Goal: Task Accomplishment & Management: Use online tool/utility

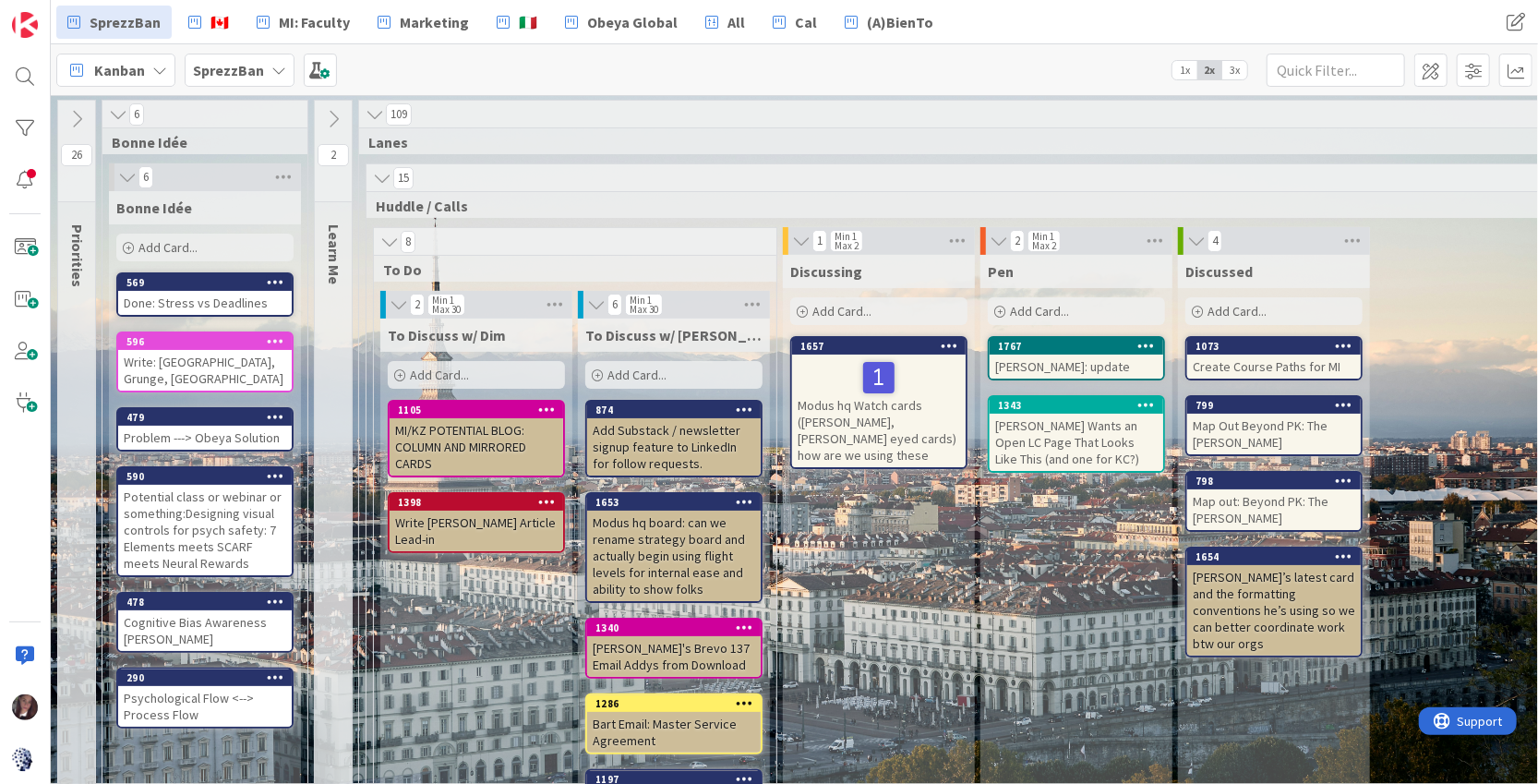
click at [245, 68] on b "SprezzBan" at bounding box center [228, 70] width 71 height 18
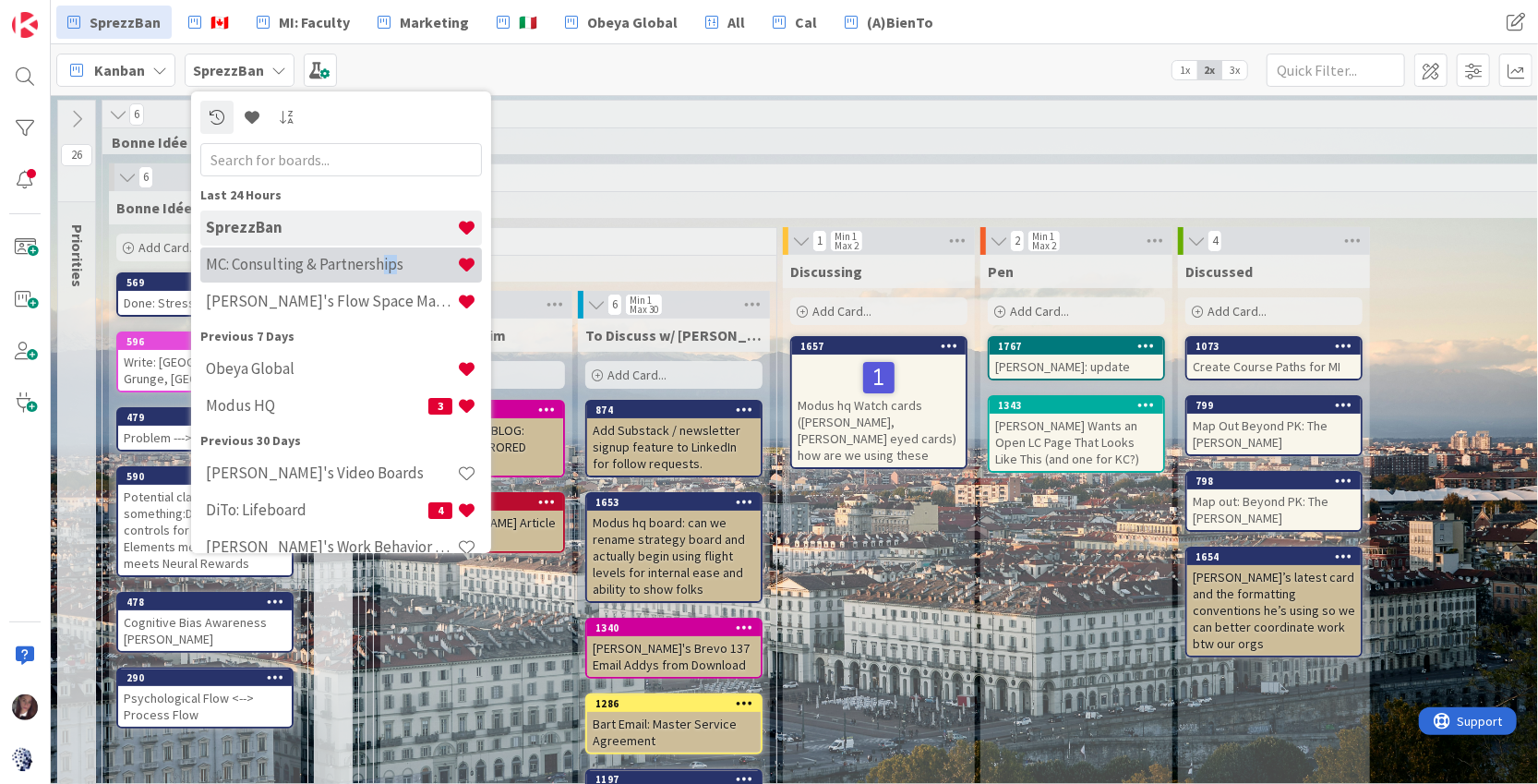
drag, startPoint x: 379, startPoint y: 263, endPoint x: 391, endPoint y: 259, distance: 12.6
click at [391, 259] on h4 "MC: Consulting & Partnerships" at bounding box center [331, 264] width 251 height 18
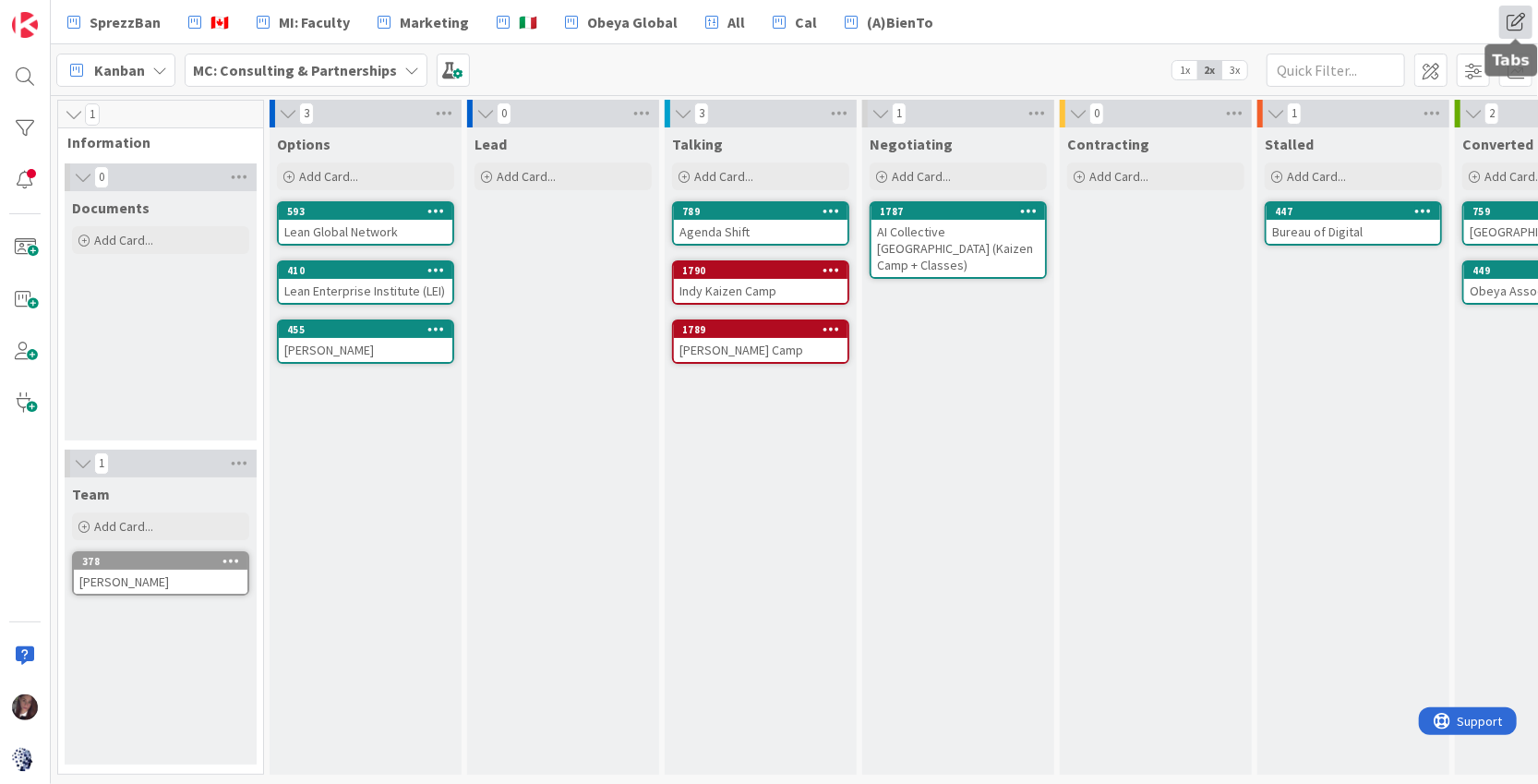
click at [1518, 23] on span at bounding box center [1516, 22] width 33 height 33
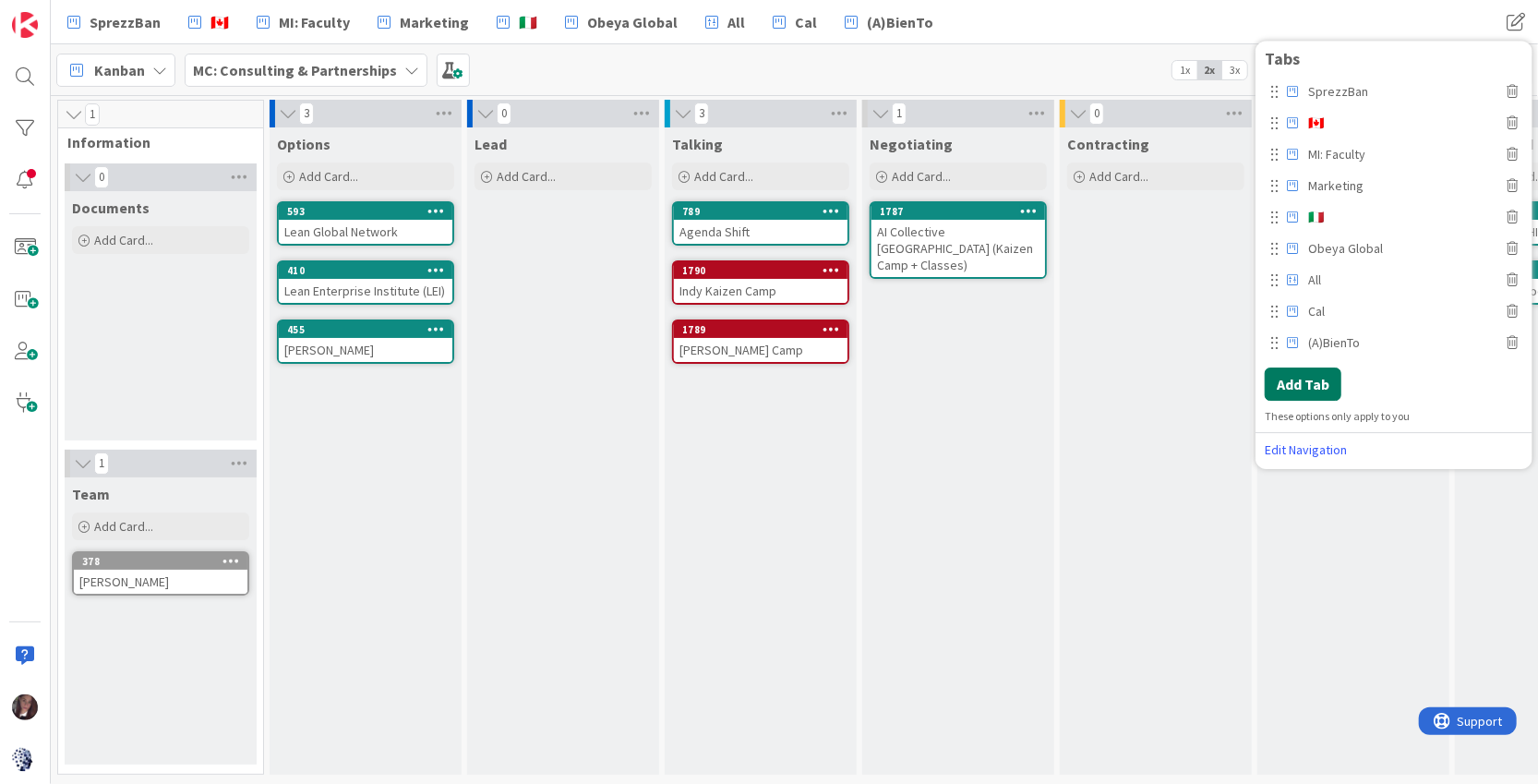
click at [1316, 379] on button "Add Tab" at bounding box center [1303, 384] width 77 height 33
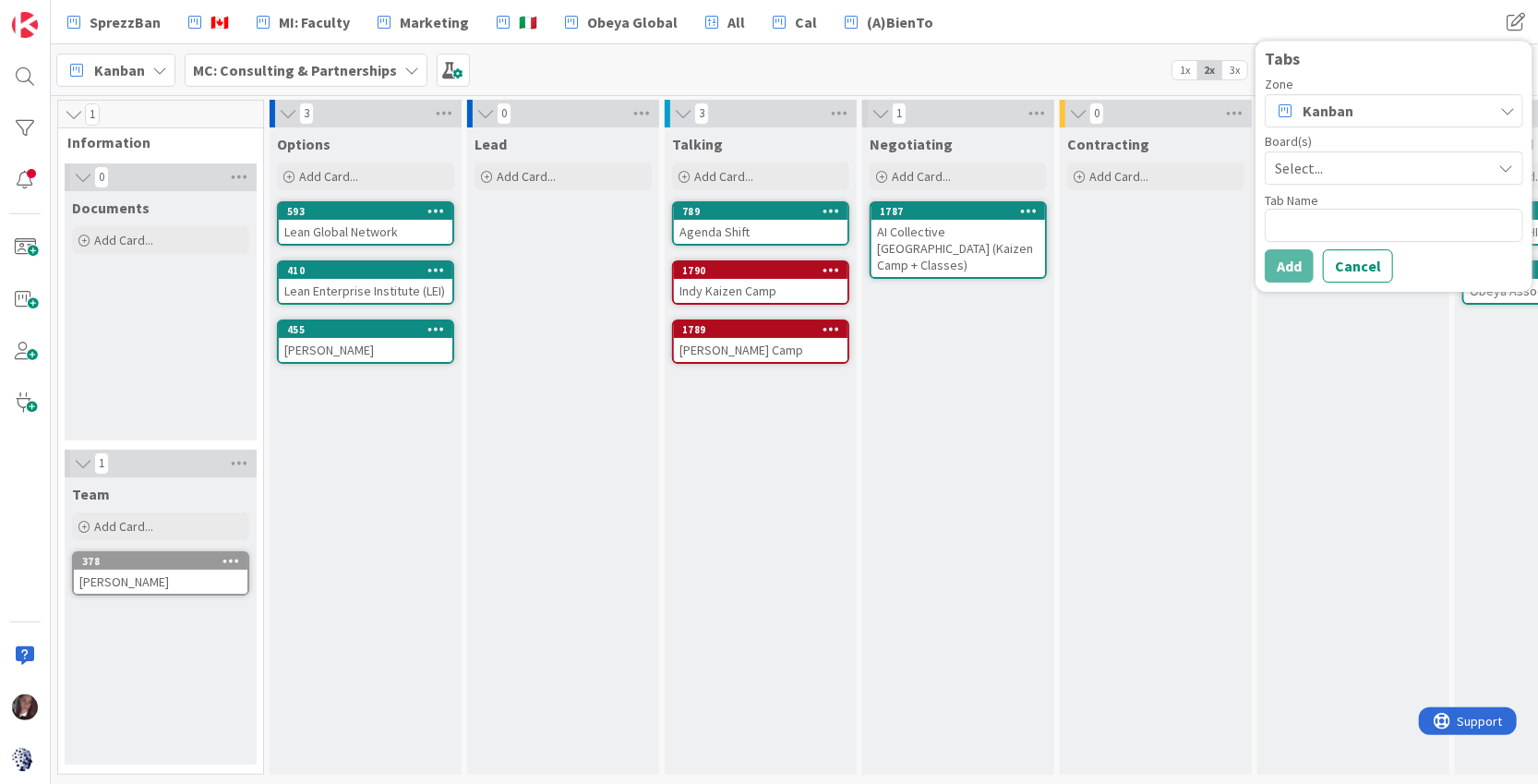
click at [1301, 173] on span "Select..." at bounding box center [1378, 168] width 207 height 26
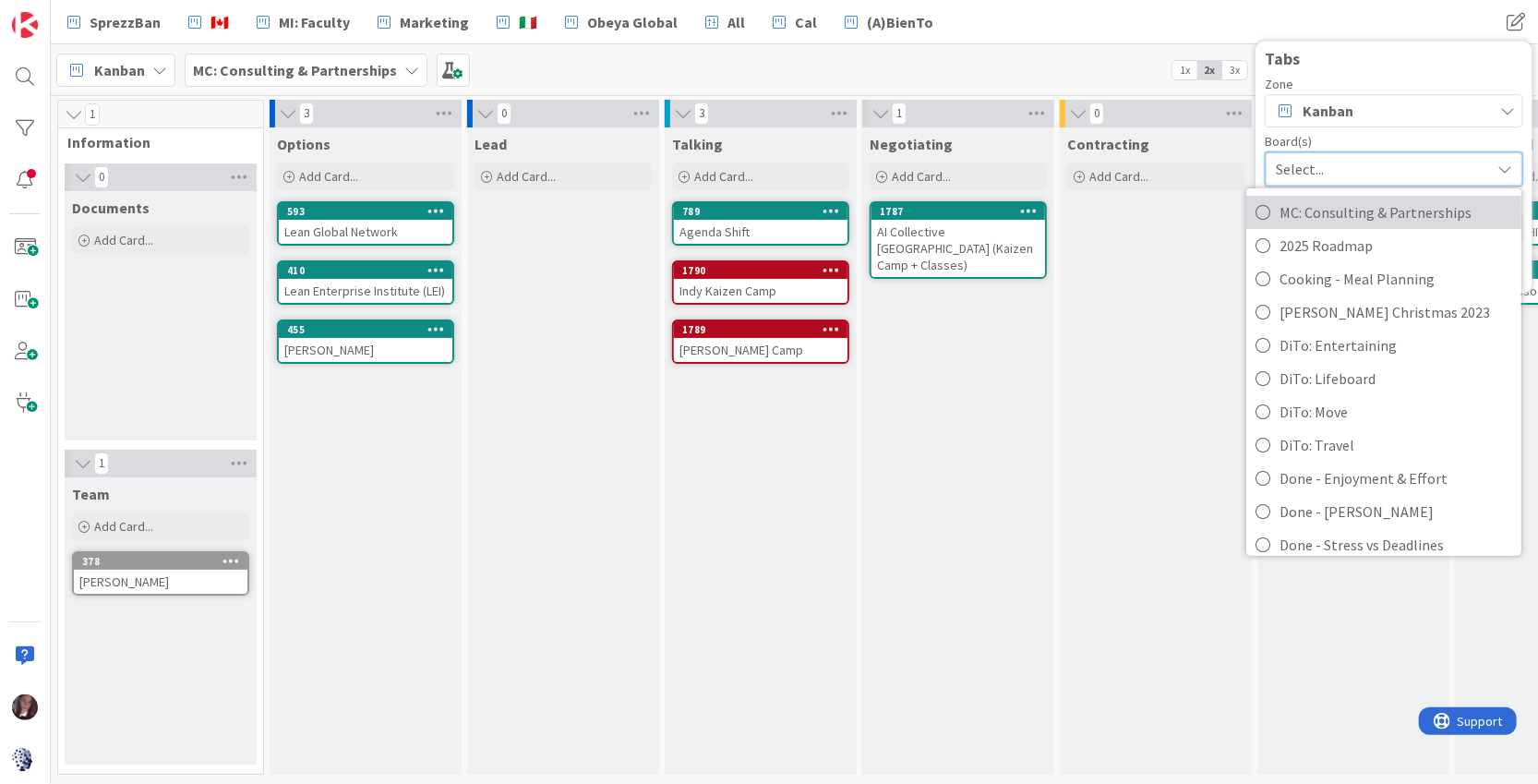
click at [1264, 208] on icon at bounding box center [1262, 212] width 15 height 28
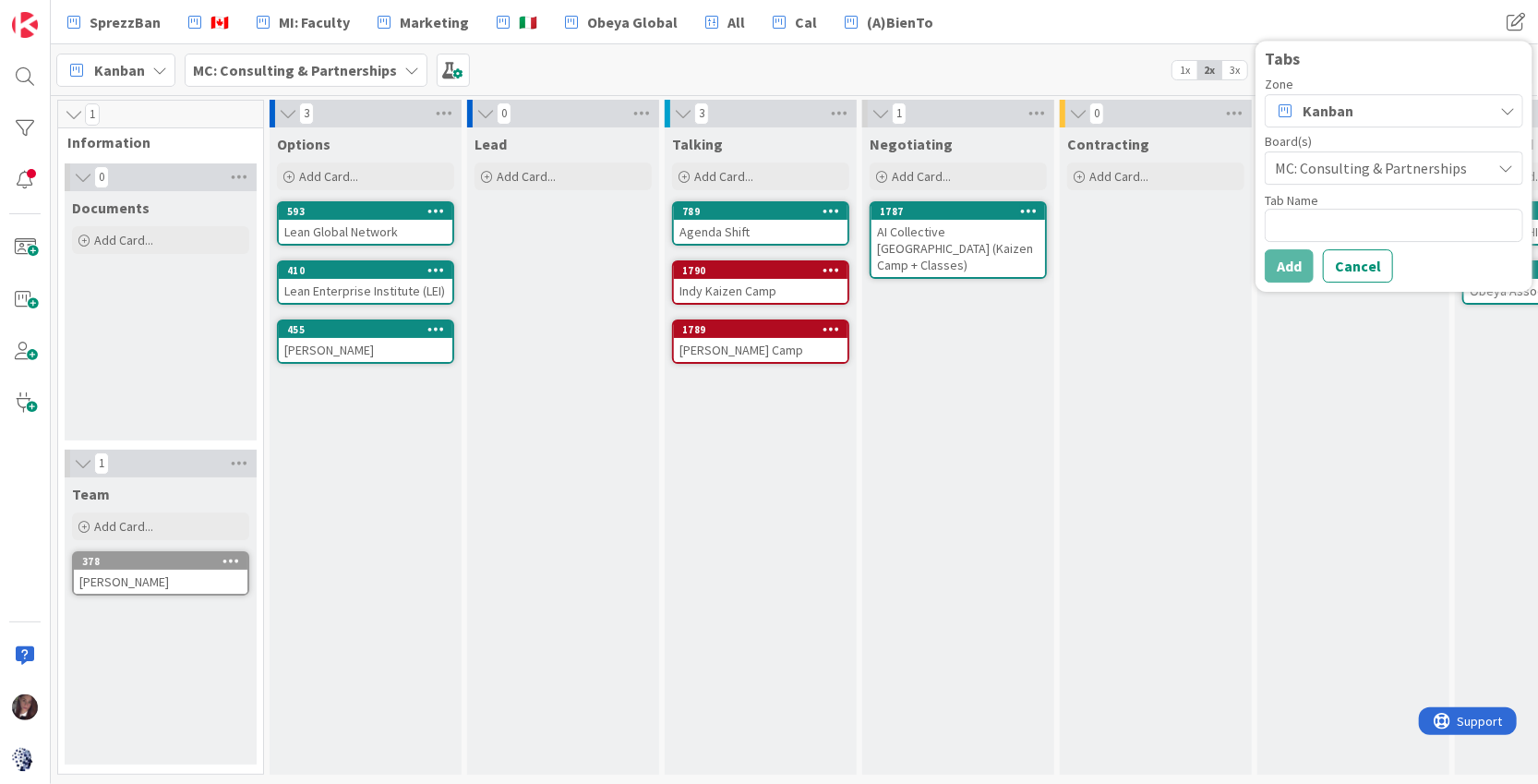
click at [1363, 169] on span "MC: Consulting & Partnerships" at bounding box center [1378, 168] width 207 height 26
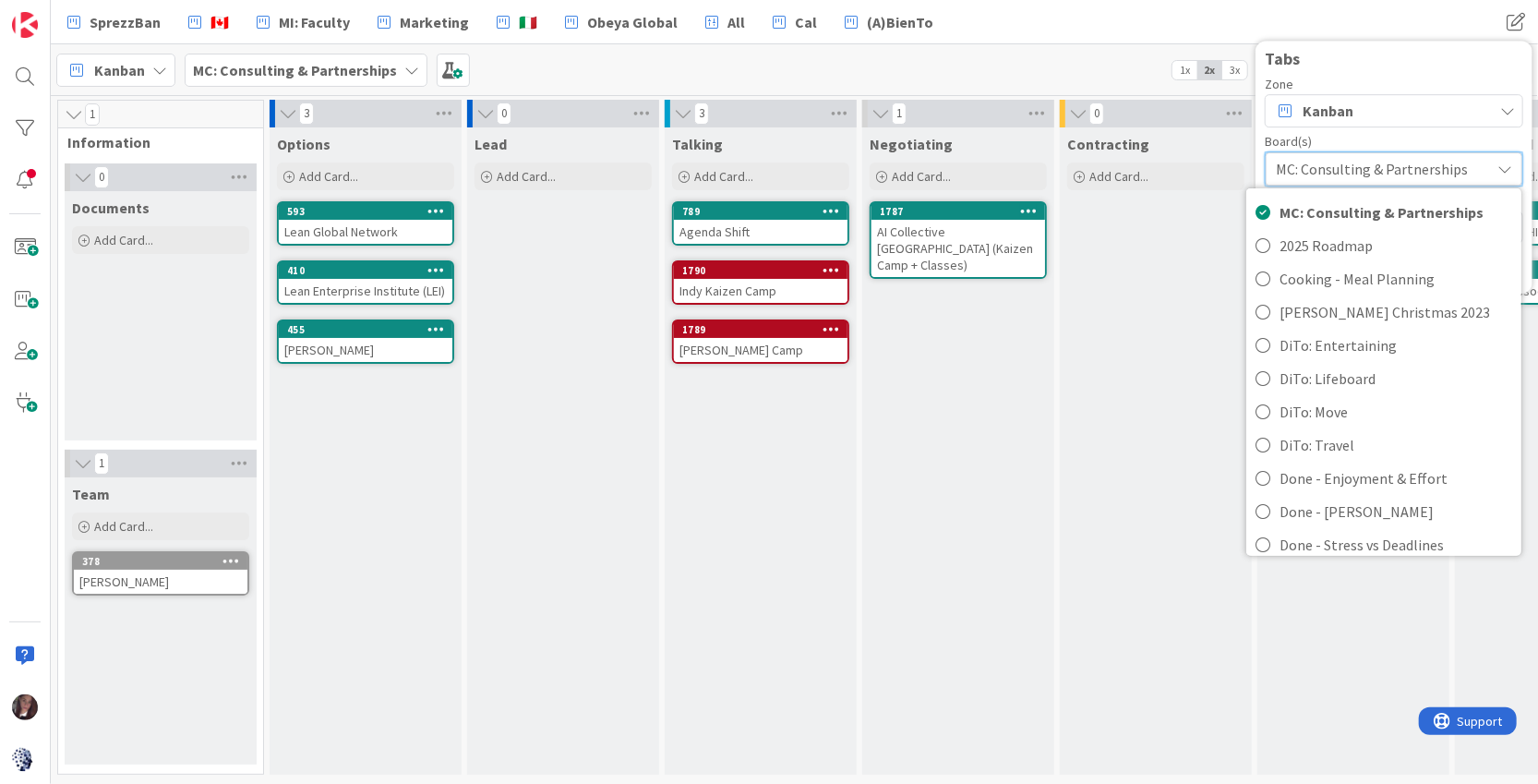
click at [1343, 169] on span "MC: Consulting & Partnerships" at bounding box center [1378, 169] width 205 height 26
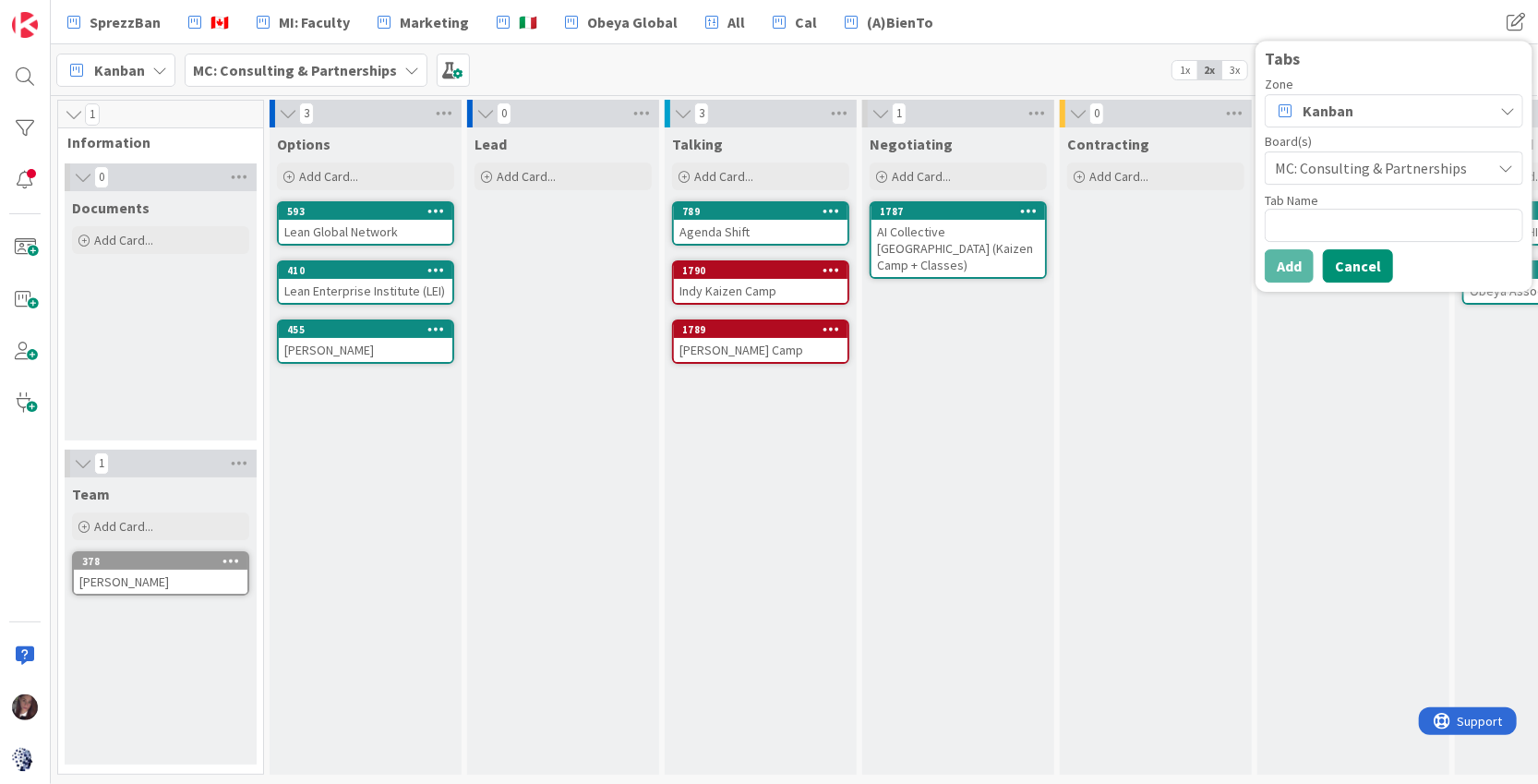
click at [1368, 255] on button "Cancel" at bounding box center [1358, 266] width 70 height 33
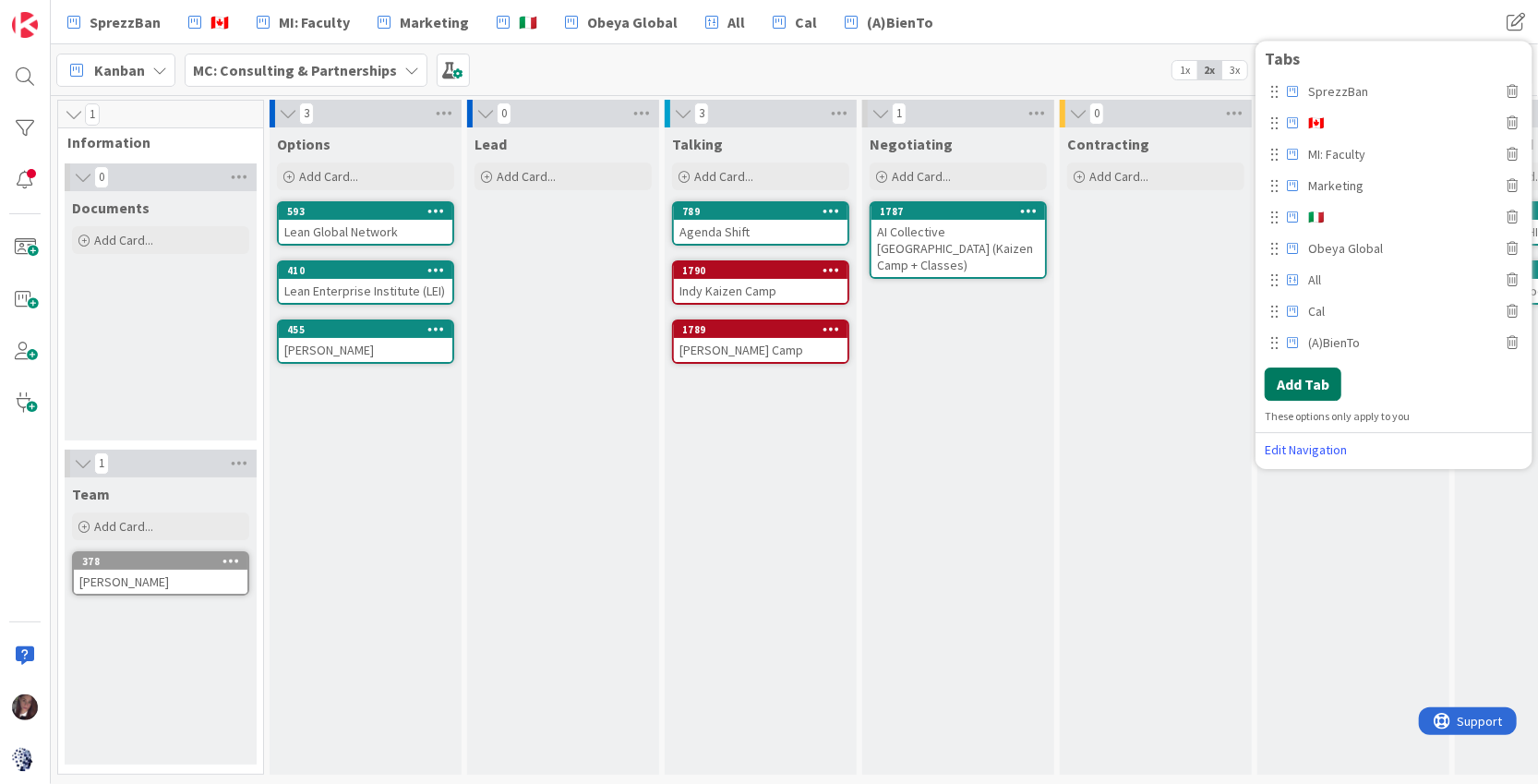
click at [1318, 379] on button "Add Tab" at bounding box center [1303, 384] width 77 height 33
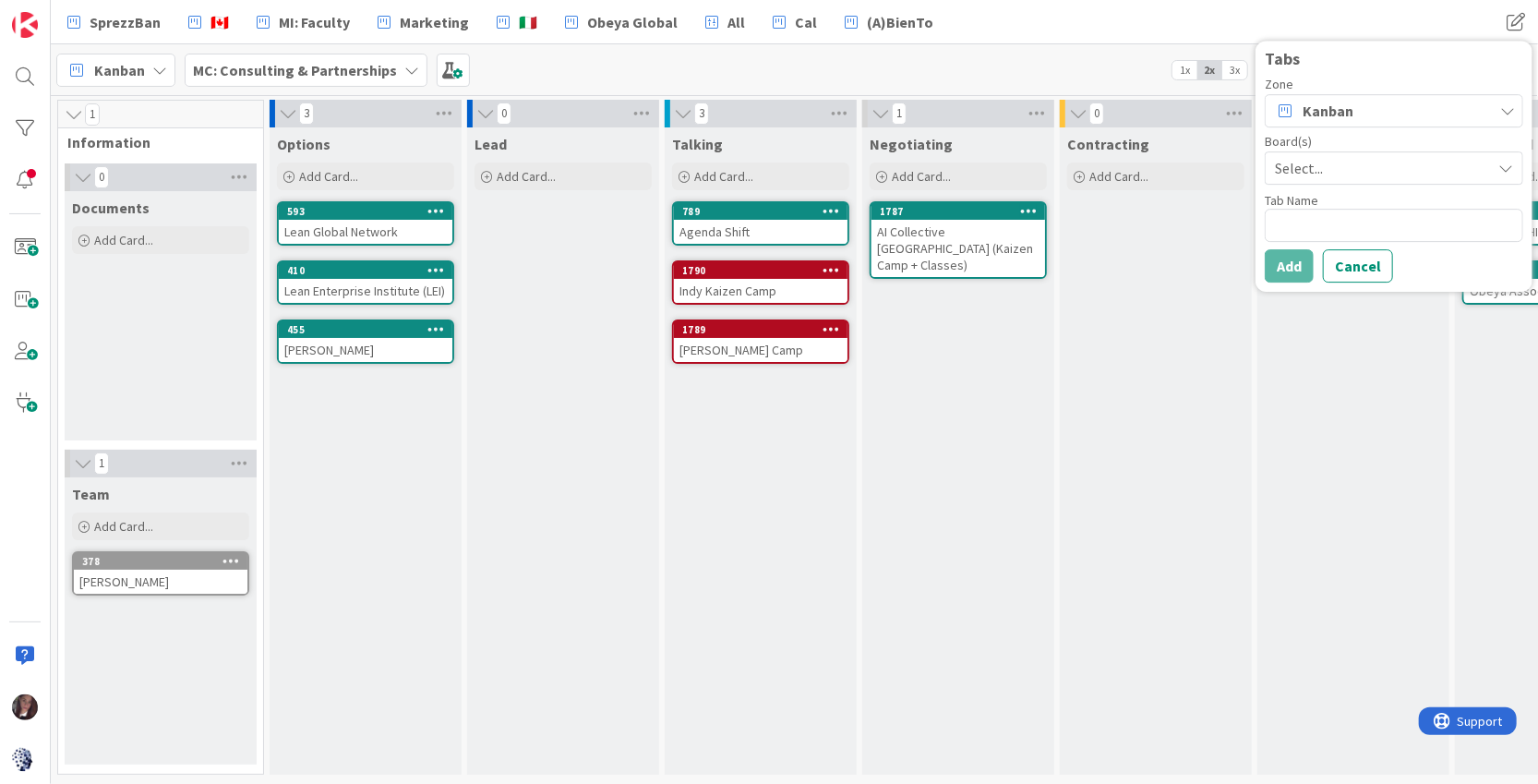
click at [1379, 163] on span "Select..." at bounding box center [1378, 168] width 207 height 26
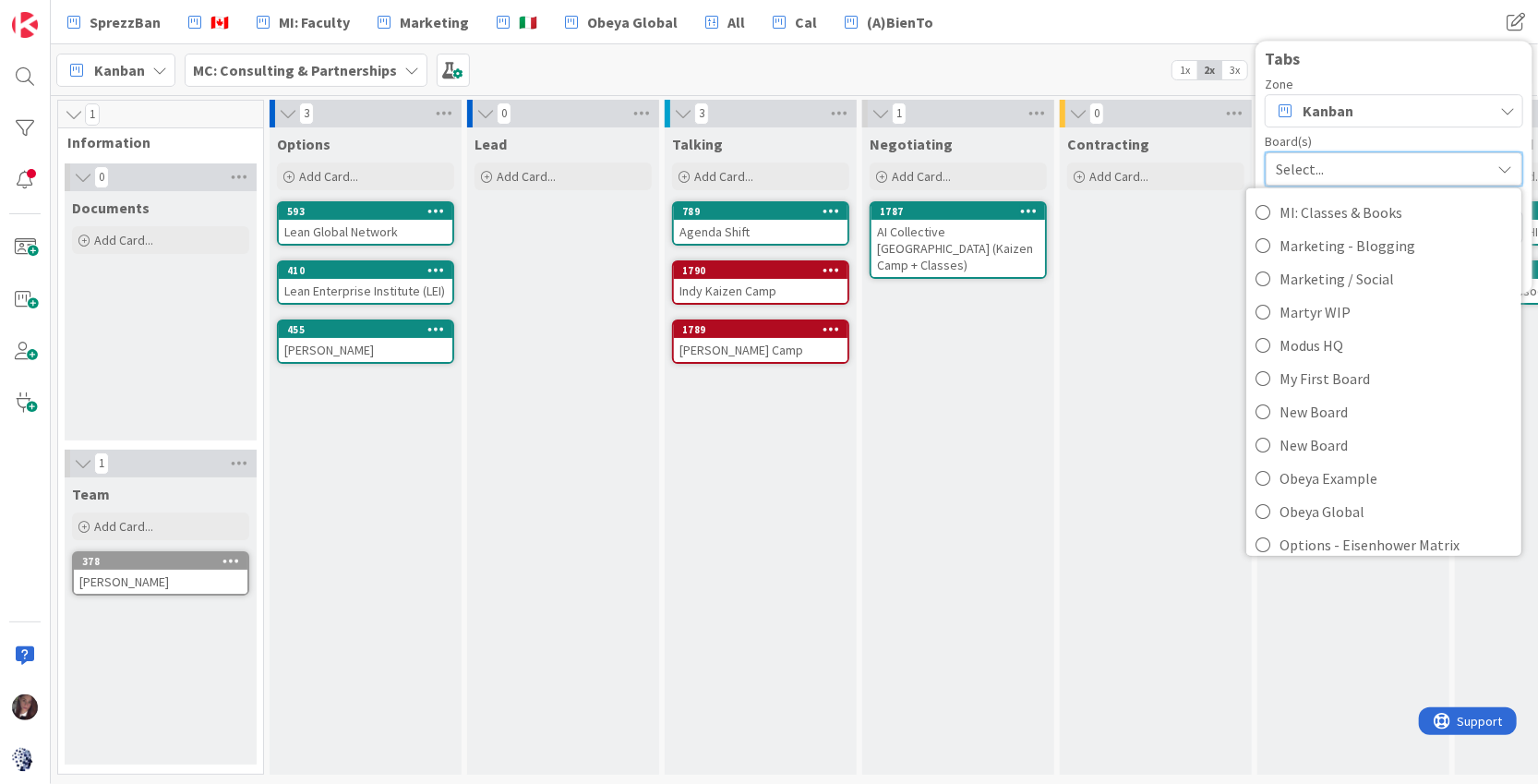
scroll to position [559, 0]
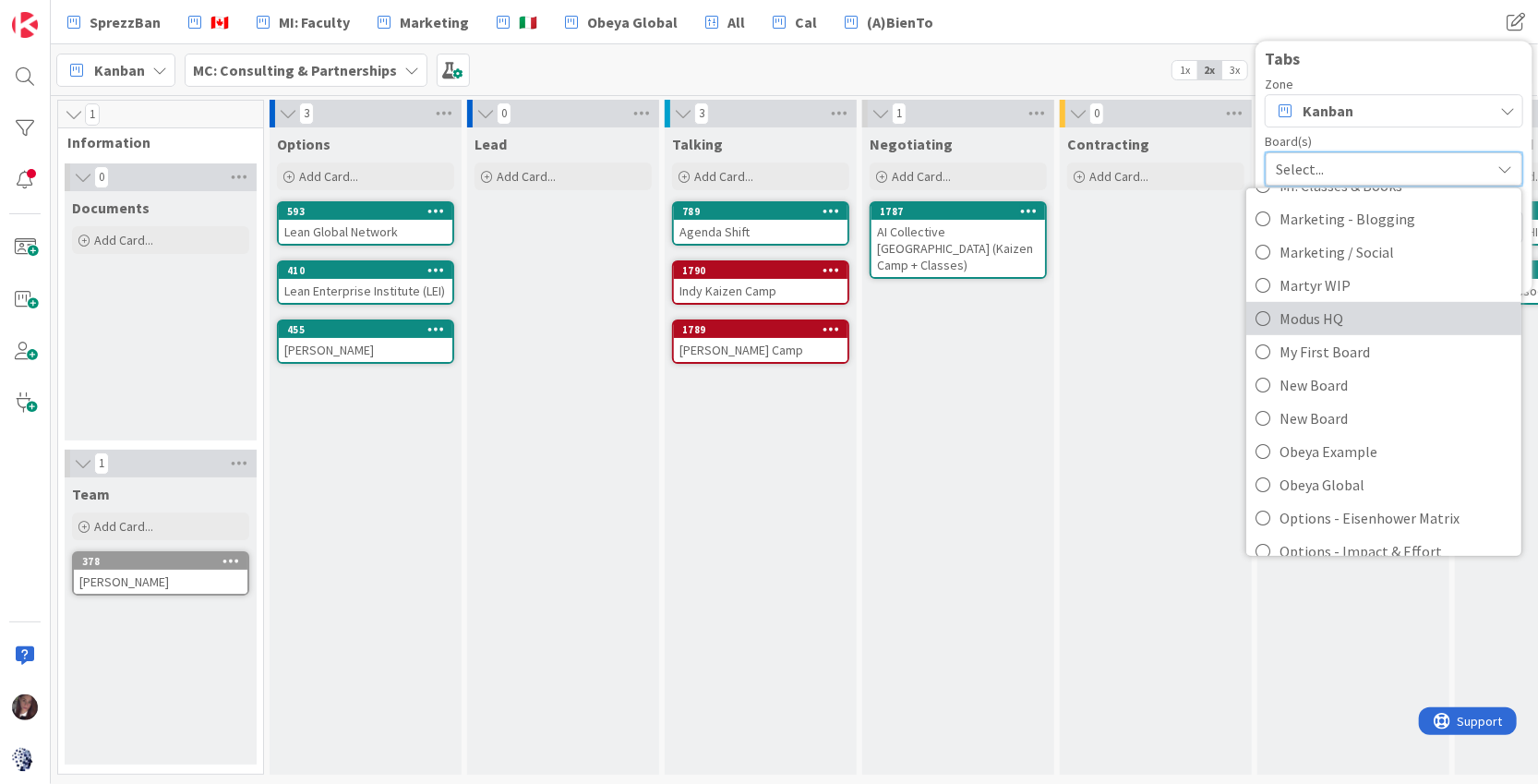
click at [1266, 321] on icon at bounding box center [1262, 317] width 15 height 28
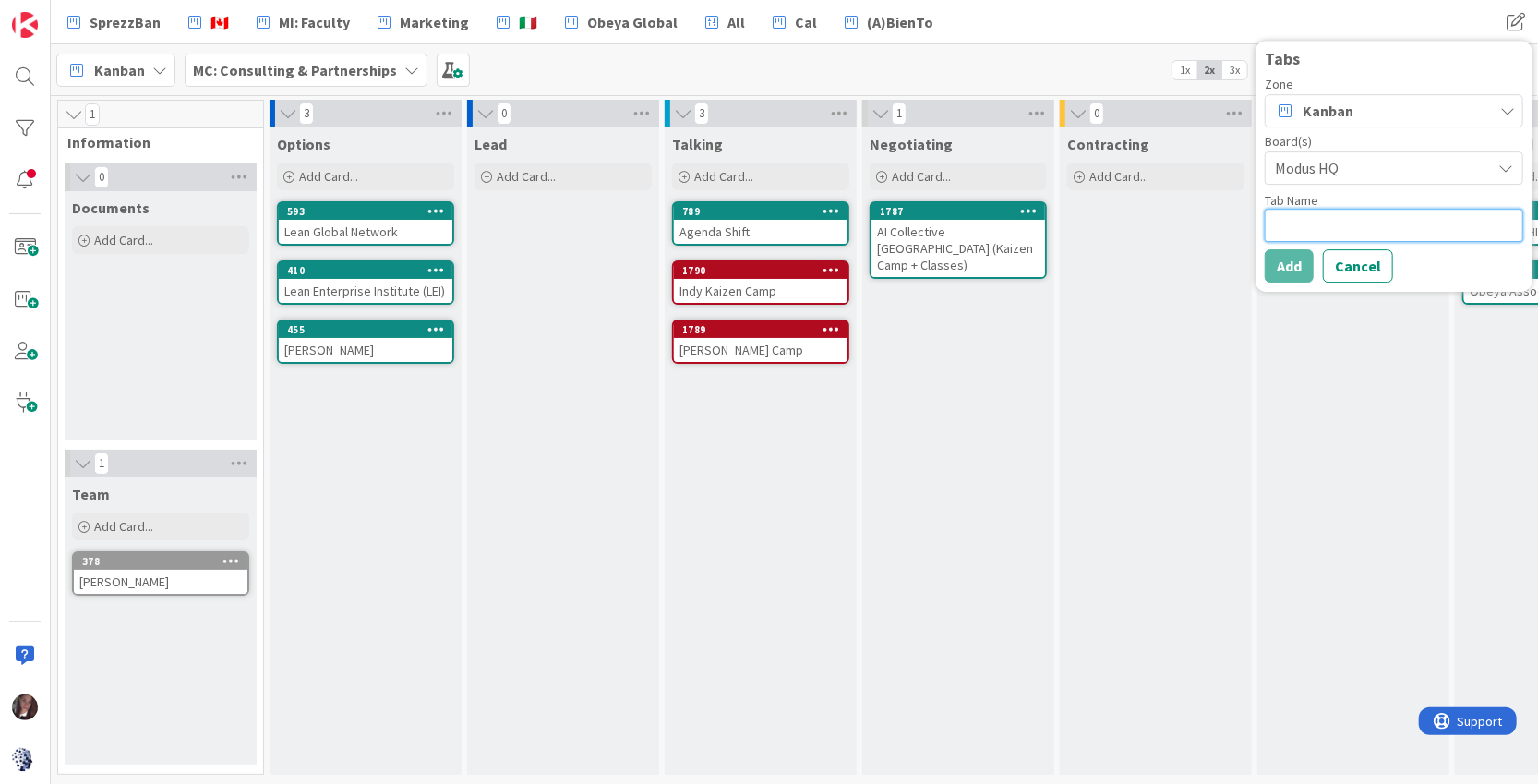
click at [1326, 225] on textarea at bounding box center [1394, 225] width 258 height 33
type textarea "x"
type textarea "M"
type textarea "x"
type textarea "Mo"
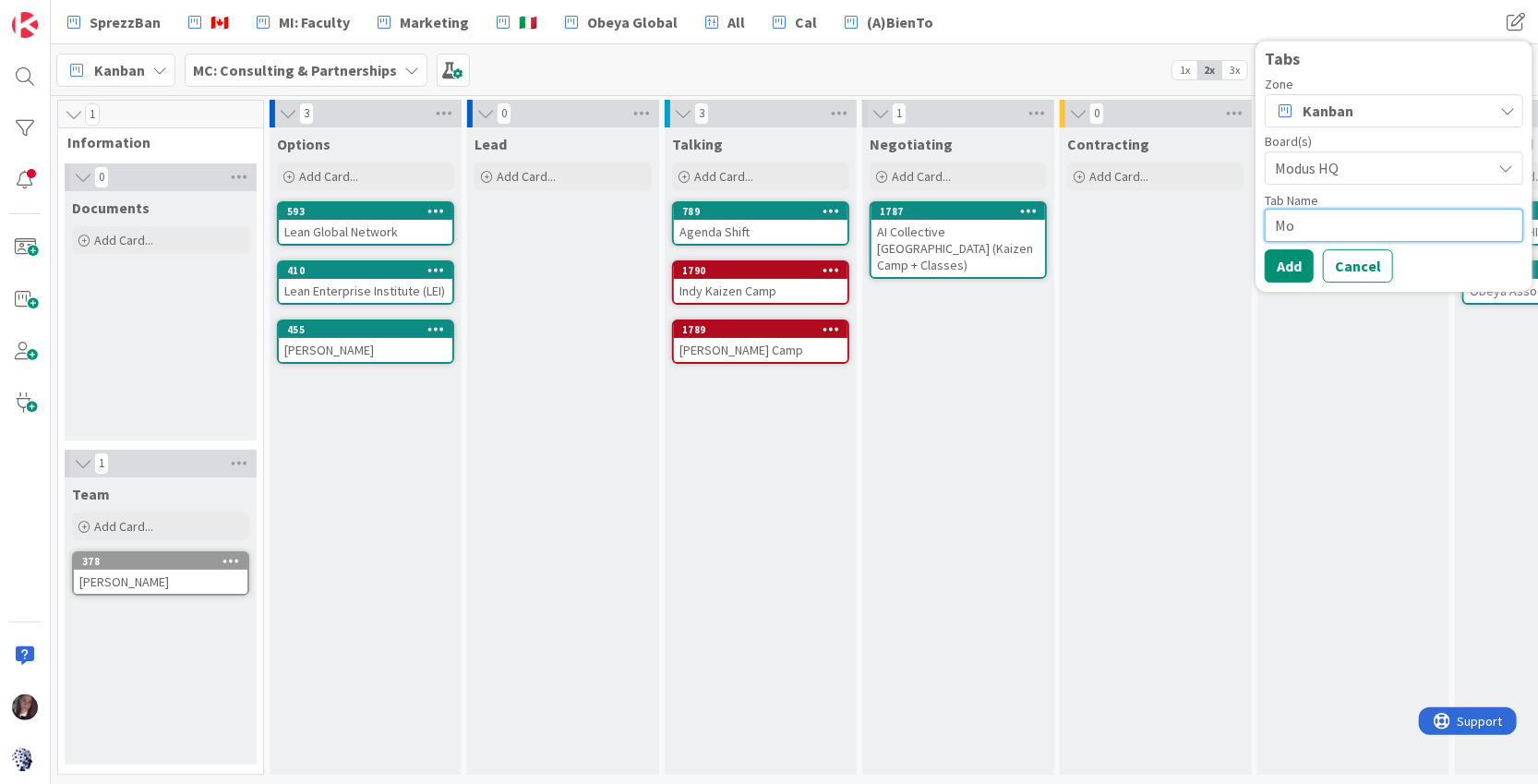
type textarea "x"
type textarea "Mod"
type textarea "x"
type textarea "Modu"
type textarea "x"
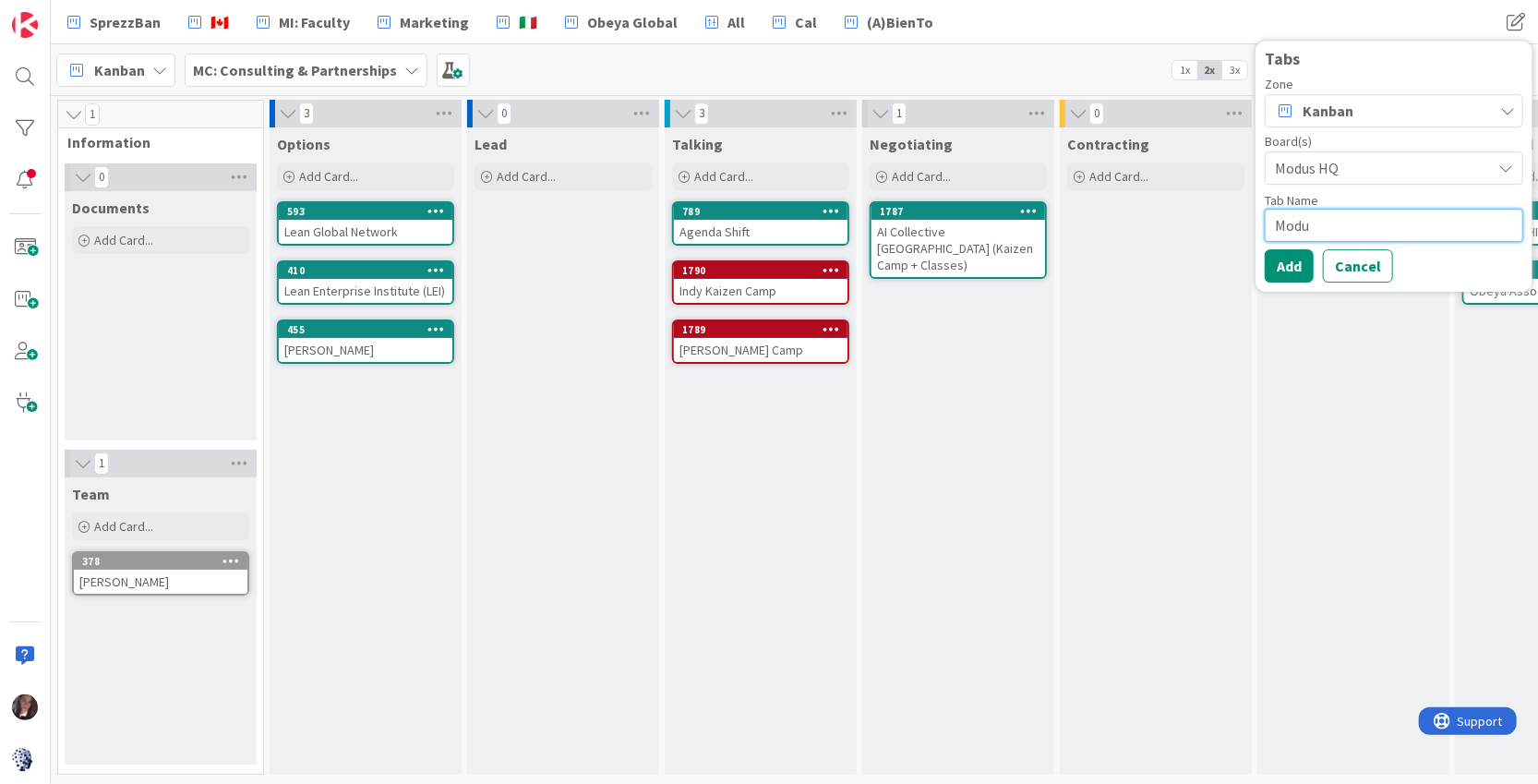
type textarea "Modus"
type textarea "x"
type textarea "Modu"
type textarea "x"
type textarea "Mod"
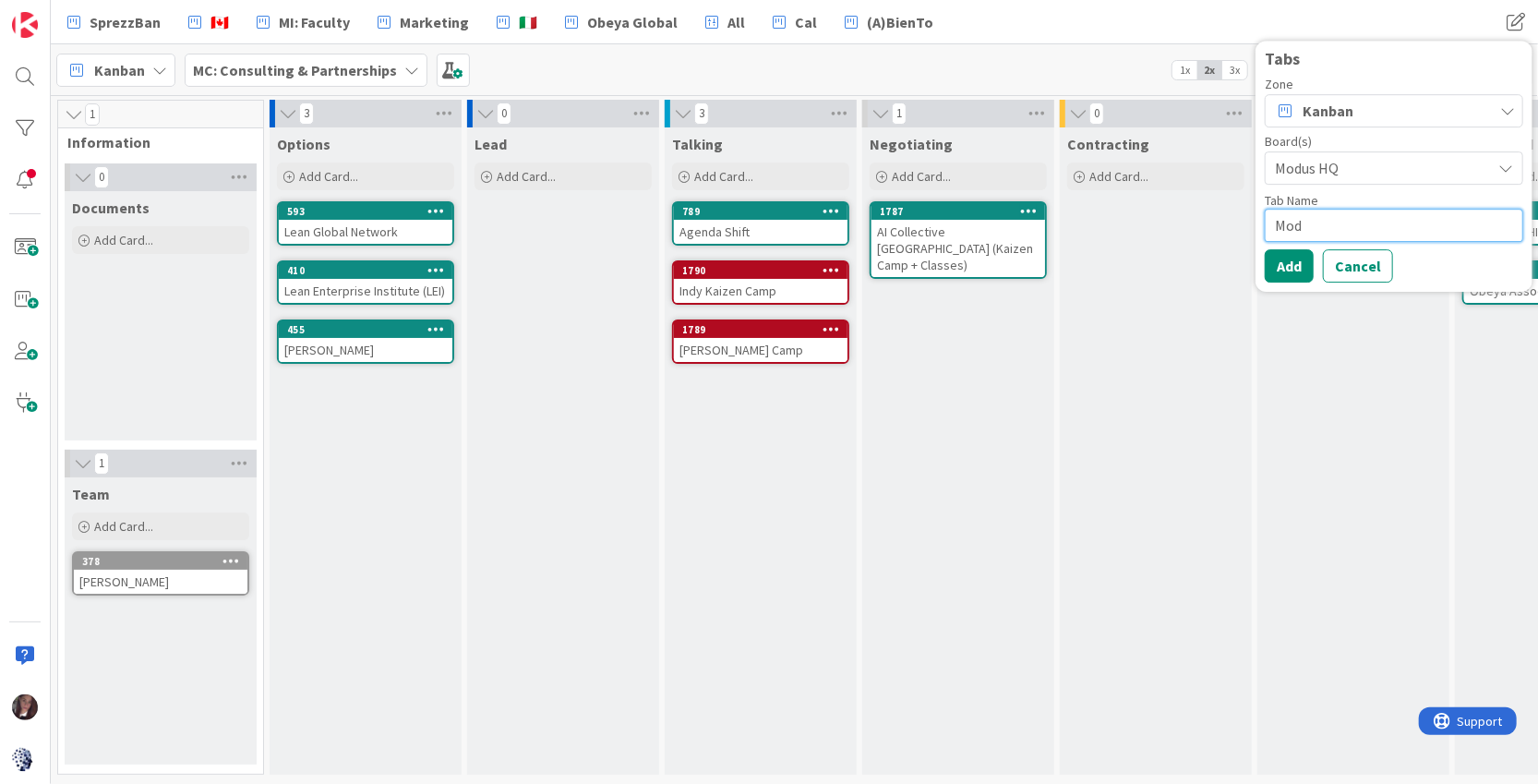
type textarea "x"
type textarea "Mo"
type textarea "x"
type textarea "M"
type textarea "x"
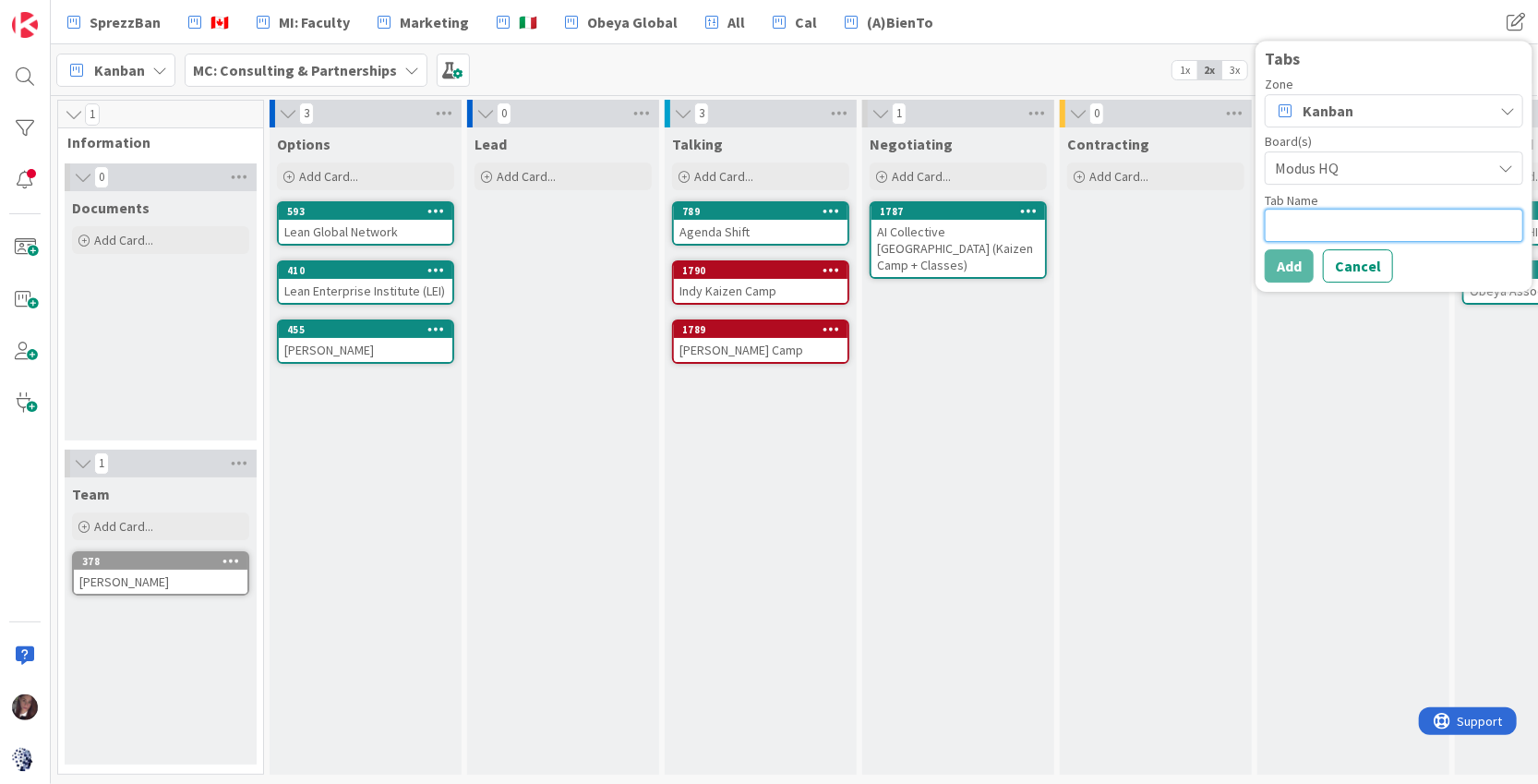
type textarea "H"
type textarea "x"
type textarea "HQ"
click at [1286, 265] on button "Add" at bounding box center [1290, 266] width 49 height 33
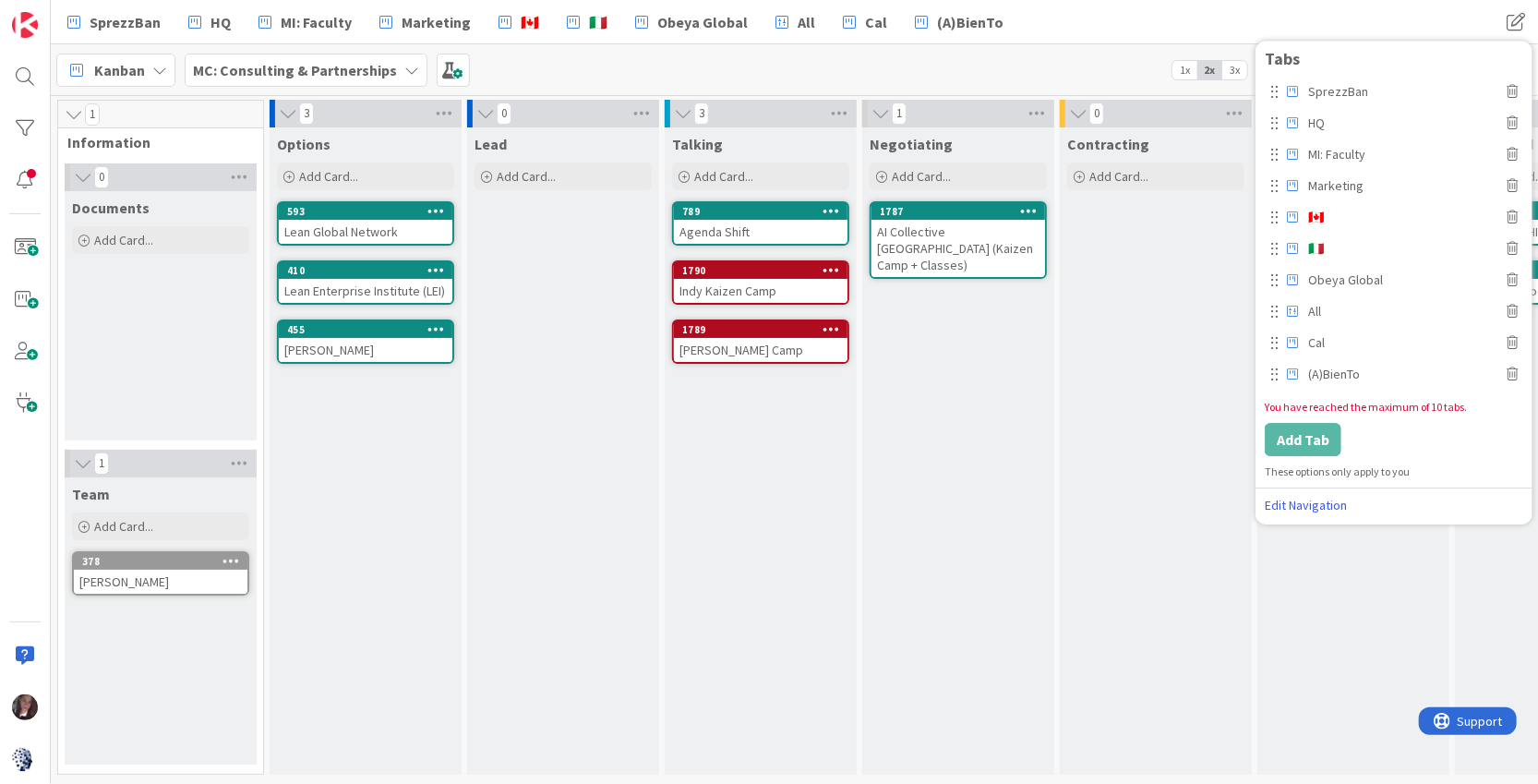
drag, startPoint x: 1290, startPoint y: 276, endPoint x: 1287, endPoint y: 289, distance: 13.3
click at [1287, 289] on icon at bounding box center [1292, 279] width 13 height 24
click at [1216, 277] on div "Contracting Add Card..." at bounding box center [1156, 450] width 192 height 647
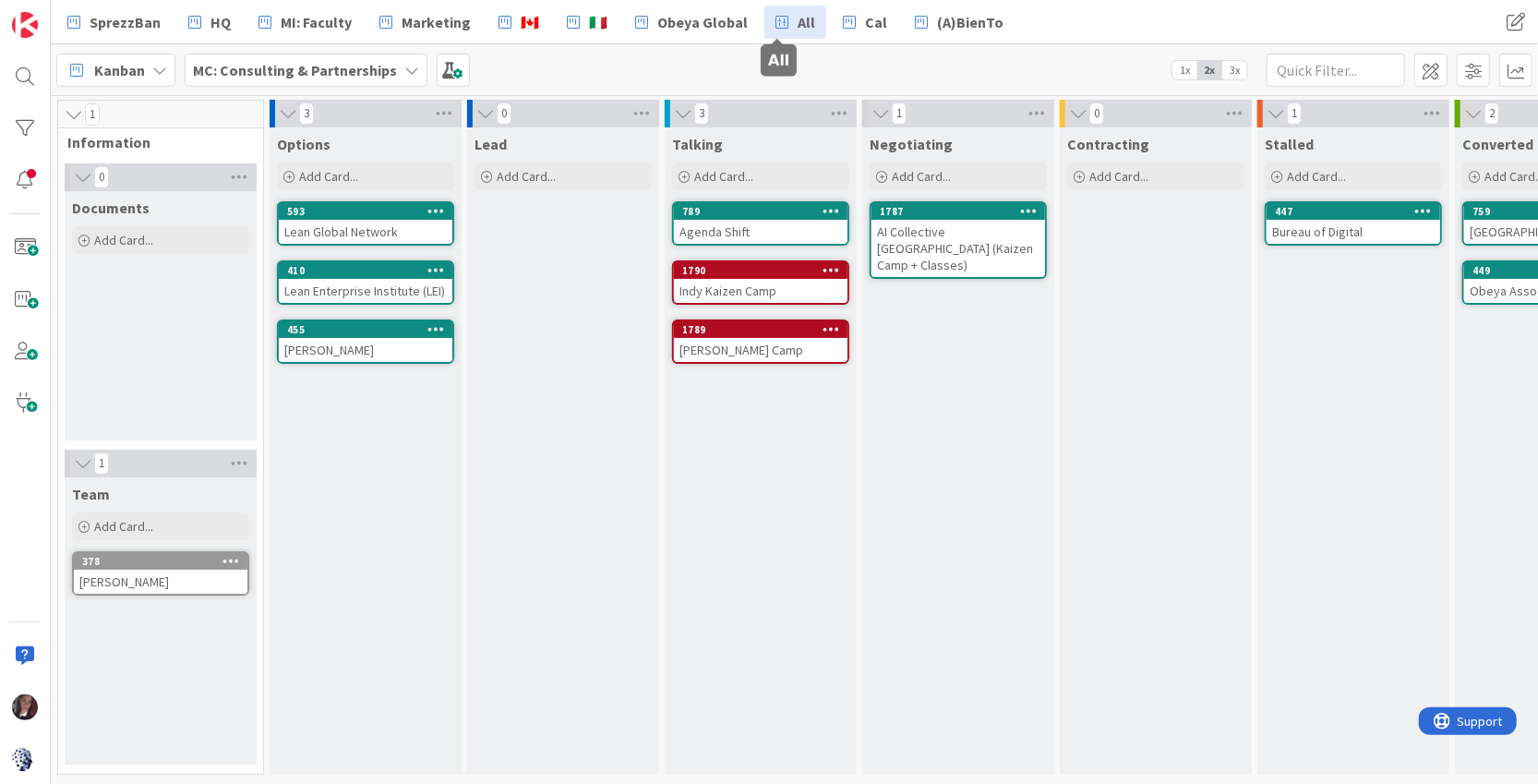
click at [798, 24] on span "All" at bounding box center [806, 21] width 17 height 22
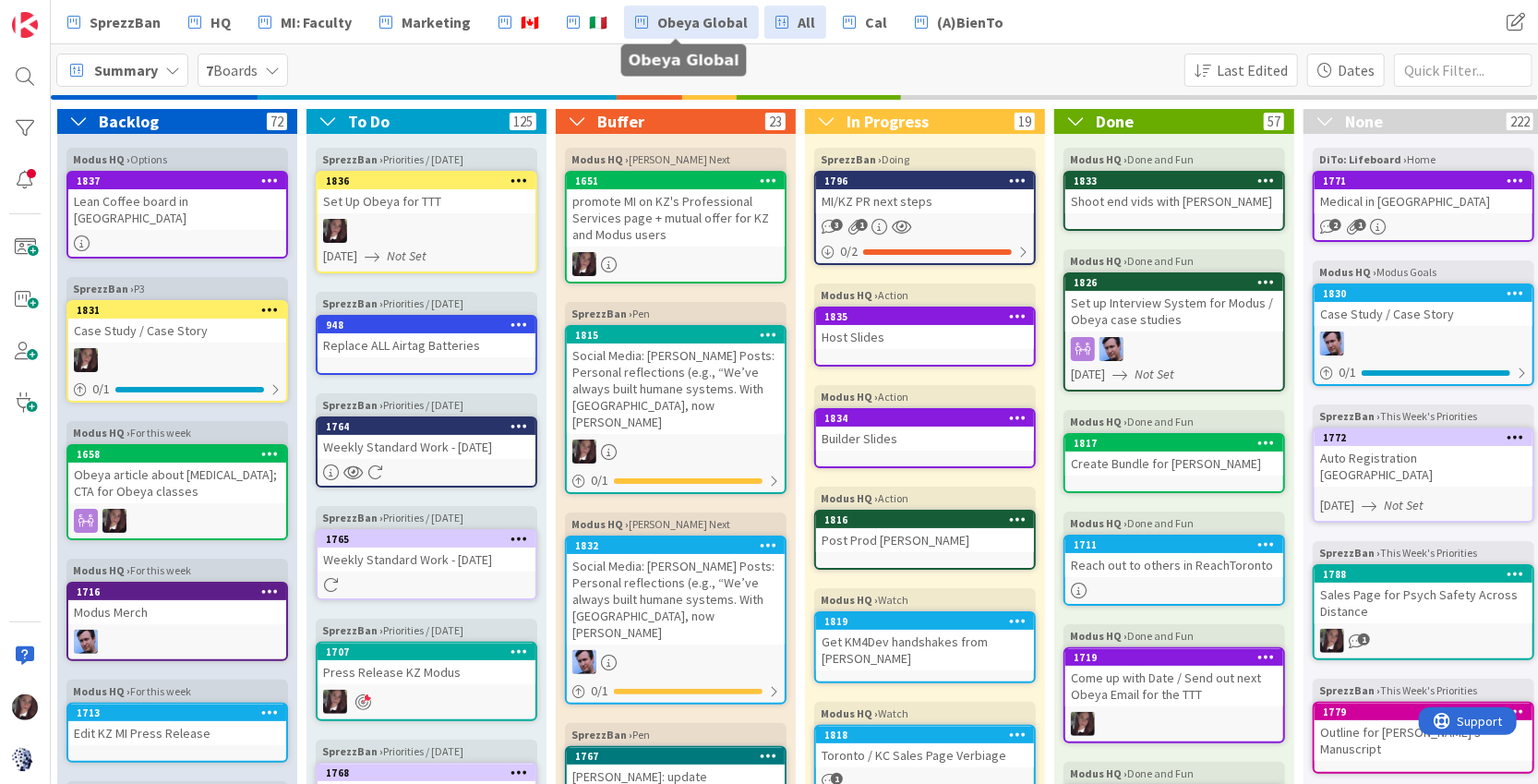
click at [705, 24] on span "Obeya Global" at bounding box center [702, 21] width 90 height 22
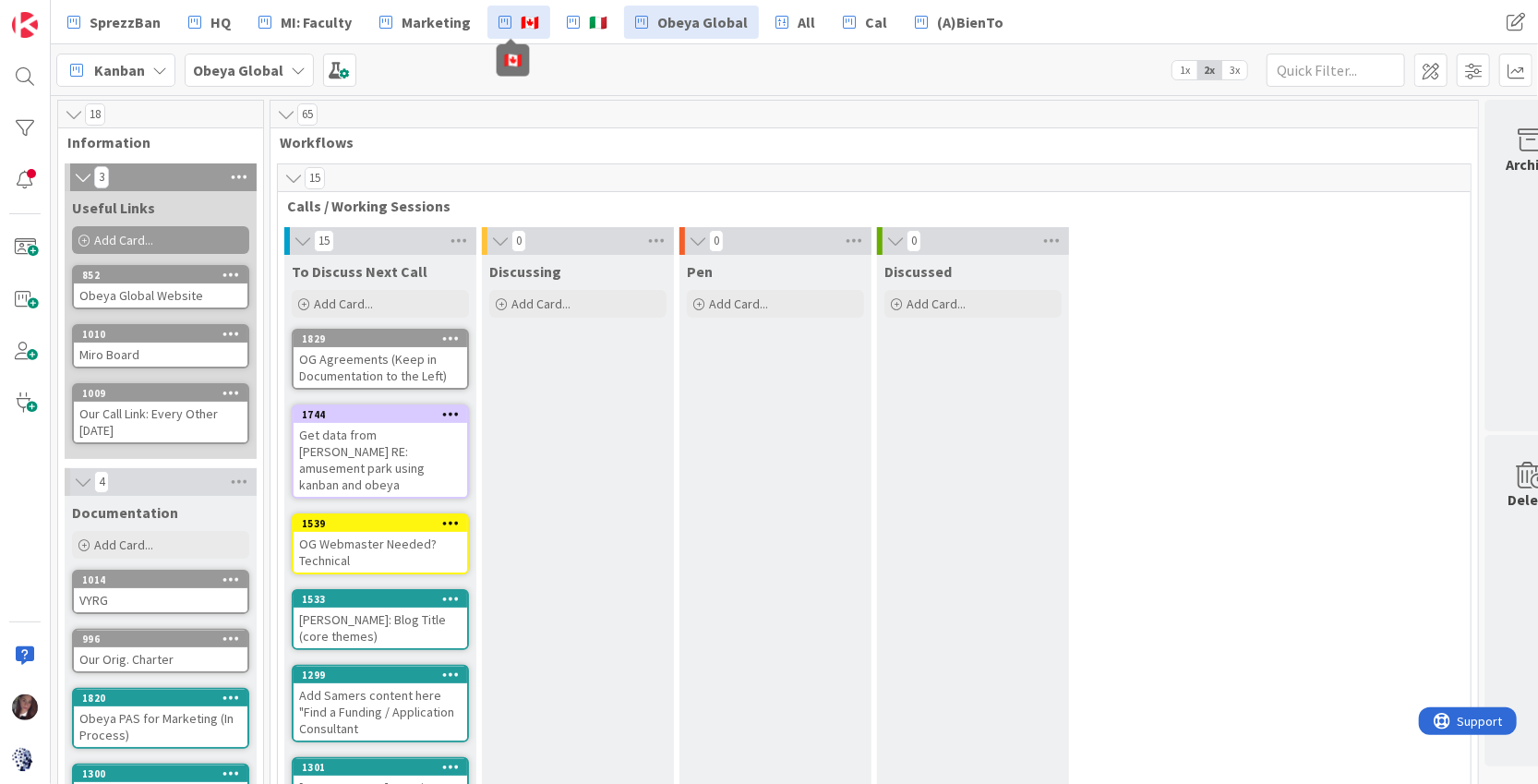
click at [521, 20] on span "🇨🇦" at bounding box center [530, 21] width 18 height 22
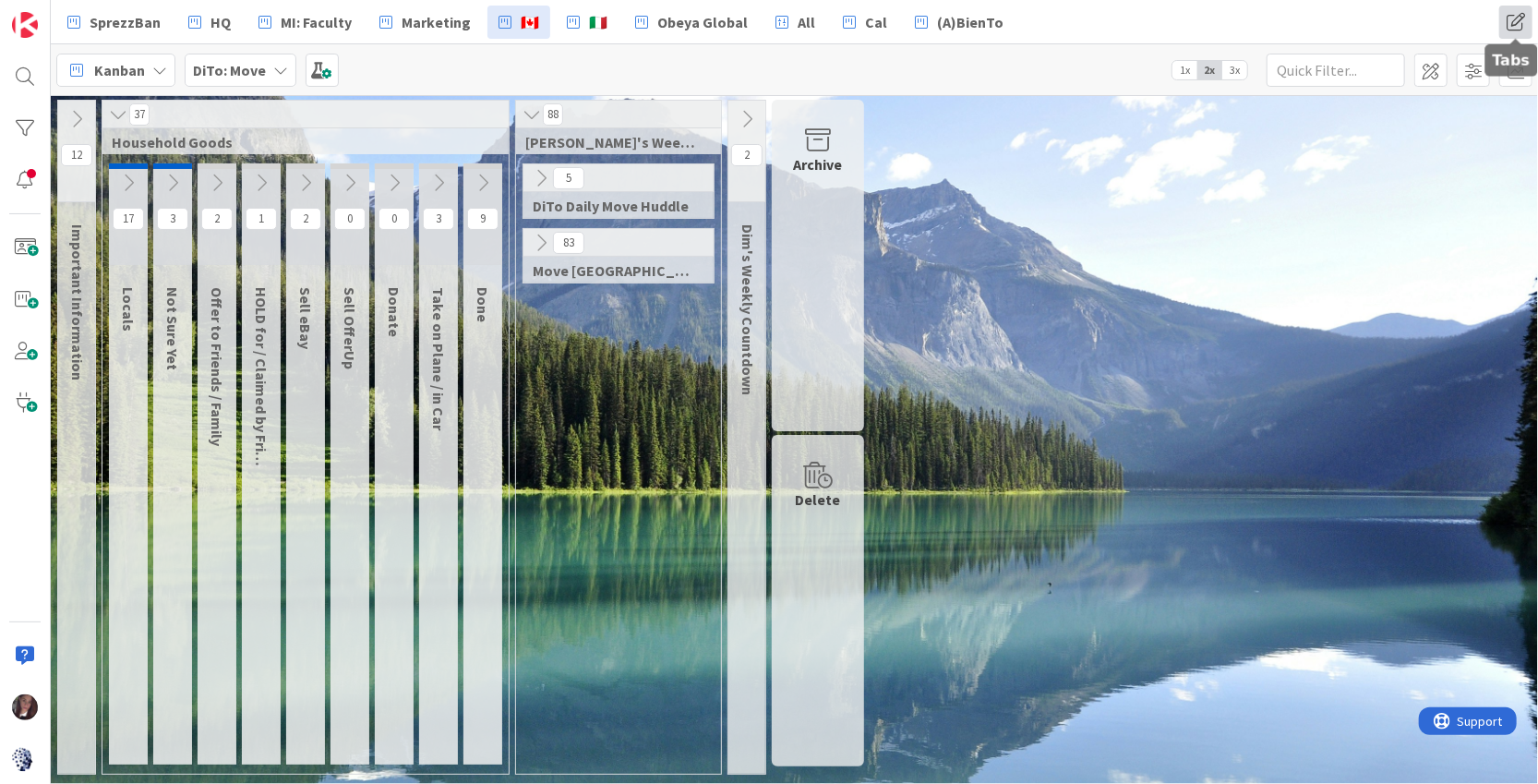
click at [1508, 22] on span at bounding box center [1516, 22] width 33 height 33
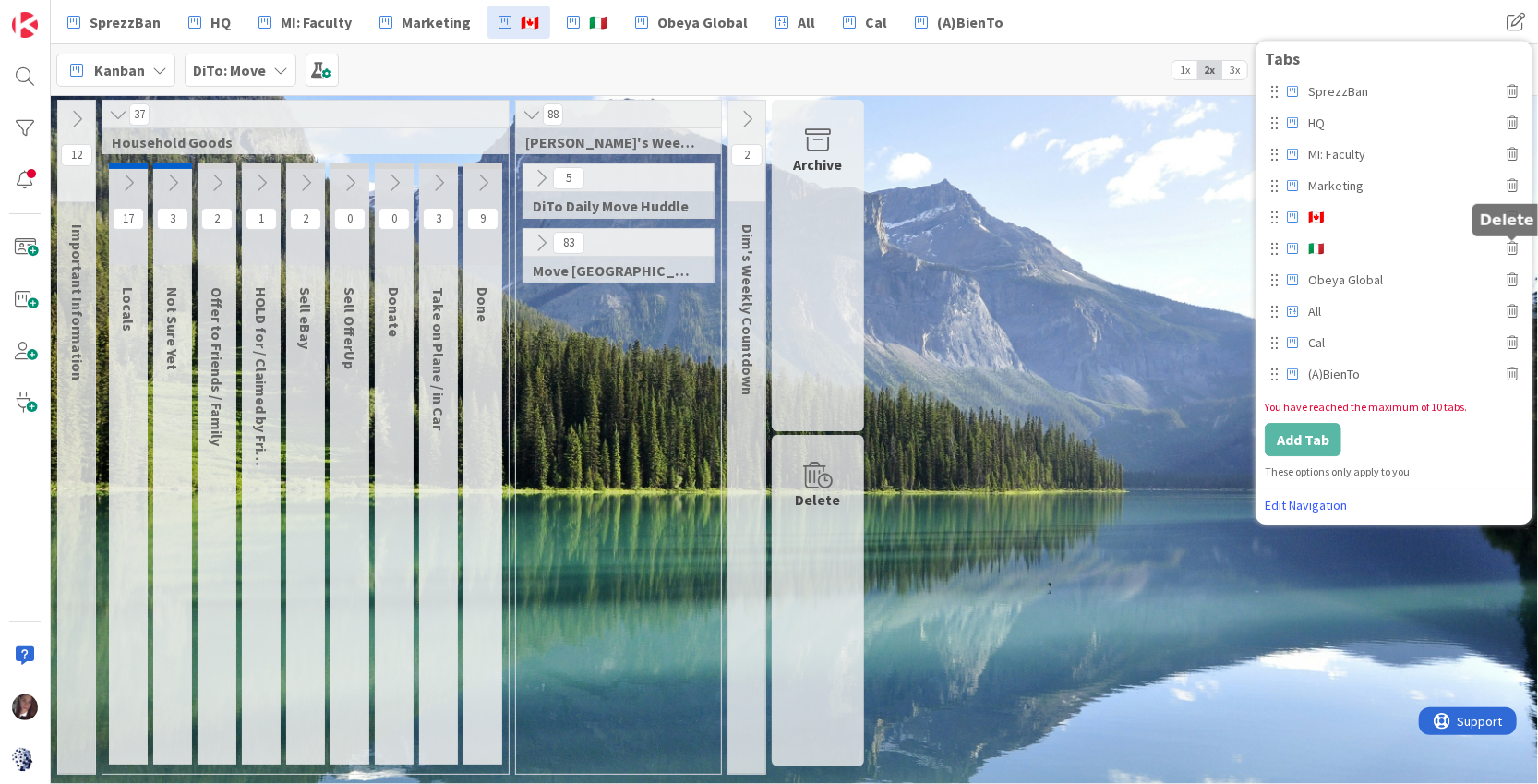
click at [1514, 245] on icon at bounding box center [1512, 247] width 11 height 13
click at [1284, 330] on button "Delete" at bounding box center [1284, 331] width 69 height 33
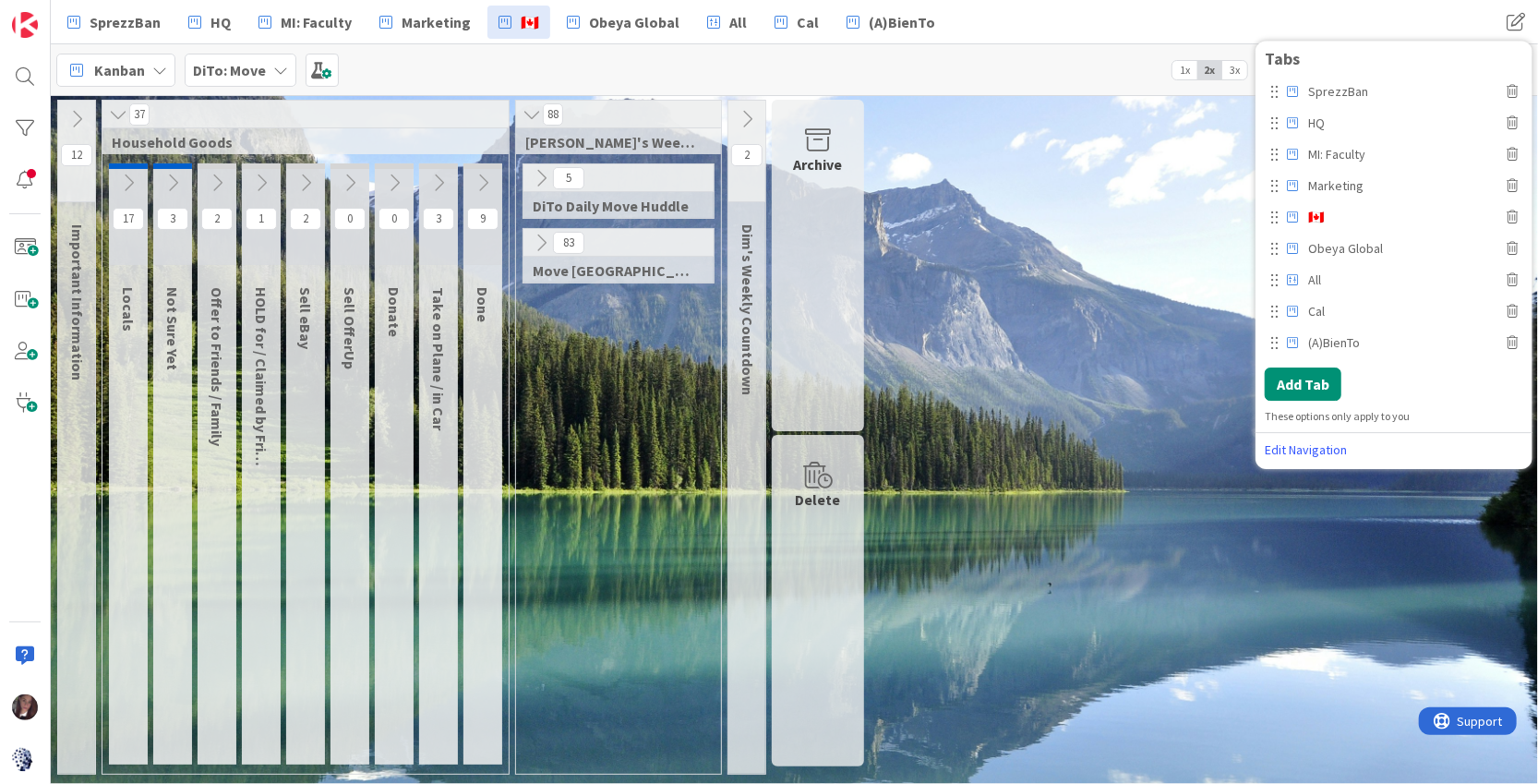
click at [1135, 232] on div "12 Important Information 37 Household Goods 17 Locals 3 Not Sure Yet 2 Offer to…" at bounding box center [794, 441] width 1480 height 684
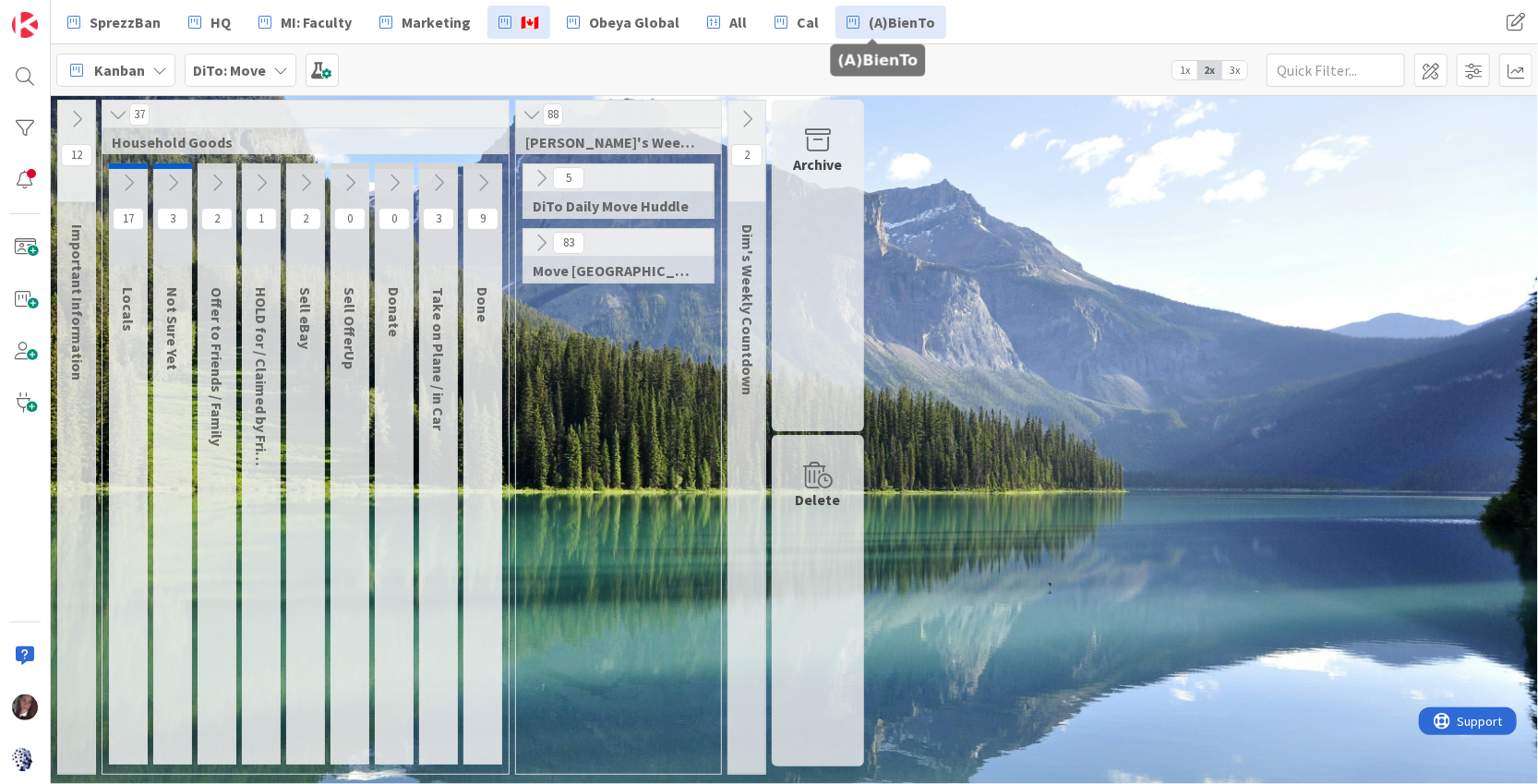
click at [894, 12] on span "(A)BienTo" at bounding box center [901, 21] width 67 height 22
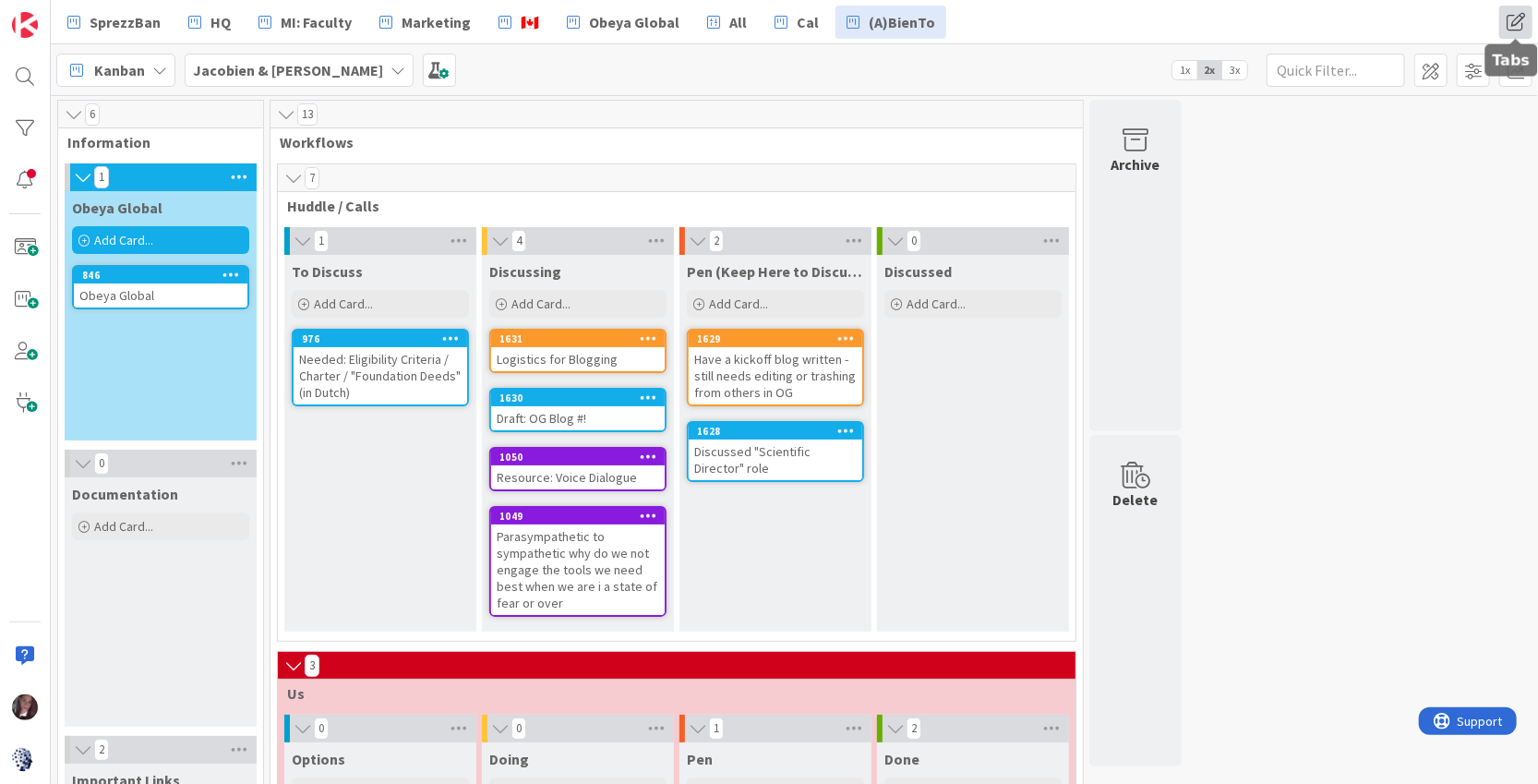
click at [1514, 21] on span at bounding box center [1516, 22] width 33 height 33
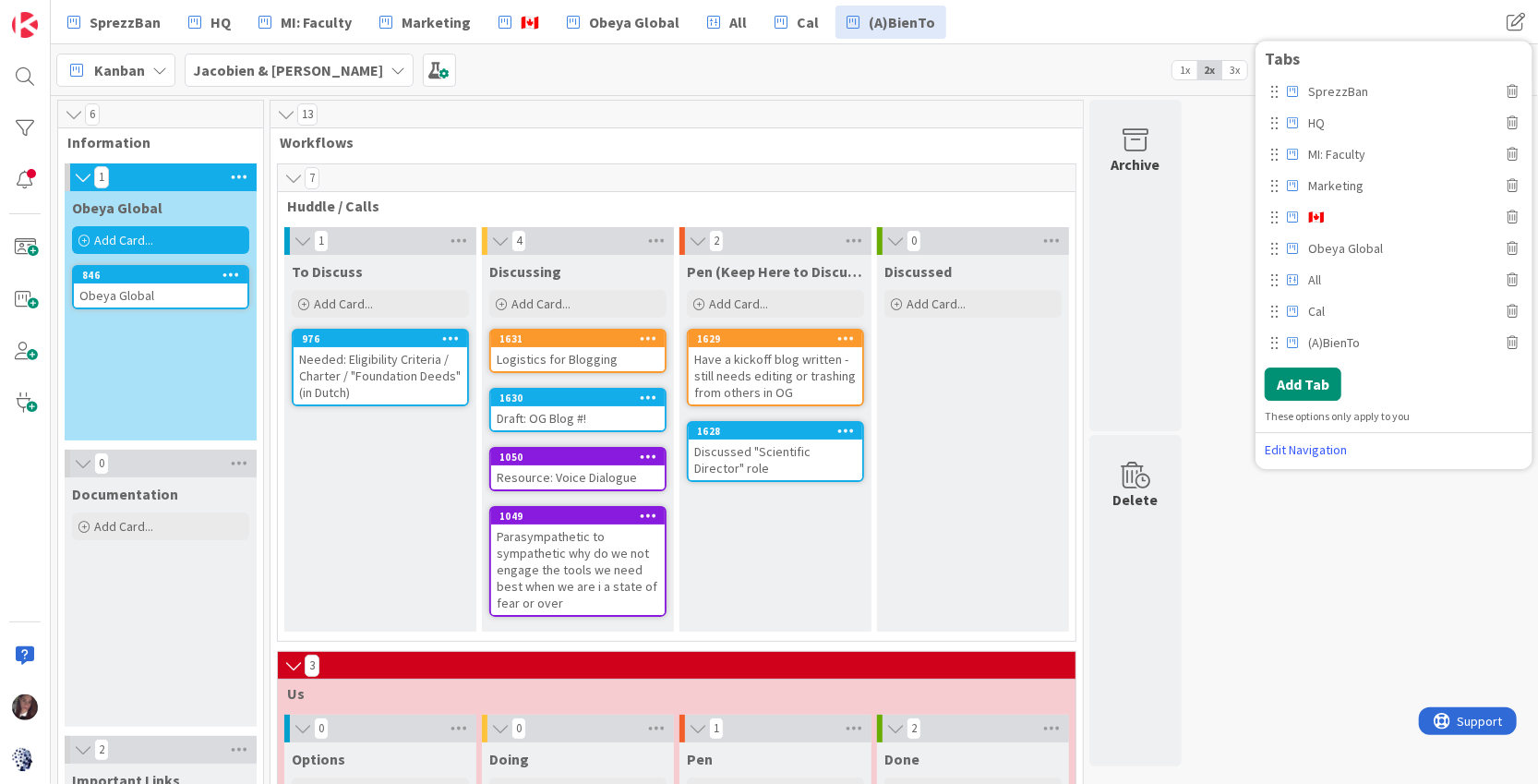
click at [1277, 343] on div at bounding box center [1274, 342] width 9 height 16
click at [1516, 343] on icon at bounding box center [1512, 342] width 11 height 13
click at [1299, 423] on button "Delete" at bounding box center [1284, 425] width 69 height 33
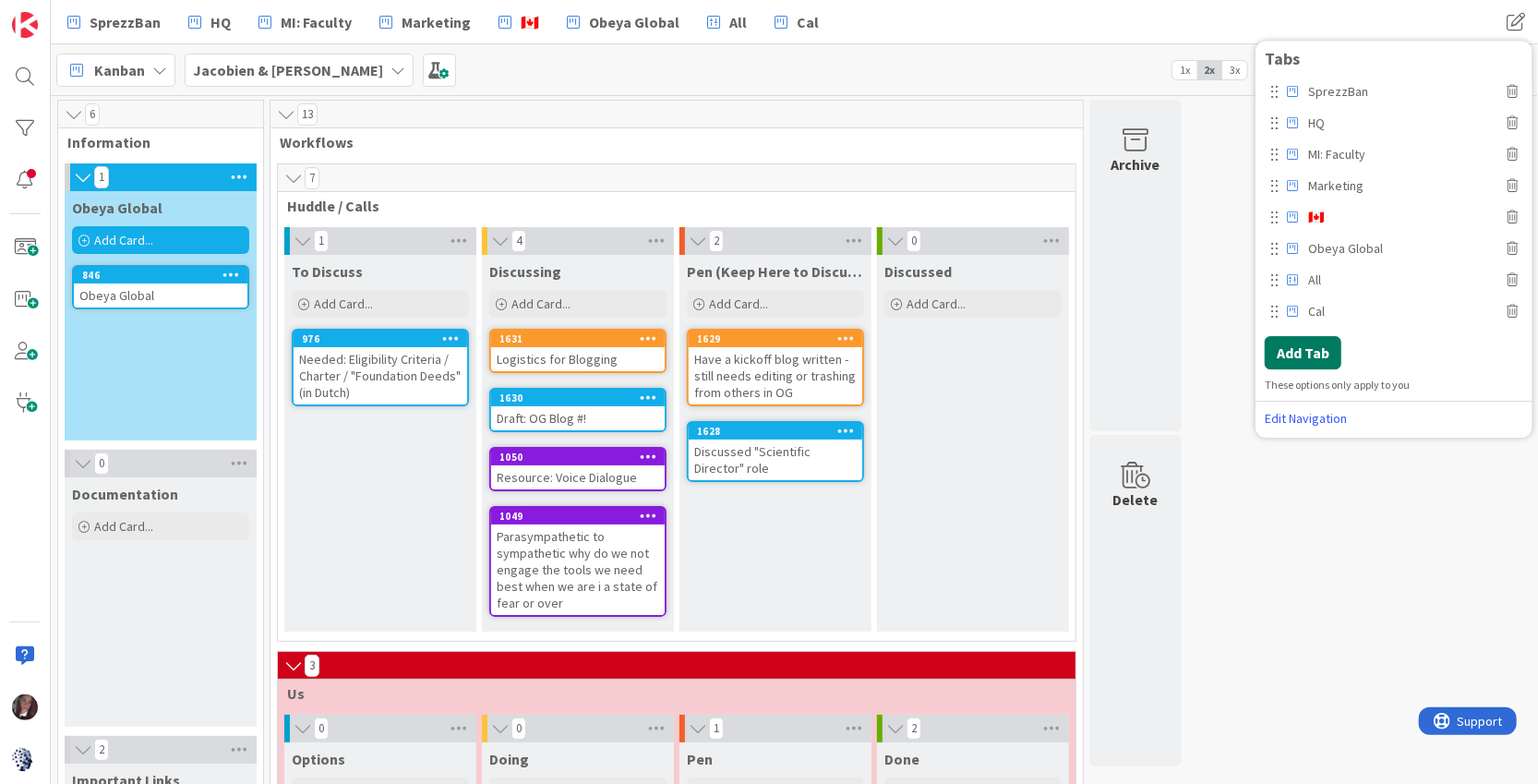
click at [1303, 352] on button "Add Tab" at bounding box center [1303, 352] width 77 height 33
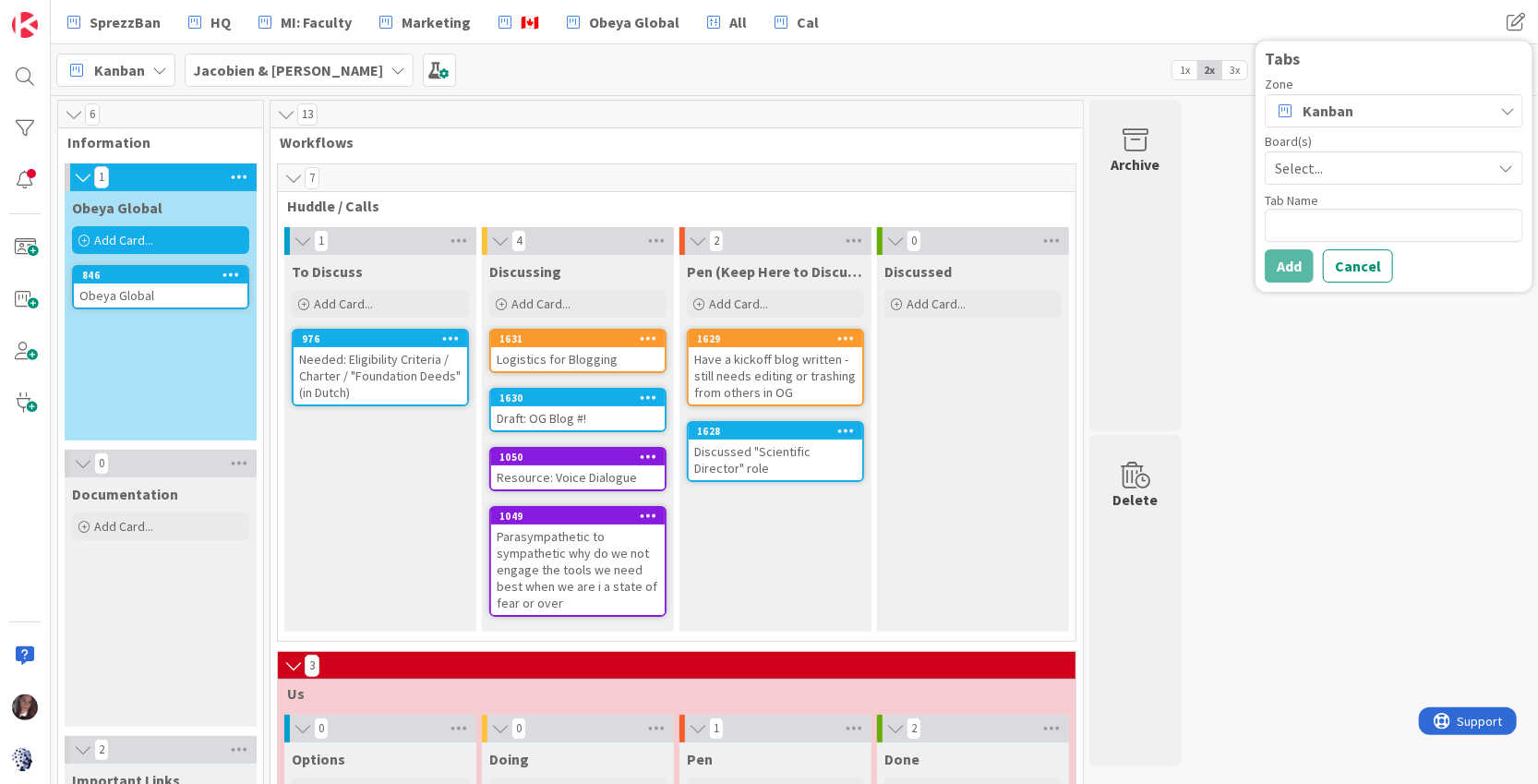
click at [1324, 170] on span "Select..." at bounding box center [1378, 168] width 207 height 26
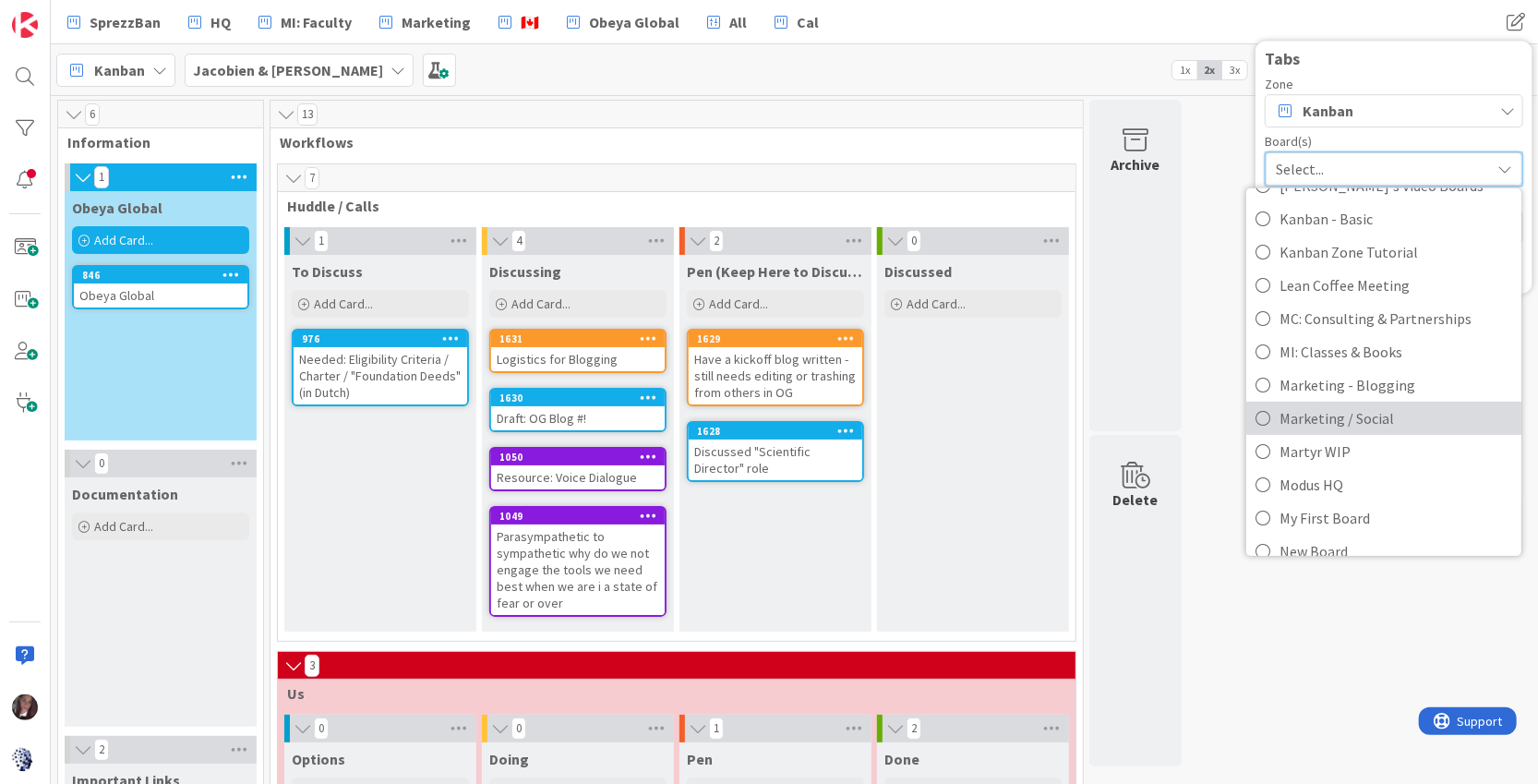
scroll to position [390, 0]
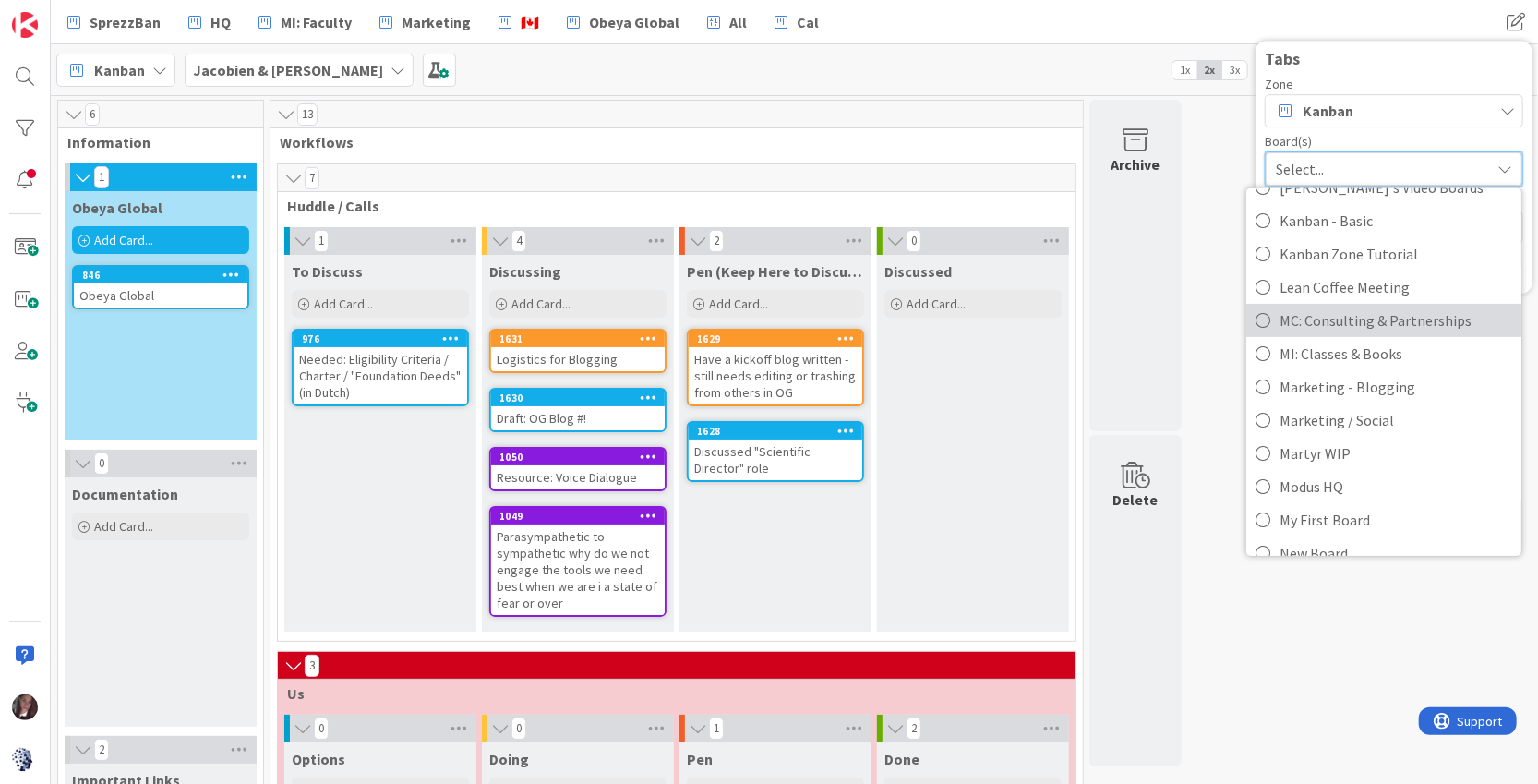
click at [1266, 324] on icon at bounding box center [1262, 319] width 15 height 28
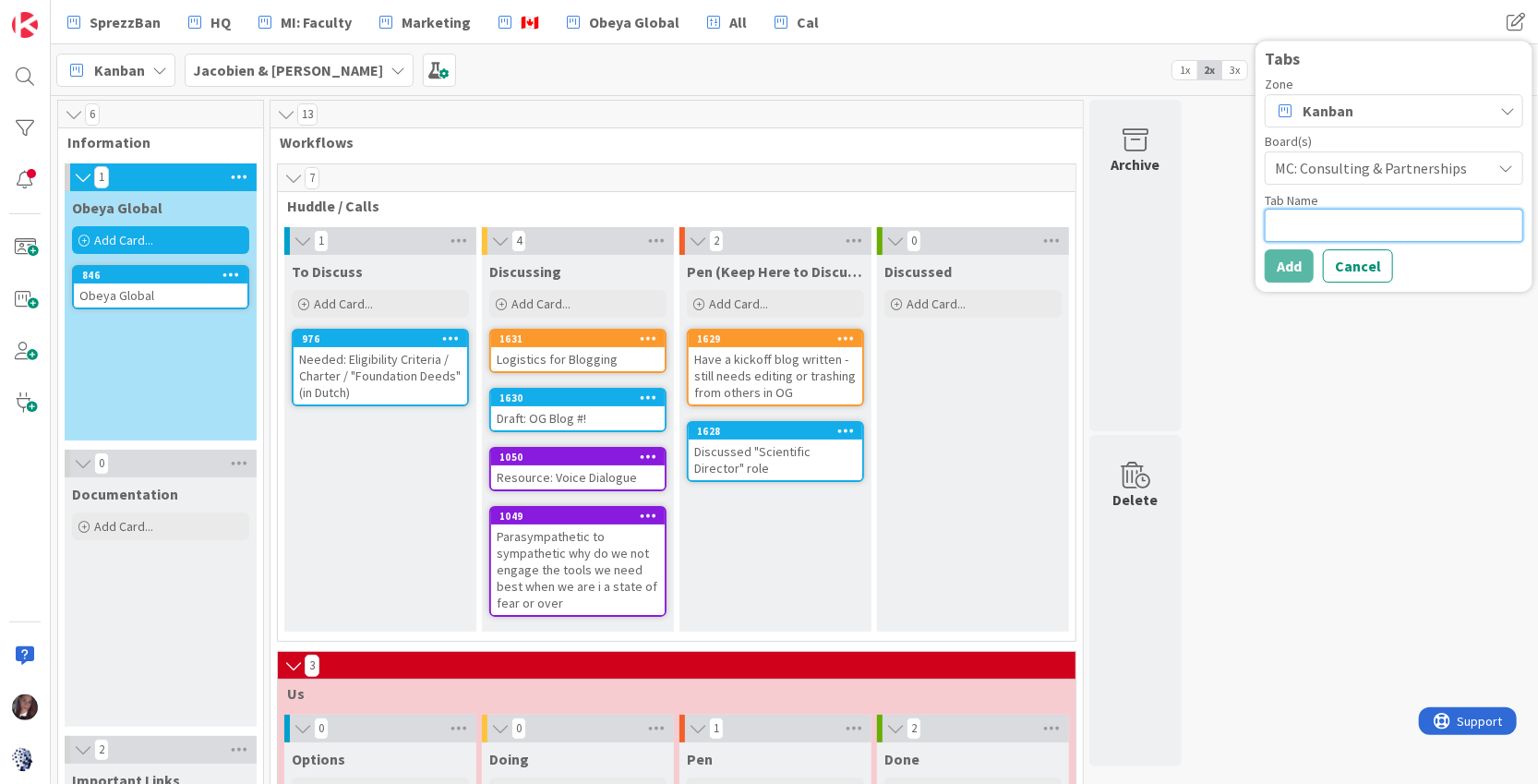
click at [1299, 213] on textarea at bounding box center [1394, 225] width 258 height 33
type textarea "x"
type textarea "P"
type textarea "x"
type textarea "Pi"
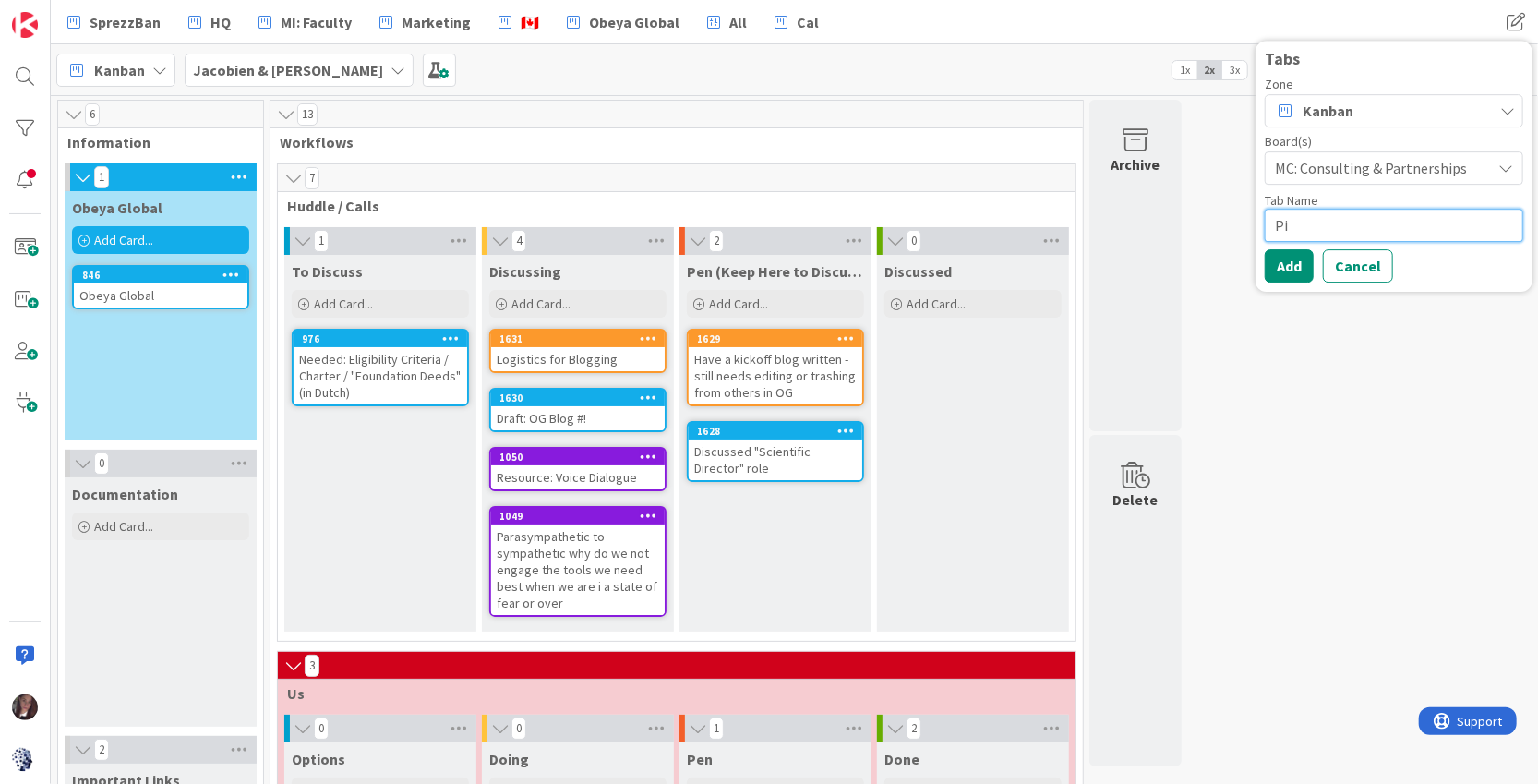
type textarea "x"
type textarea "Pip"
type textarea "x"
type textarea "Pipe"
type textarea "x"
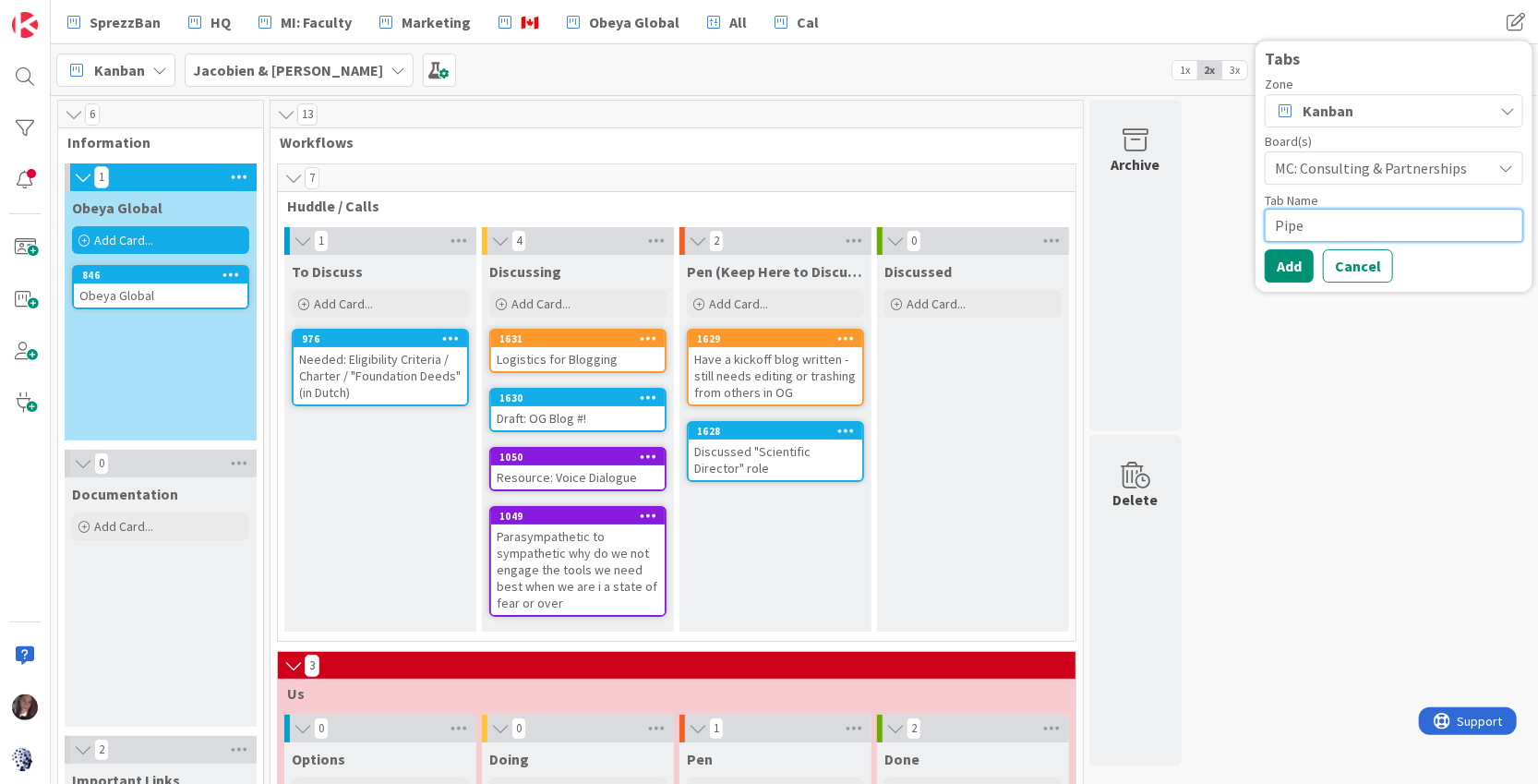
type textarea "Pipel"
type textarea "x"
type textarea "Pipeli"
type textarea "x"
type textarea "Pipelin"
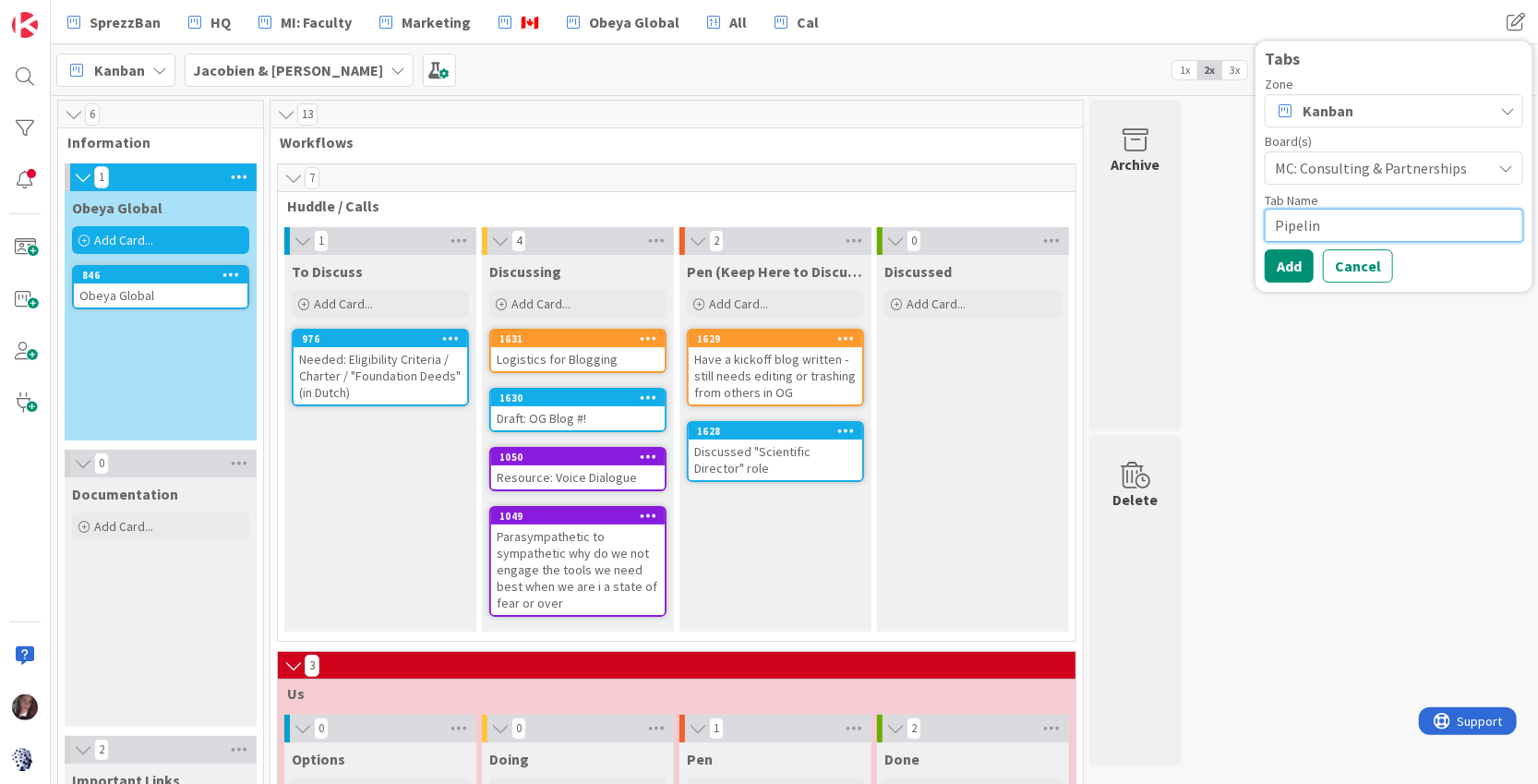
type textarea "x"
type textarea "Pipeline"
click at [1284, 260] on button "Add" at bounding box center [1290, 266] width 49 height 33
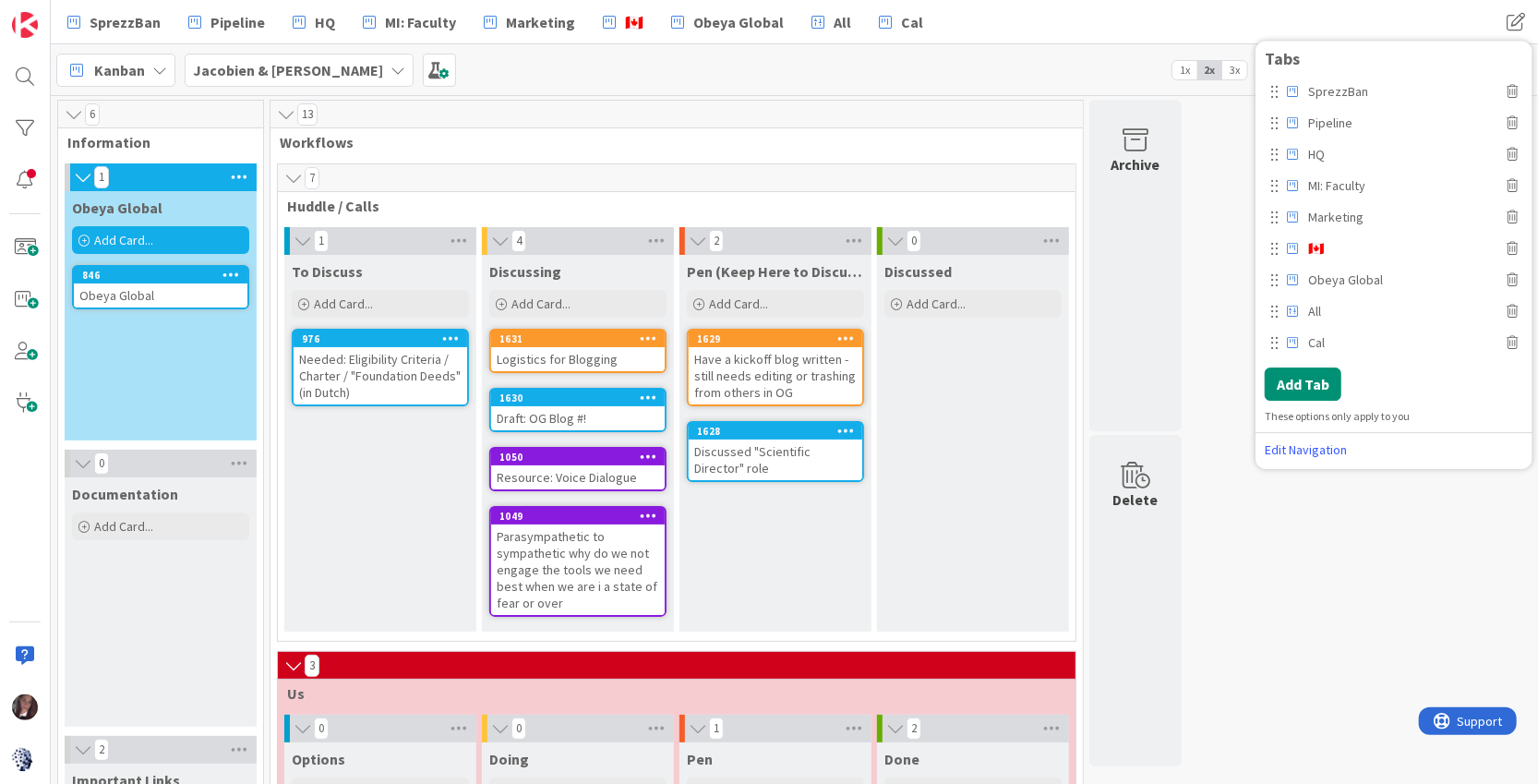
click at [1277, 186] on div at bounding box center [1274, 185] width 9 height 16
click at [1329, 191] on span "MI: Faculty" at bounding box center [1403, 185] width 200 height 28
drag, startPoint x: 1326, startPoint y: 185, endPoint x: 1303, endPoint y: 186, distance: 23.0
click at [1304, 185] on input "MI: Faculty" at bounding box center [1403, 185] width 200 height 28
type input "Faculty"
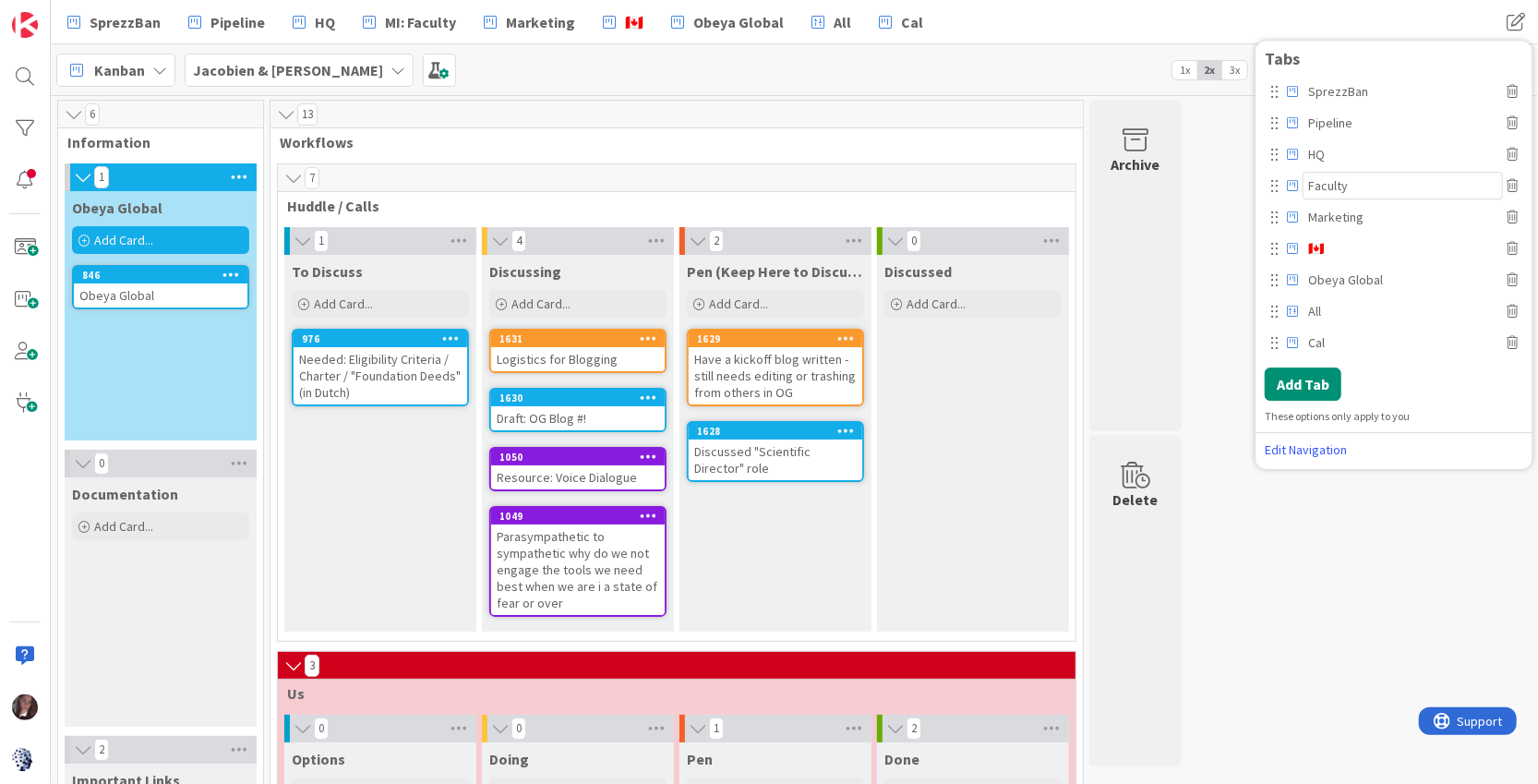
click at [1400, 253] on span "🇨🇦" at bounding box center [1403, 248] width 200 height 28
click at [1240, 320] on div "6 Information 1 Obeya Global Add Card... 846 Obeya Global 0 Documentation Add C…" at bounding box center [794, 758] width 1480 height 1317
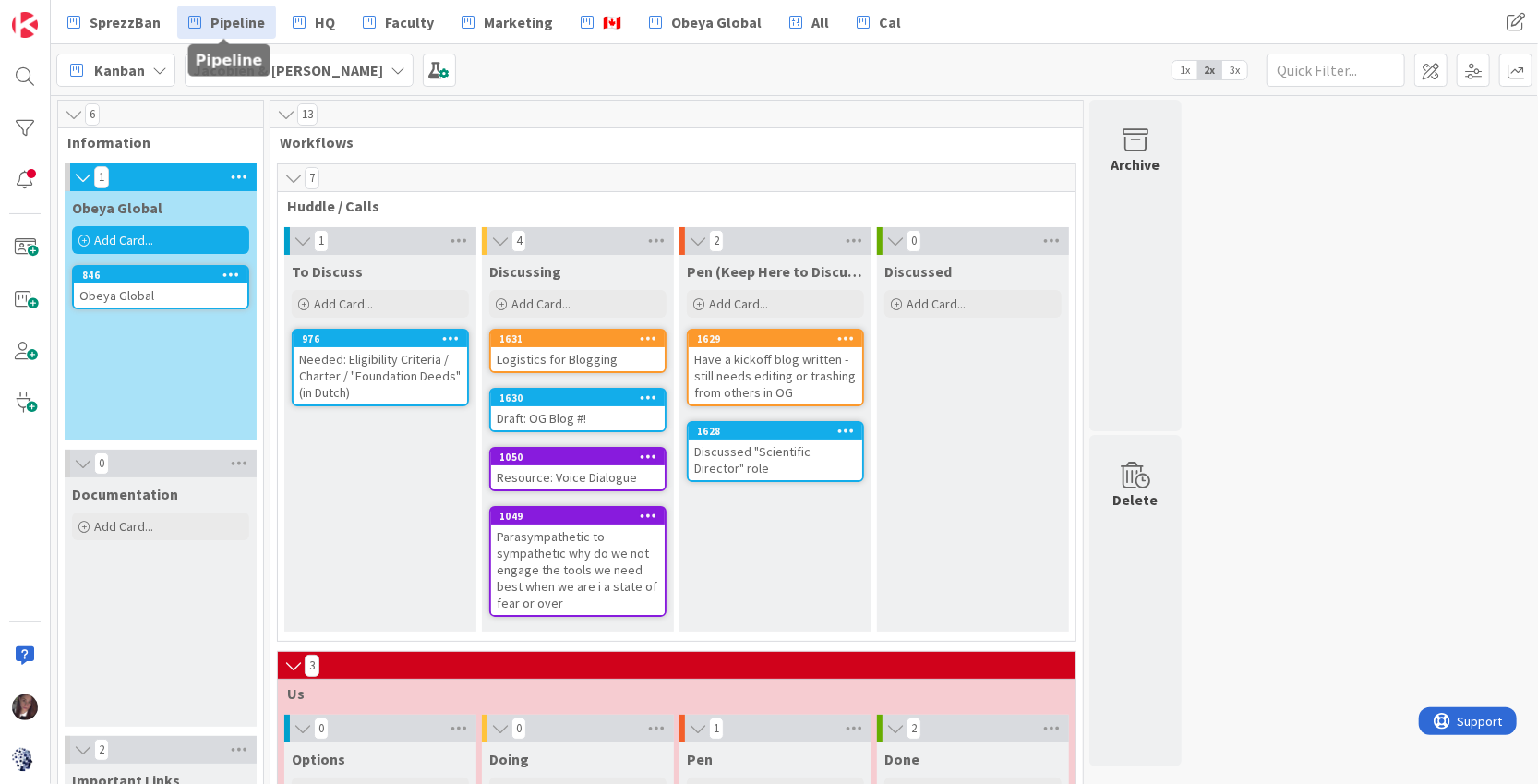
click at [219, 18] on span "Pipeline" at bounding box center [238, 21] width 54 height 22
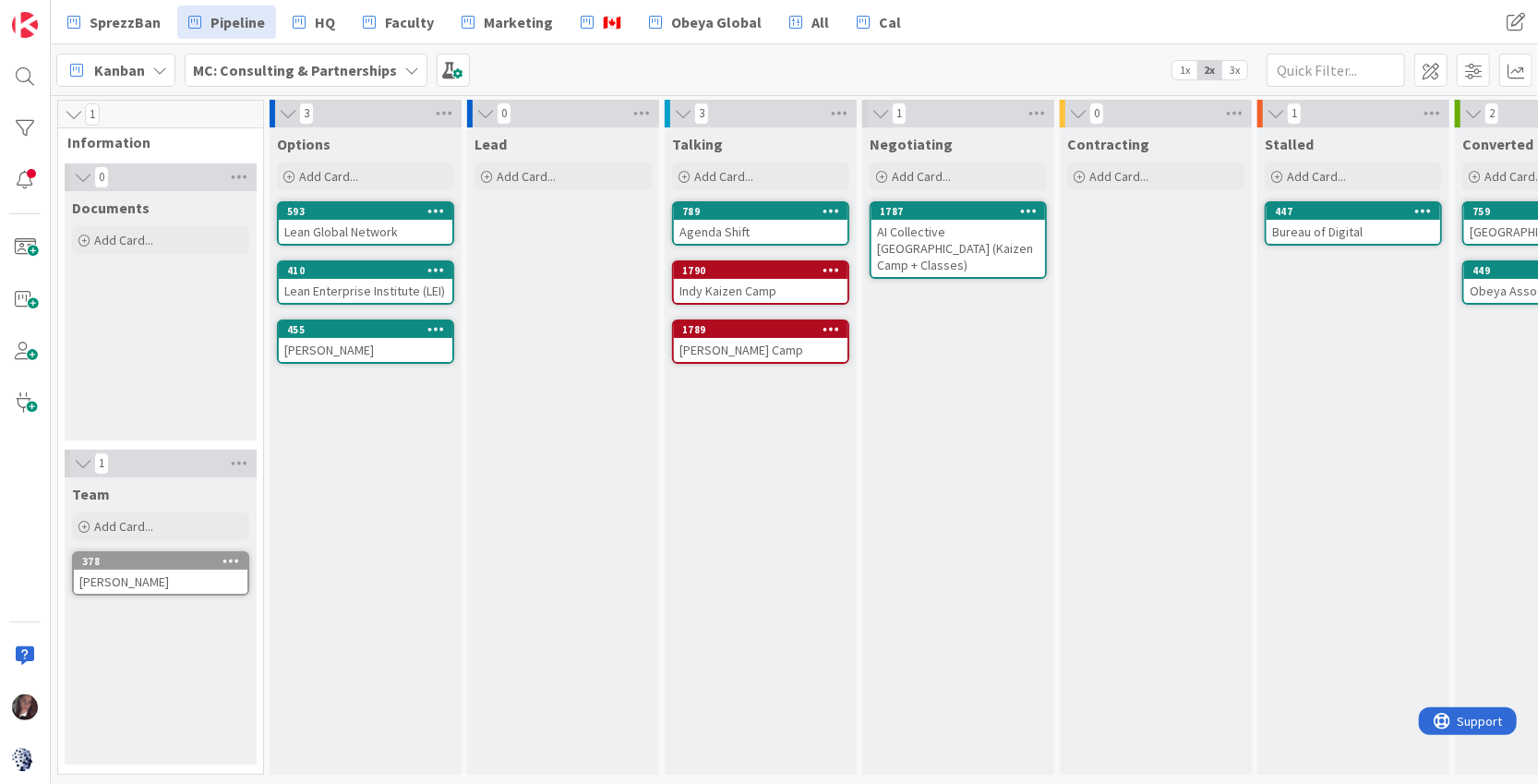
click at [1244, 68] on span "3x" at bounding box center [1235, 70] width 25 height 18
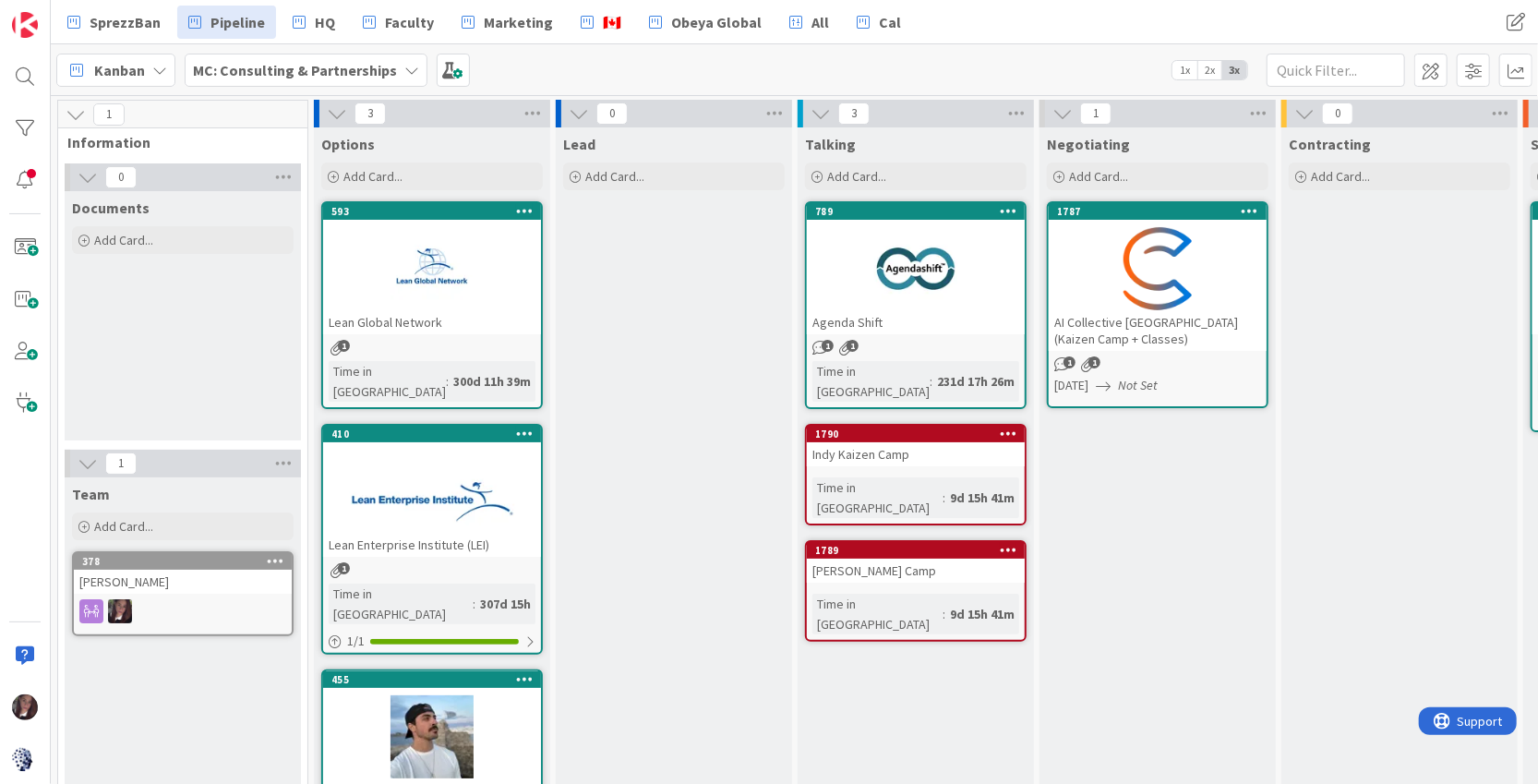
click at [1185, 65] on span "1x" at bounding box center [1185, 70] width 25 height 18
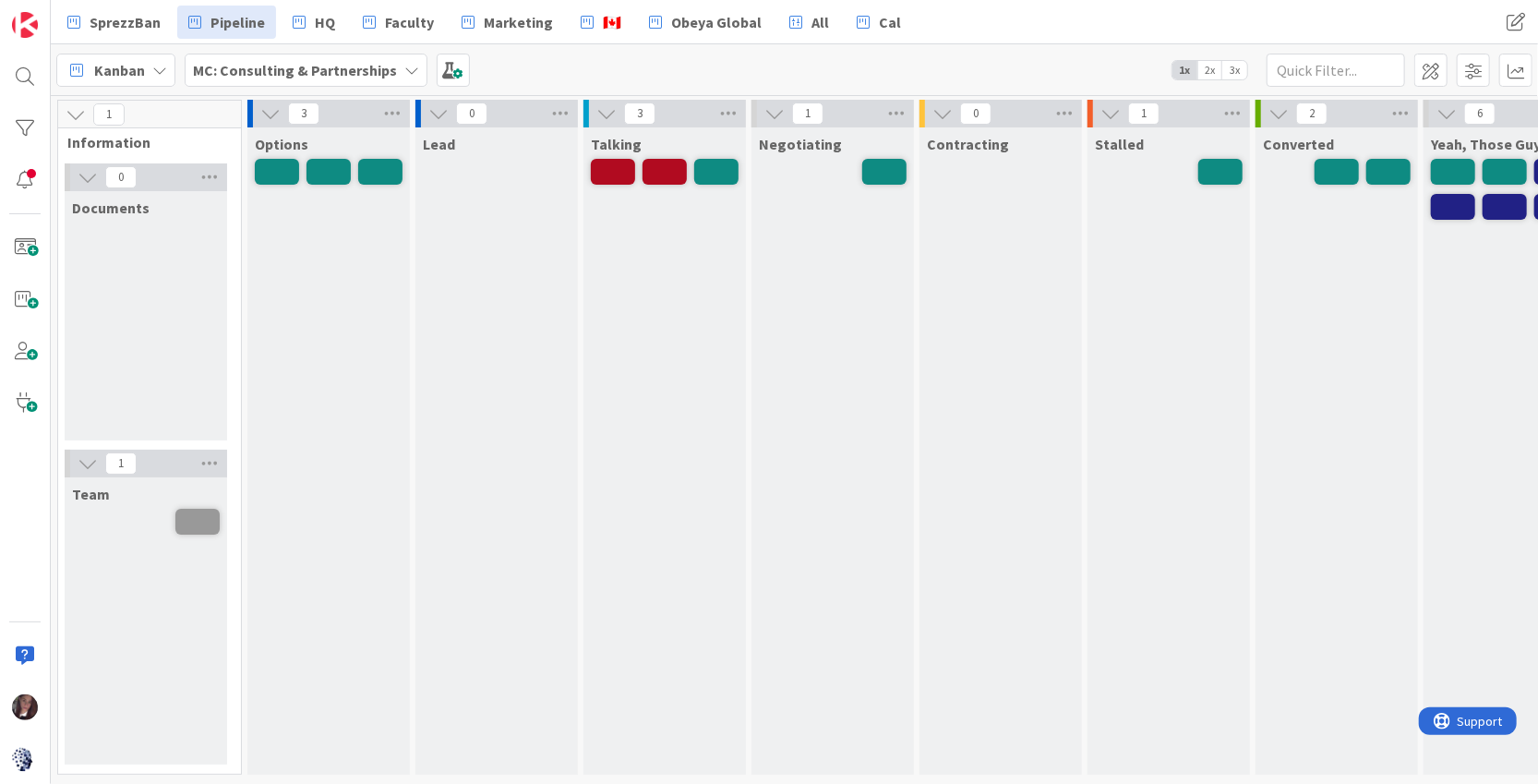
click at [1207, 67] on span "2x" at bounding box center [1210, 70] width 25 height 18
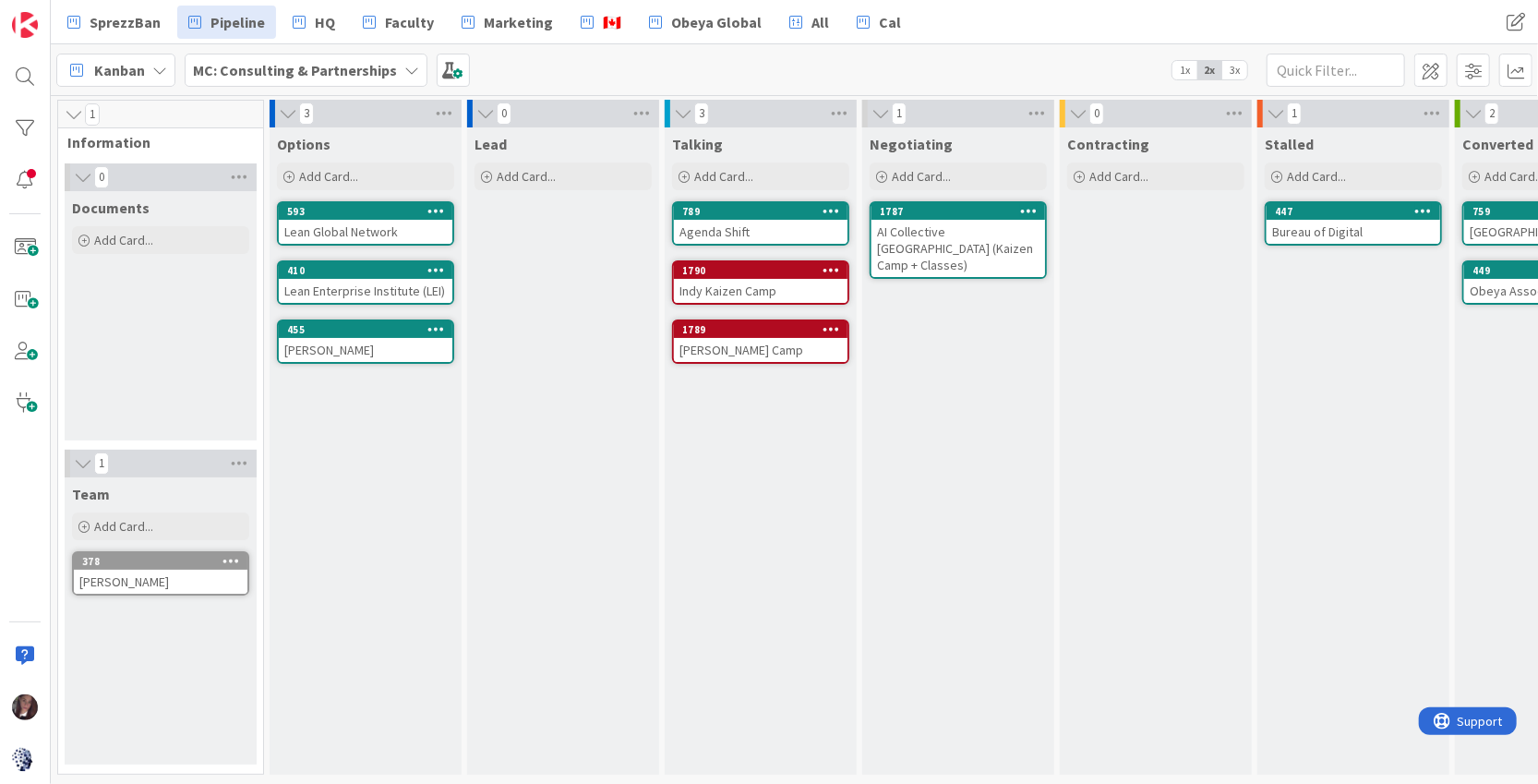
click at [728, 289] on div "Indy Kaizen Camp" at bounding box center [761, 290] width 174 height 24
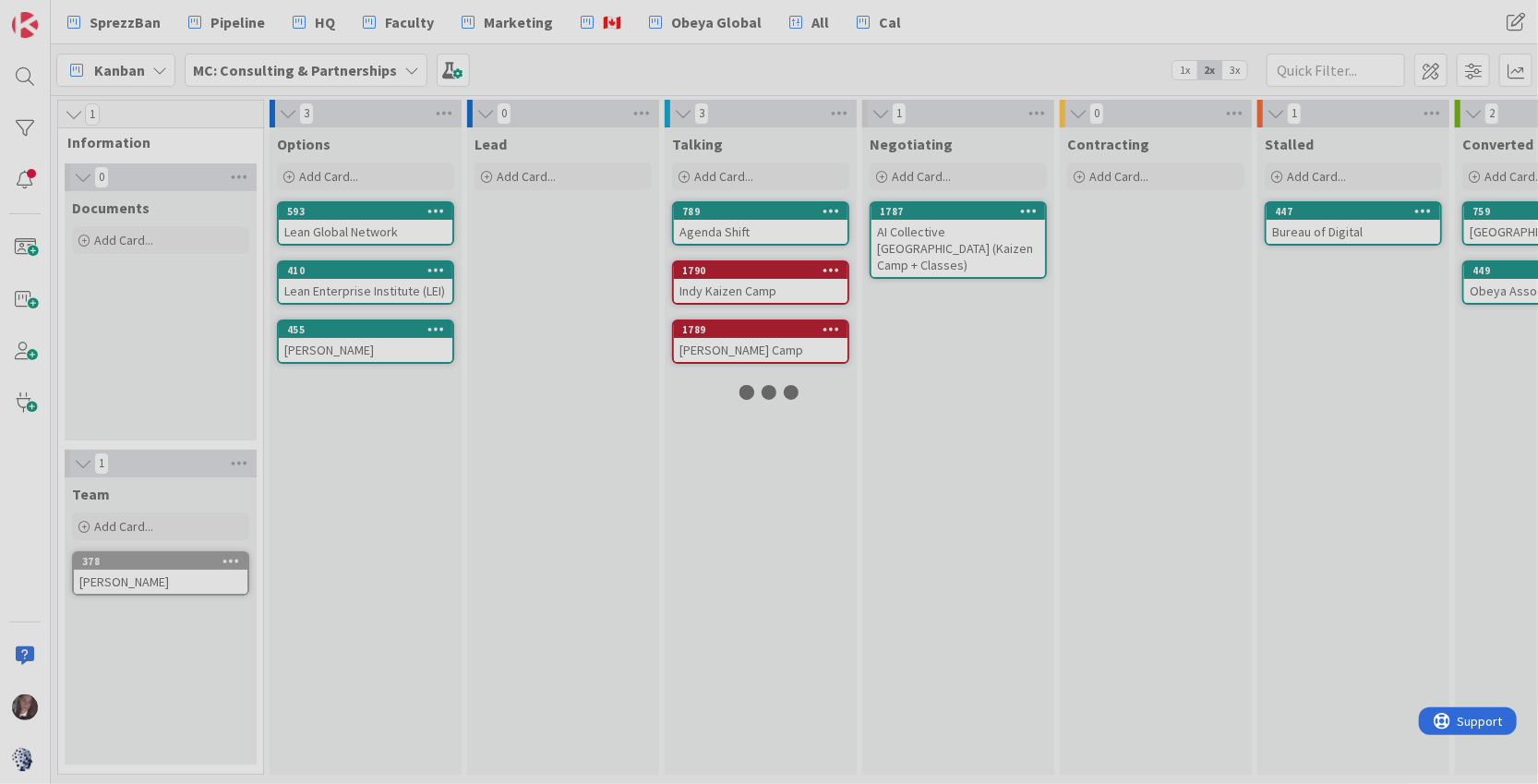
click at [728, 289] on div "1 Information 0 Documents Add Card... 1 Team Add Card... 378 Tonianne DeMaria 3…" at bounding box center [794, 440] width 1488 height 689
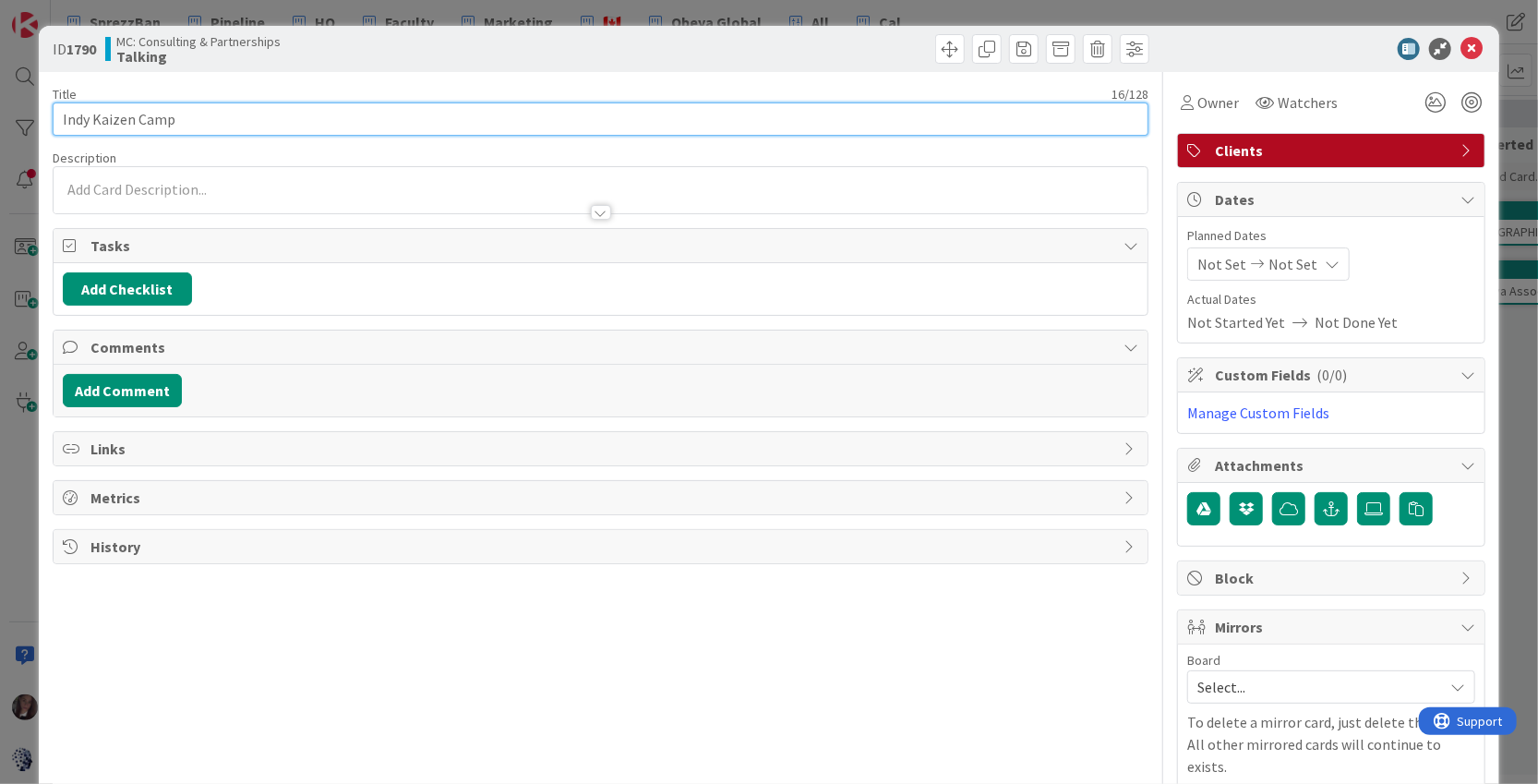
click at [87, 120] on input "Indy Kaizen Camp" at bounding box center [601, 119] width 1096 height 33
click at [225, 123] on input "Indiana: Kaizen Camp" at bounding box center [601, 119] width 1096 height 33
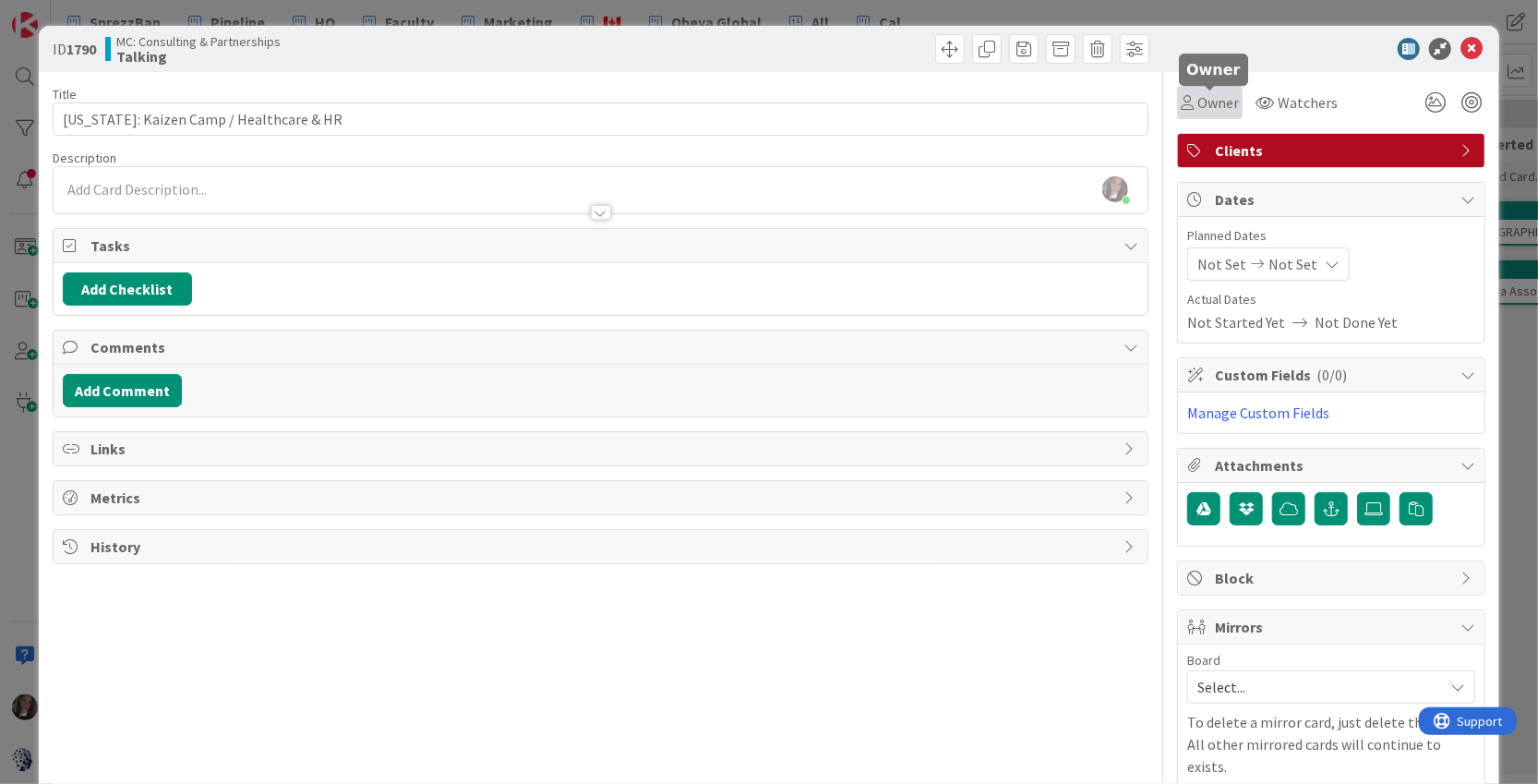
click at [1202, 106] on span "Owner" at bounding box center [1218, 102] width 42 height 22
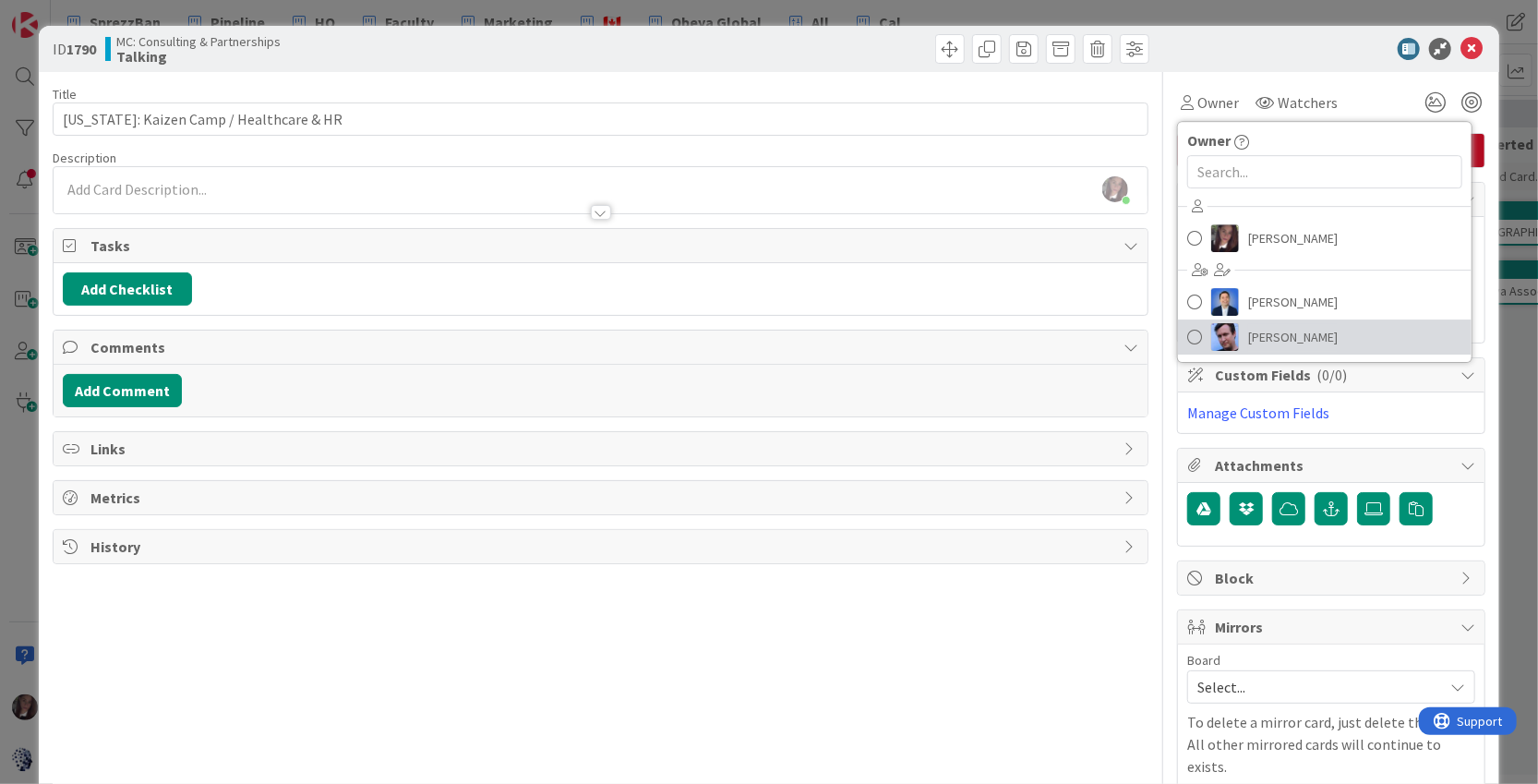
click at [1198, 338] on span at bounding box center [1194, 337] width 15 height 28
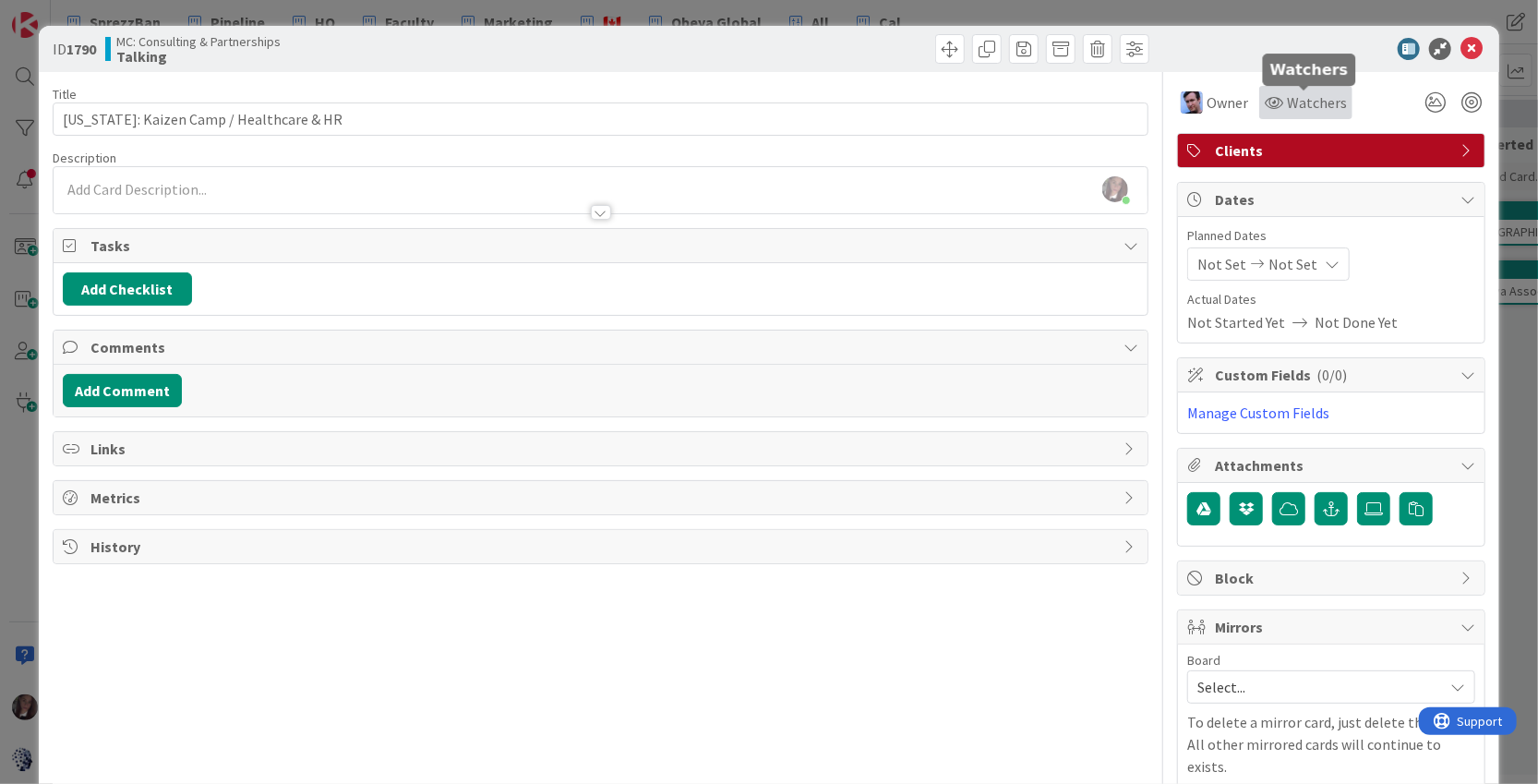
click at [1293, 100] on span "Watchers" at bounding box center [1317, 102] width 60 height 22
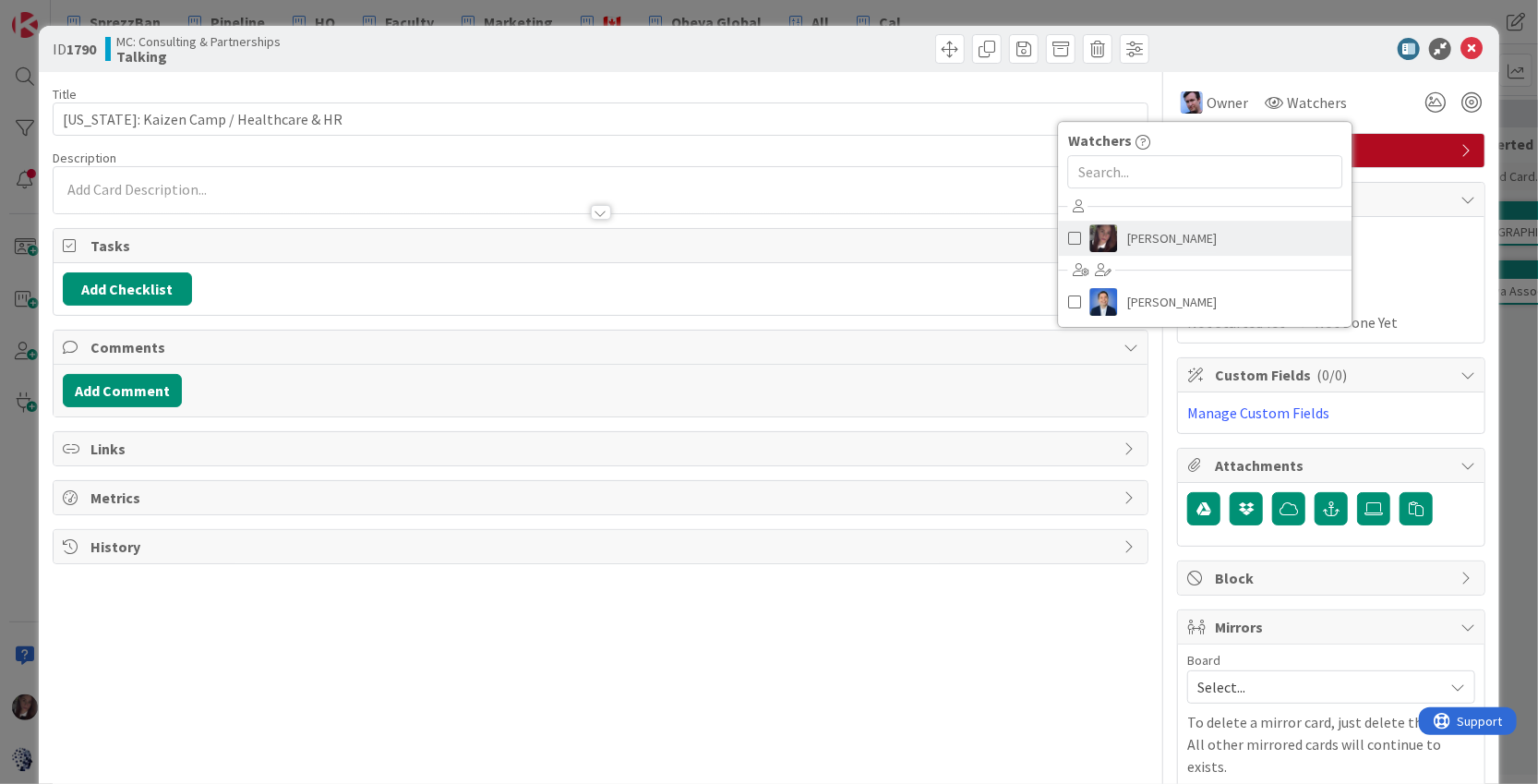
click at [1068, 234] on span at bounding box center [1074, 238] width 13 height 28
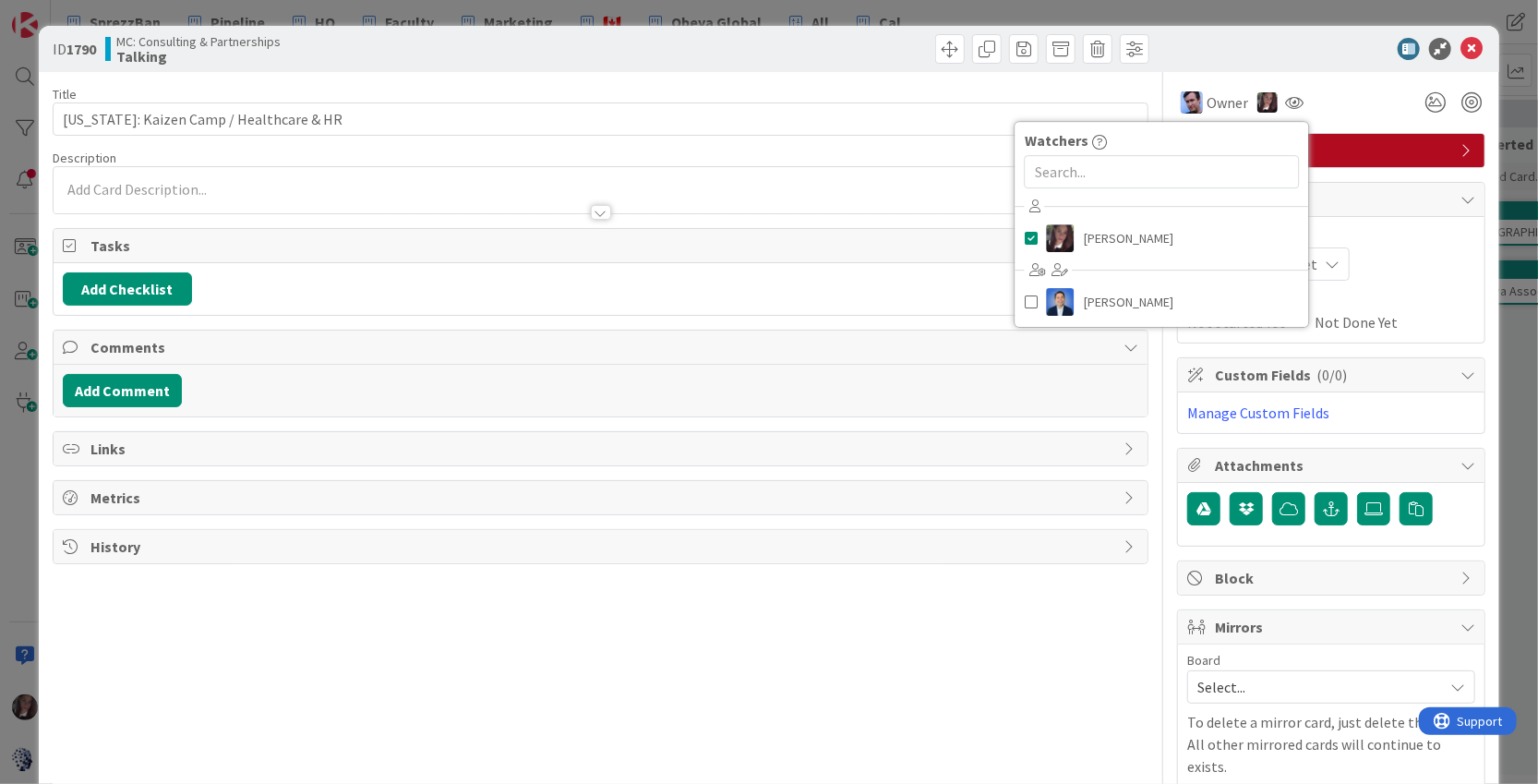
click at [1381, 97] on div "Owner Owner Remove Set as Watcher Tonianne DeMaria Dimitri Ponomareff Jim Benso…" at bounding box center [1331, 102] width 309 height 33
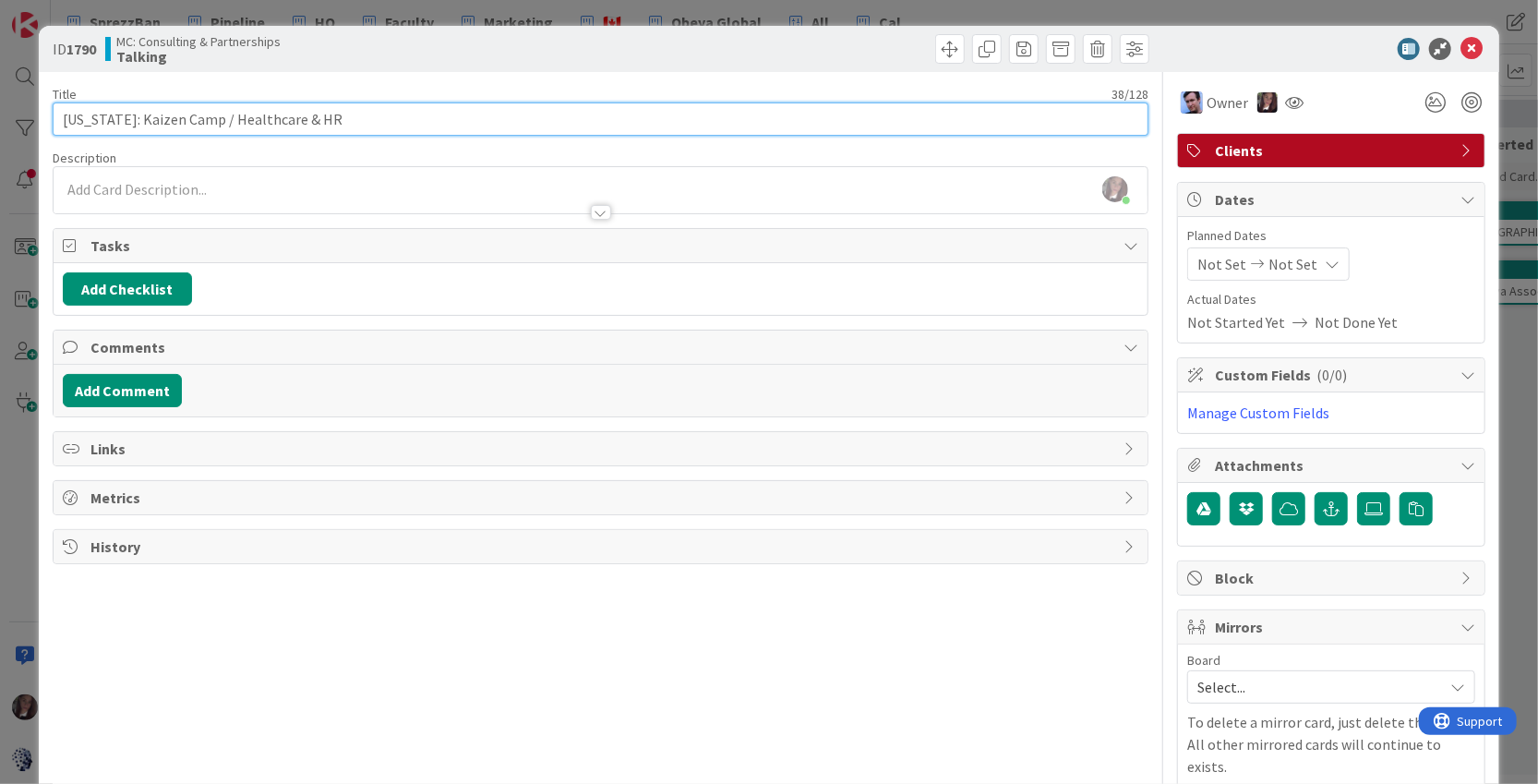
click at [207, 121] on input "Indiana: Kaizen Camp / Healthcare & HR" at bounding box center [601, 119] width 1096 height 33
click at [325, 123] on input "Indiana: Kaizen Camp (Healthcare & HR" at bounding box center [601, 119] width 1096 height 33
type input "Indiana: Kaizen Camp (Healthcare & HR)"
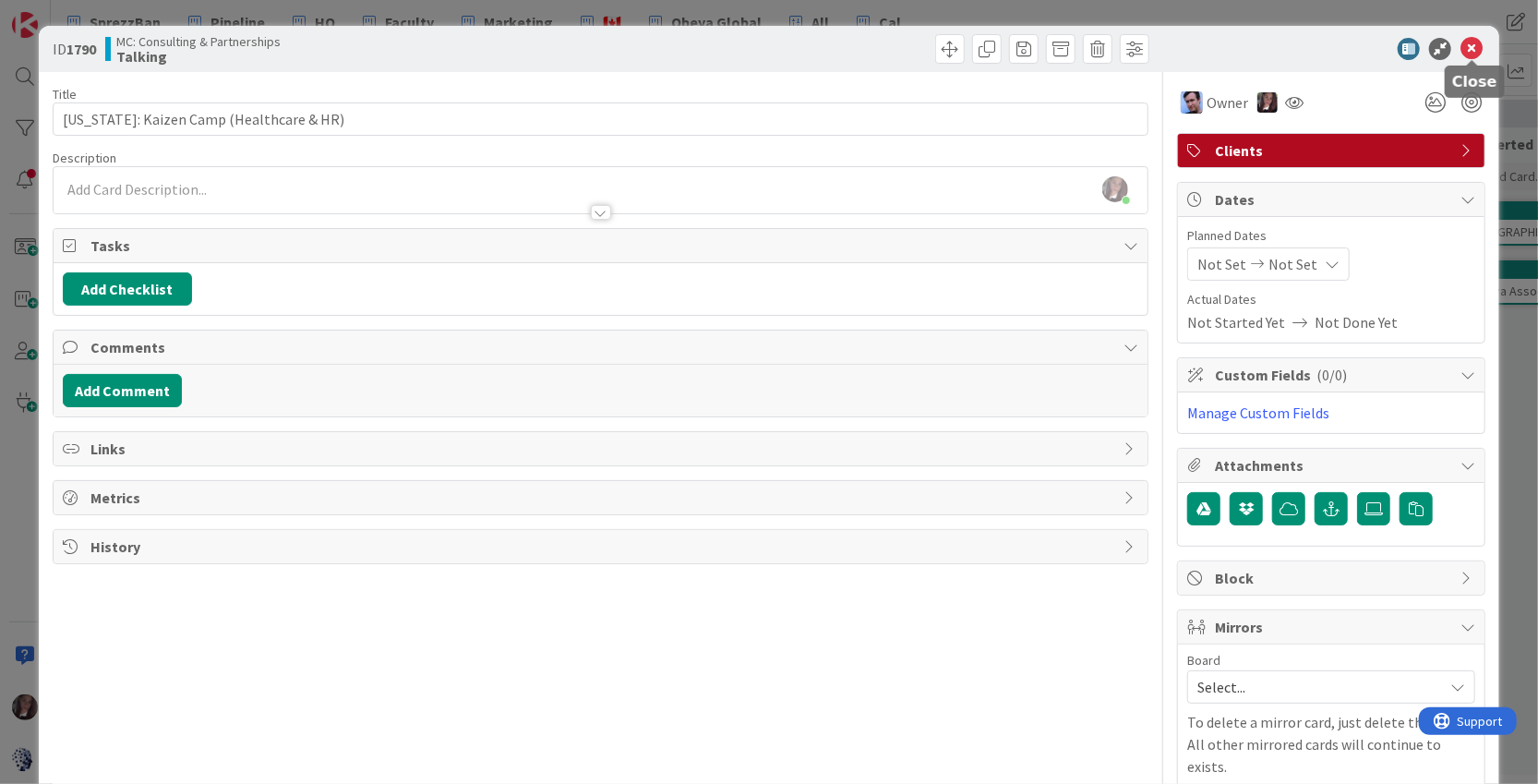
click at [1476, 44] on icon at bounding box center [1471, 49] width 22 height 22
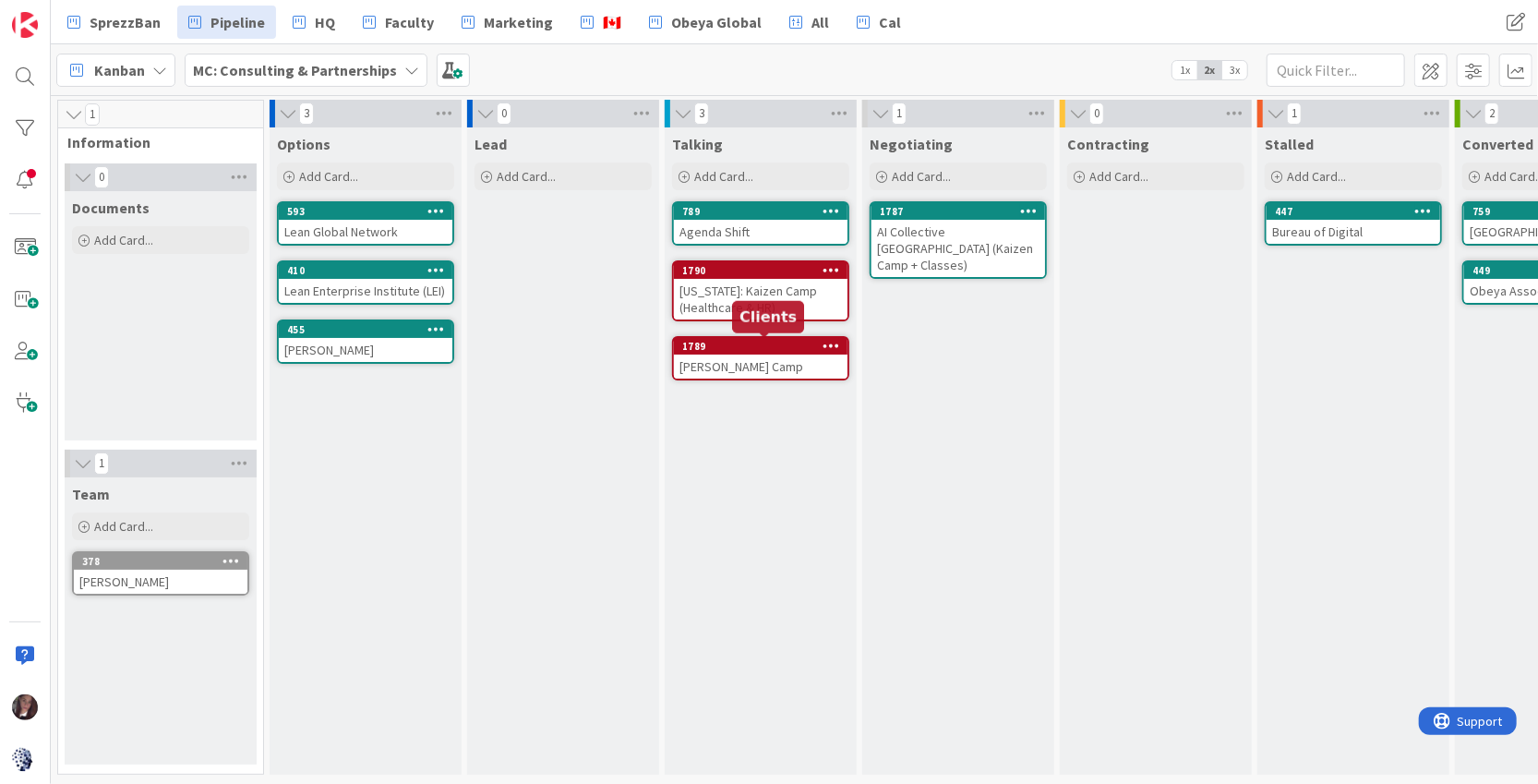
click at [784, 344] on div "1789" at bounding box center [765, 345] width 165 height 13
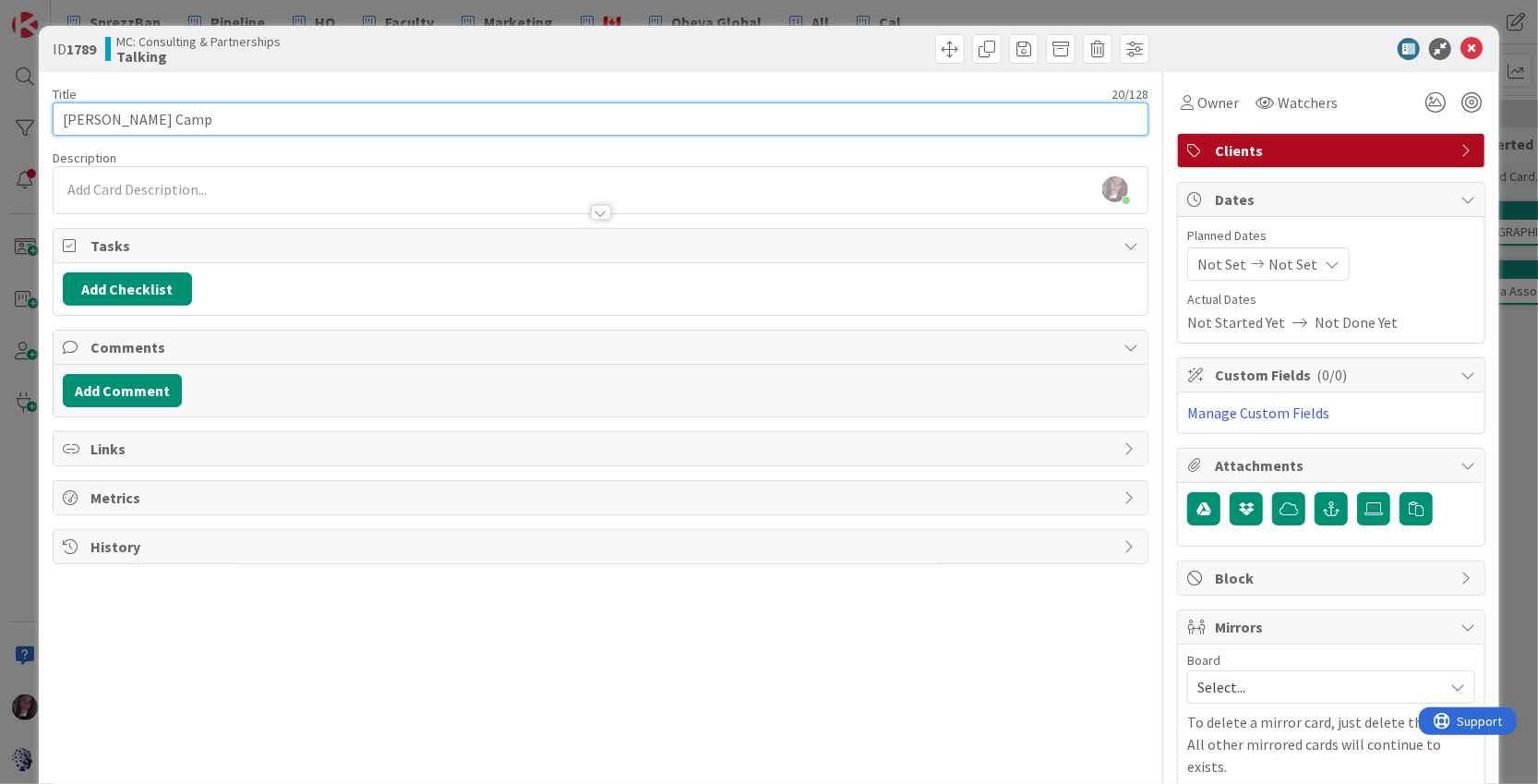
click at [122, 124] on input "Jonathan Kaizen Camp" at bounding box center [601, 119] width 1096 height 33
click at [247, 117] on input "Germany: Kaizen Camp" at bounding box center [601, 119] width 1096 height 33
type input "Germany: Kaizen Camp (HR & Entertainment)"
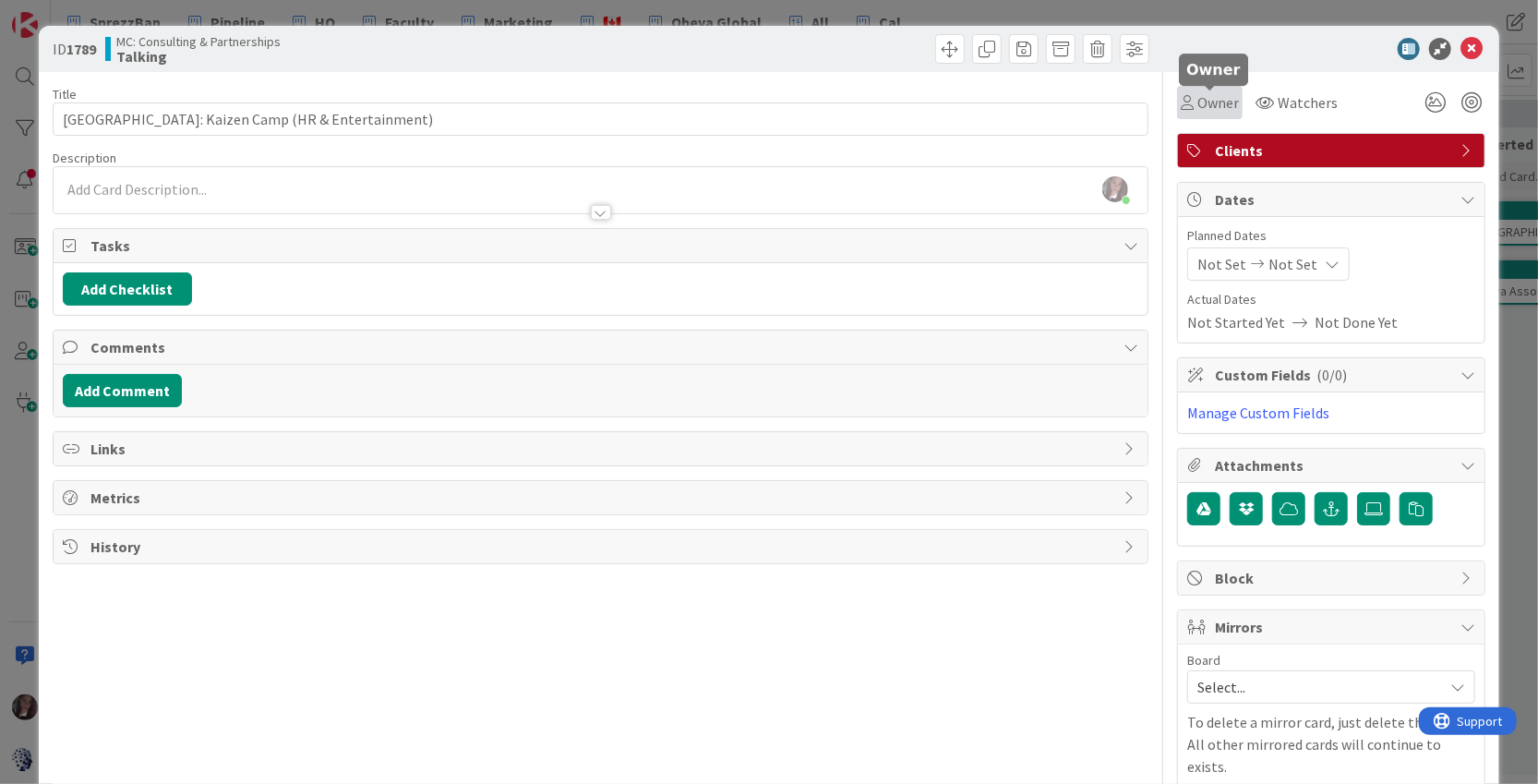
click at [1219, 105] on span "Owner" at bounding box center [1218, 102] width 42 height 22
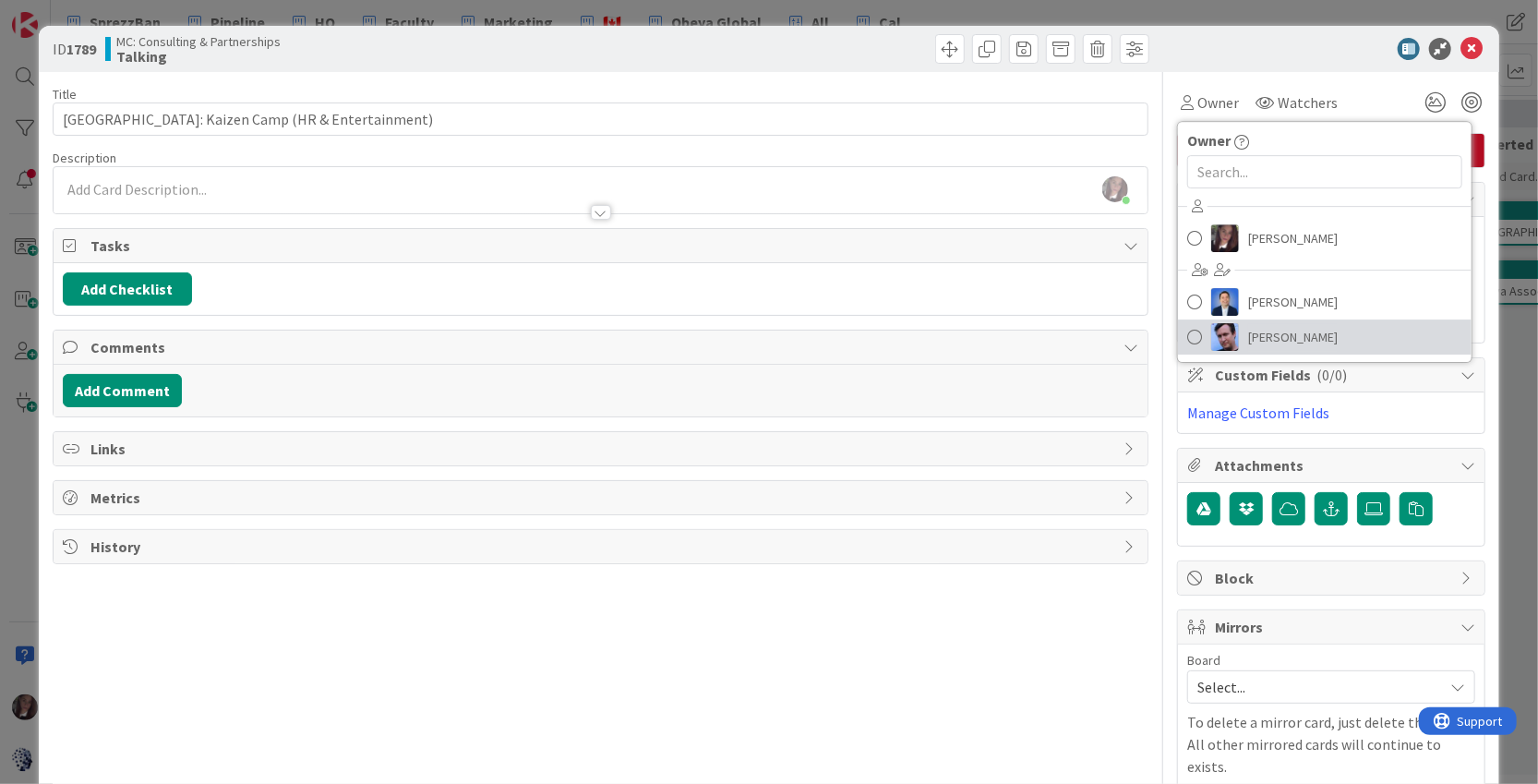
click at [1198, 335] on span at bounding box center [1194, 337] width 15 height 28
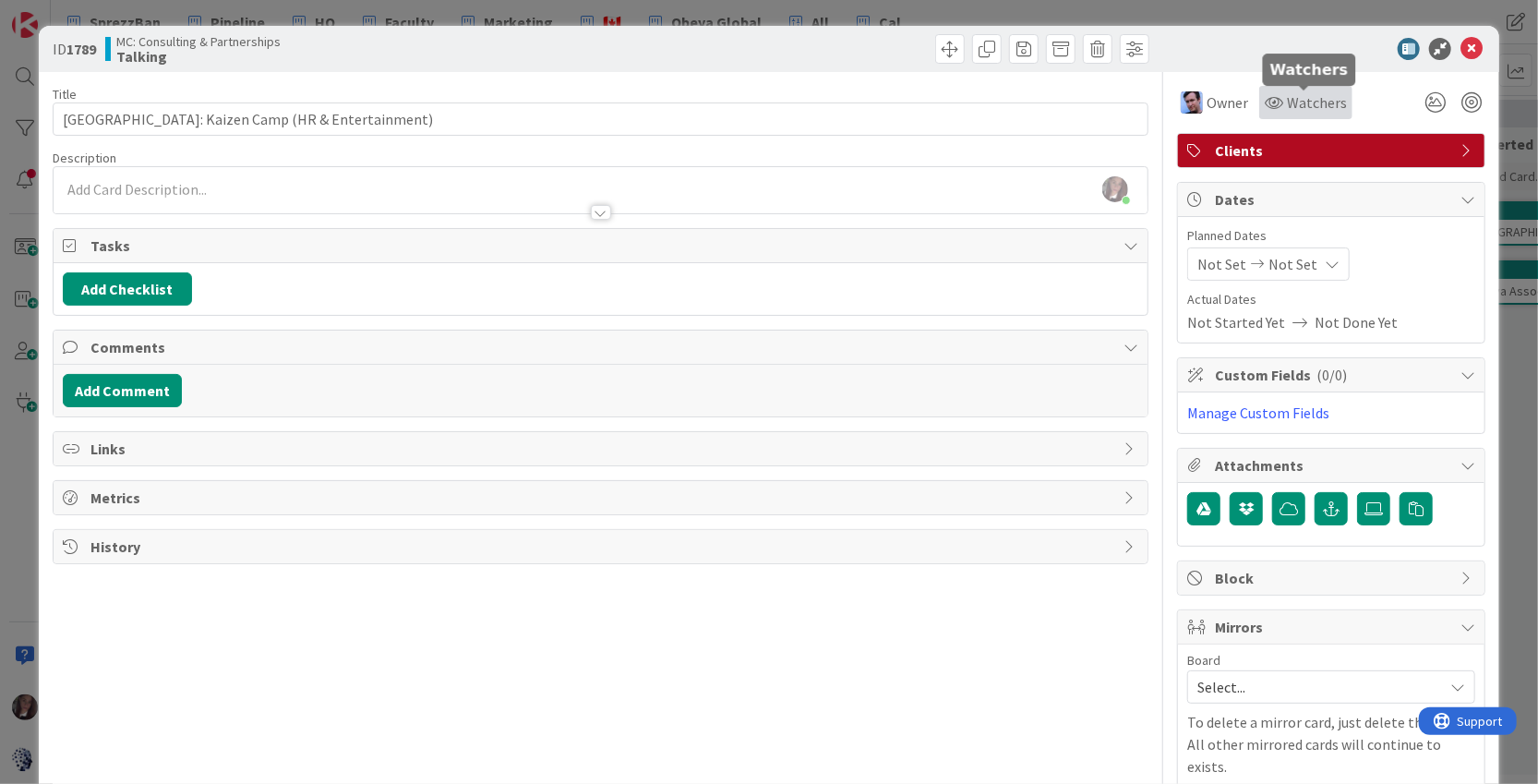
click at [1299, 106] on span "Watchers" at bounding box center [1317, 102] width 60 height 22
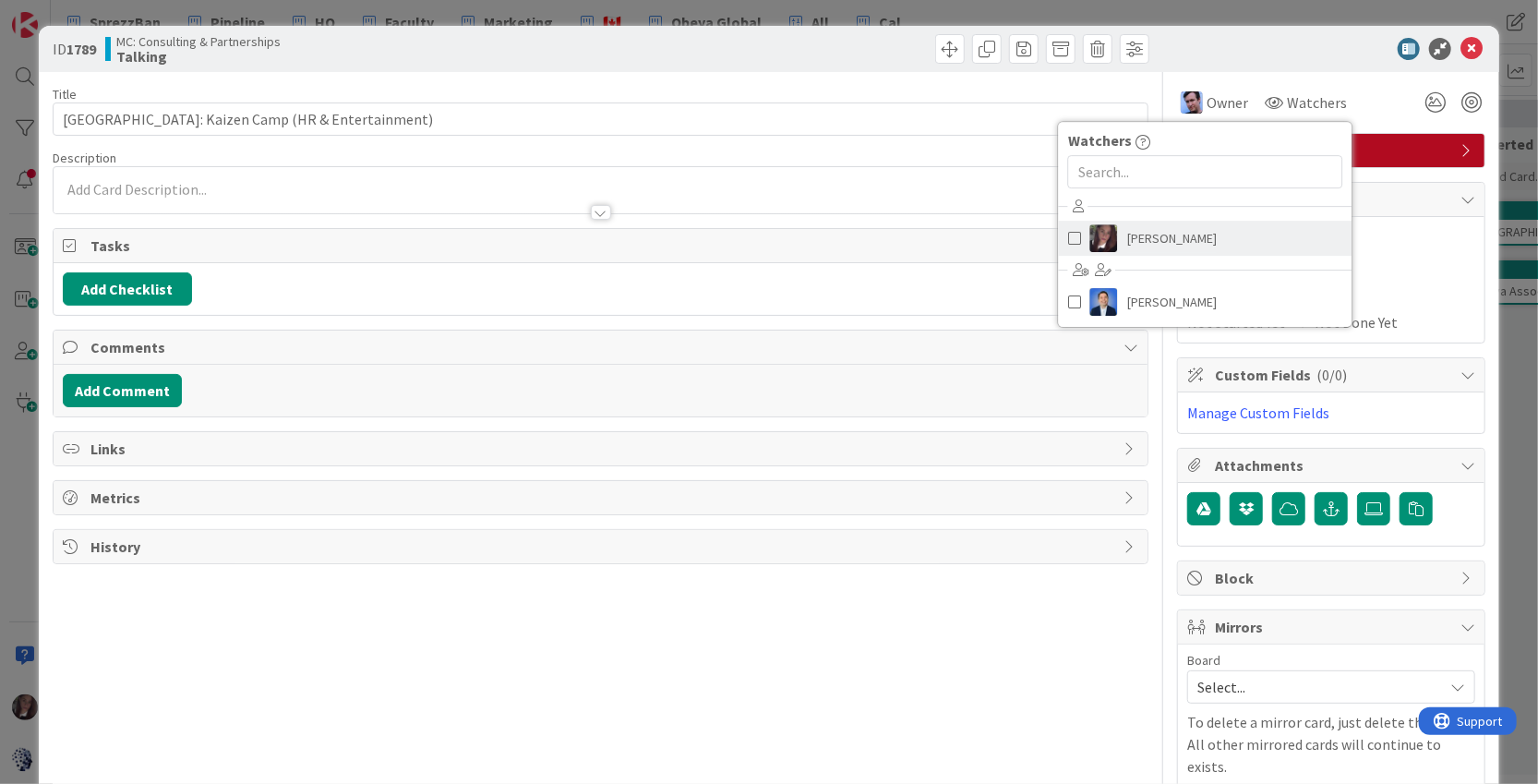
drag, startPoint x: 1073, startPoint y: 239, endPoint x: 1094, endPoint y: 233, distance: 21.8
click at [1073, 238] on span at bounding box center [1074, 238] width 13 height 28
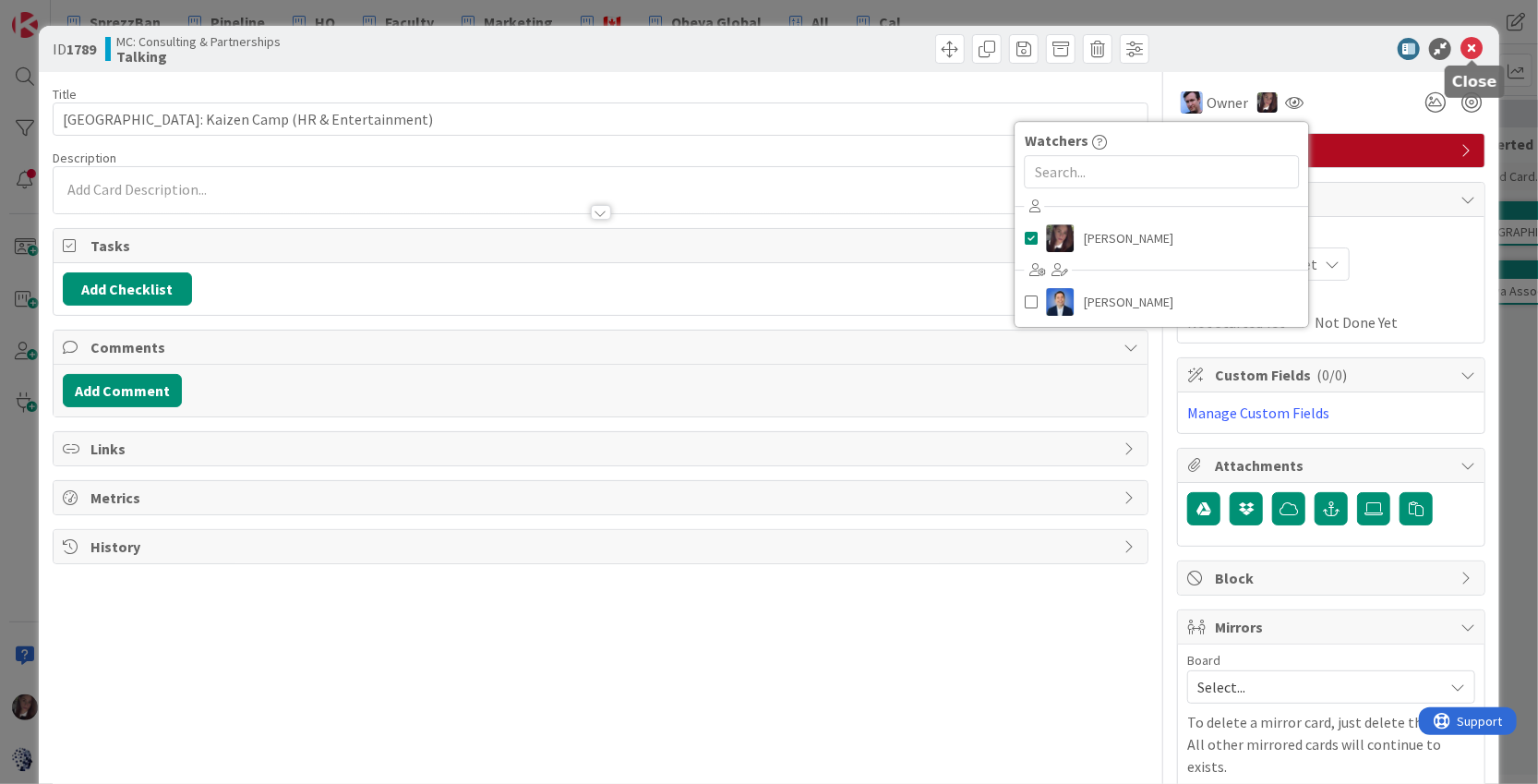
click at [1477, 42] on icon at bounding box center [1471, 49] width 22 height 22
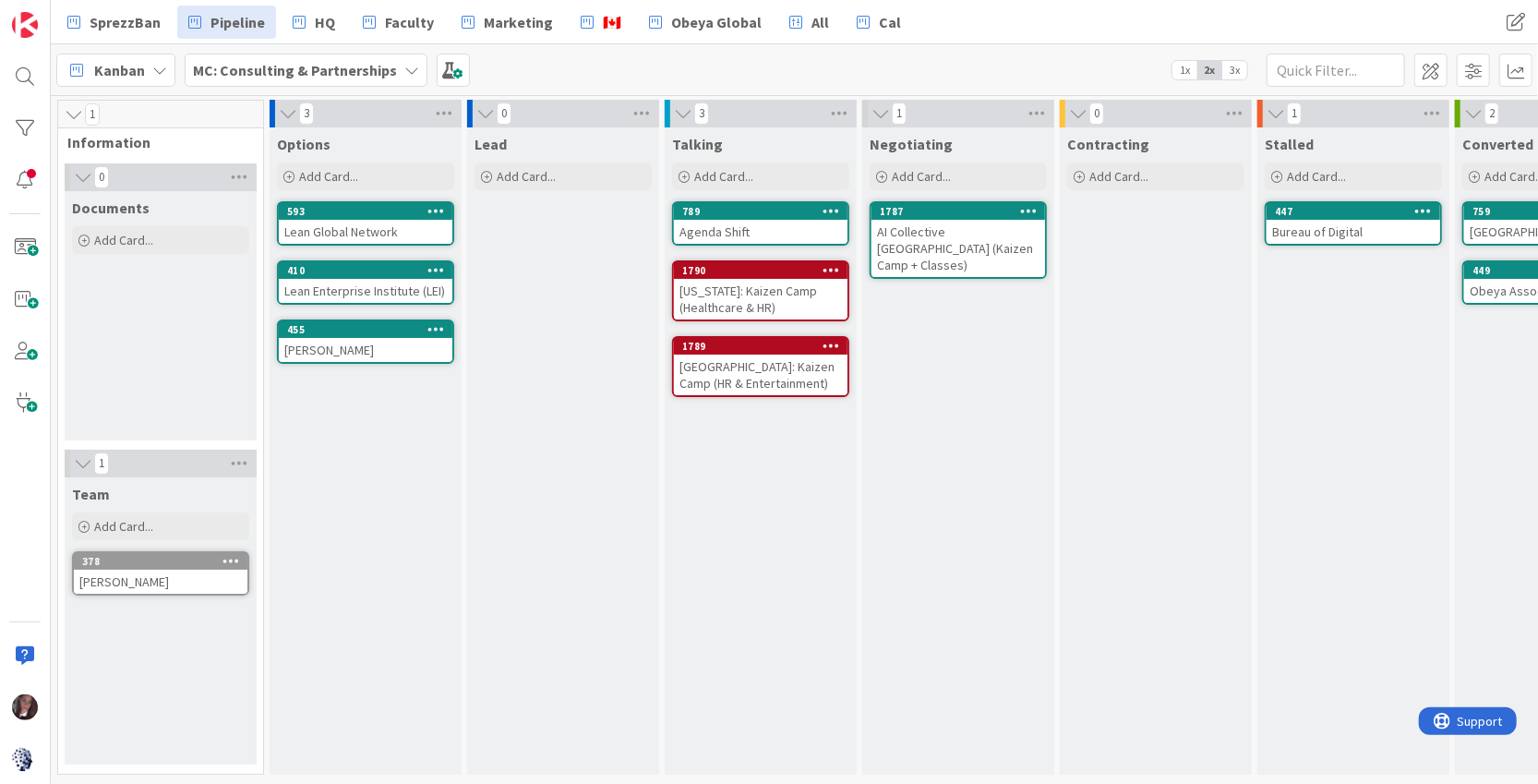
click at [1239, 67] on span "3x" at bounding box center [1235, 70] width 25 height 18
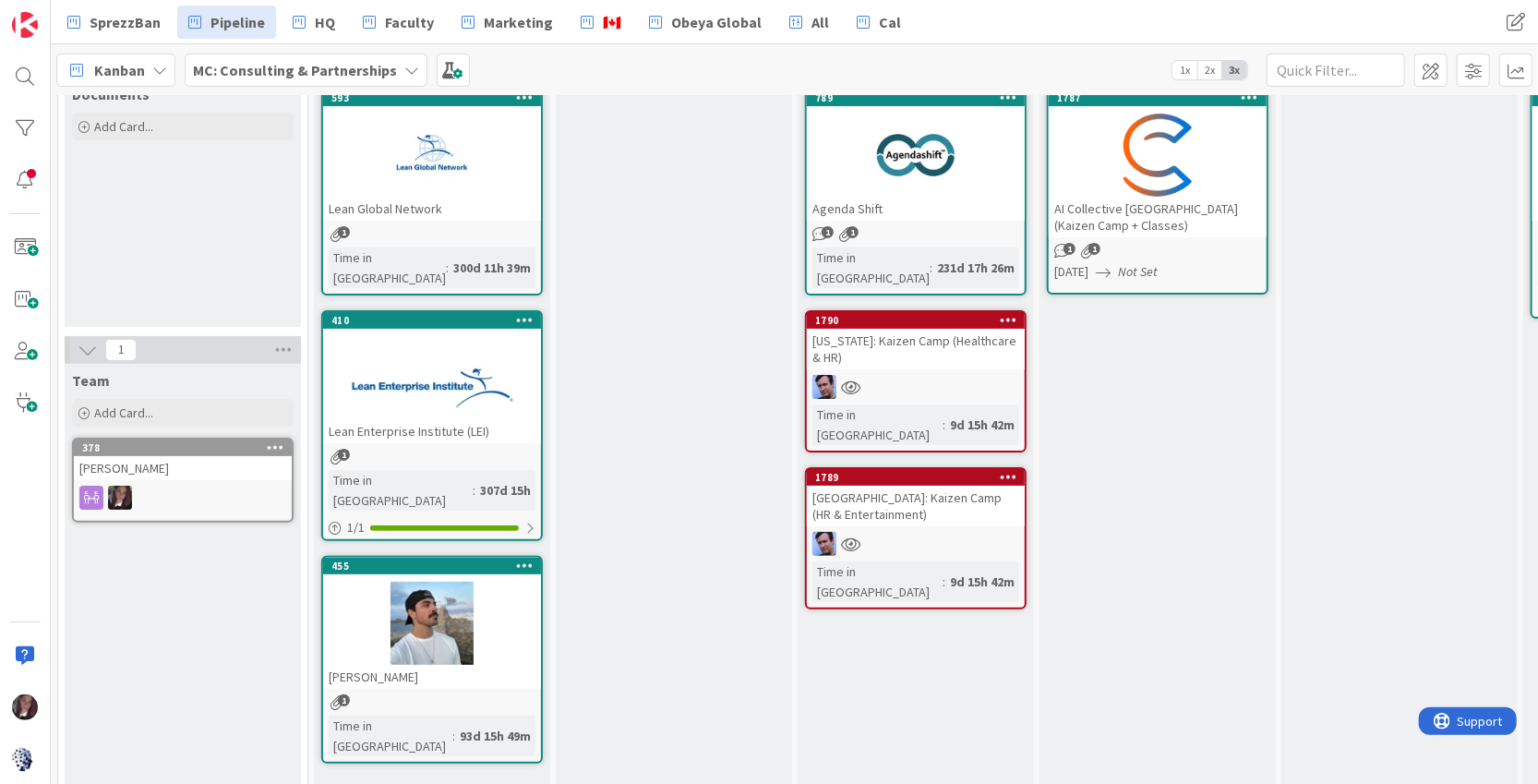
scroll to position [114, 0]
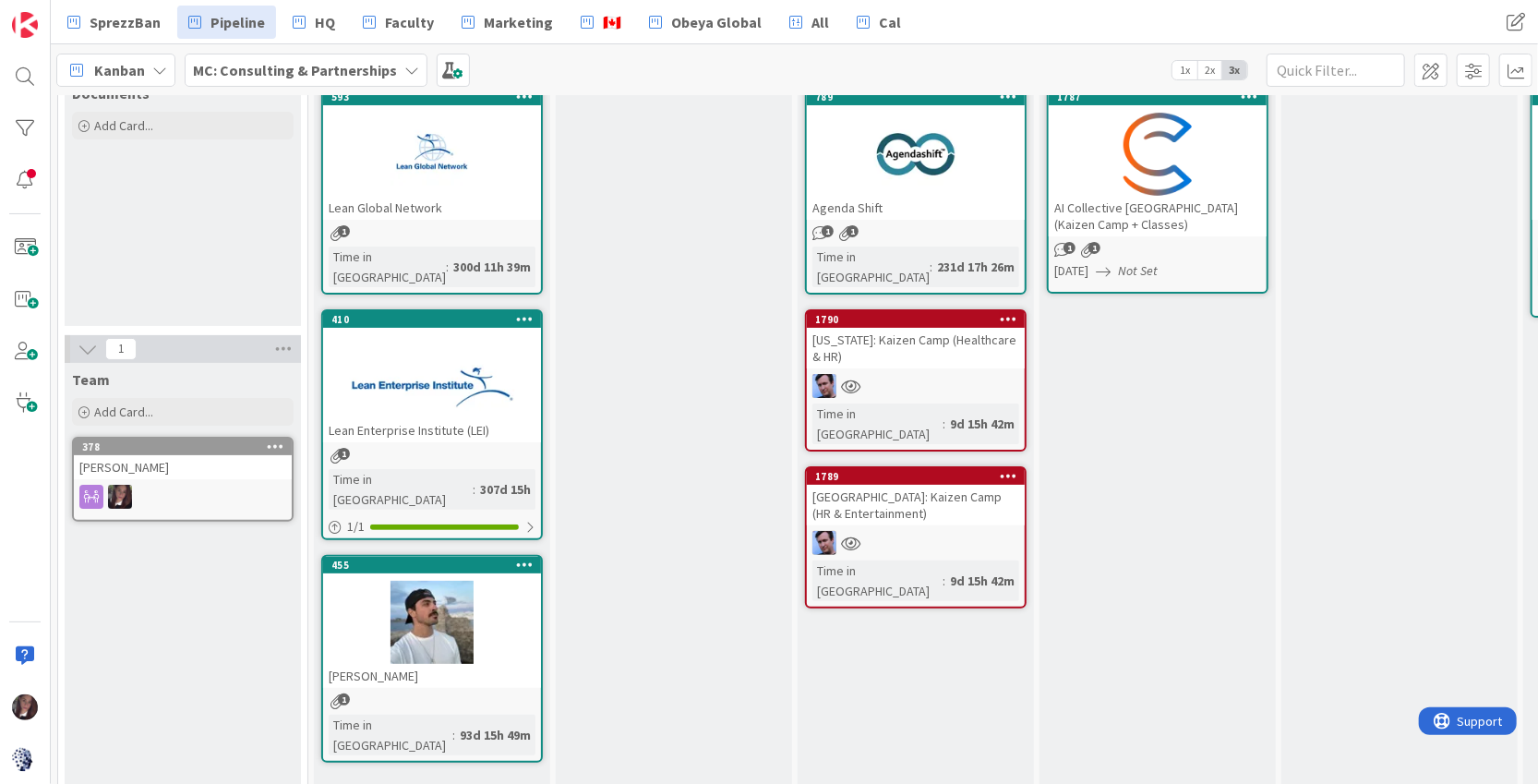
click at [1095, 219] on div "AI Collective Toronto (Kaizen Camp + Classes)" at bounding box center [1158, 216] width 218 height 41
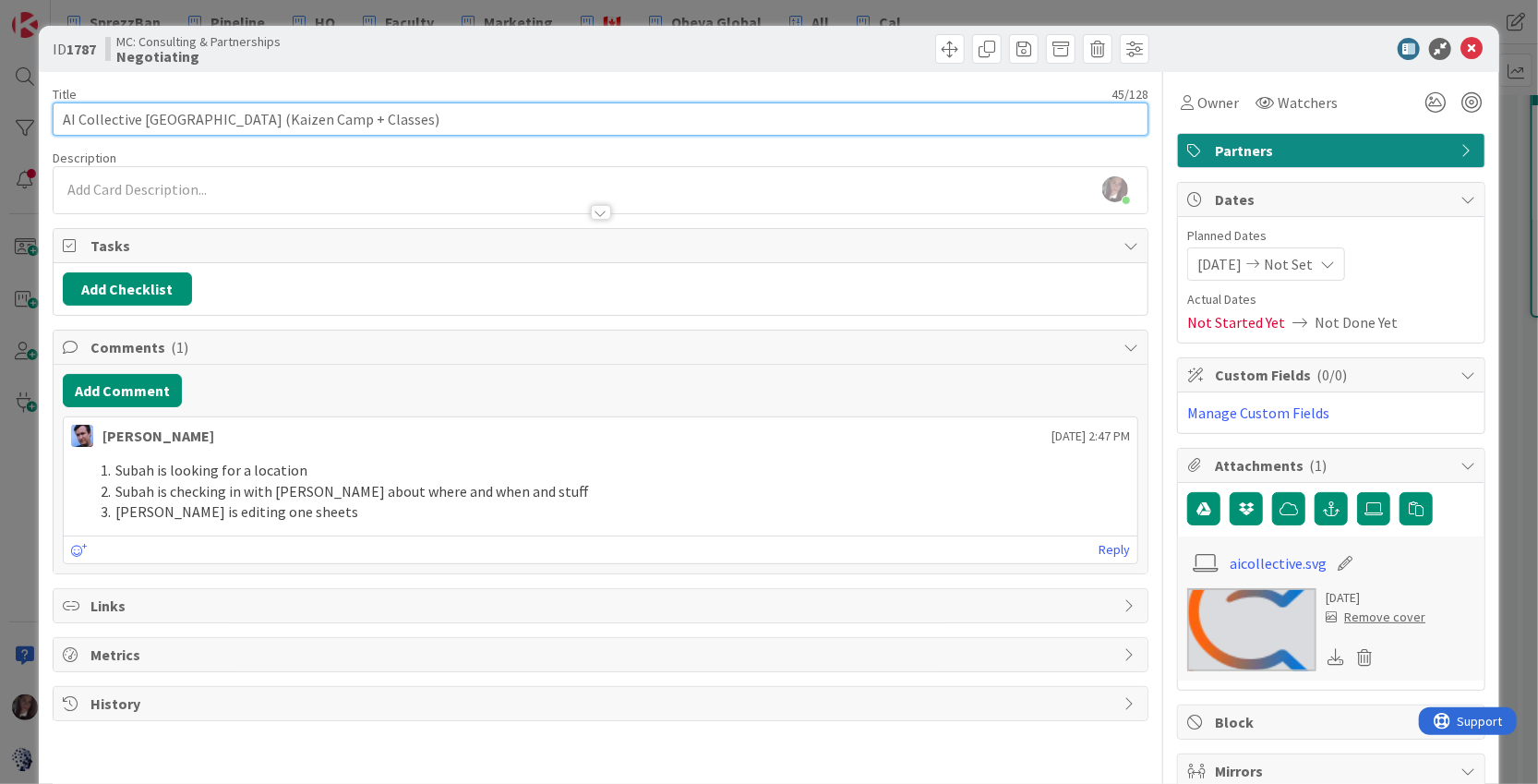
click at [200, 122] on input "AI Collective Toronto (Kaizen Camp + Classes)" at bounding box center [601, 119] width 1096 height 33
click at [339, 115] on input "AI Collective Toronto: Kaizen Camp + Classes)" at bounding box center [601, 119] width 1096 height 33
type input "AI Collective Toronto: Kaizen Camp + Classes (AI & Healthcare)"
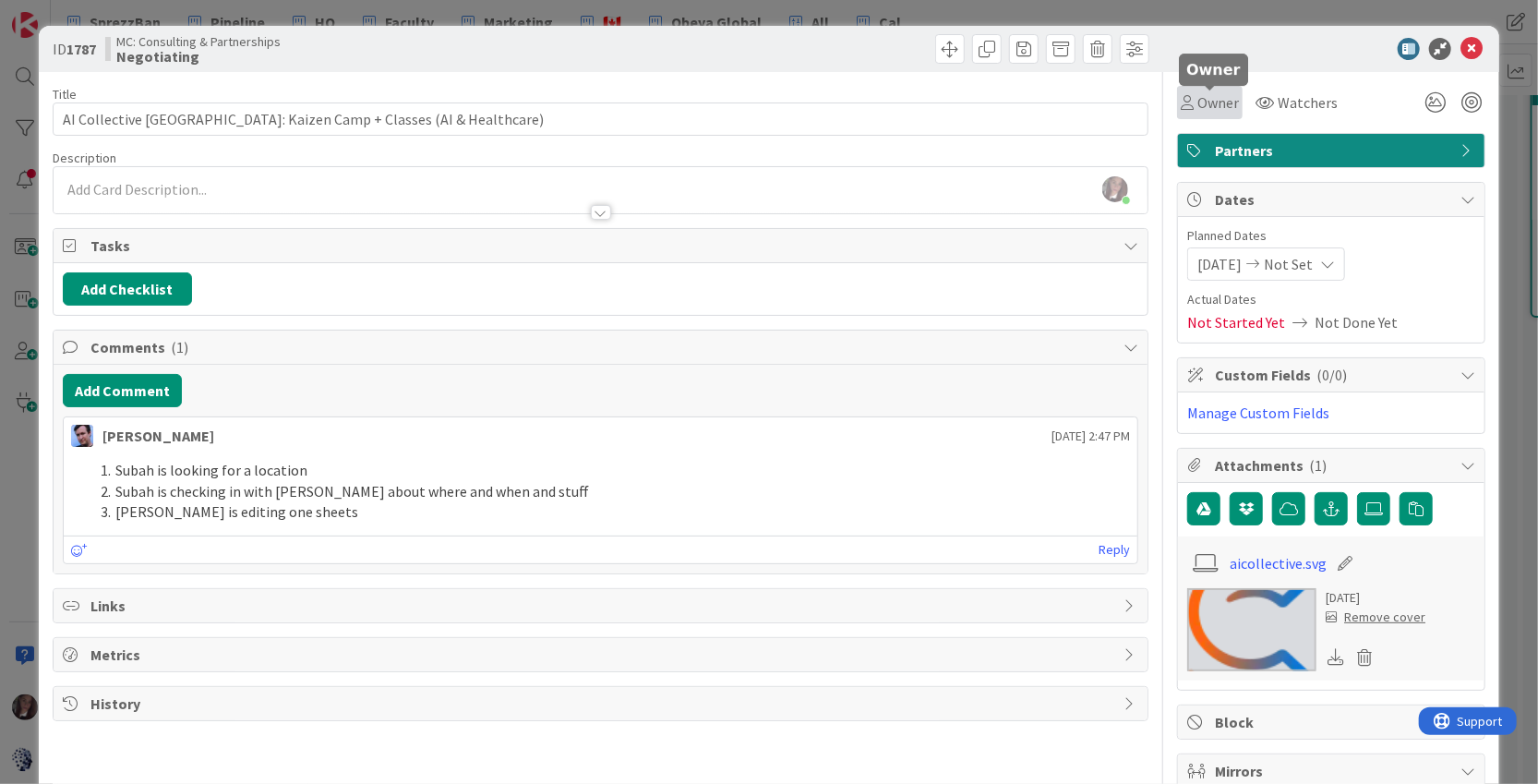
click at [1213, 106] on span "Owner" at bounding box center [1218, 102] width 42 height 22
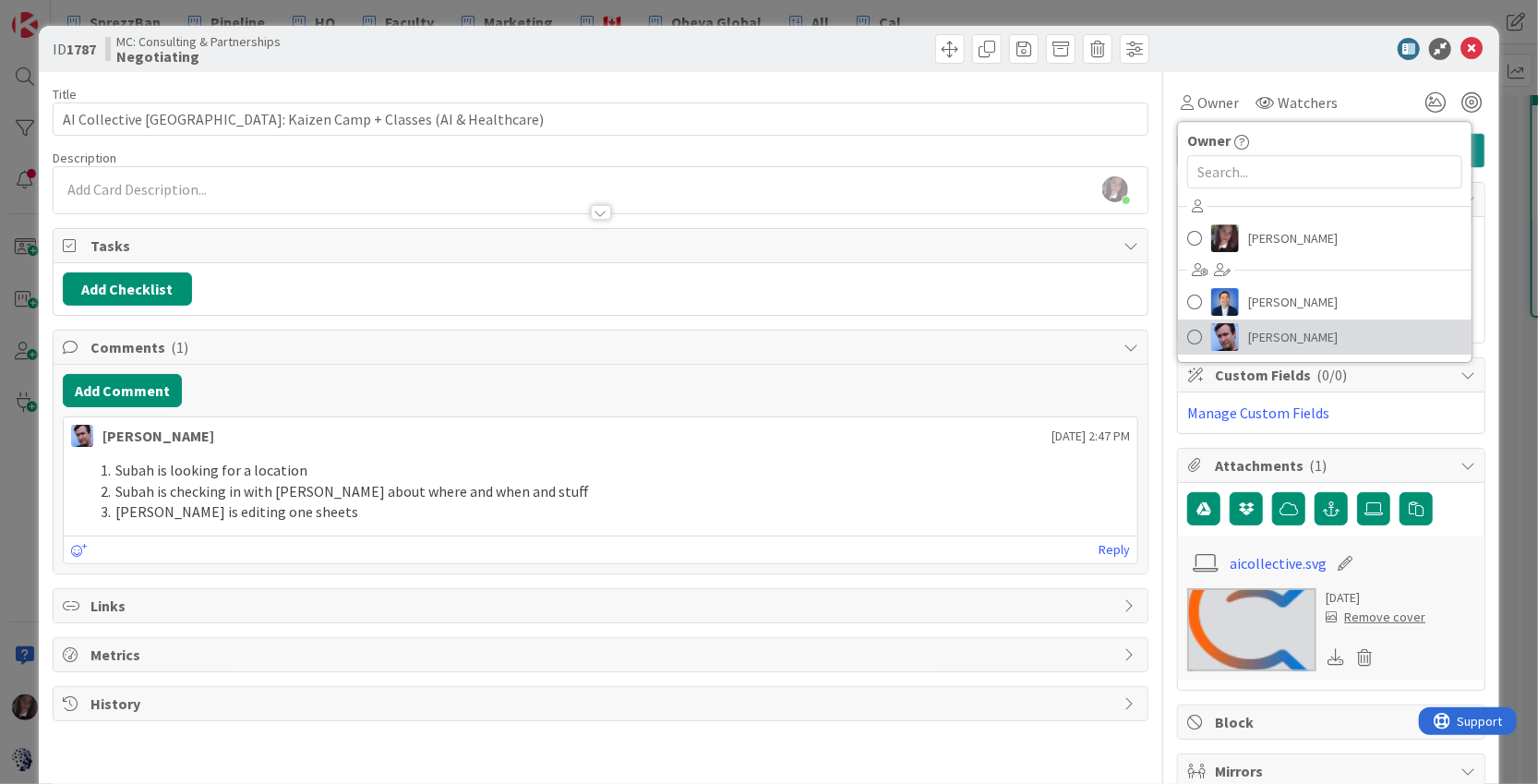
click at [1200, 336] on span at bounding box center [1194, 337] width 15 height 28
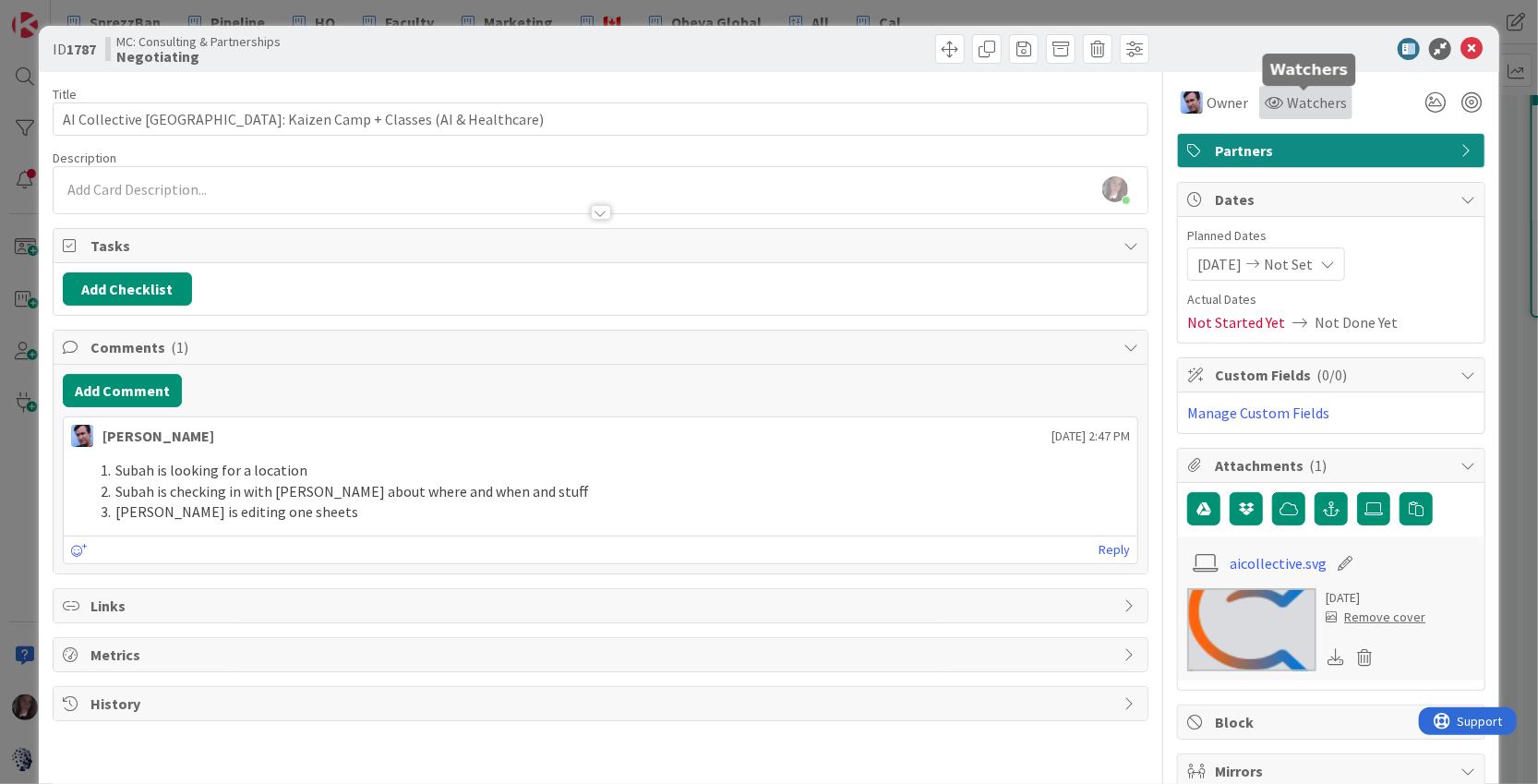
click at [1314, 105] on span "Watchers" at bounding box center [1317, 102] width 60 height 22
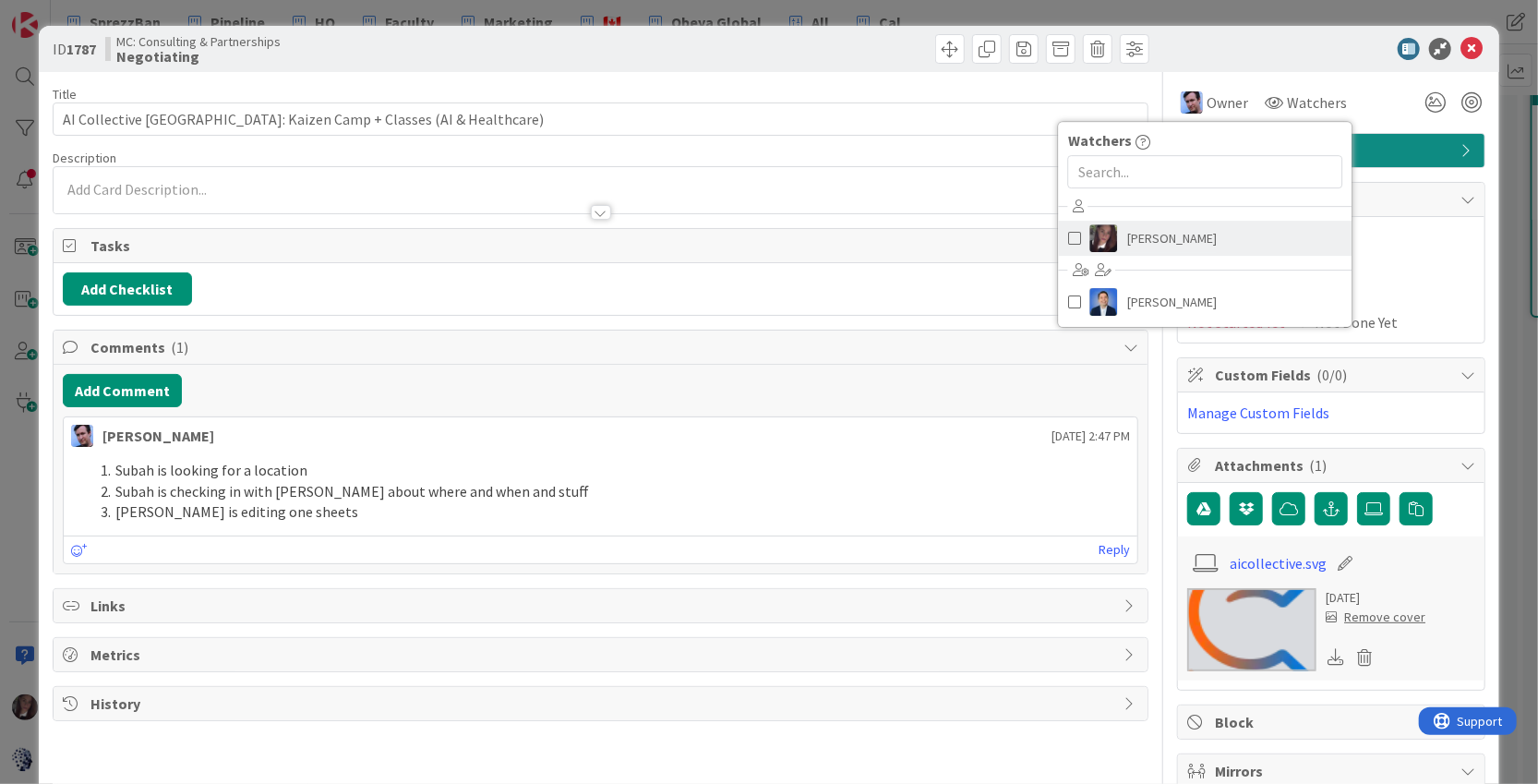
click at [1070, 241] on span at bounding box center [1074, 238] width 13 height 28
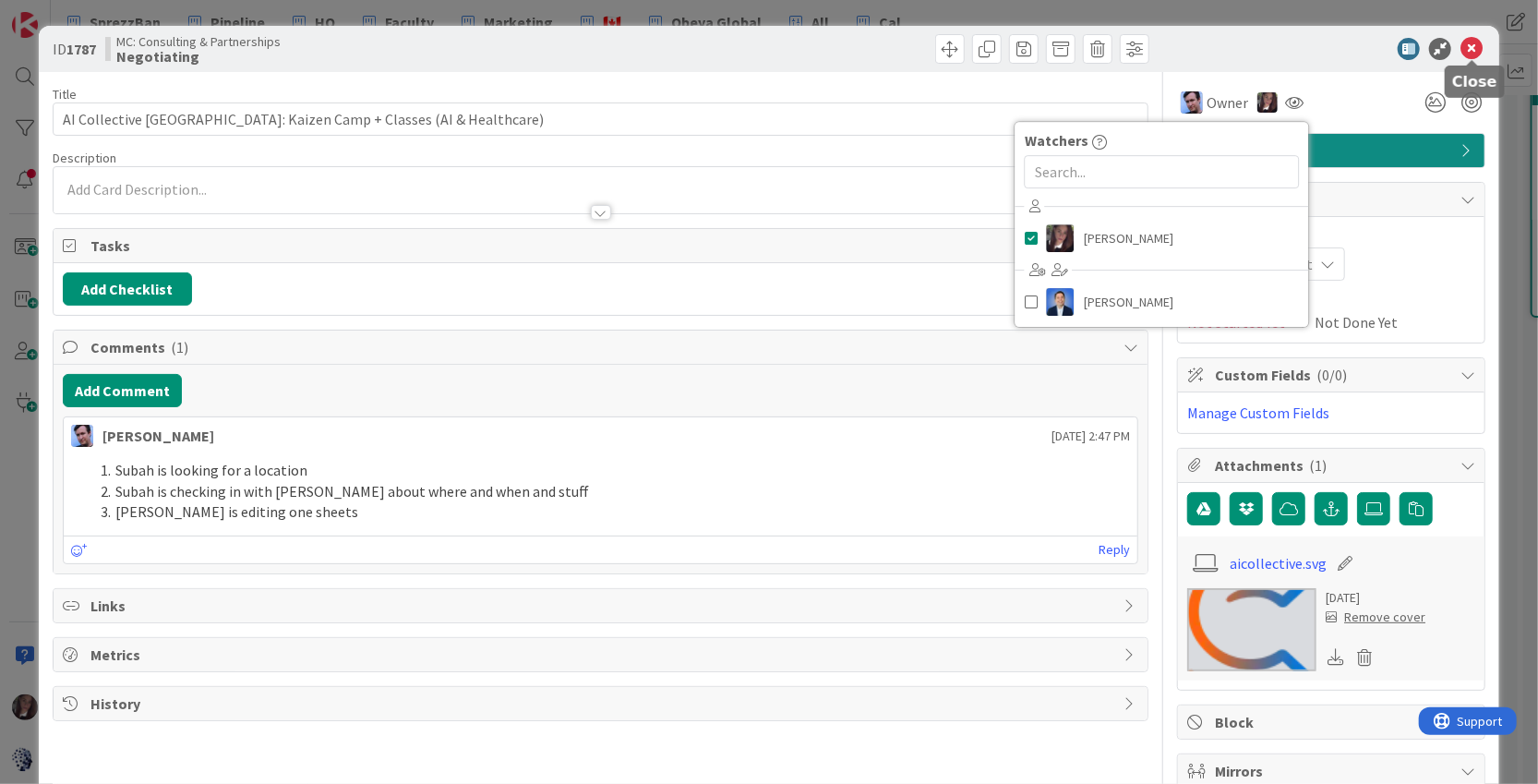
click at [1477, 49] on icon at bounding box center [1471, 49] width 22 height 22
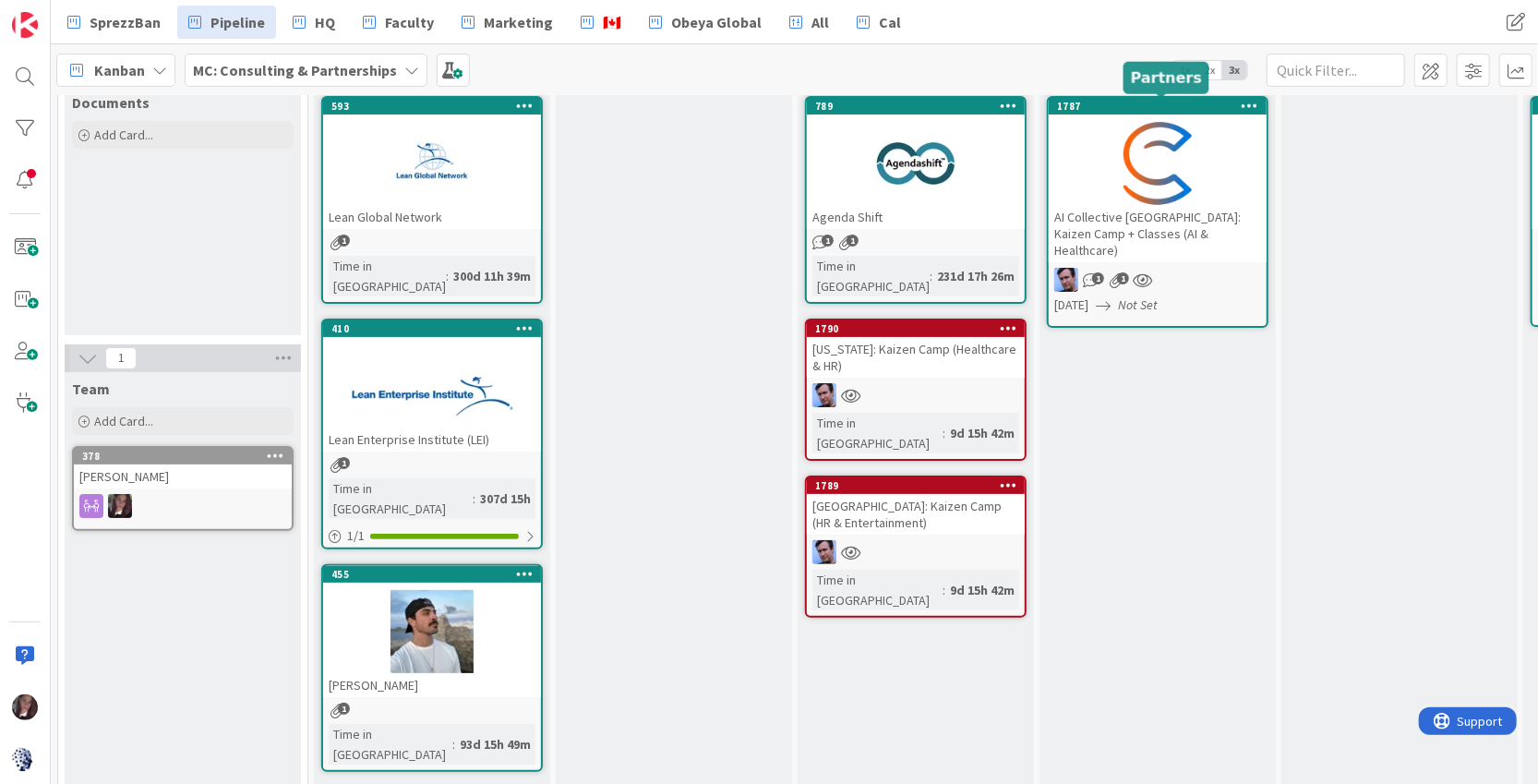
click at [1098, 102] on div "1787" at bounding box center [1162, 106] width 210 height 13
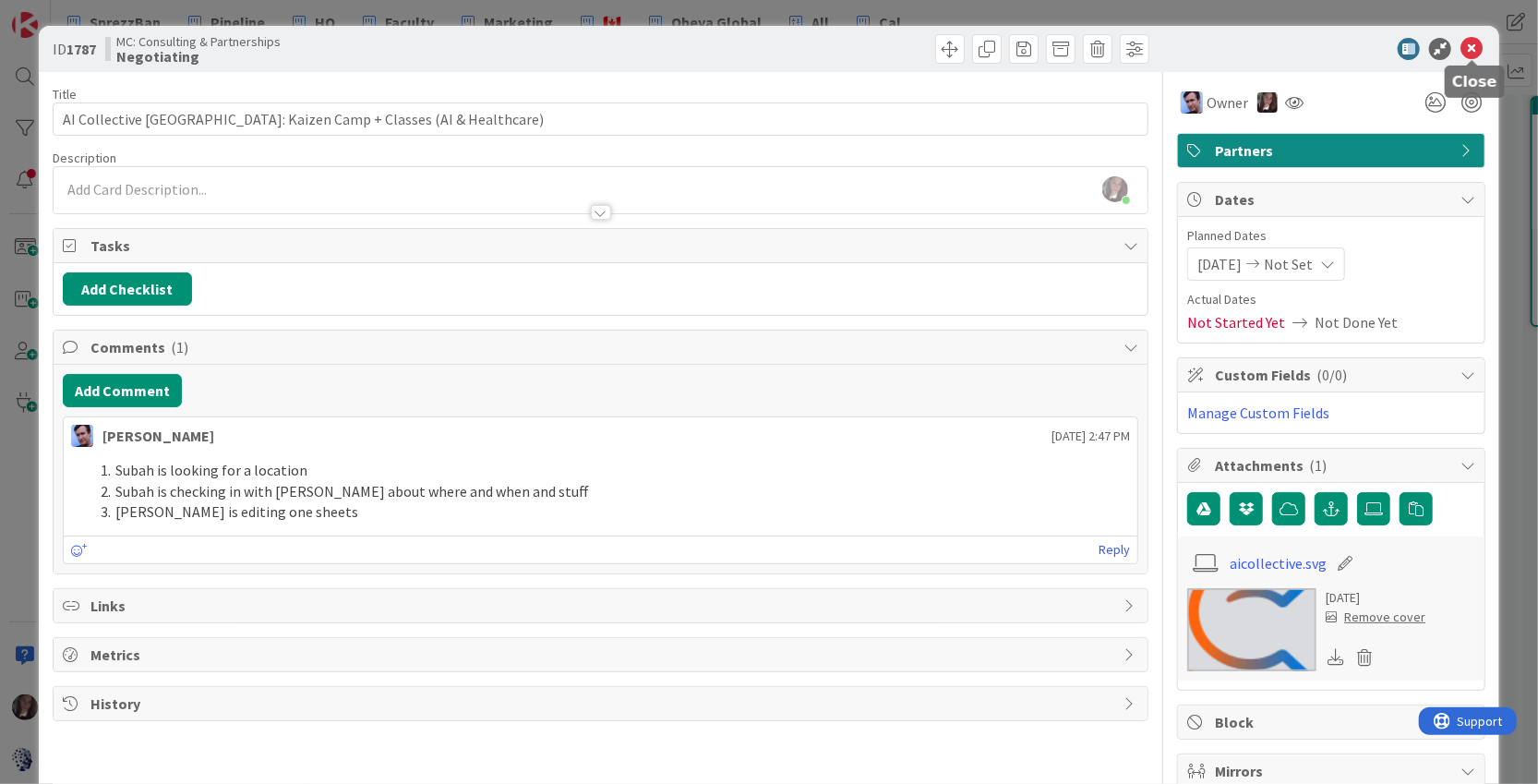
click at [1472, 43] on icon at bounding box center [1471, 49] width 22 height 22
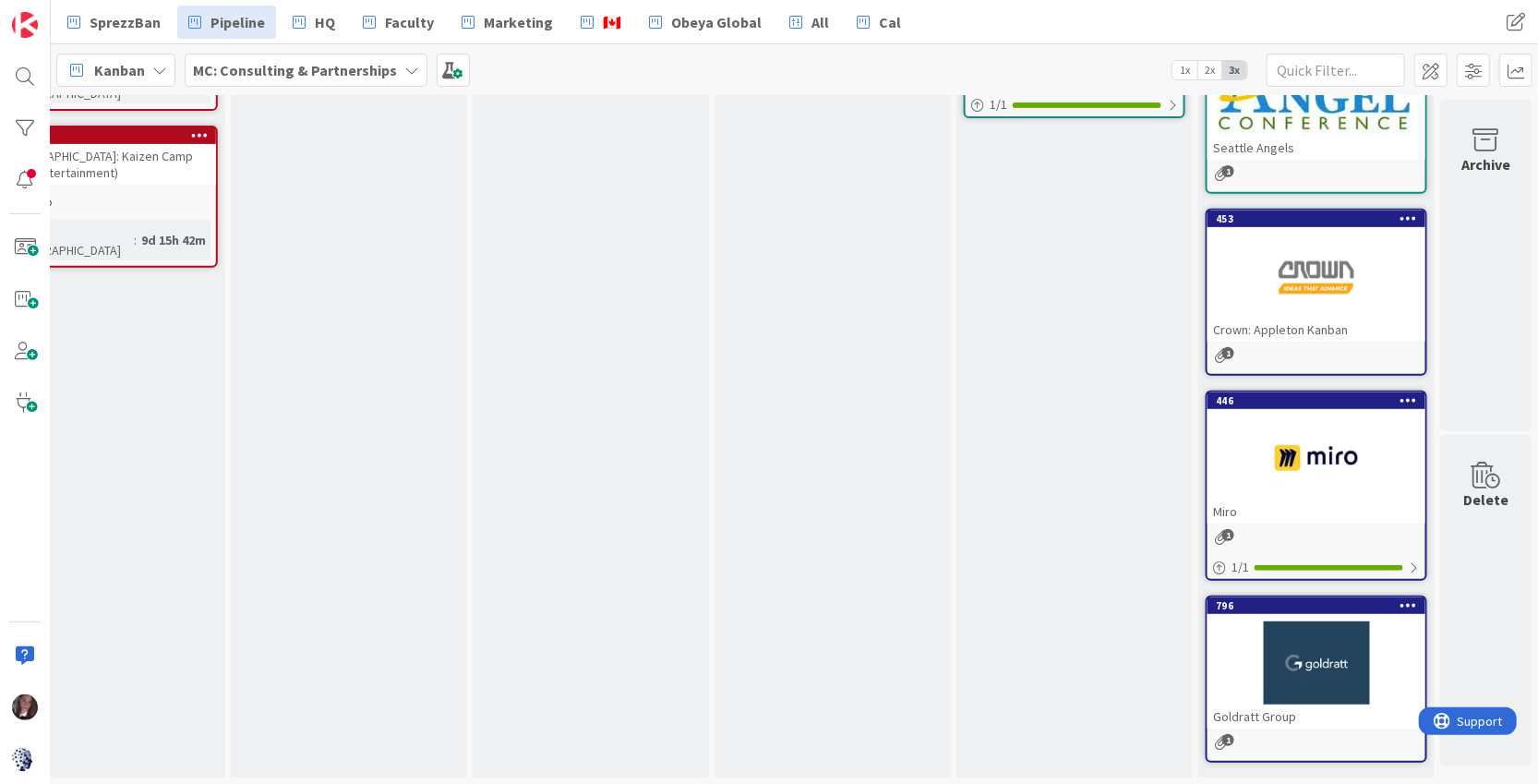
scroll to position [0, 809]
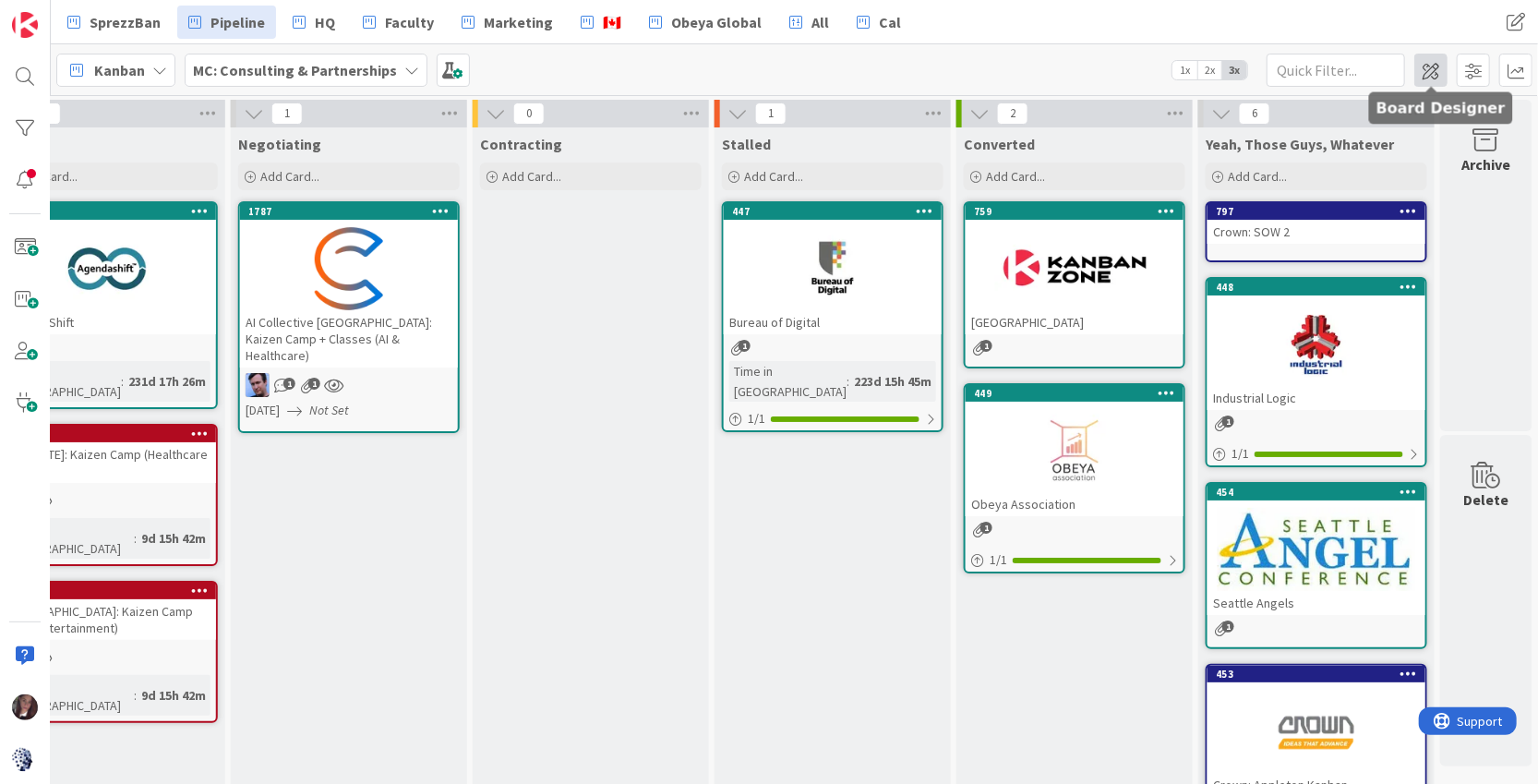
click at [1423, 74] on span at bounding box center [1431, 70] width 33 height 33
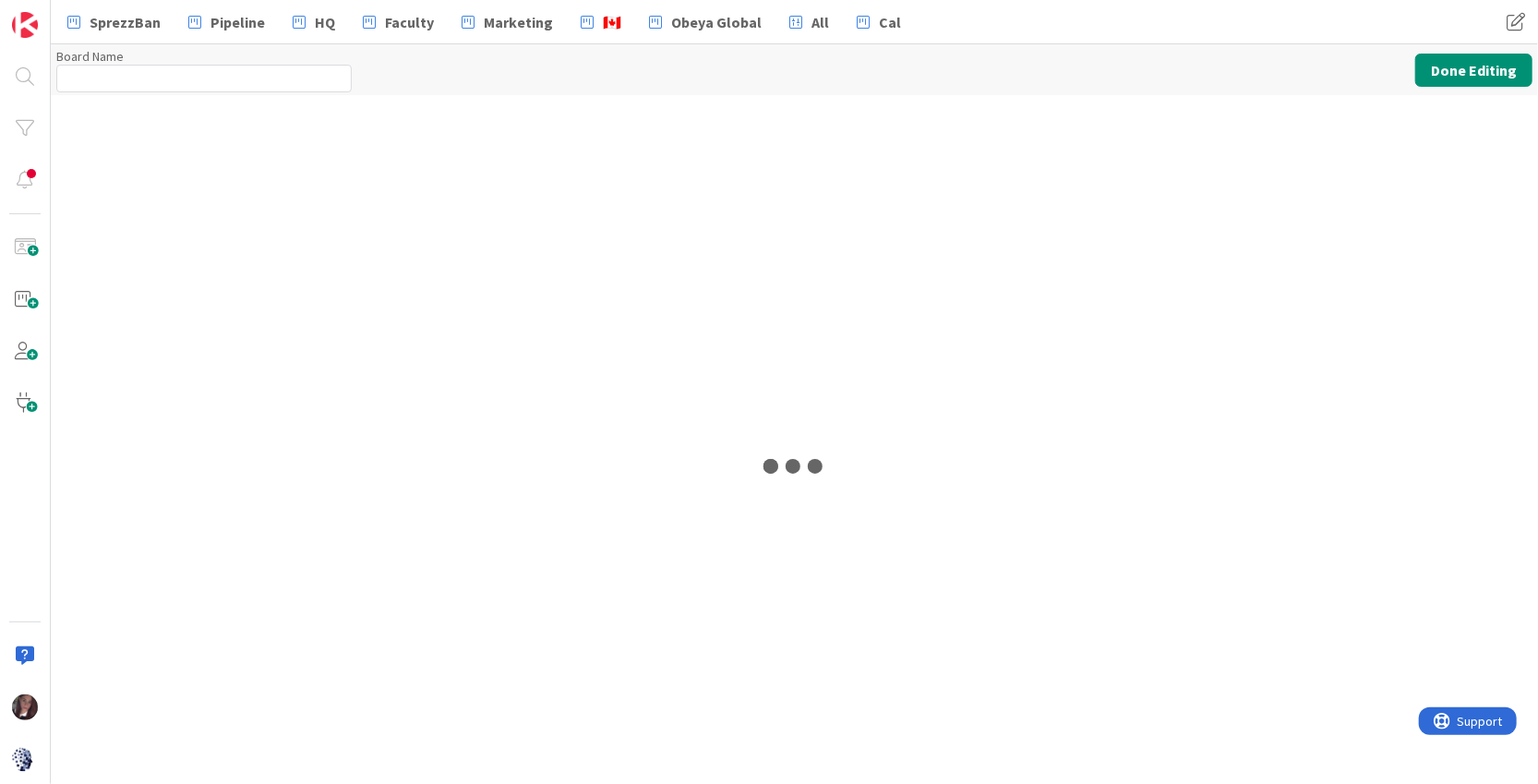
type input "MC: Consulting & Partnerships"
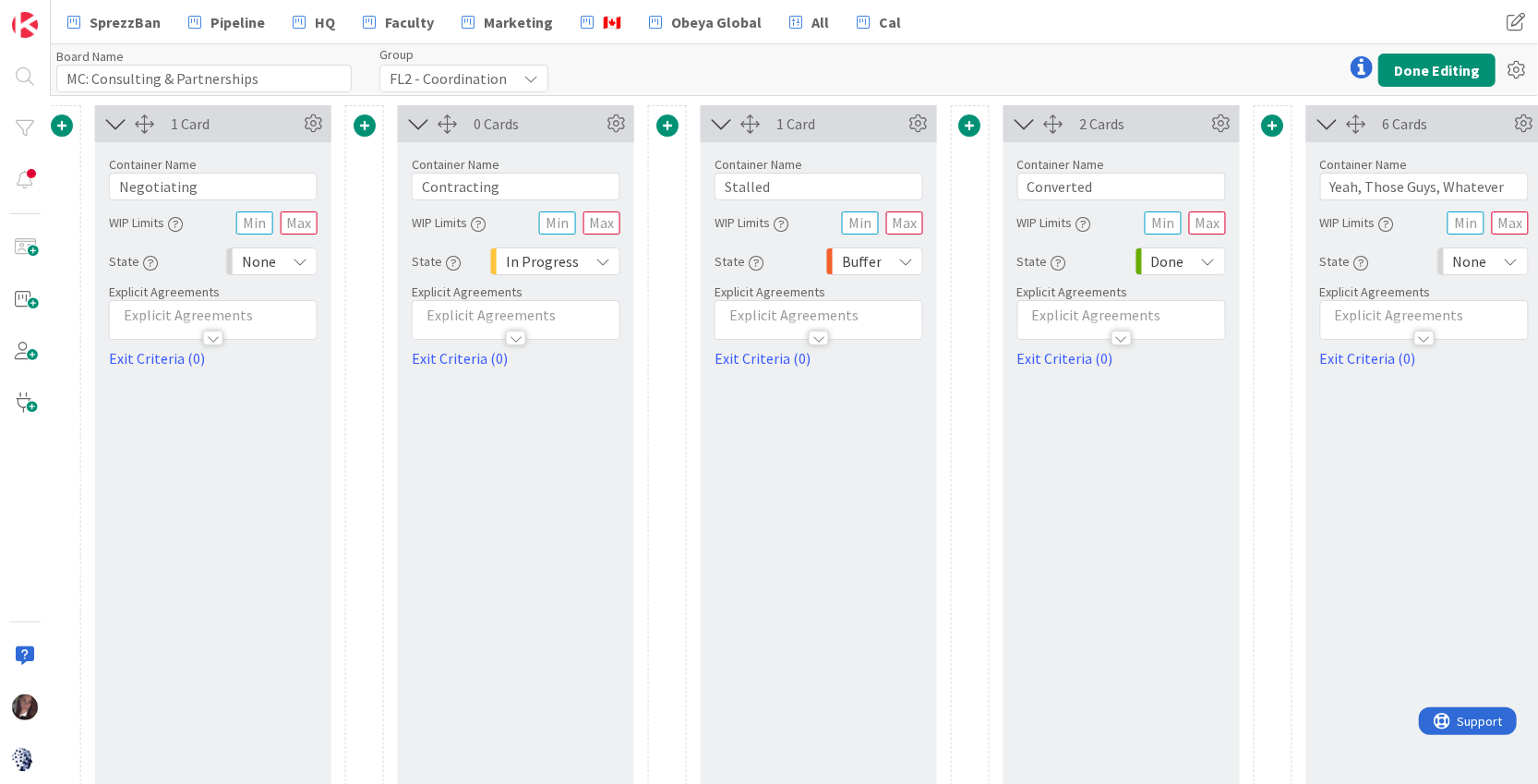
scroll to position [0, 1324]
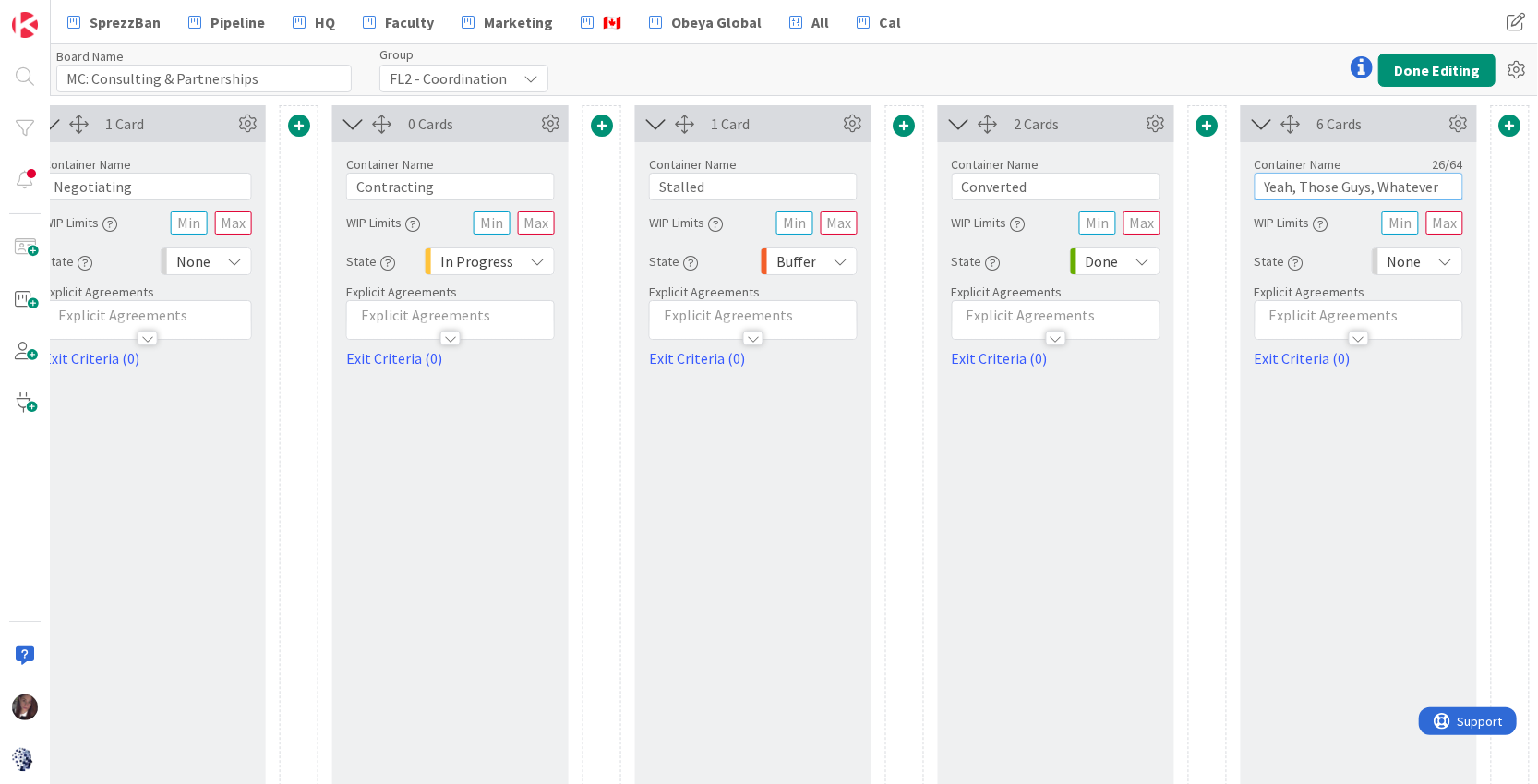
drag, startPoint x: 1443, startPoint y: 185, endPoint x: 1254, endPoint y: 192, distance: 189.1
click at [1255, 192] on input "Yeah, Those Guys, Whatever" at bounding box center [1358, 186] width 209 height 28
type input "\"
click at [1330, 187] on input "Dormant / Dead" at bounding box center [1358, 186] width 209 height 28
type input "Dormant / Ended / Dead"
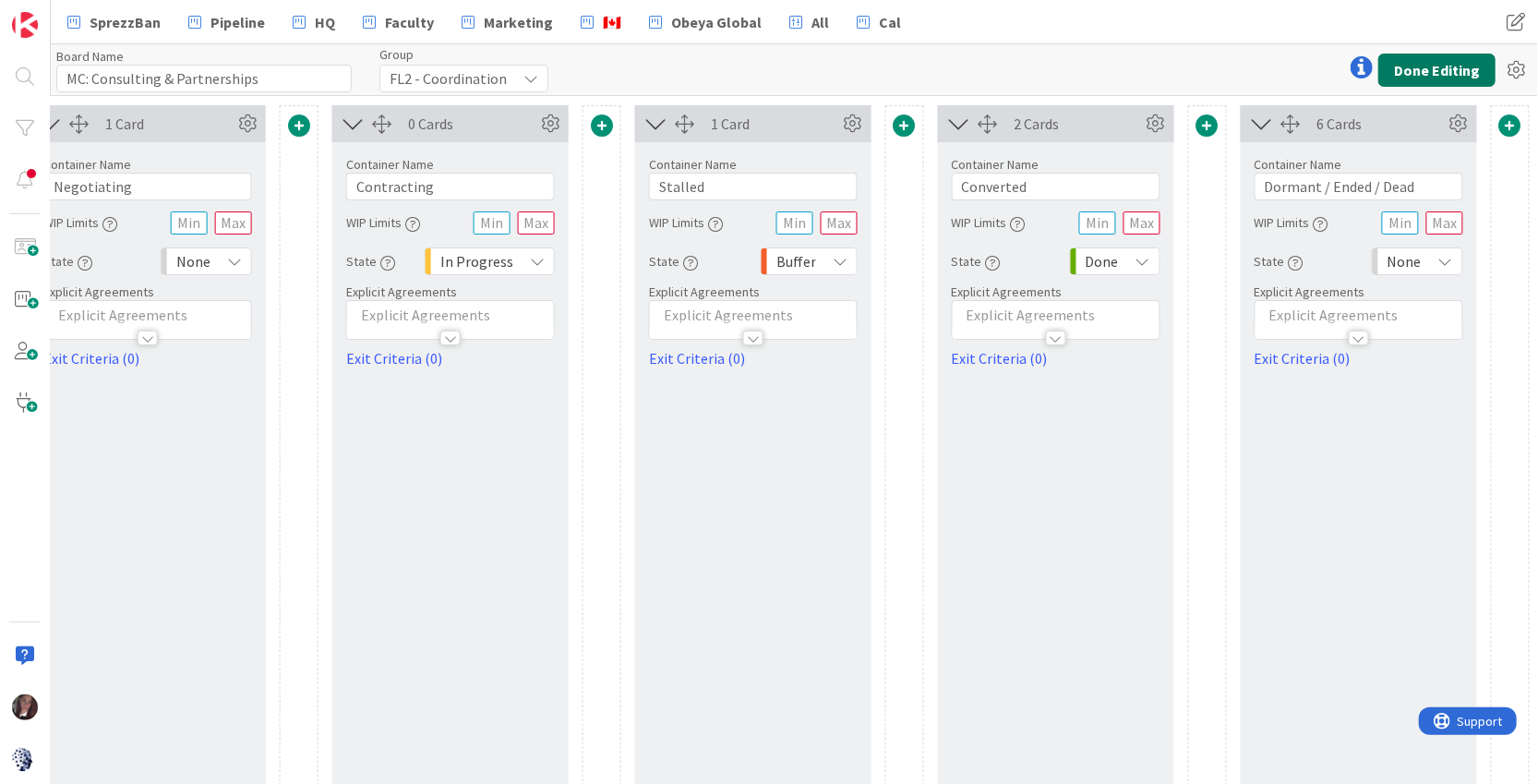
click at [1430, 71] on button "Done Editing" at bounding box center [1437, 70] width 117 height 33
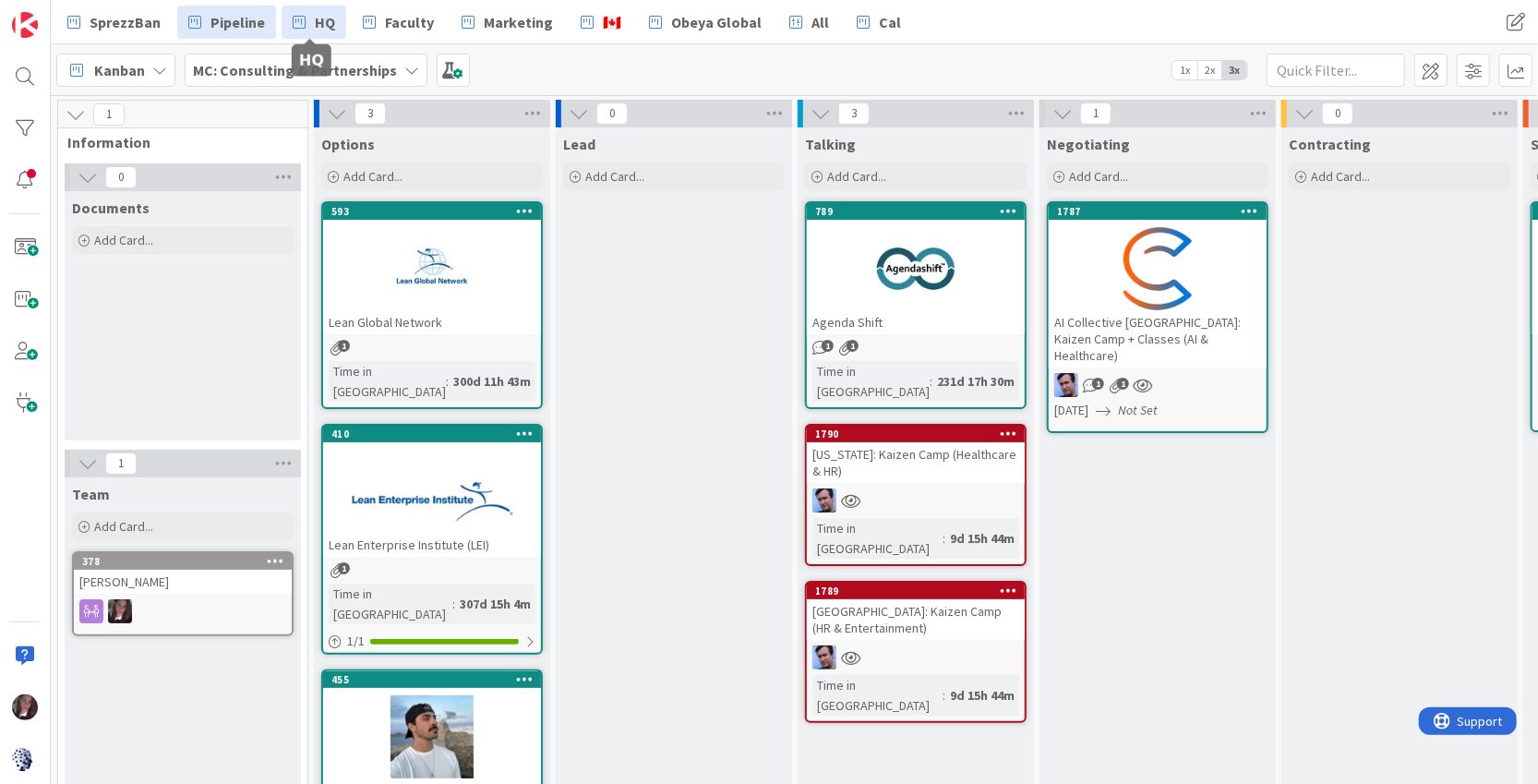
click at [321, 22] on span "HQ" at bounding box center [324, 21] width 20 height 22
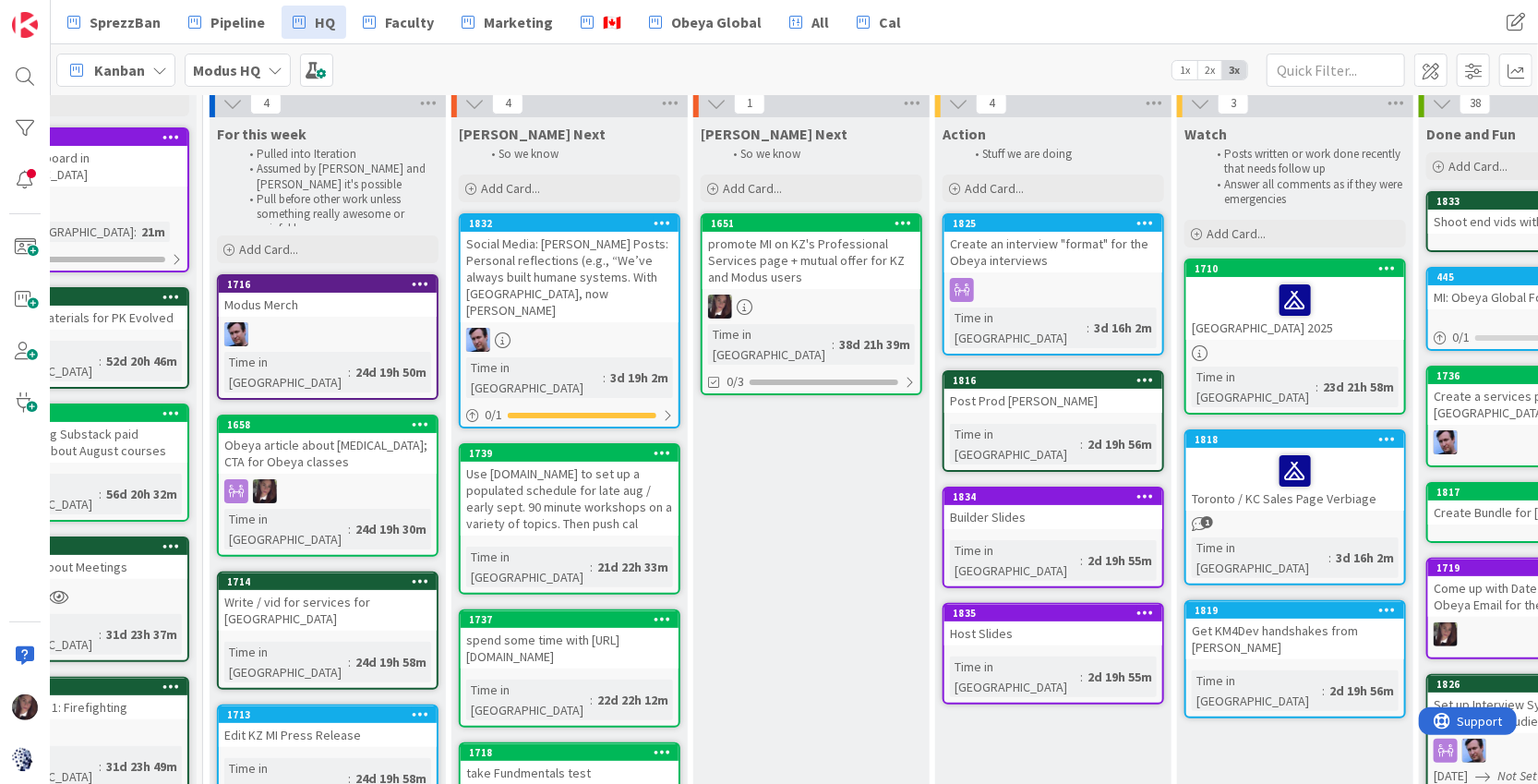
scroll to position [74, 340]
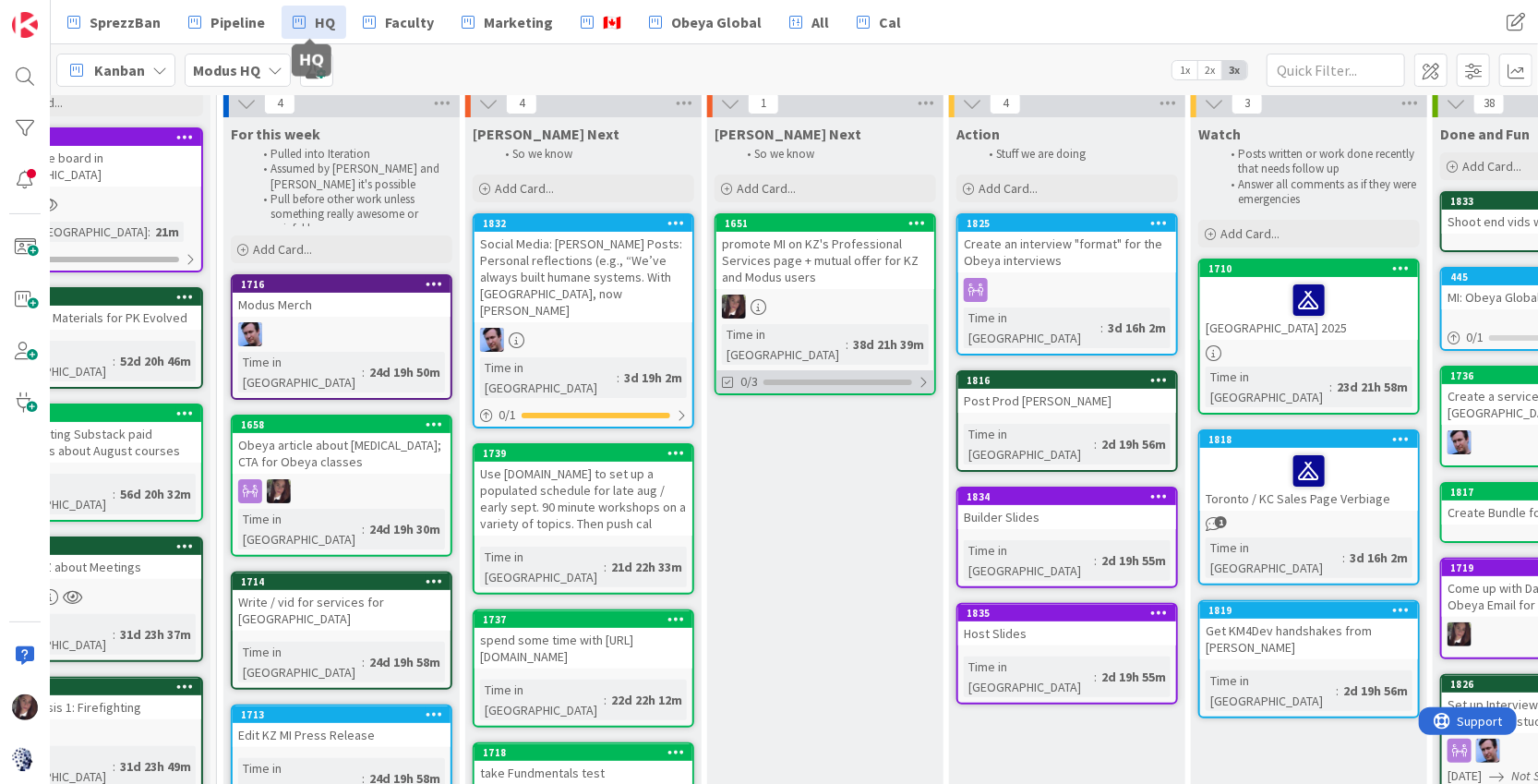
click at [870, 379] on div at bounding box center [837, 382] width 148 height 6
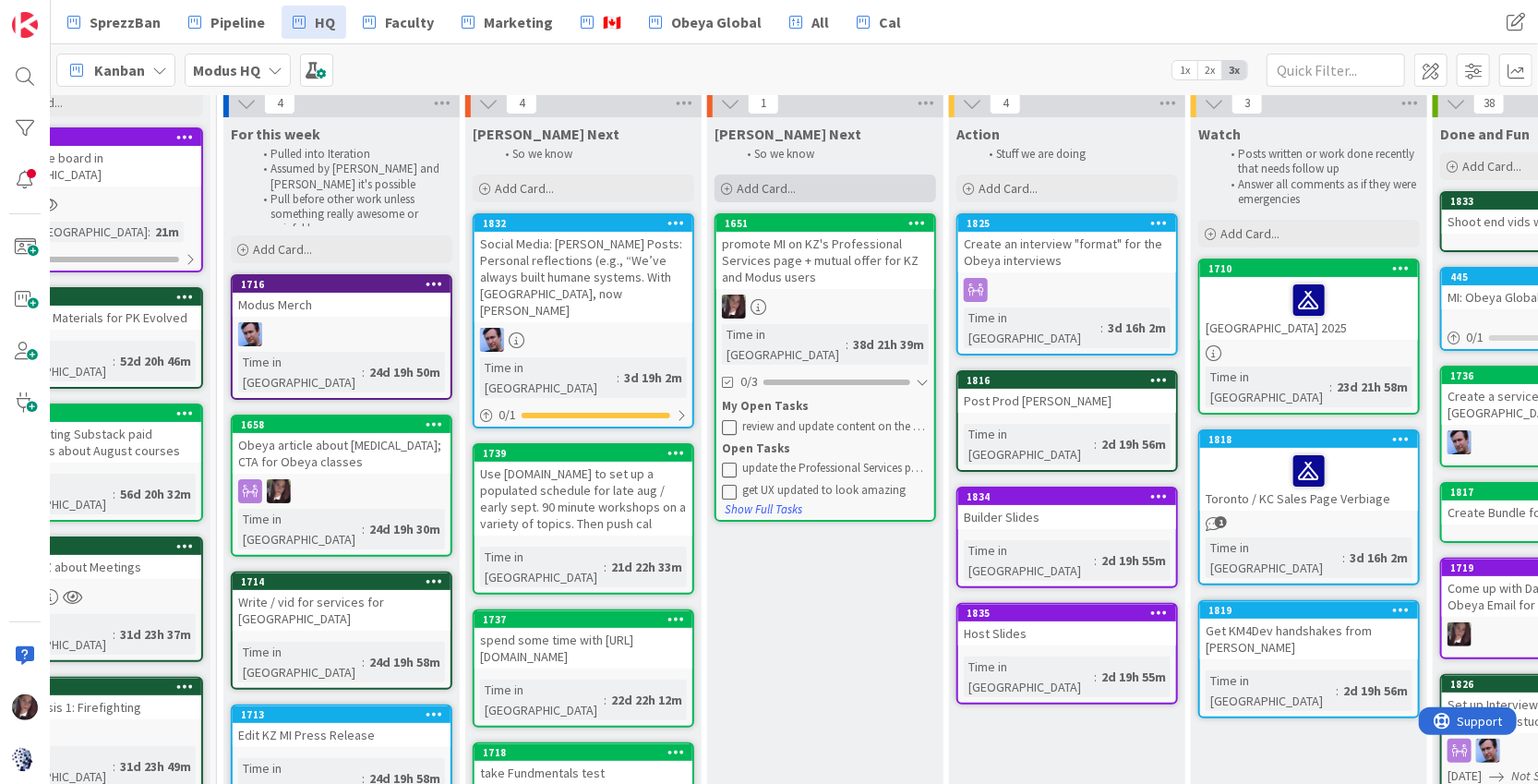
click at [862, 175] on div "Add Card..." at bounding box center [825, 188] width 221 height 28
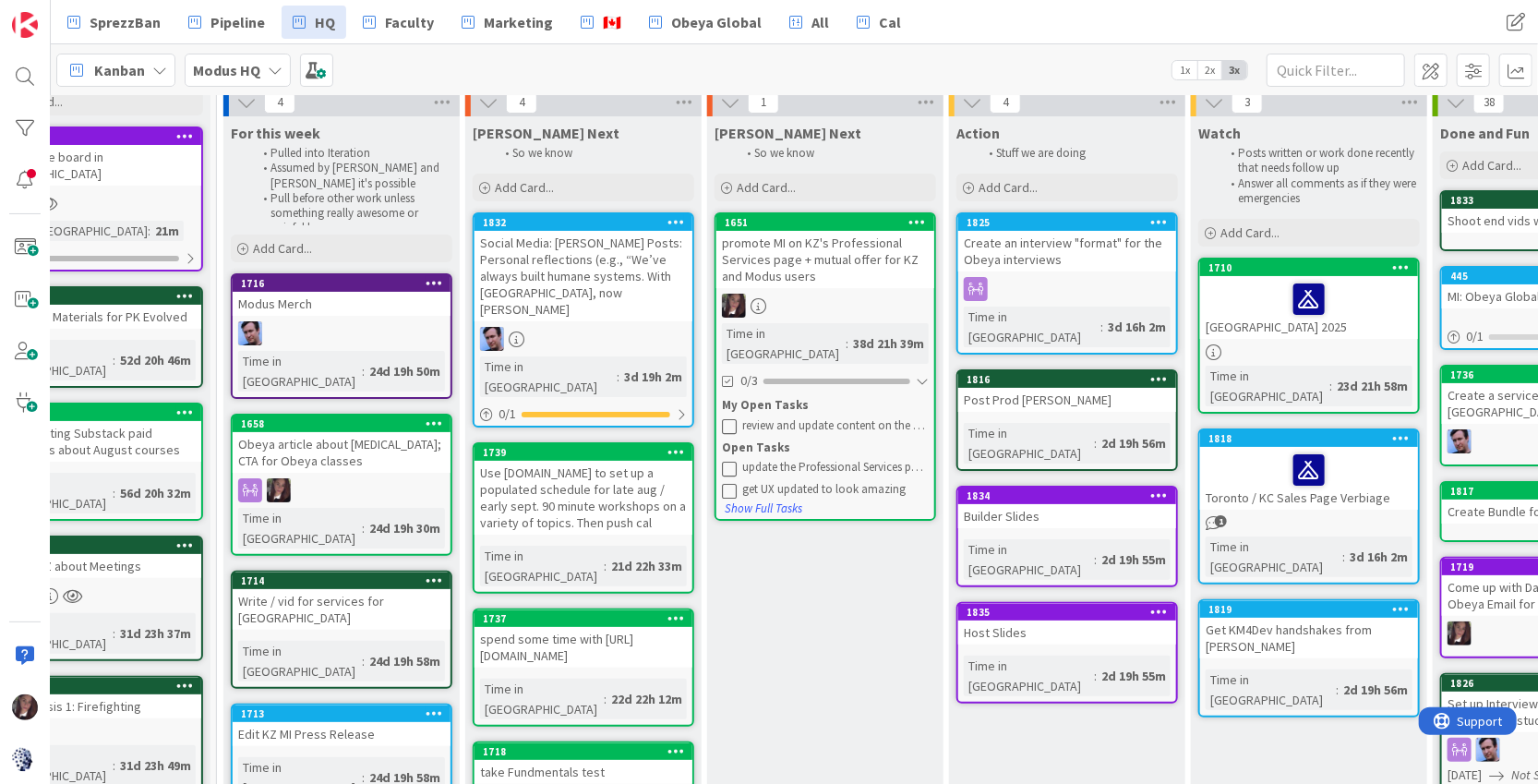
click at [762, 593] on div "Toni Next So we know Add Card... Template Not Set Title 0 / 128 Label Increase …" at bounding box center [826, 800] width 237 height 1366
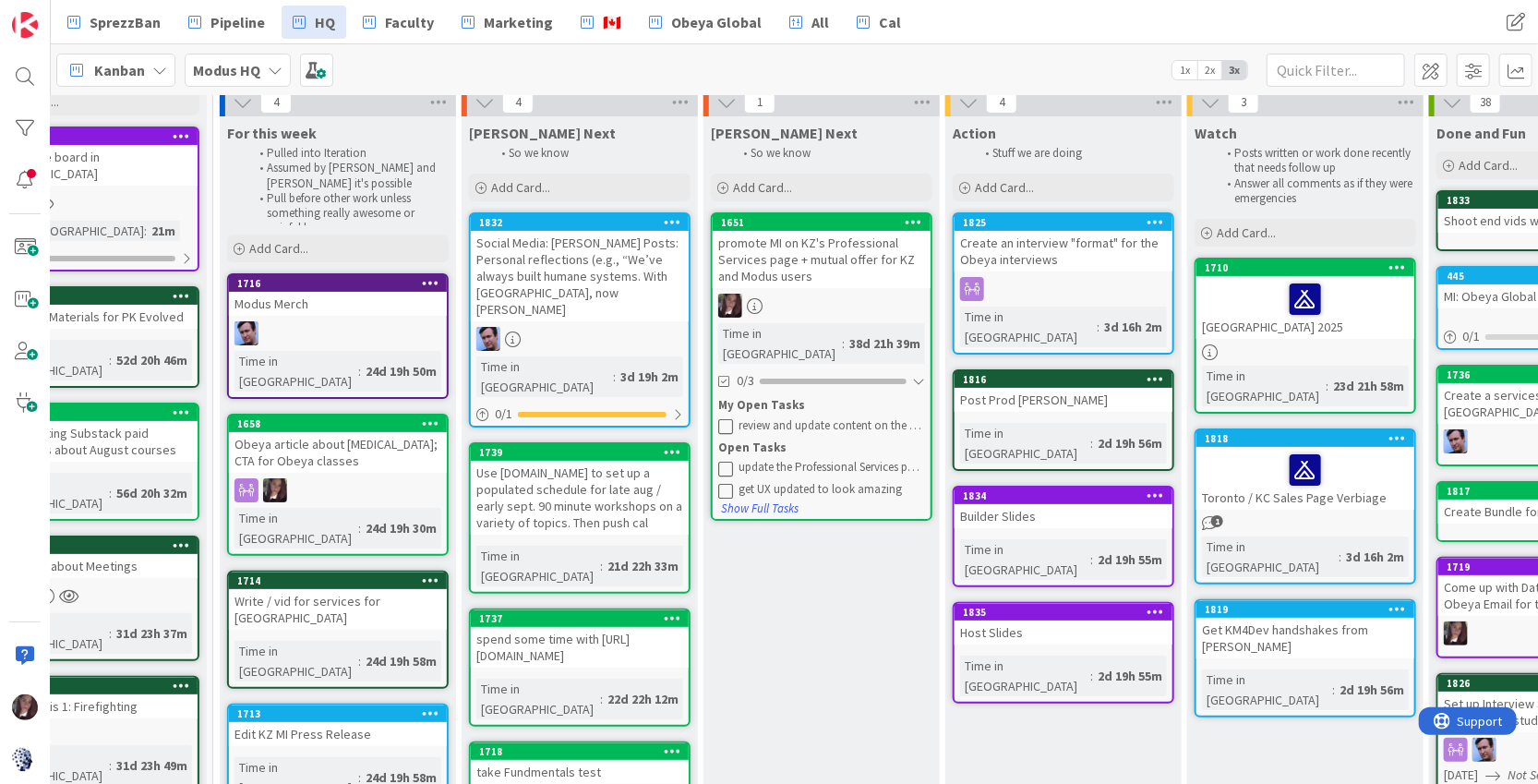
scroll to position [75, 346]
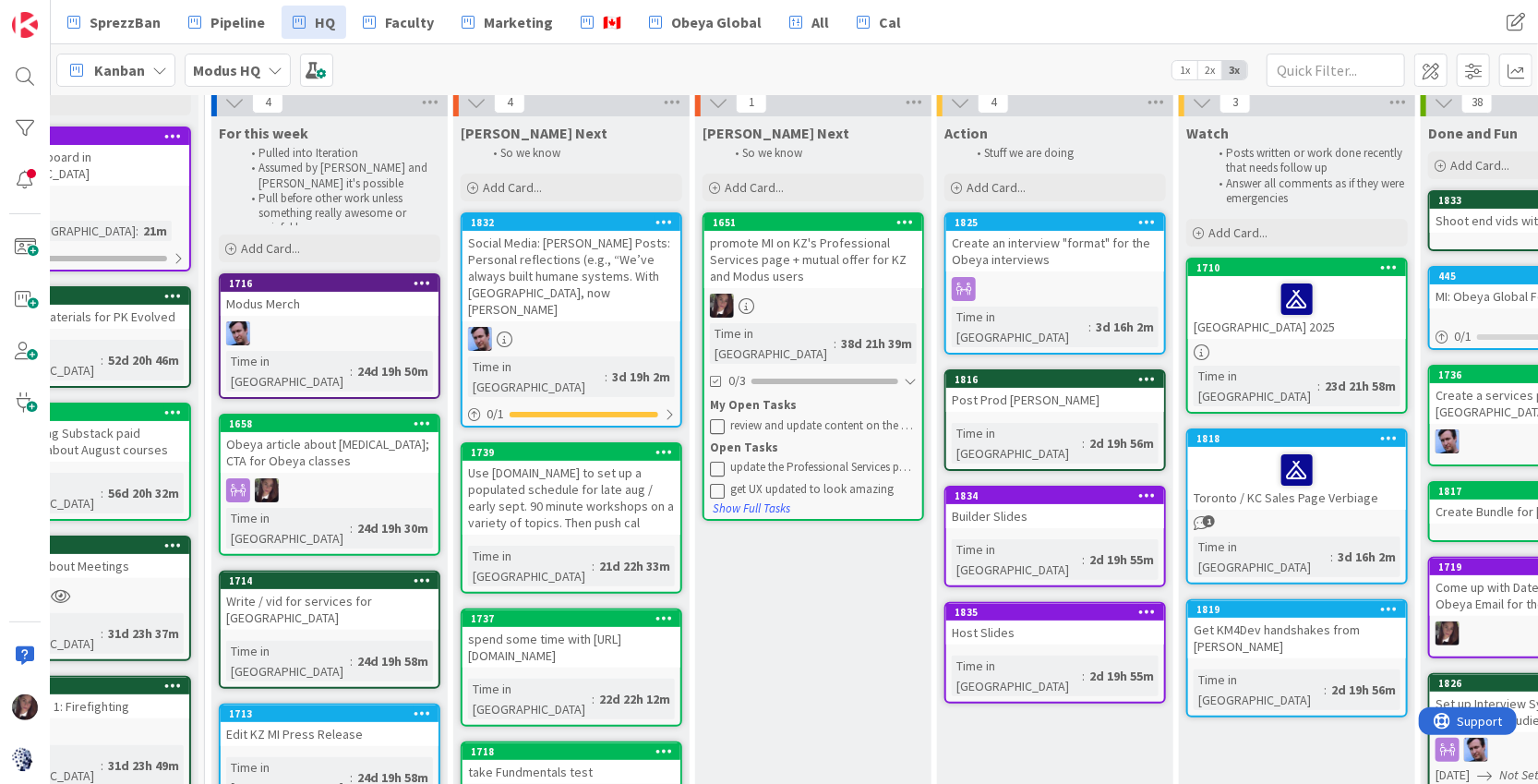
click at [554, 284] on div "Social Media: Tonianne DeMaria Posts: Personal reflections (e.g., “We’ve always…" at bounding box center [572, 276] width 218 height 90
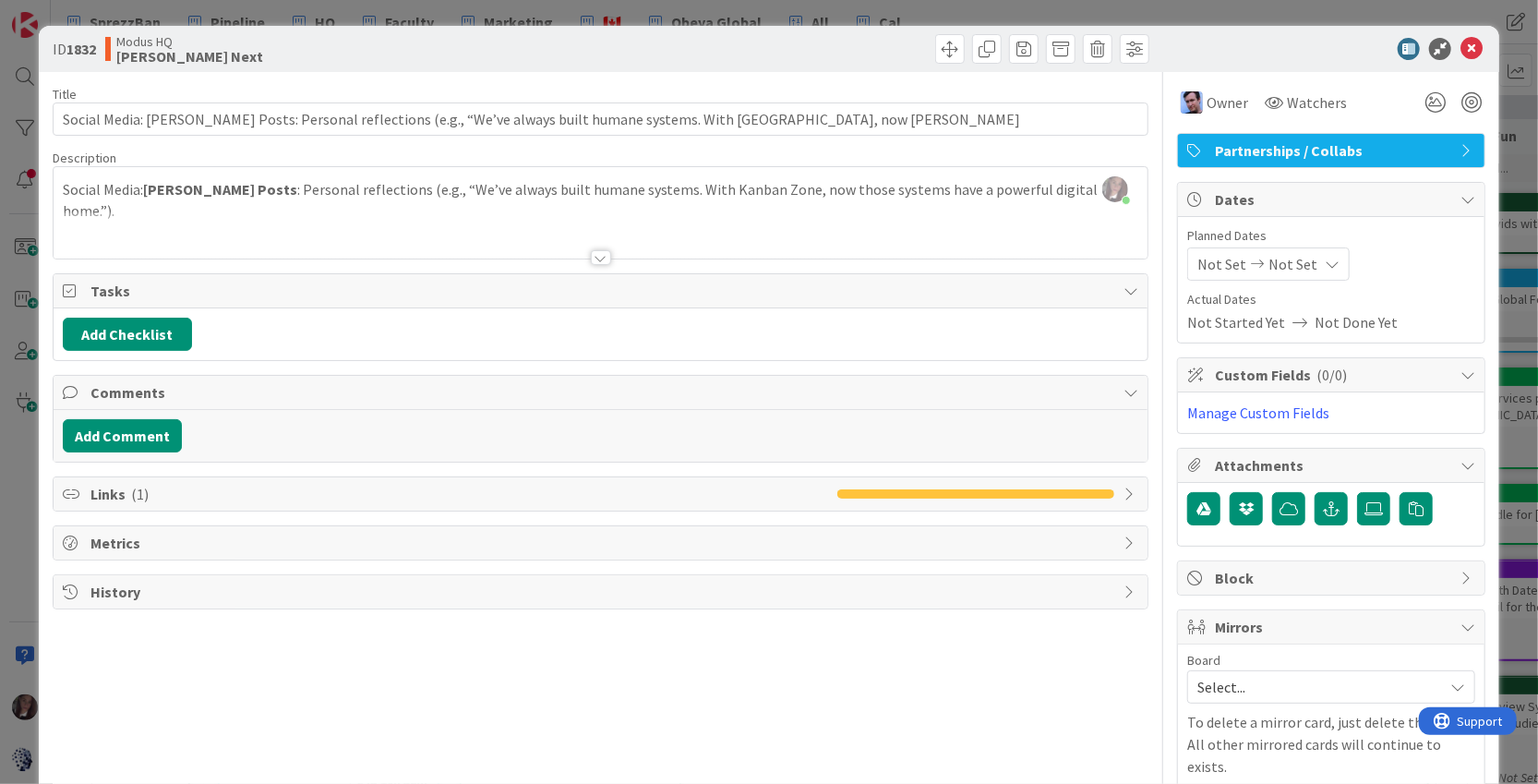
click at [118, 214] on div at bounding box center [601, 235] width 1096 height 48
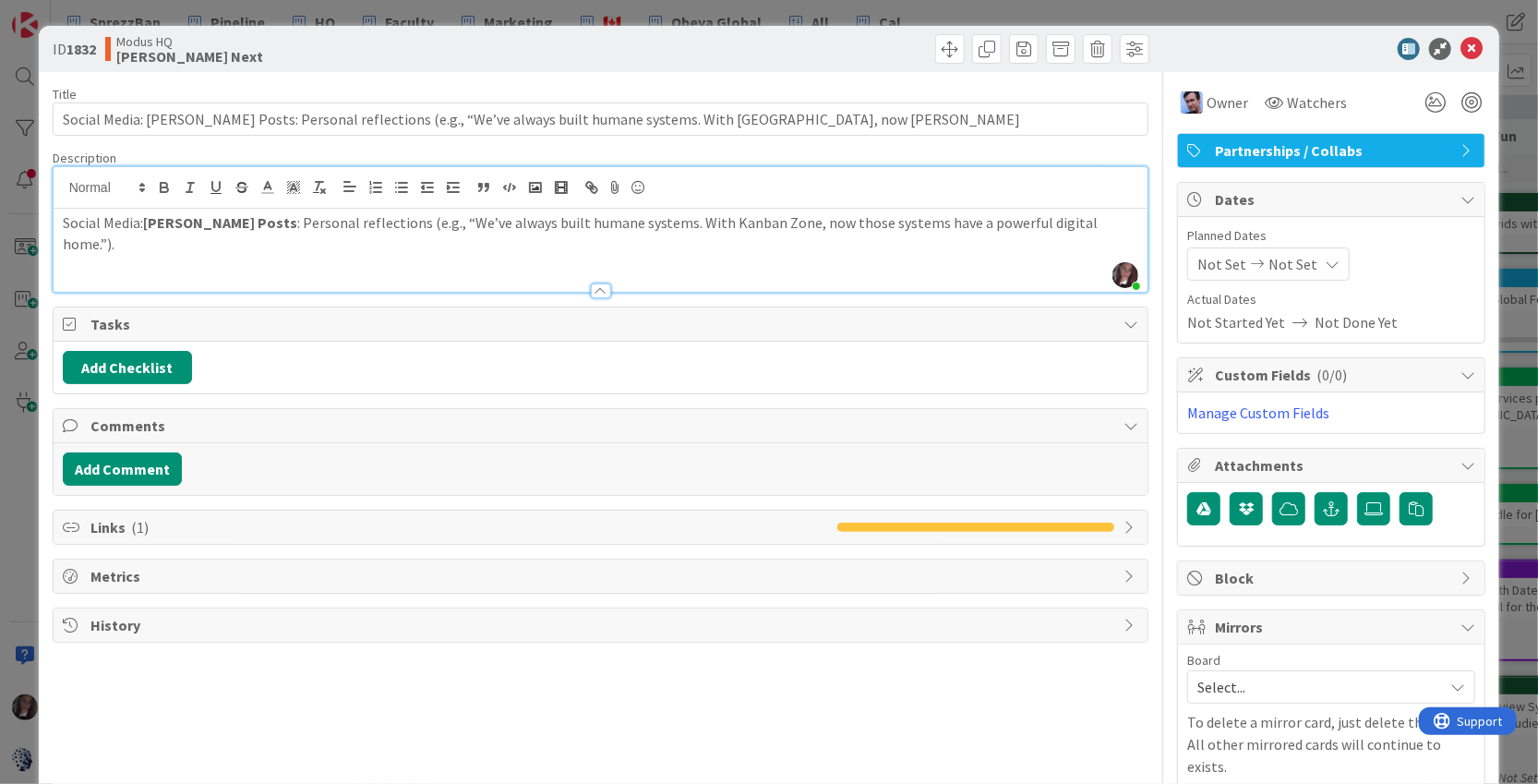
click at [1134, 224] on p "Social Media: Tonianne DeMaria Posts : Personal reflections (e.g., “We’ve alway…" at bounding box center [601, 233] width 1076 height 42
click at [142, 474] on button "Add Comment" at bounding box center [122, 469] width 119 height 33
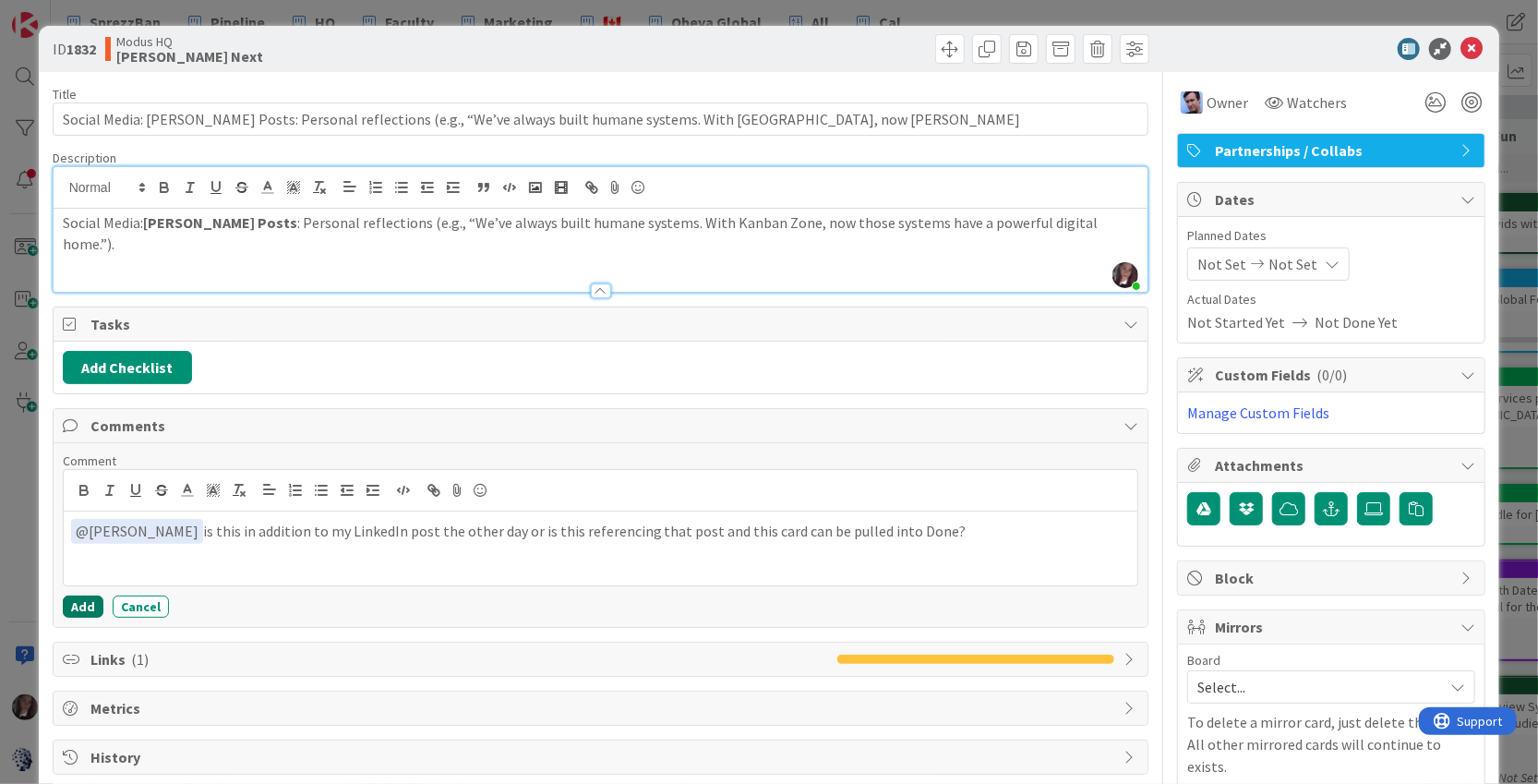
click at [79, 605] on button "Add" at bounding box center [83, 606] width 41 height 22
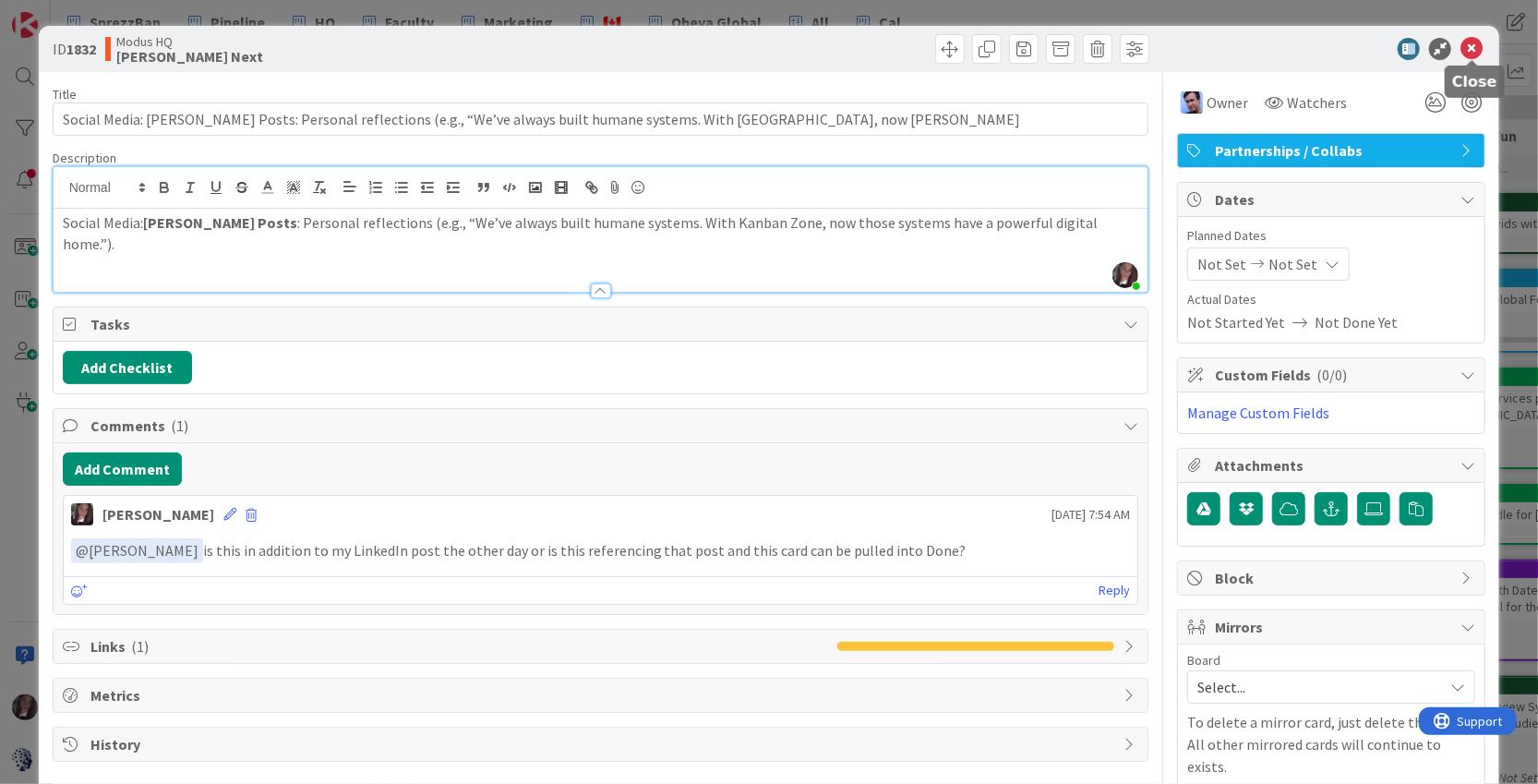
click at [1482, 44] on icon at bounding box center [1471, 49] width 22 height 22
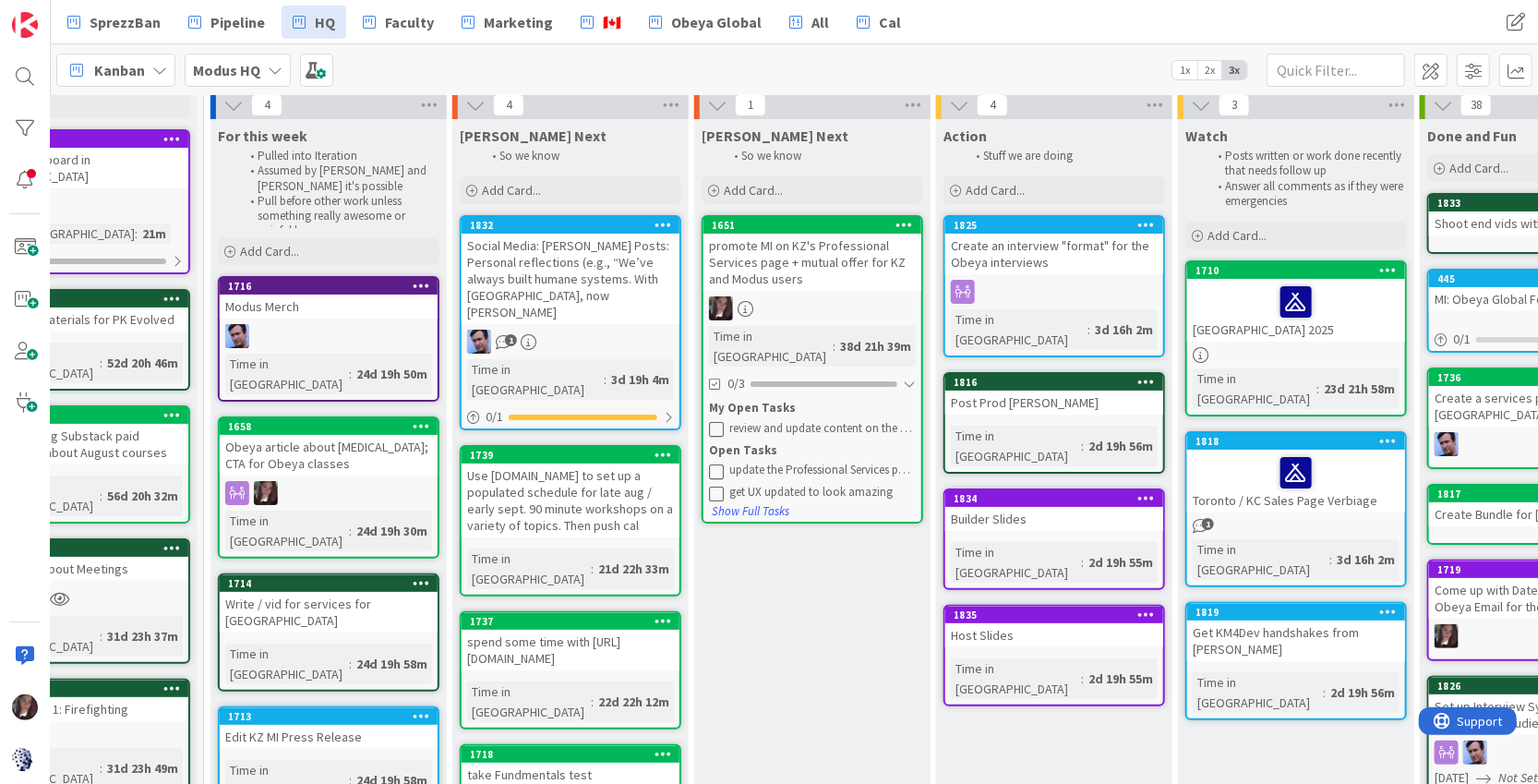
click at [551, 486] on div "Use lu.ma to set up a populated schedule for late aug / early sept. 90 minute w…" at bounding box center [571, 501] width 218 height 74
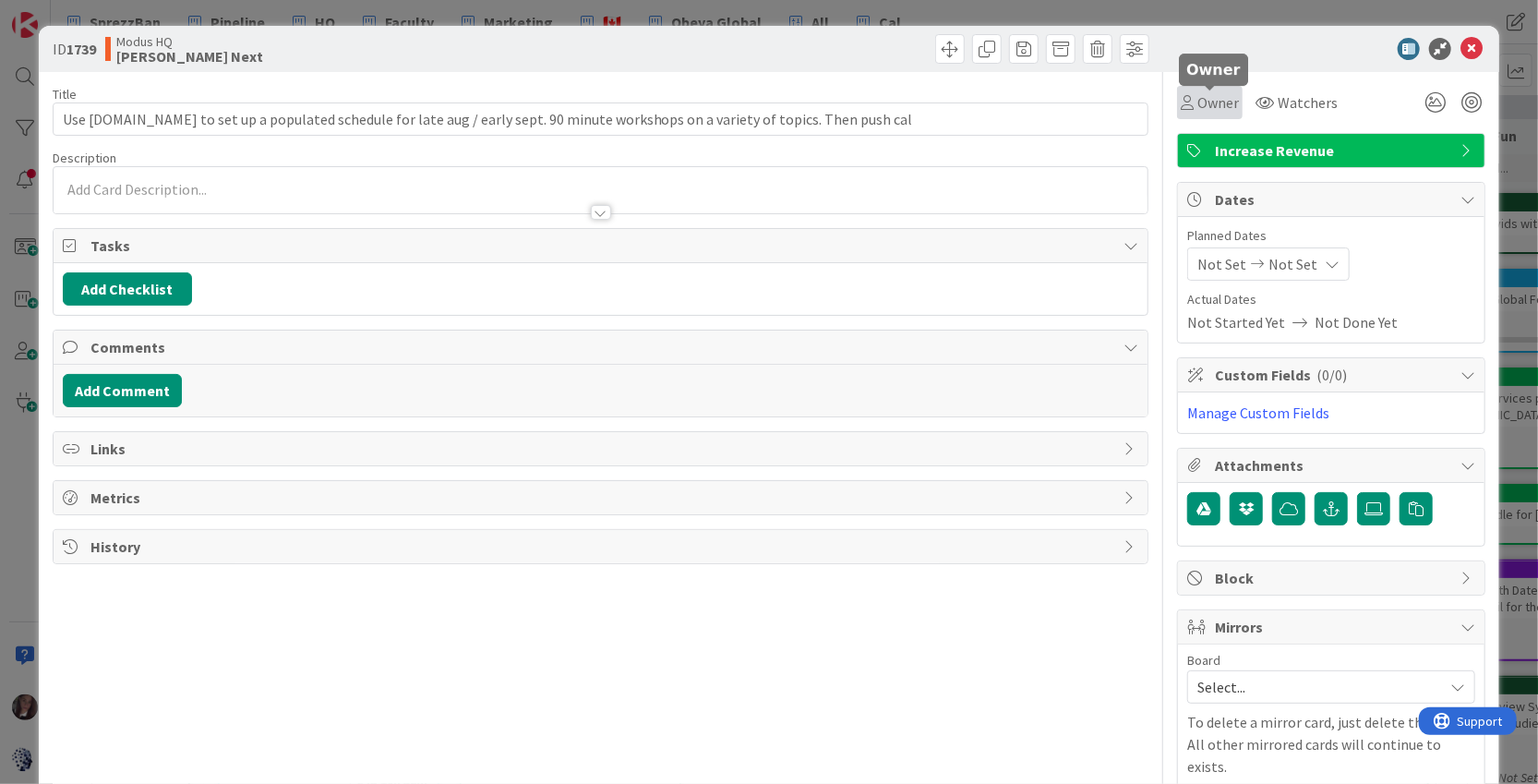
click at [1200, 93] on span "Owner" at bounding box center [1218, 102] width 42 height 22
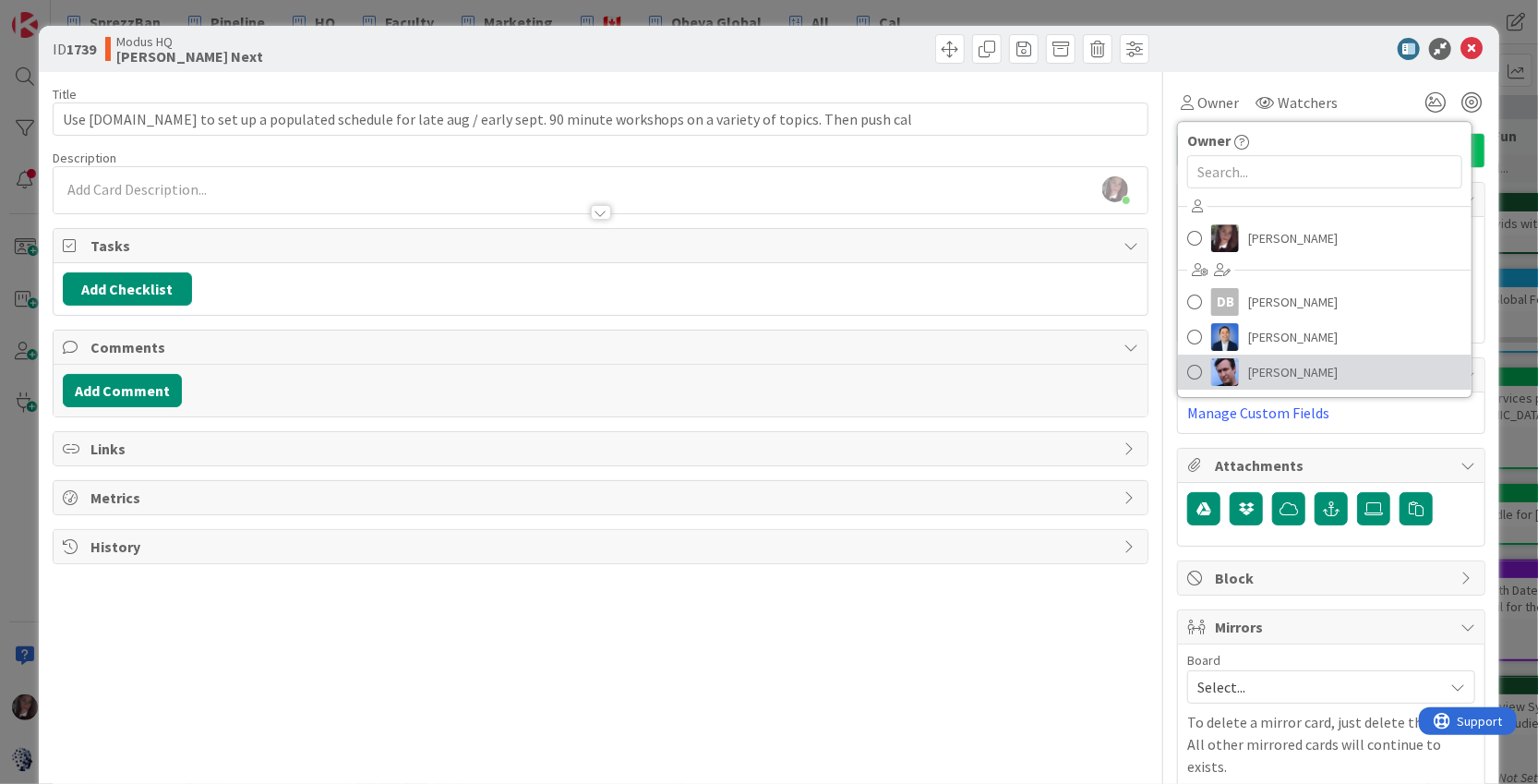
click at [1194, 371] on span at bounding box center [1194, 372] width 15 height 28
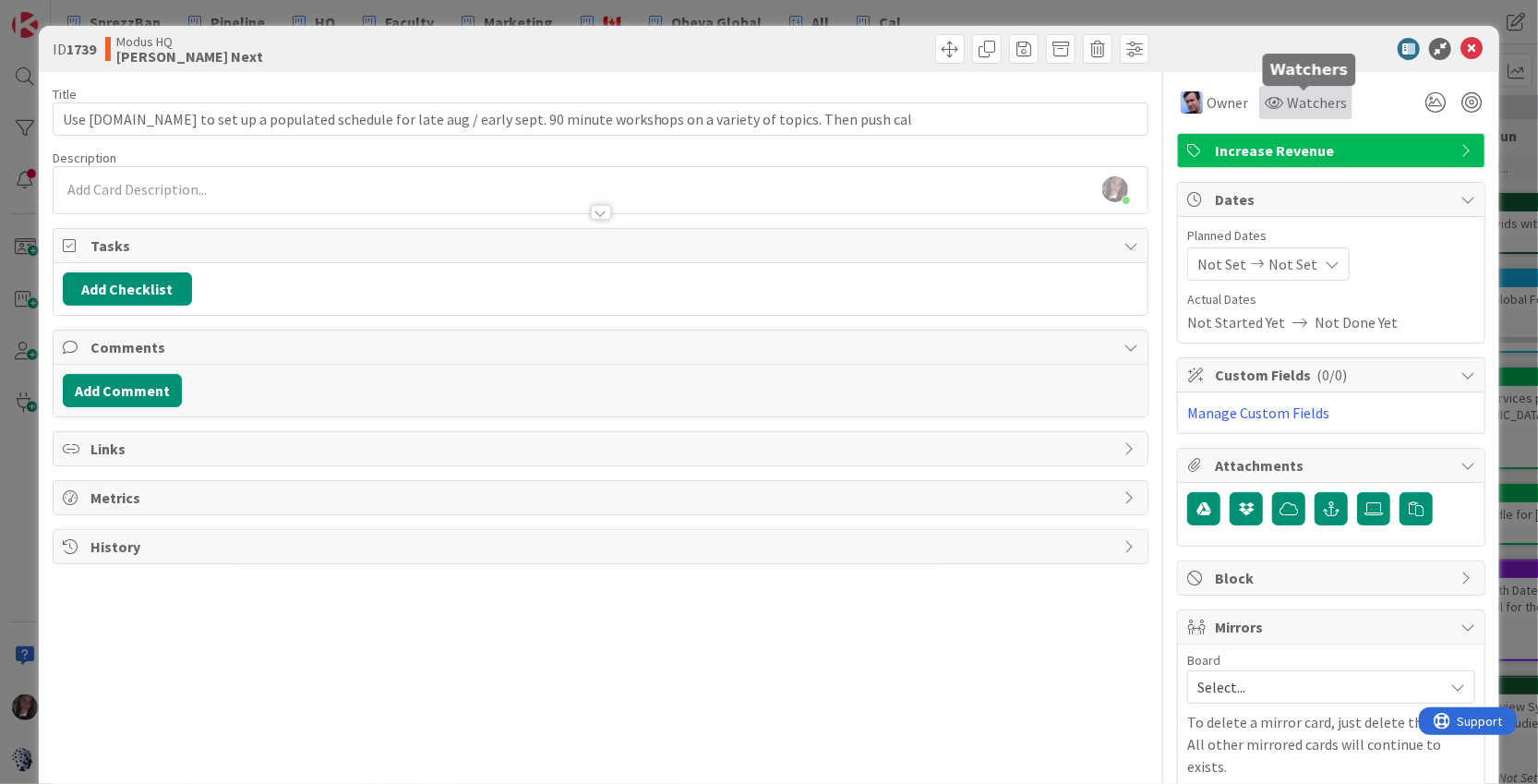
click at [1307, 97] on span "Watchers" at bounding box center [1317, 102] width 60 height 22
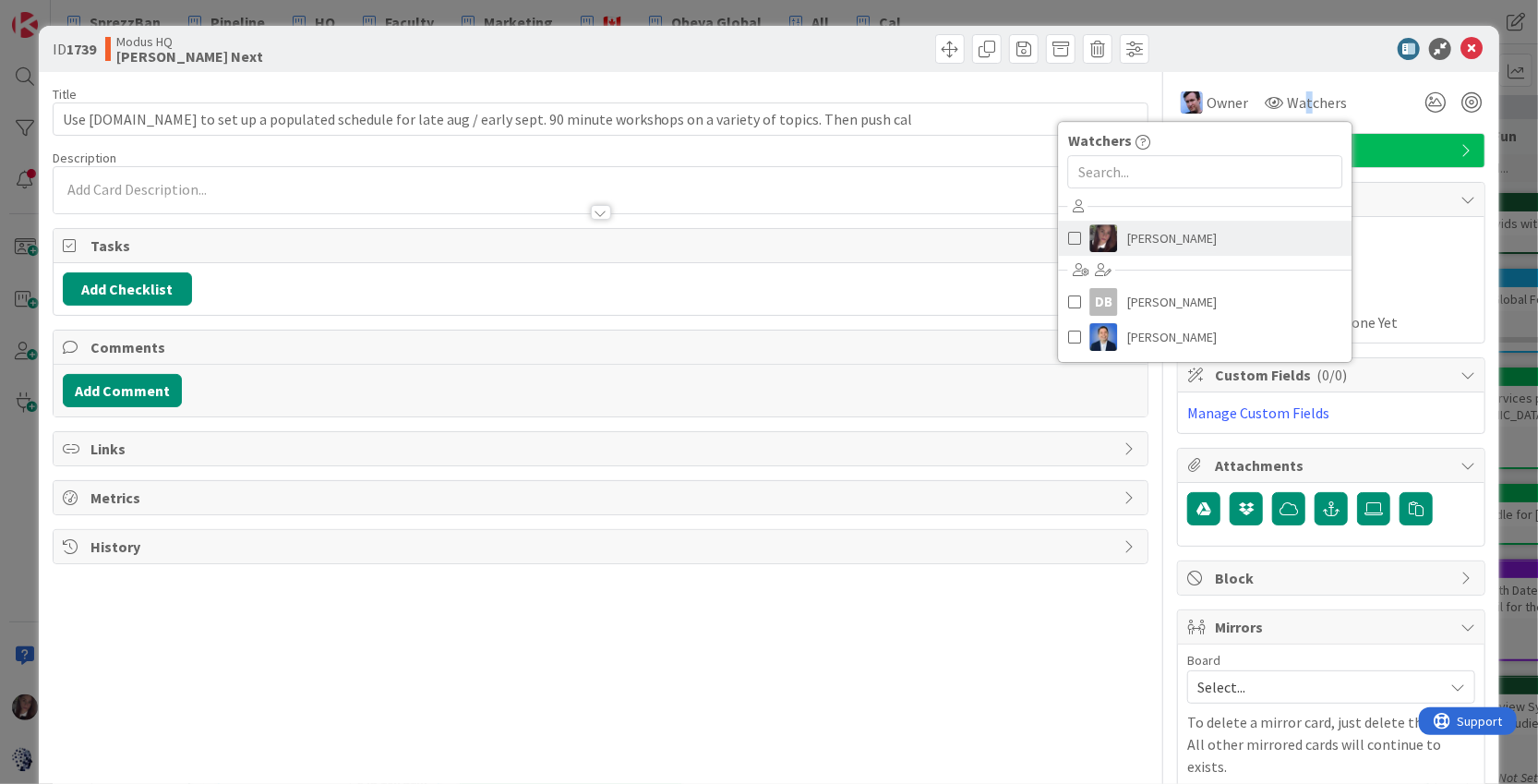
click at [1069, 236] on span at bounding box center [1074, 238] width 13 height 28
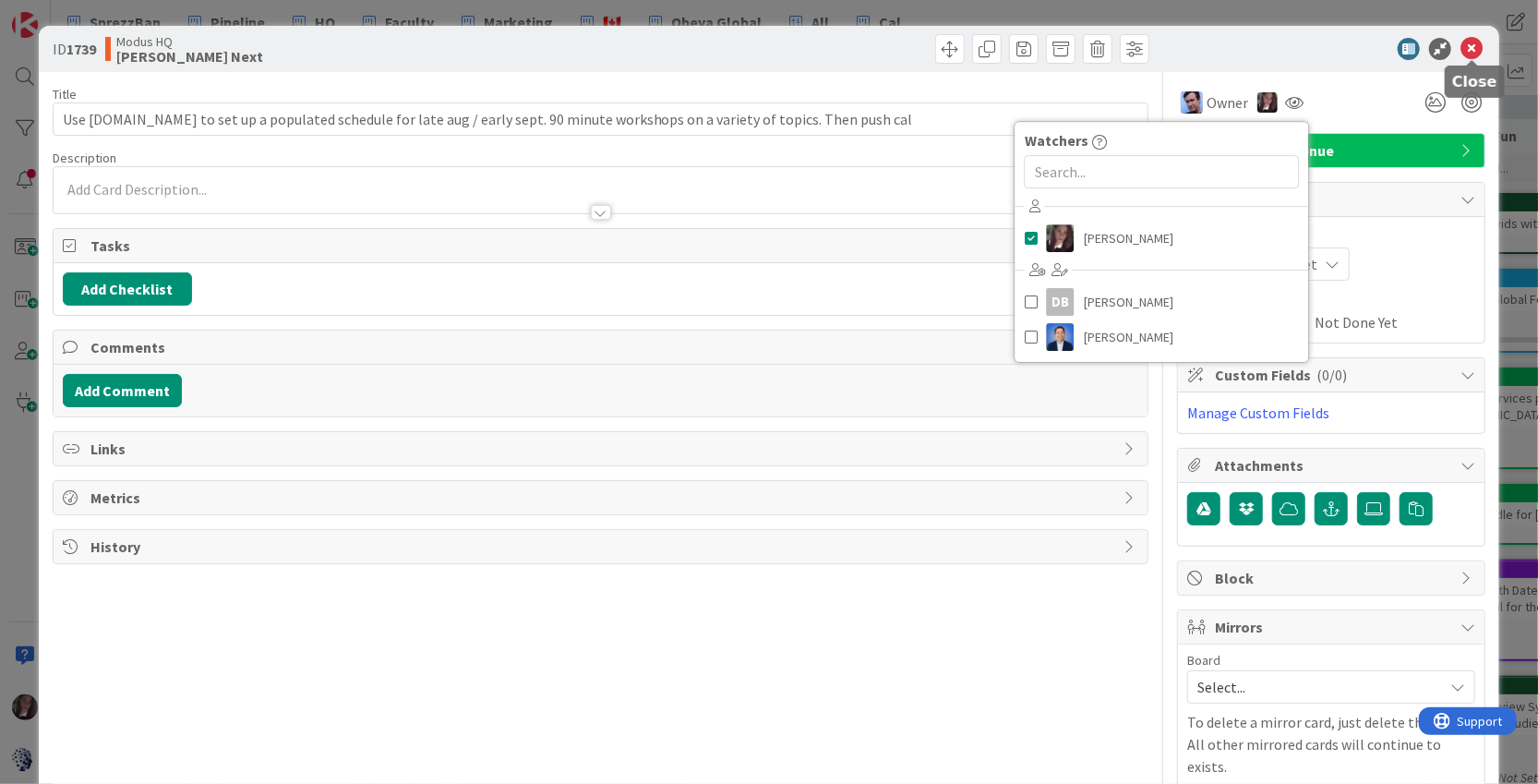
click at [1466, 51] on icon at bounding box center [1471, 49] width 22 height 22
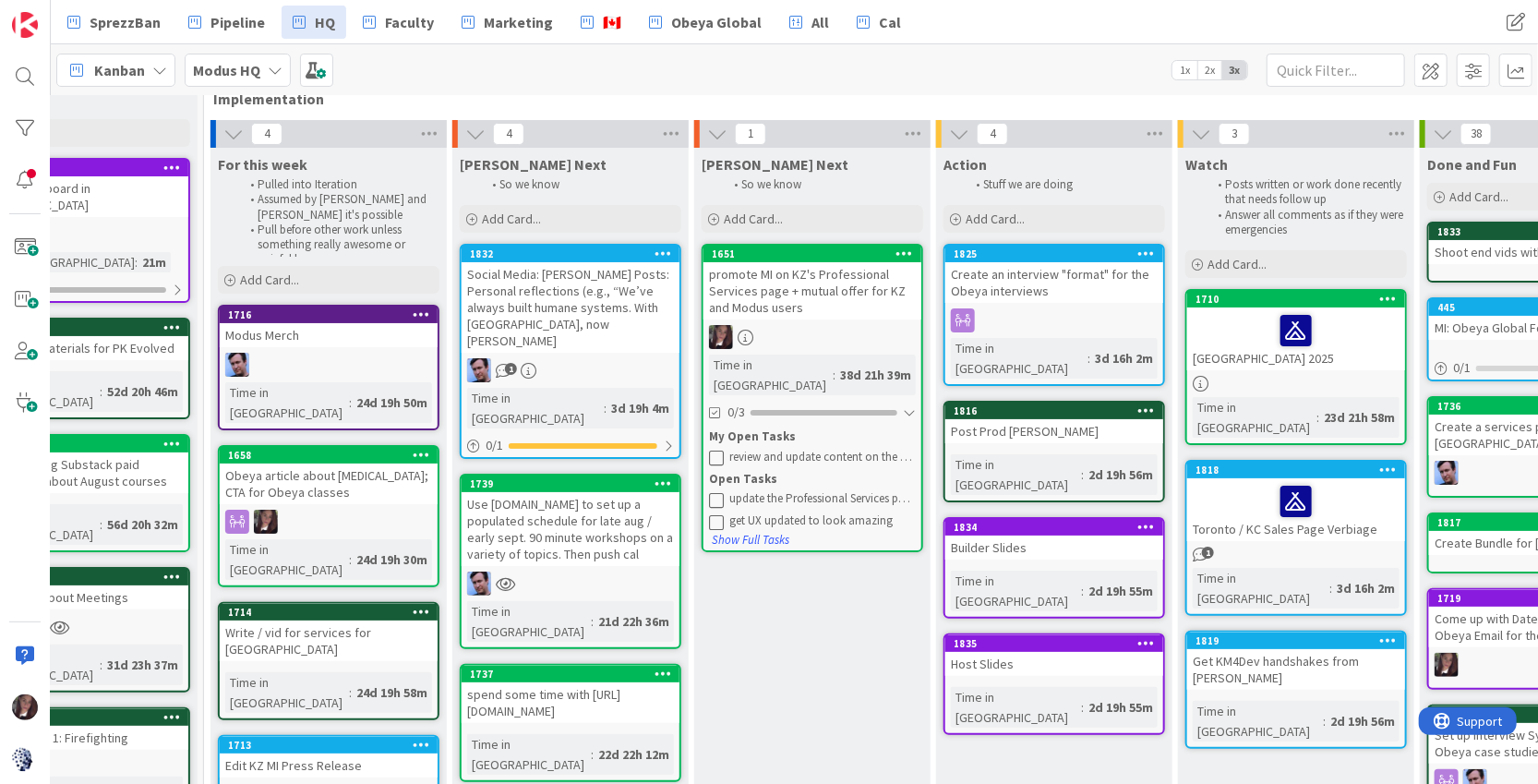
scroll to position [0, 352]
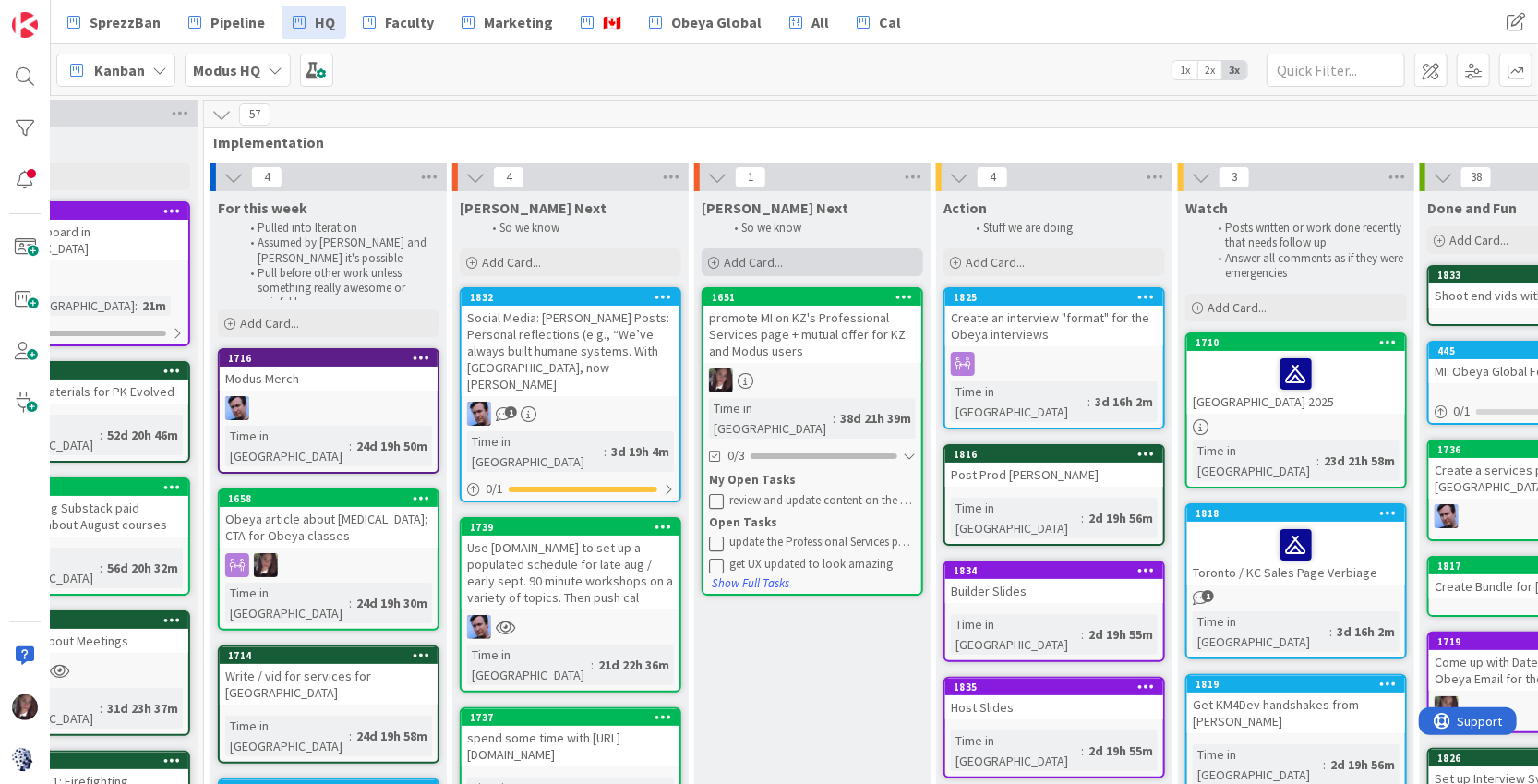
click at [752, 261] on span "Add Card..." at bounding box center [753, 262] width 59 height 16
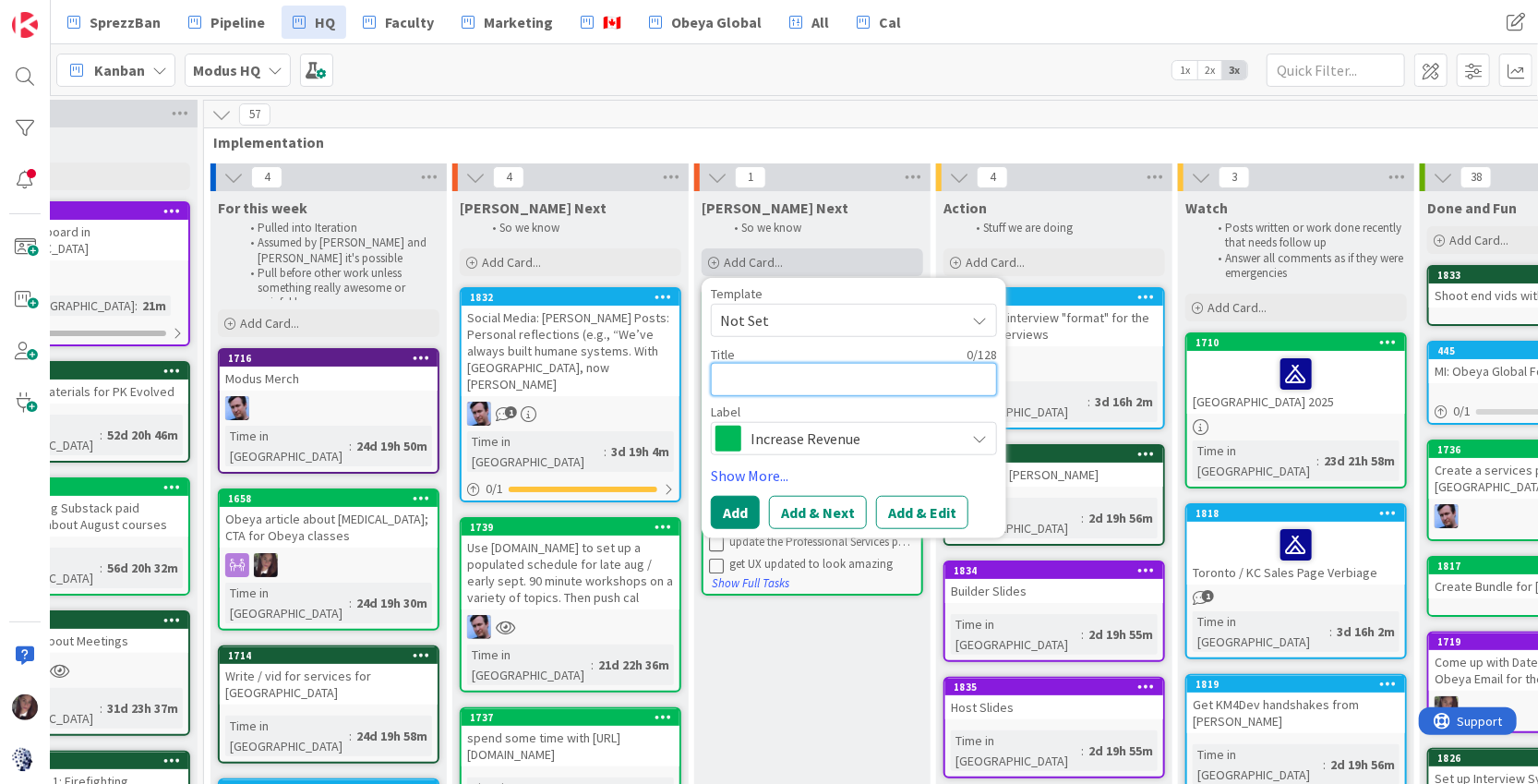
type textarea "x"
type textarea "T"
type textarea "x"
type textarea "Ta"
type textarea "x"
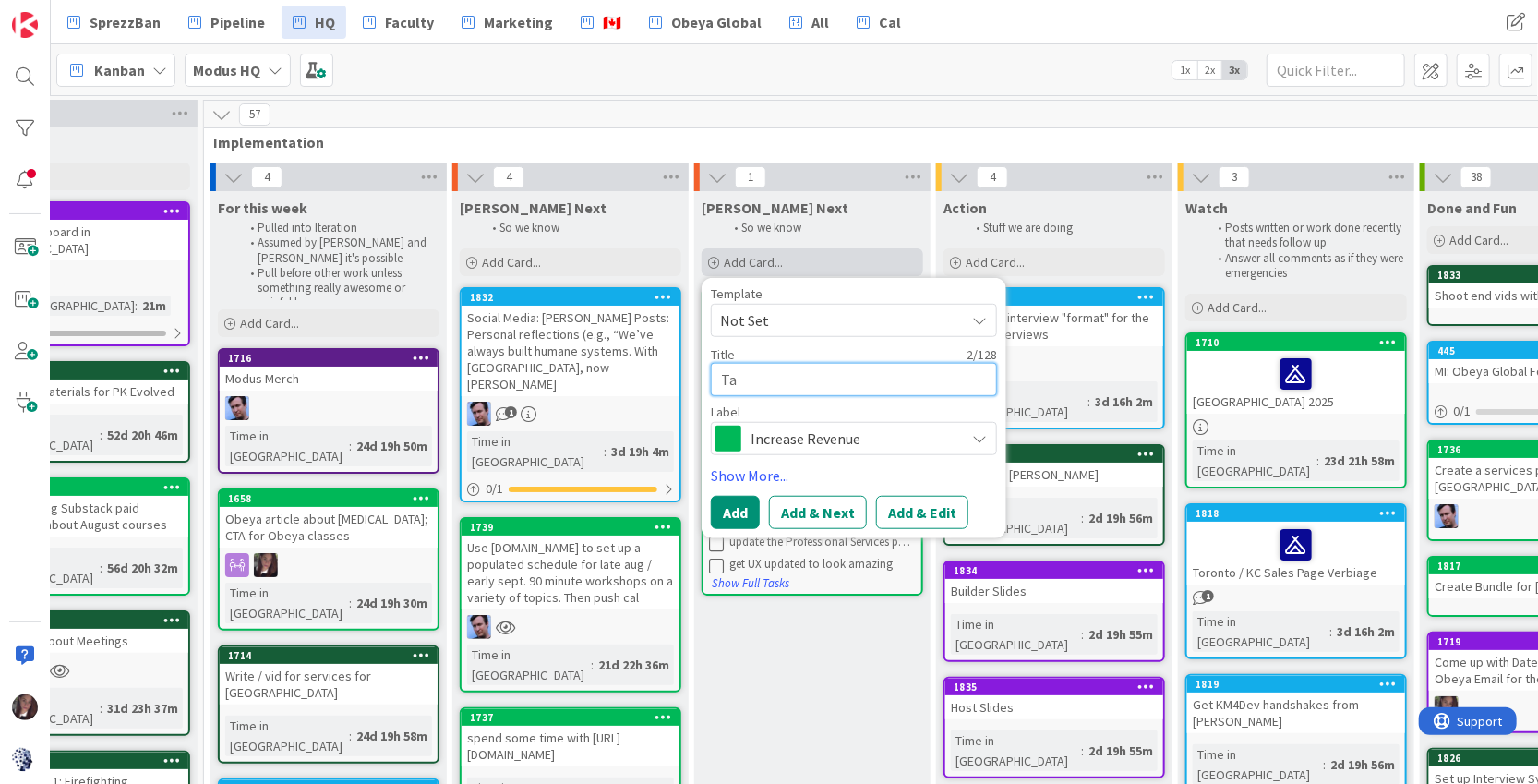
type textarea "Tak"
type textarea "x"
type textarea "Take"
type textarea "x"
type textarea "Take"
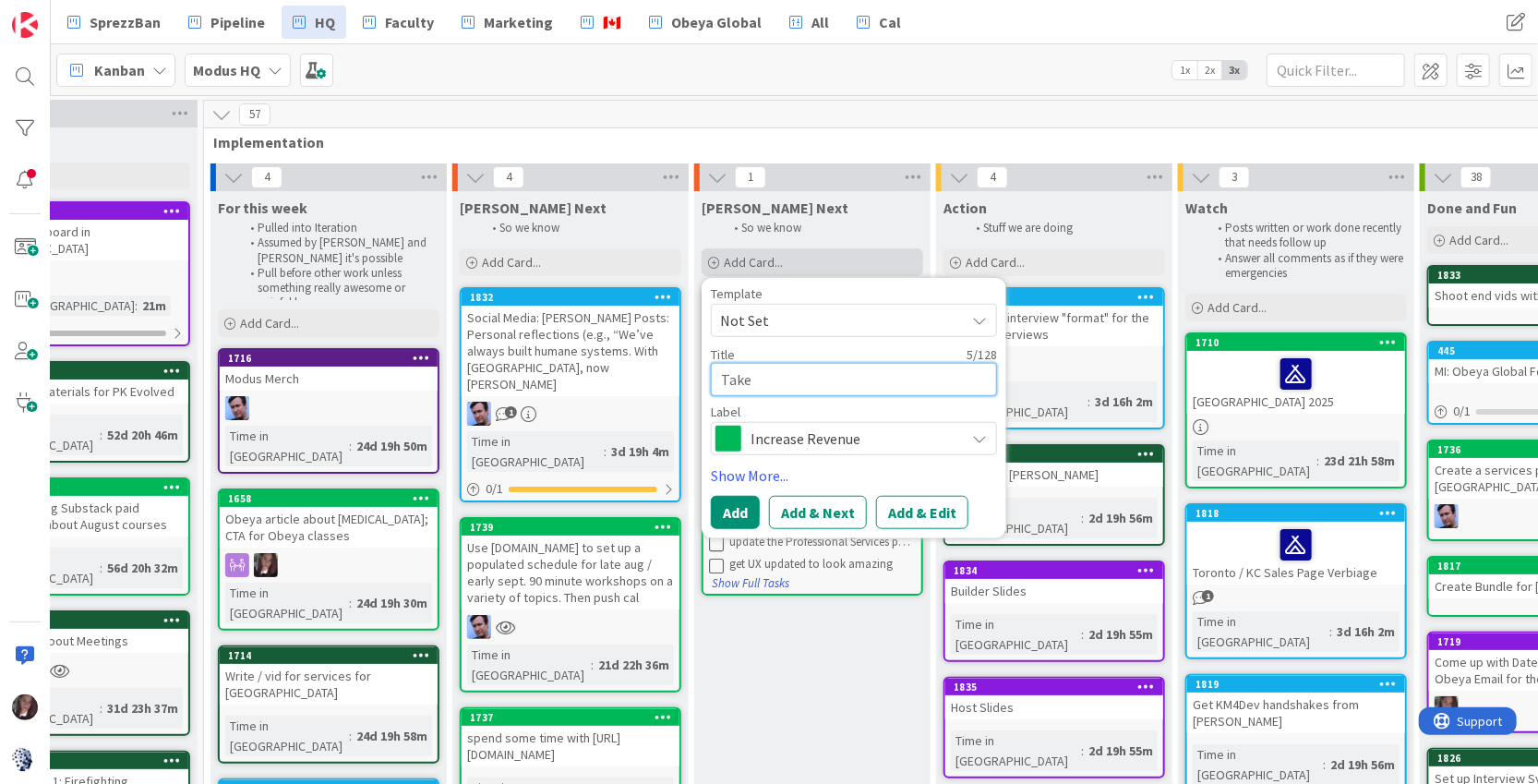
type textarea "x"
type textarea "Take B"
type textarea "x"
type textarea "Take Bu"
type textarea "x"
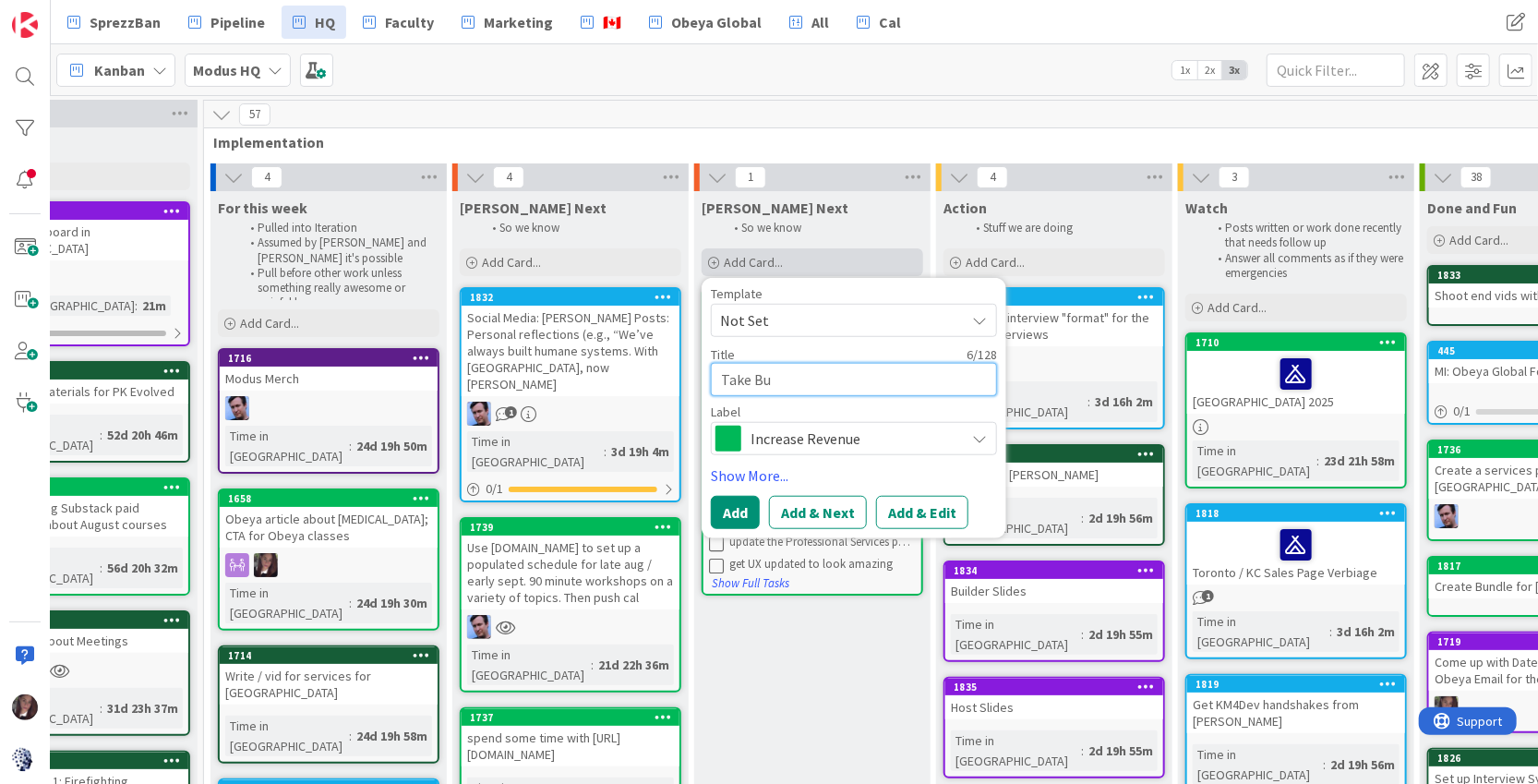
type textarea "Take Bui"
type textarea "x"
type textarea "Take Buil"
type textarea "x"
type textarea "Take Build"
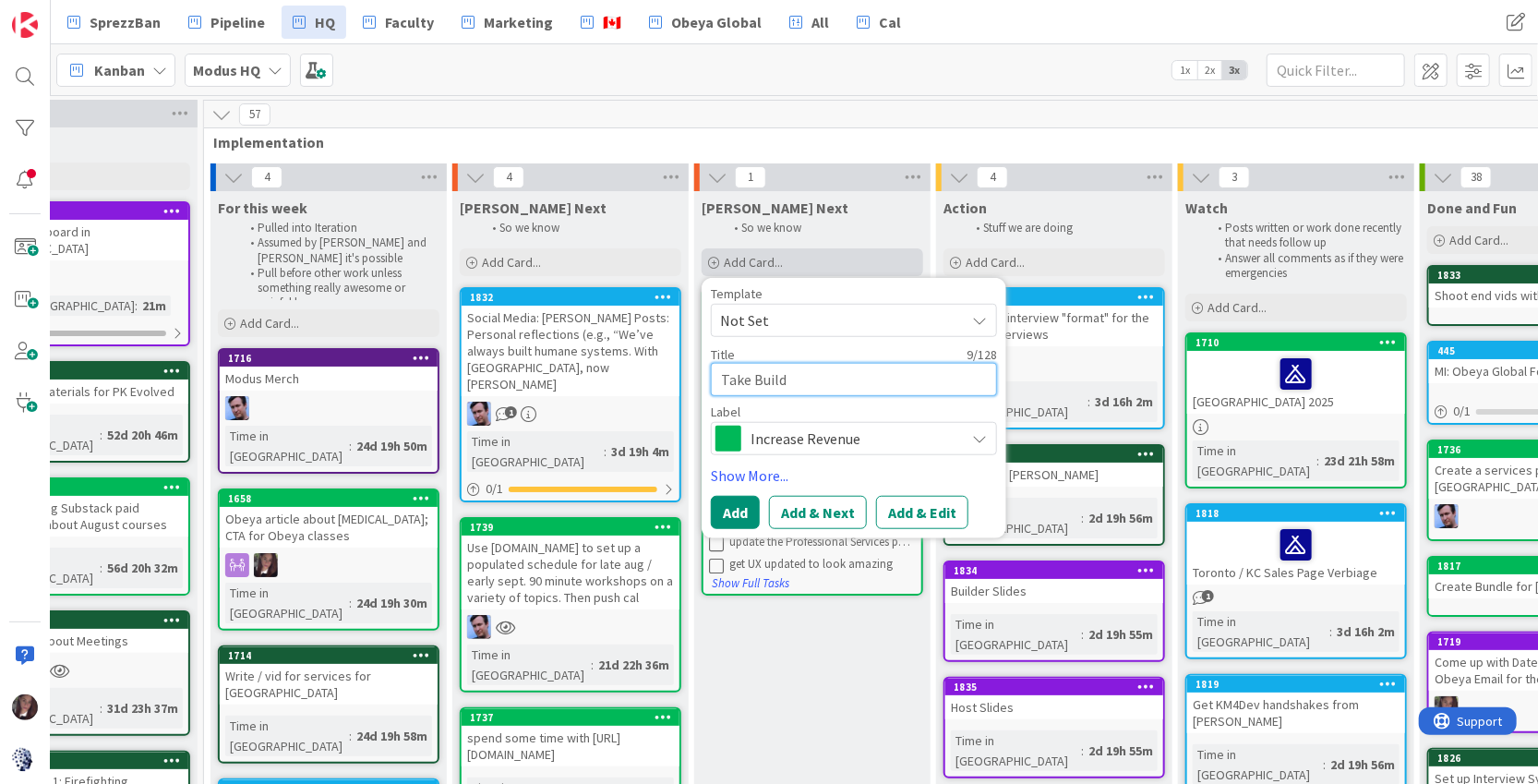
type textarea "x"
type textarea "Take Builde"
type textarea "x"
type textarea "Take Builder"
type textarea "x"
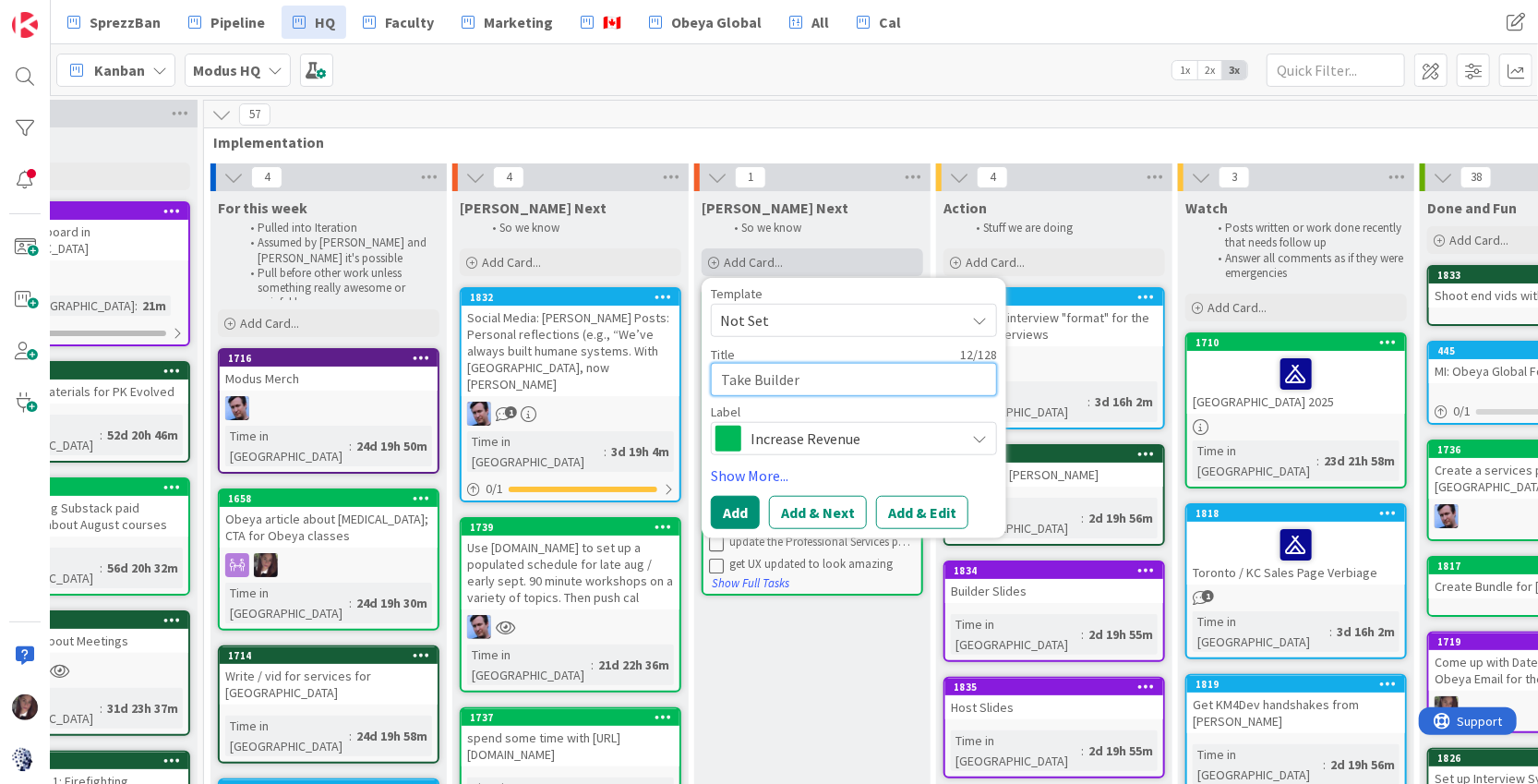
type textarea "Take Builder"
type textarea "x"
type textarea "Take Builder E"
type textarea "x"
type textarea "Take Builder Ex"
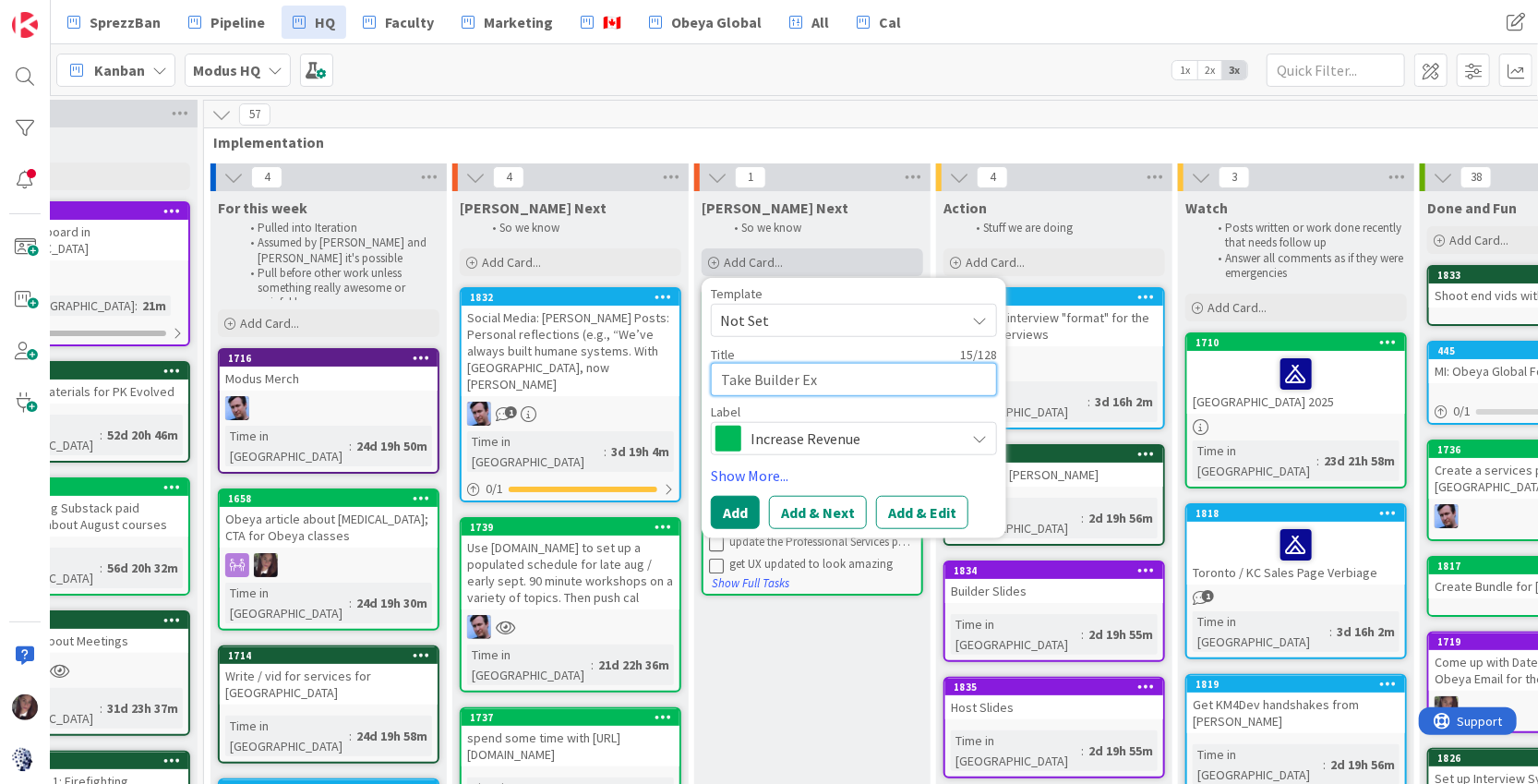
type textarea "x"
type textarea "Take Builder Exa"
type textarea "x"
type textarea "Take Builder Exam"
click at [812, 431] on span "Increase Revenue" at bounding box center [853, 439] width 205 height 26
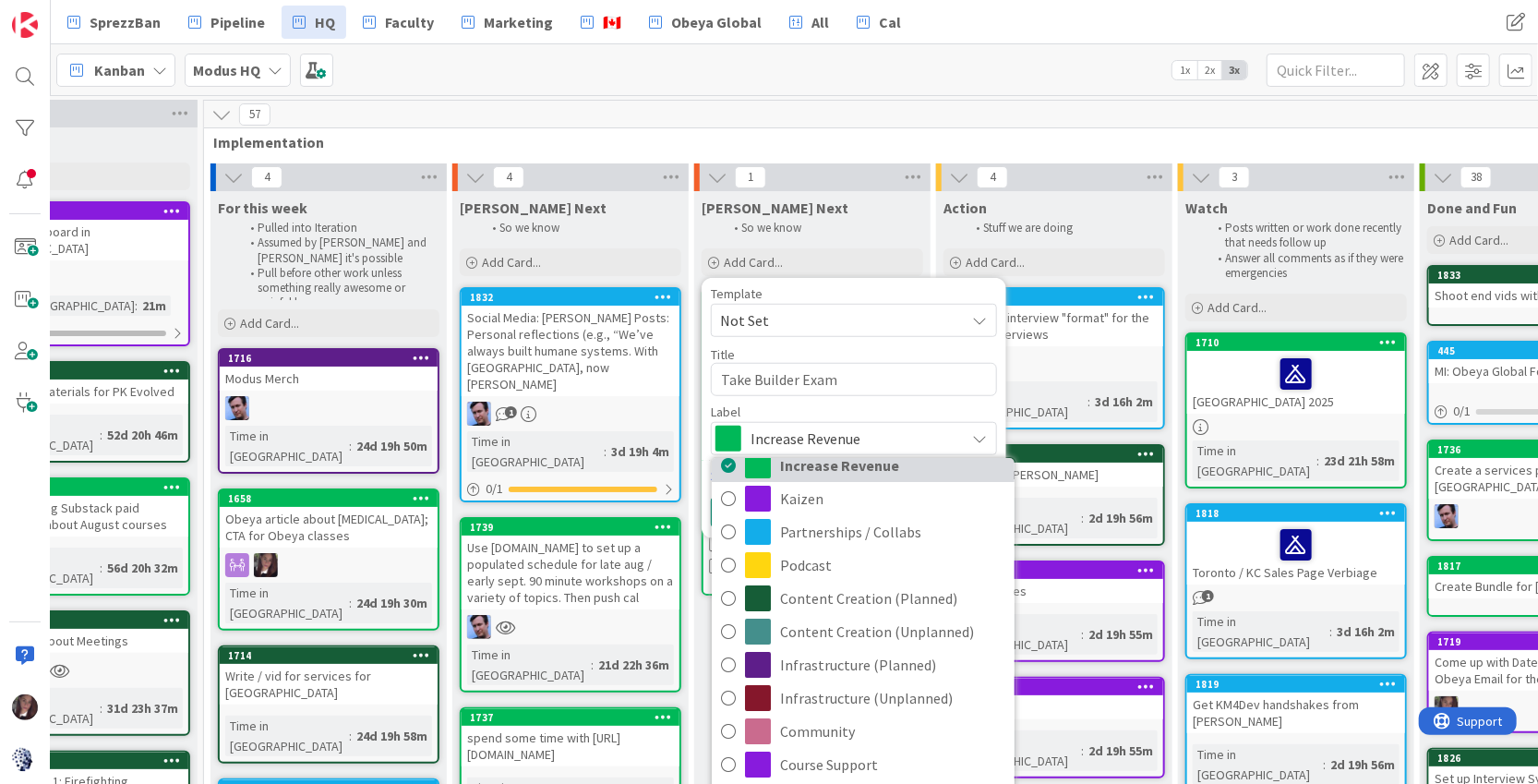
scroll to position [28, 0]
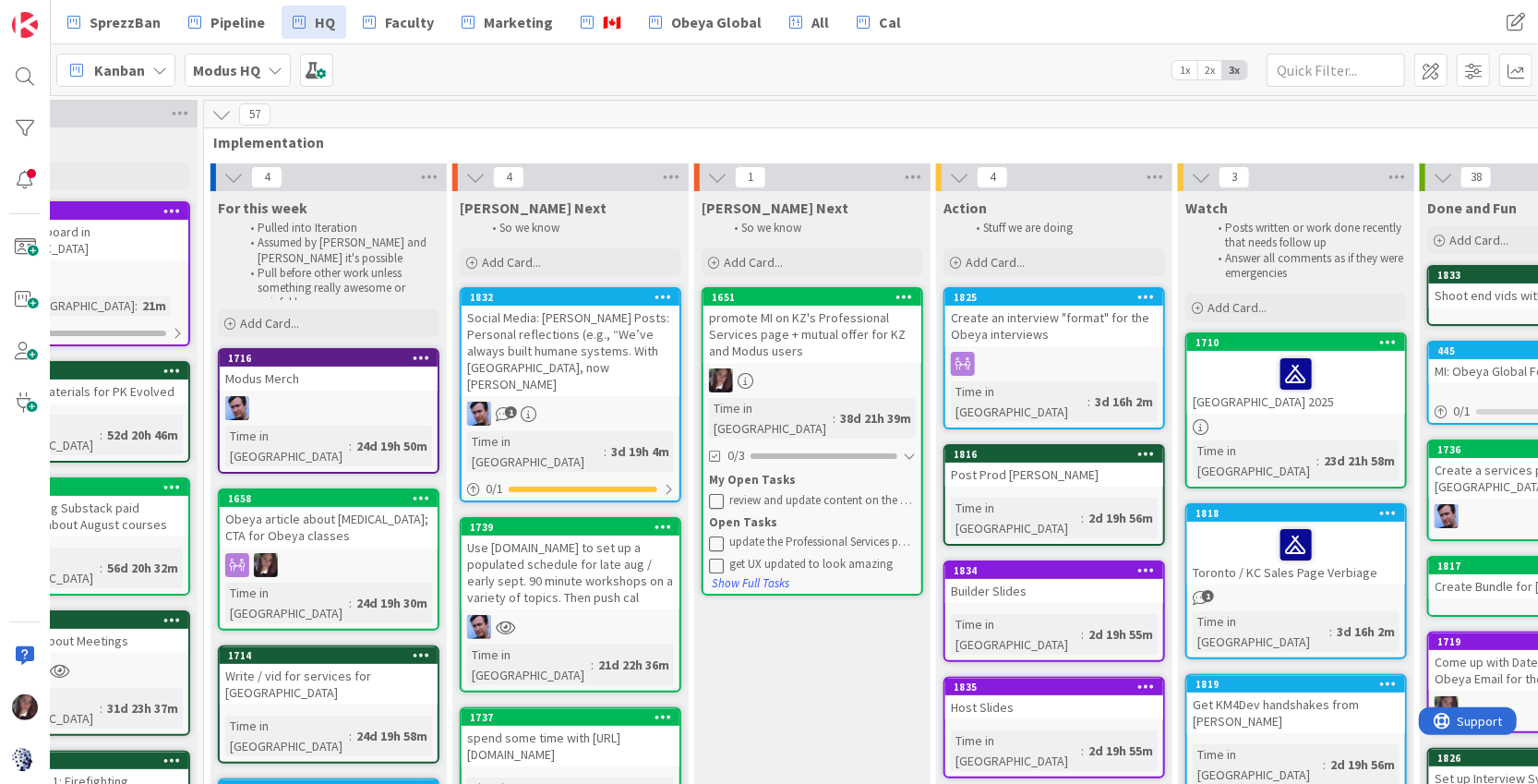
click at [843, 223] on li "So we know" at bounding box center [822, 227] width 197 height 15
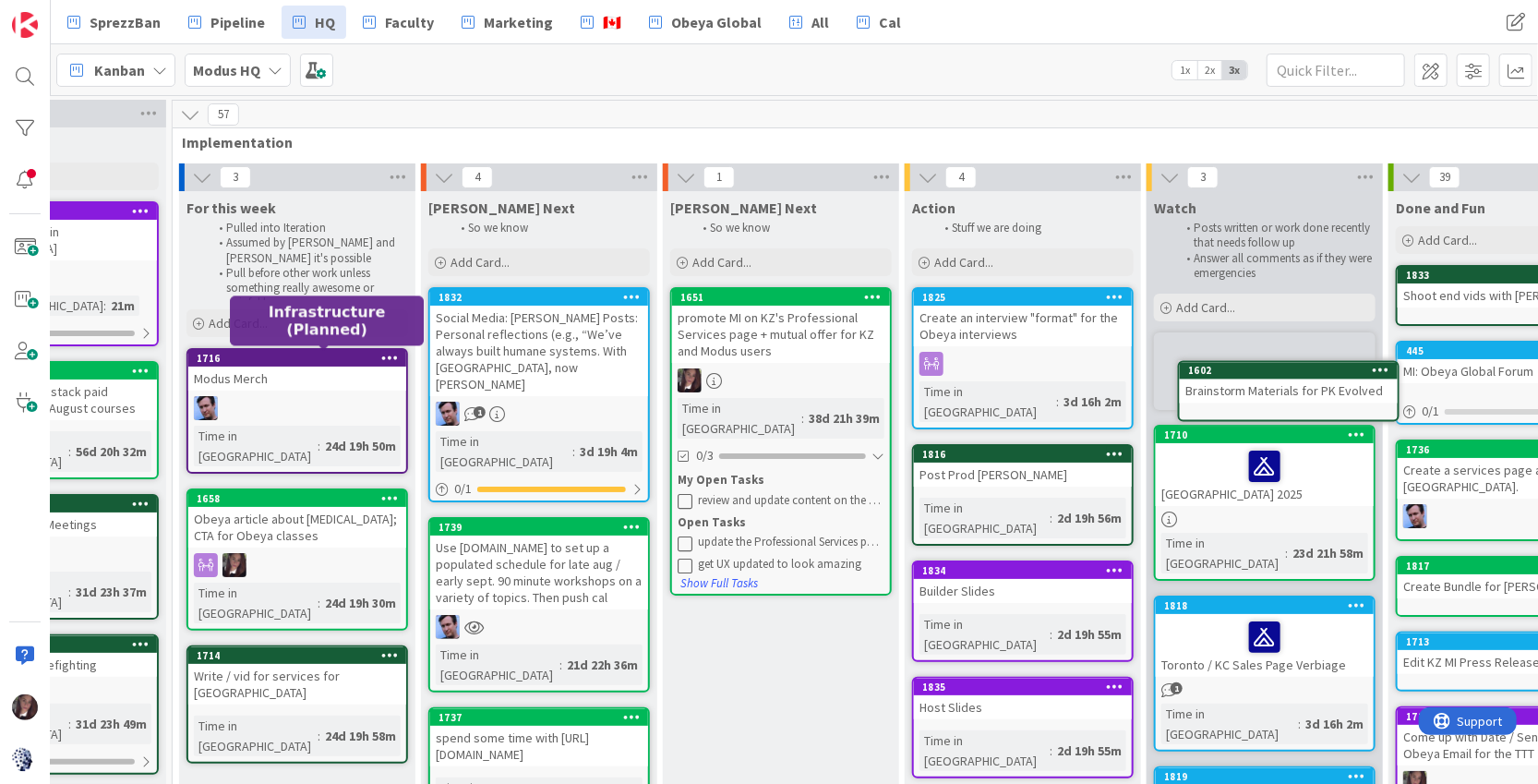
scroll to position [0, 424]
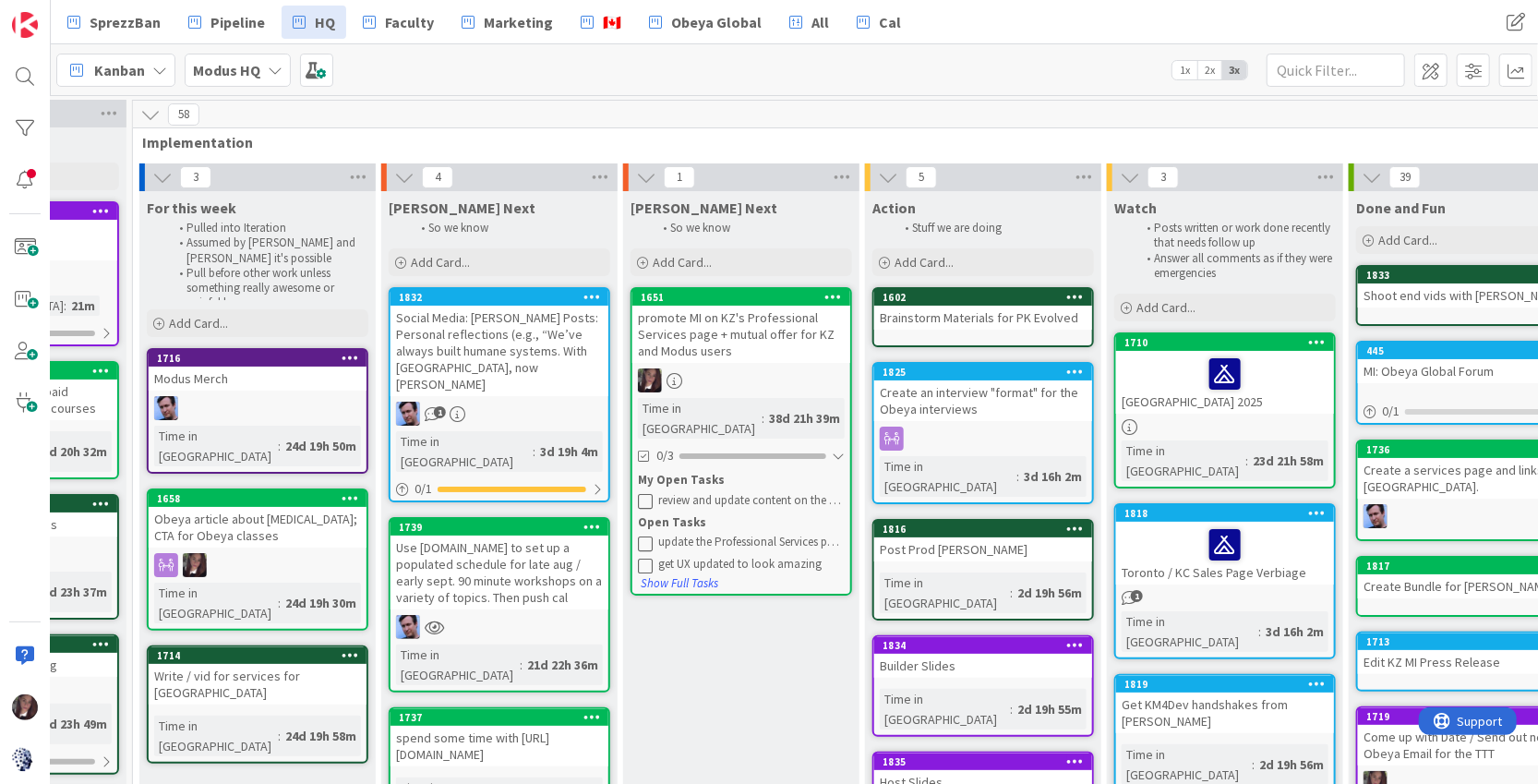
type textarea "x"
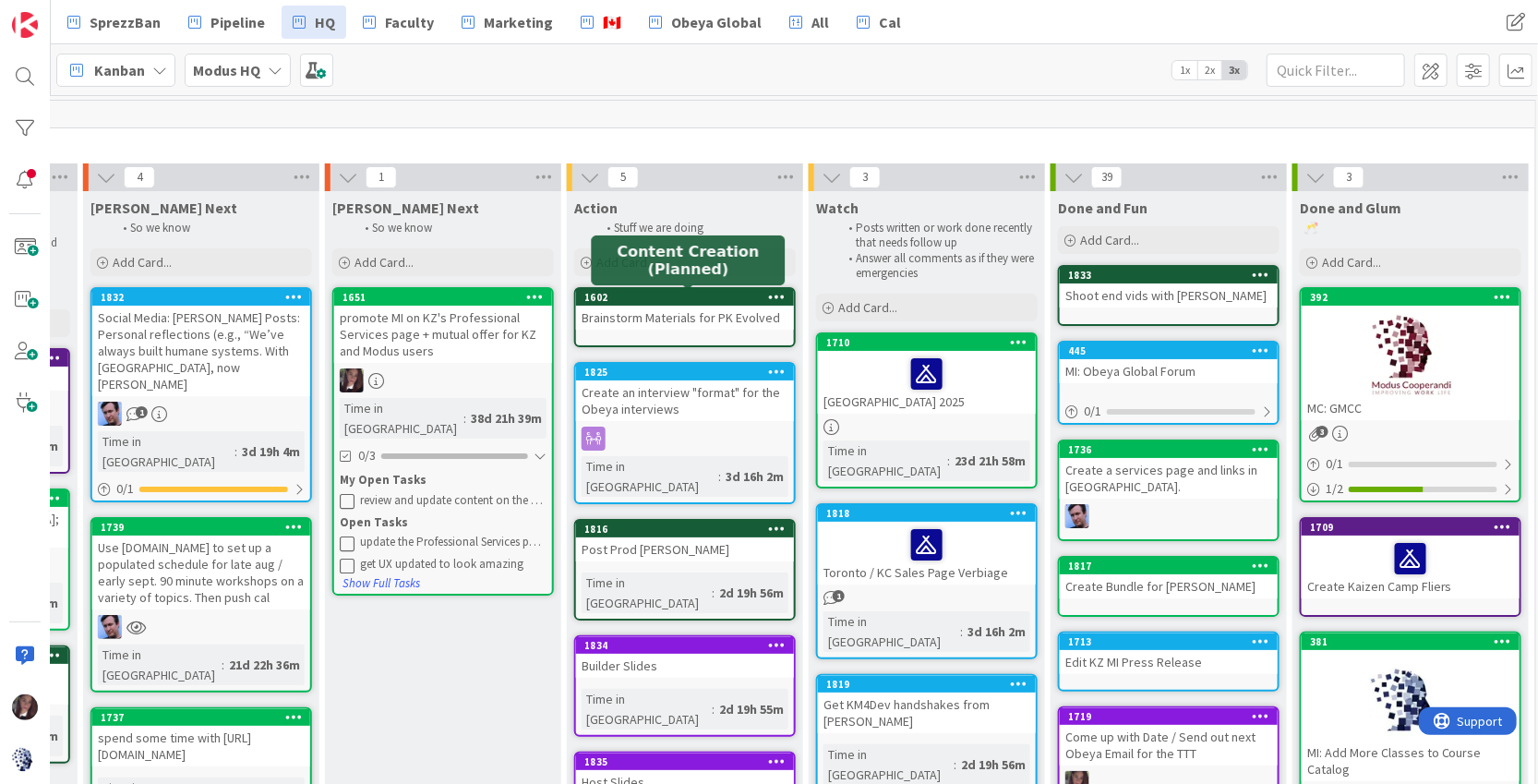
scroll to position [0, 824]
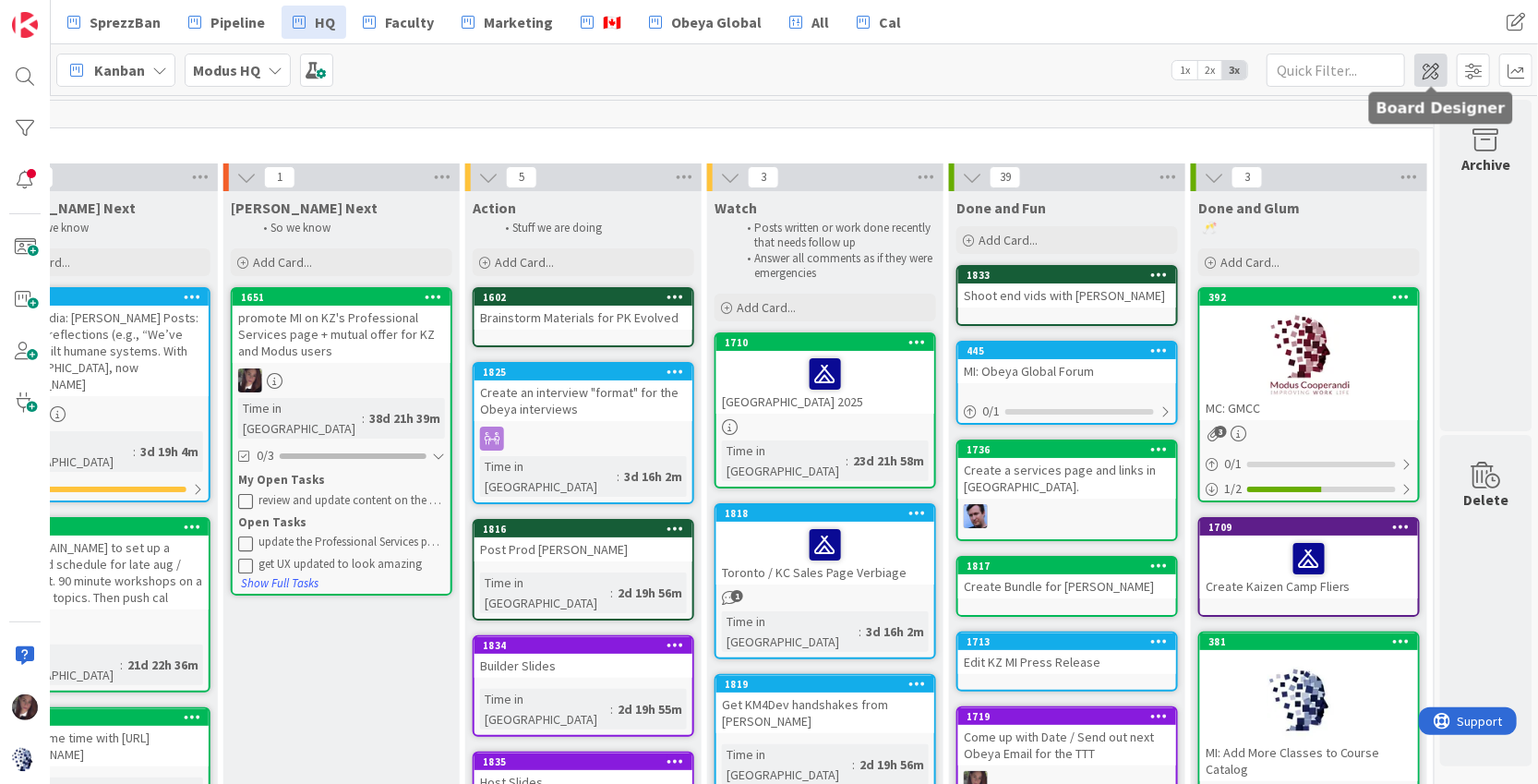
click at [1431, 72] on span at bounding box center [1431, 70] width 33 height 33
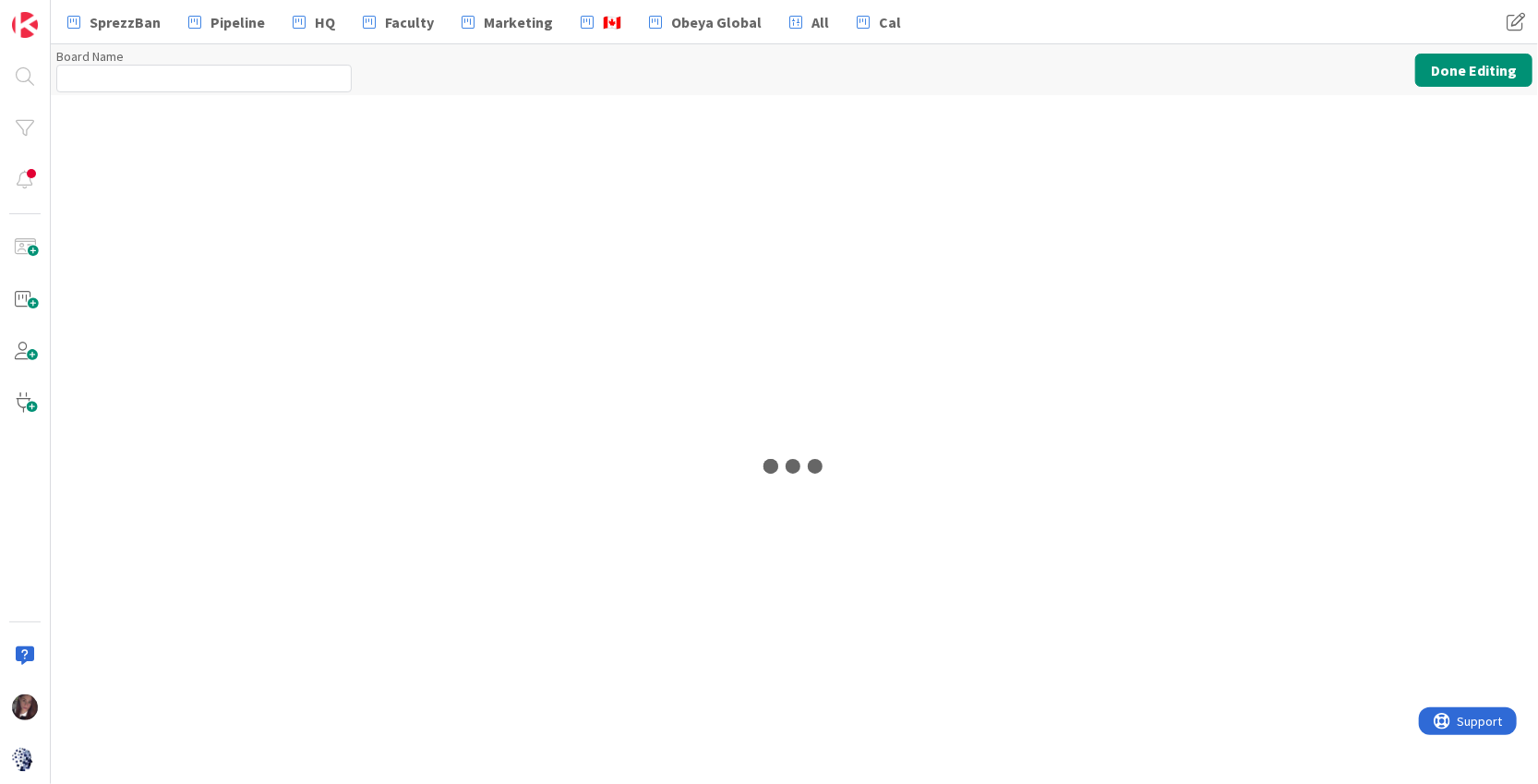
type input "Modus HQ"
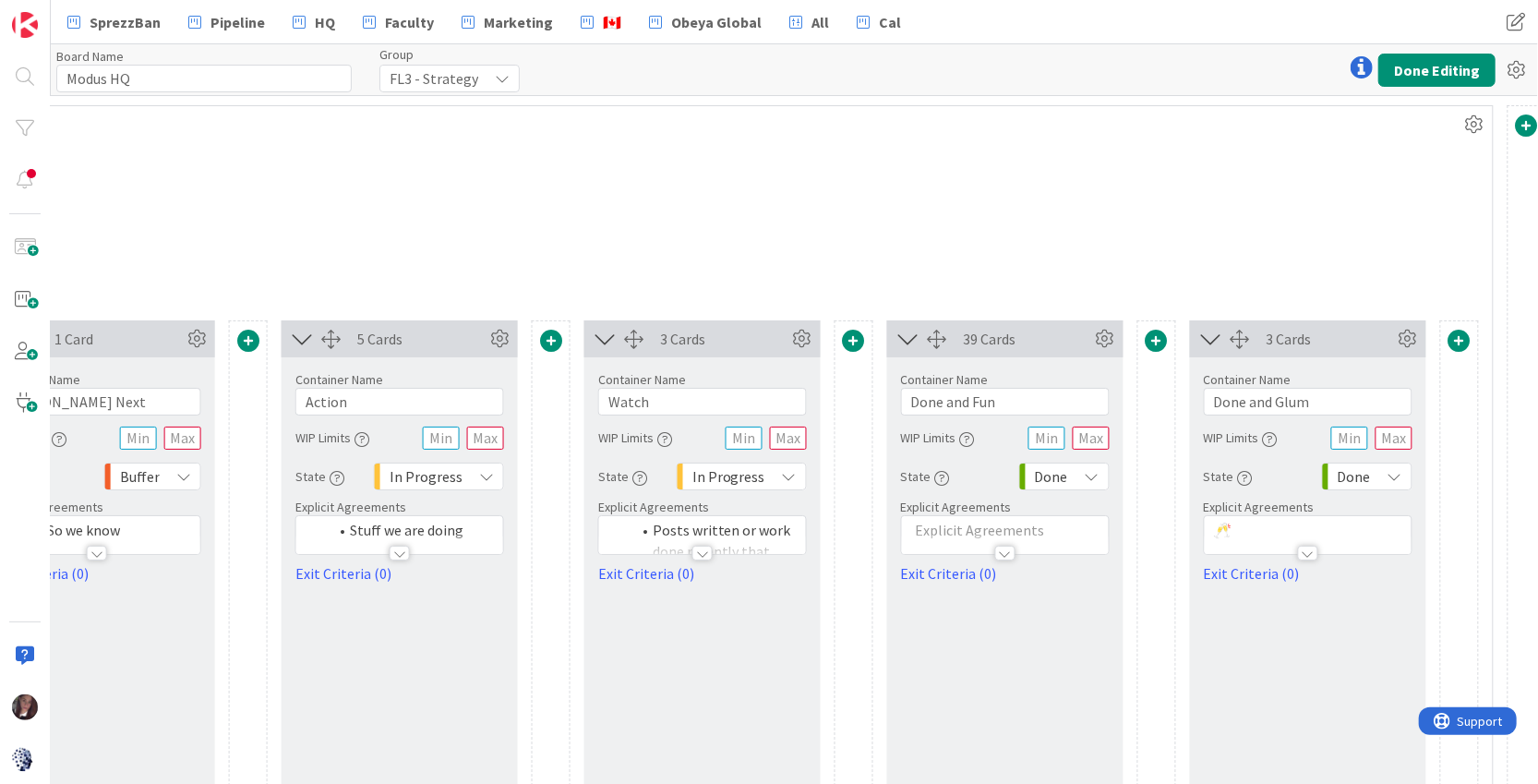
scroll to position [0, 1458]
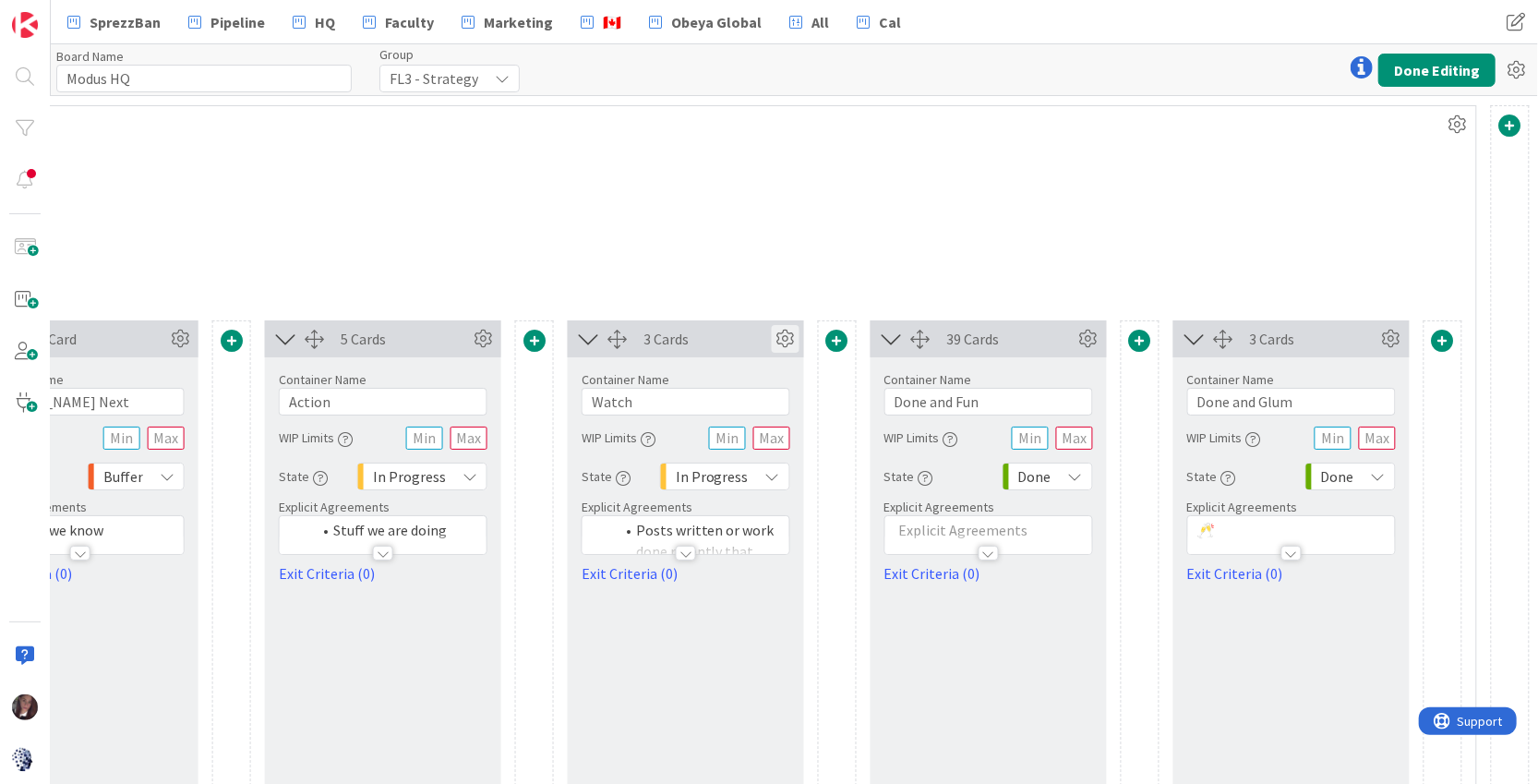
click at [784, 337] on icon at bounding box center [785, 339] width 28 height 28
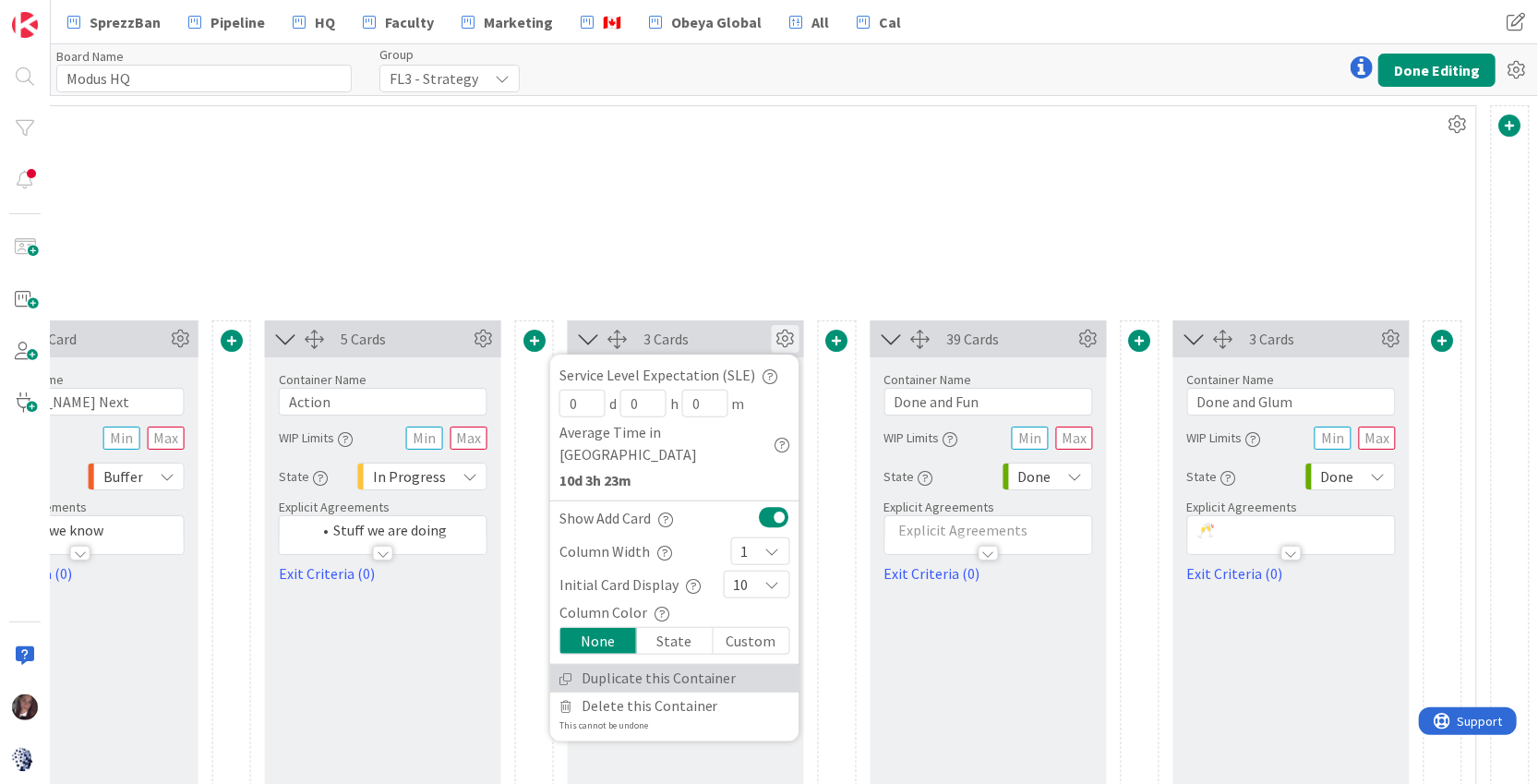
click at [638, 665] on link "Duplicate this Container" at bounding box center [674, 678] width 249 height 27
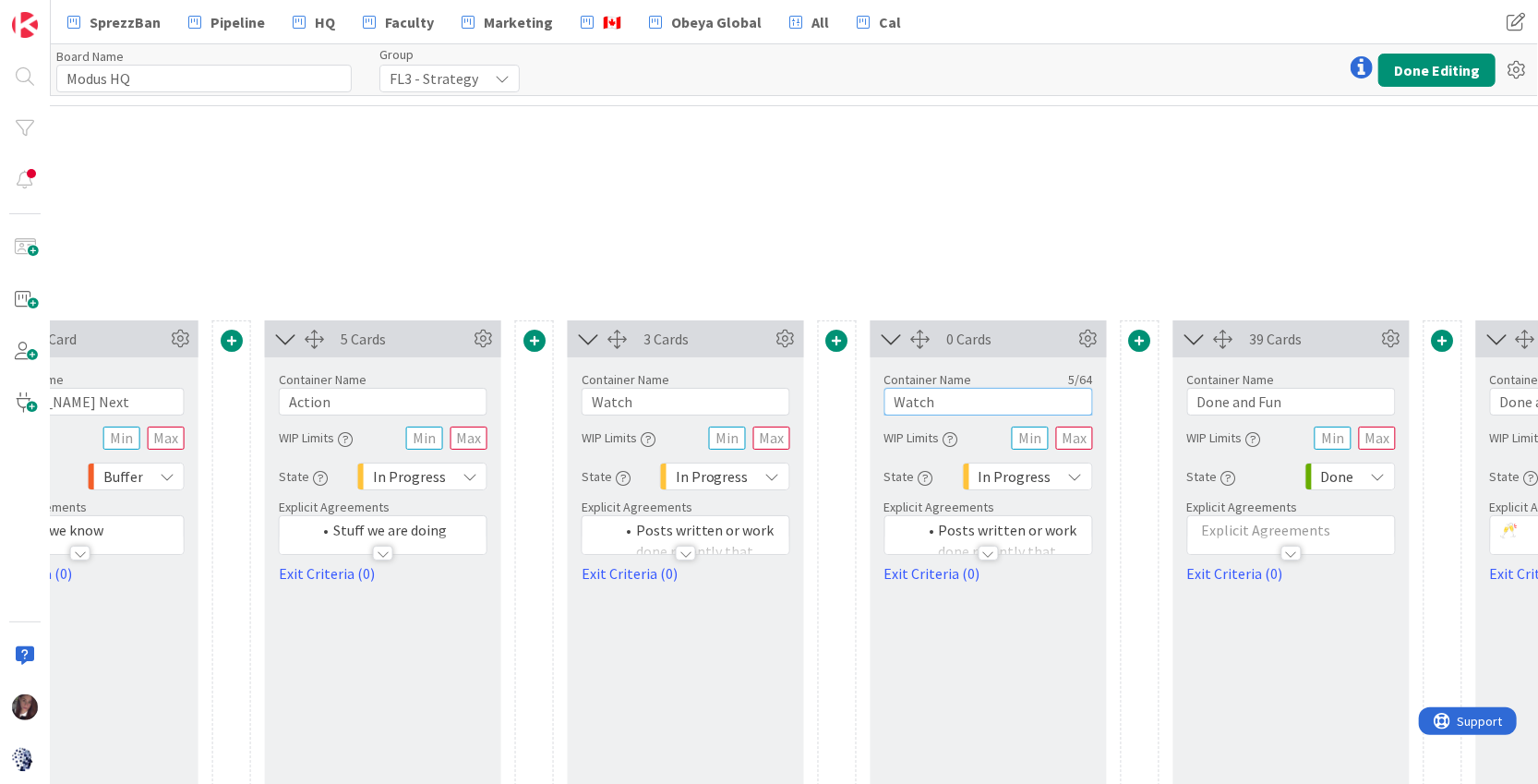
drag, startPoint x: 949, startPoint y: 398, endPoint x: 881, endPoint y: 397, distance: 68.0
click at [880, 400] on div "Container Name 5 / 64 Watch WIP Limits State In Progress Explicit Agreements Po…" at bounding box center [989, 471] width 237 height 227
type input "Pen"
click at [1029, 483] on span "In Progress" at bounding box center [1015, 476] width 73 height 26
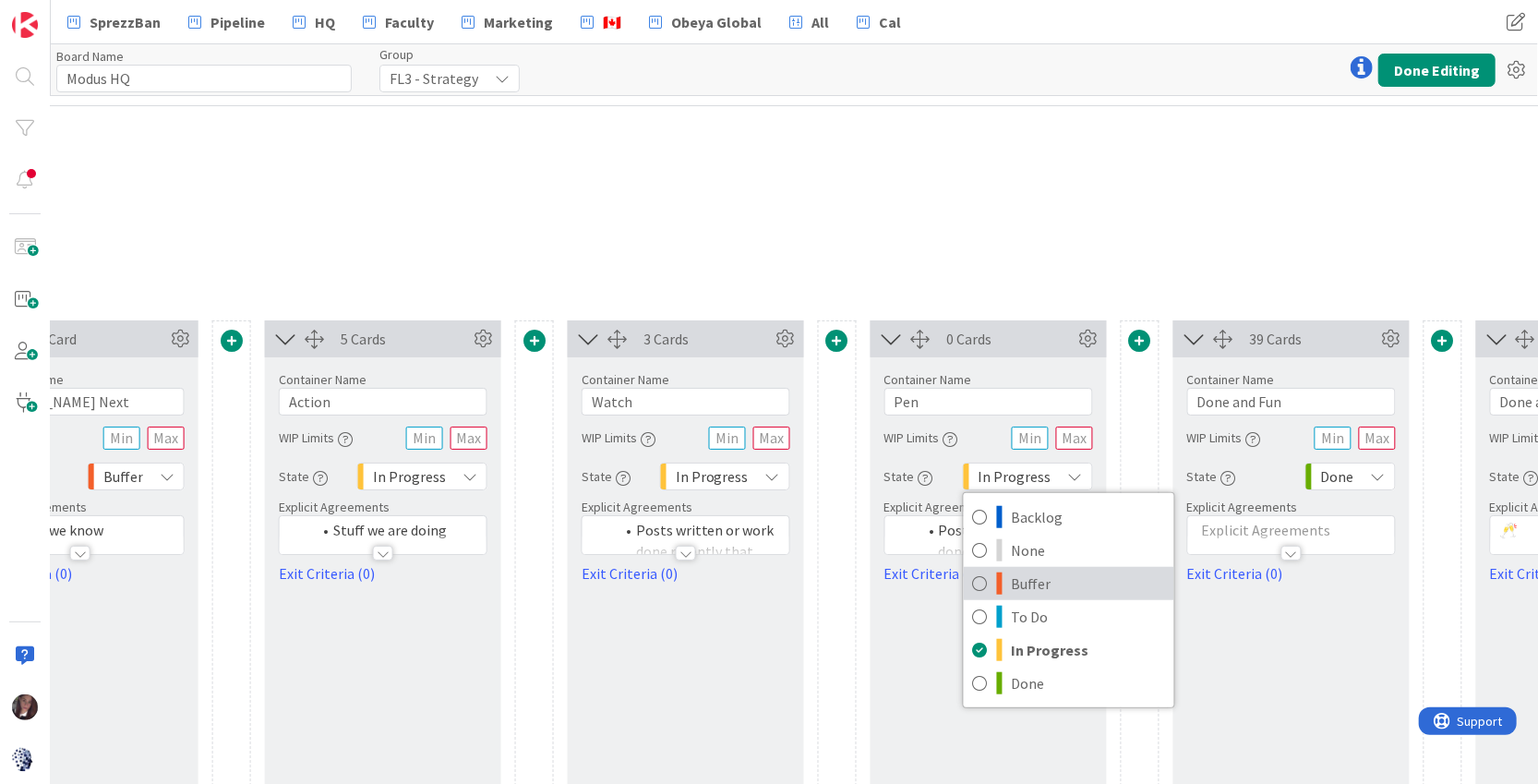
click at [986, 590] on icon at bounding box center [980, 583] width 15 height 28
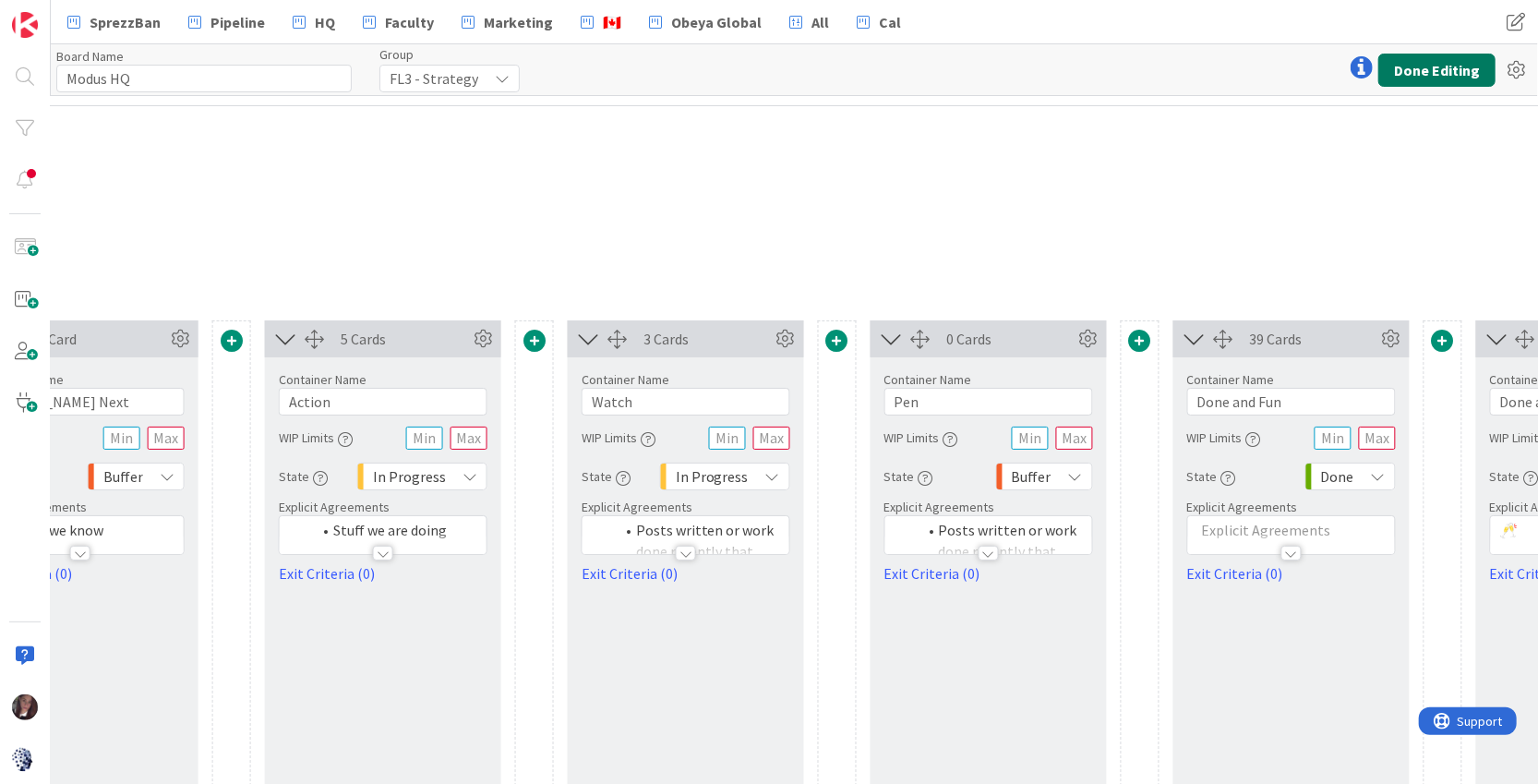
click at [1419, 75] on button "Done Editing" at bounding box center [1437, 70] width 117 height 33
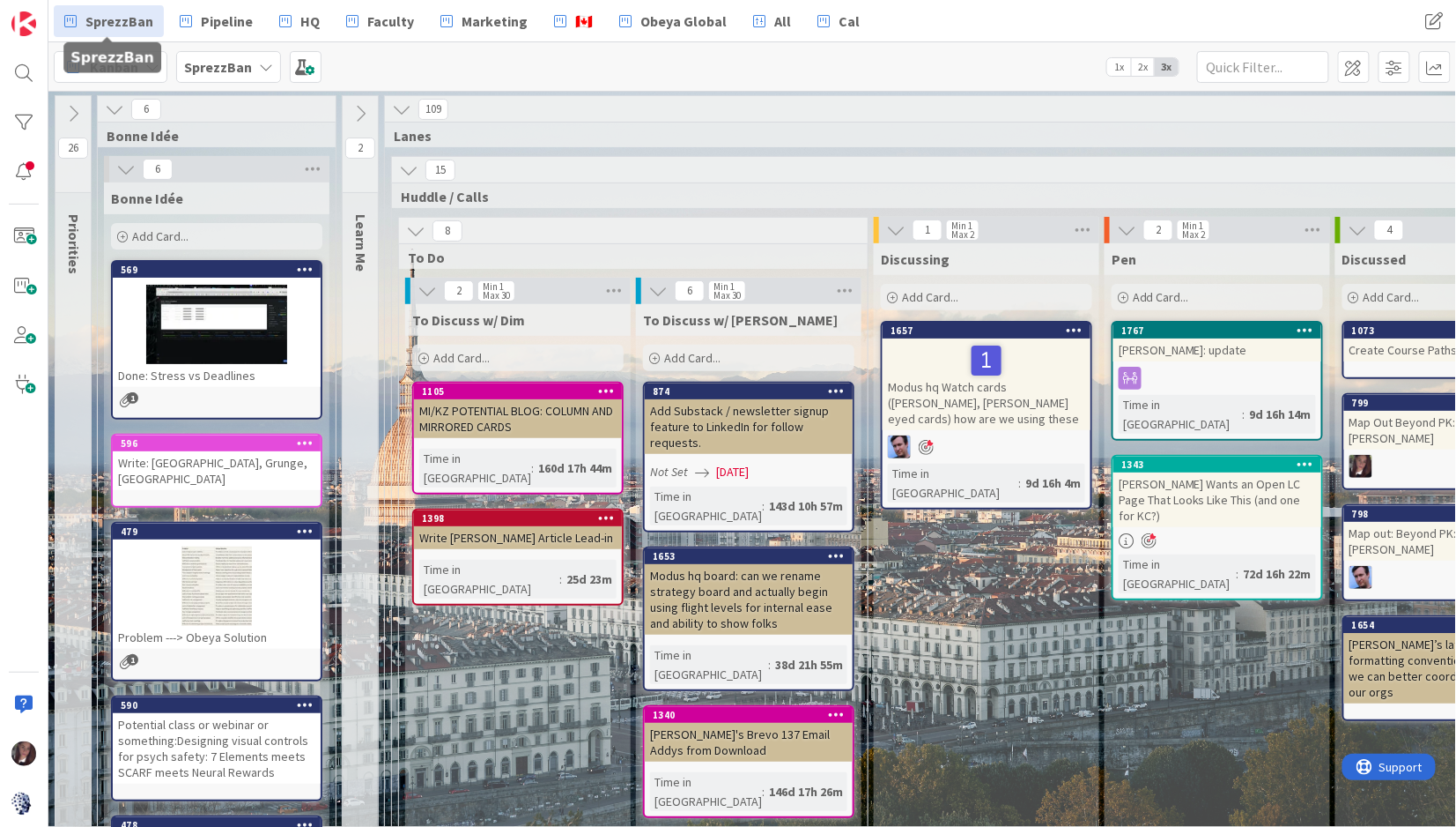
click at [107, 17] on span "SprezzBan" at bounding box center [118, 20] width 68 height 21
click at [133, 64] on span "Kanban" at bounding box center [114, 67] width 48 height 21
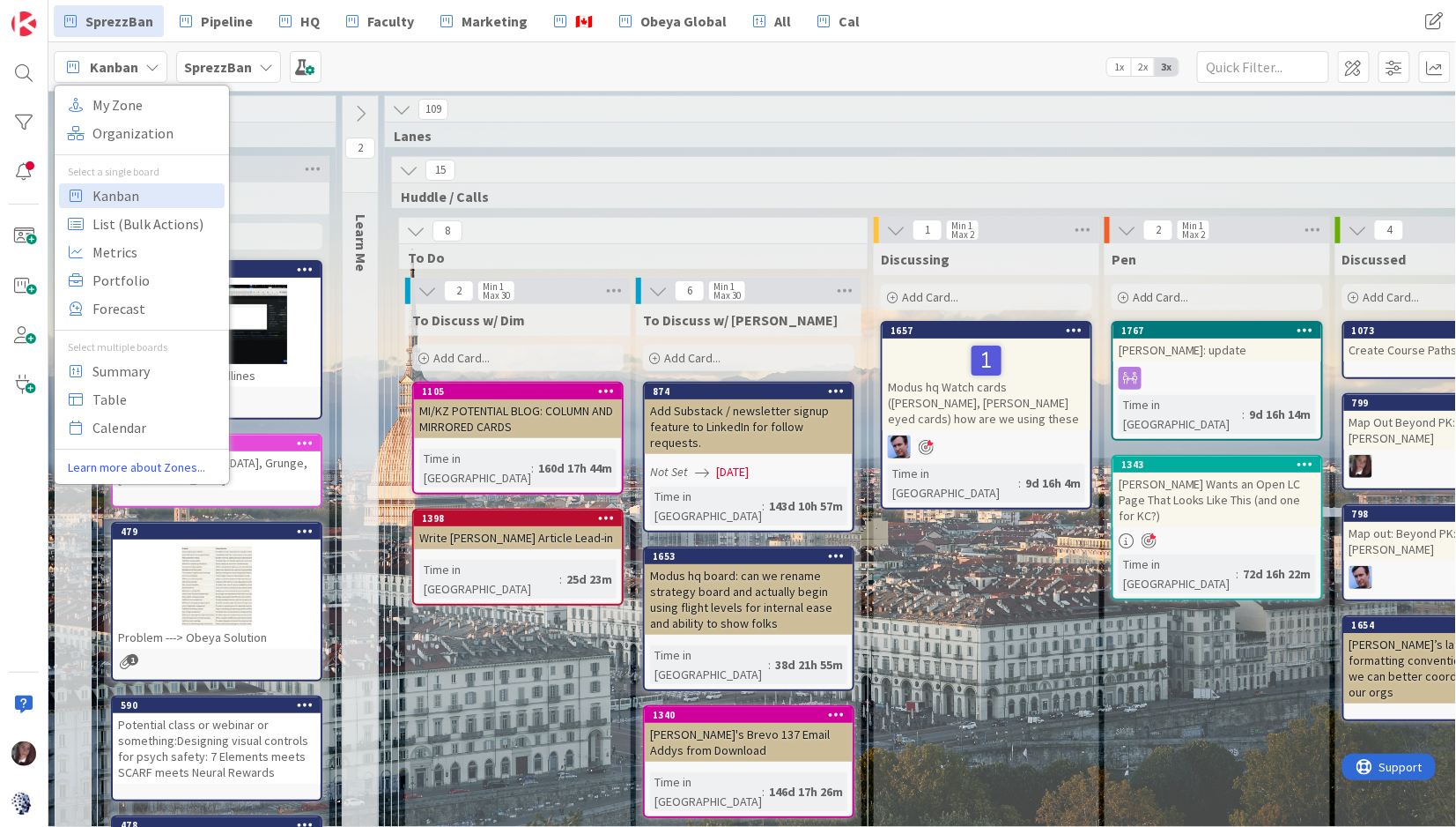
click at [133, 64] on span "Kanban" at bounding box center [114, 67] width 48 height 21
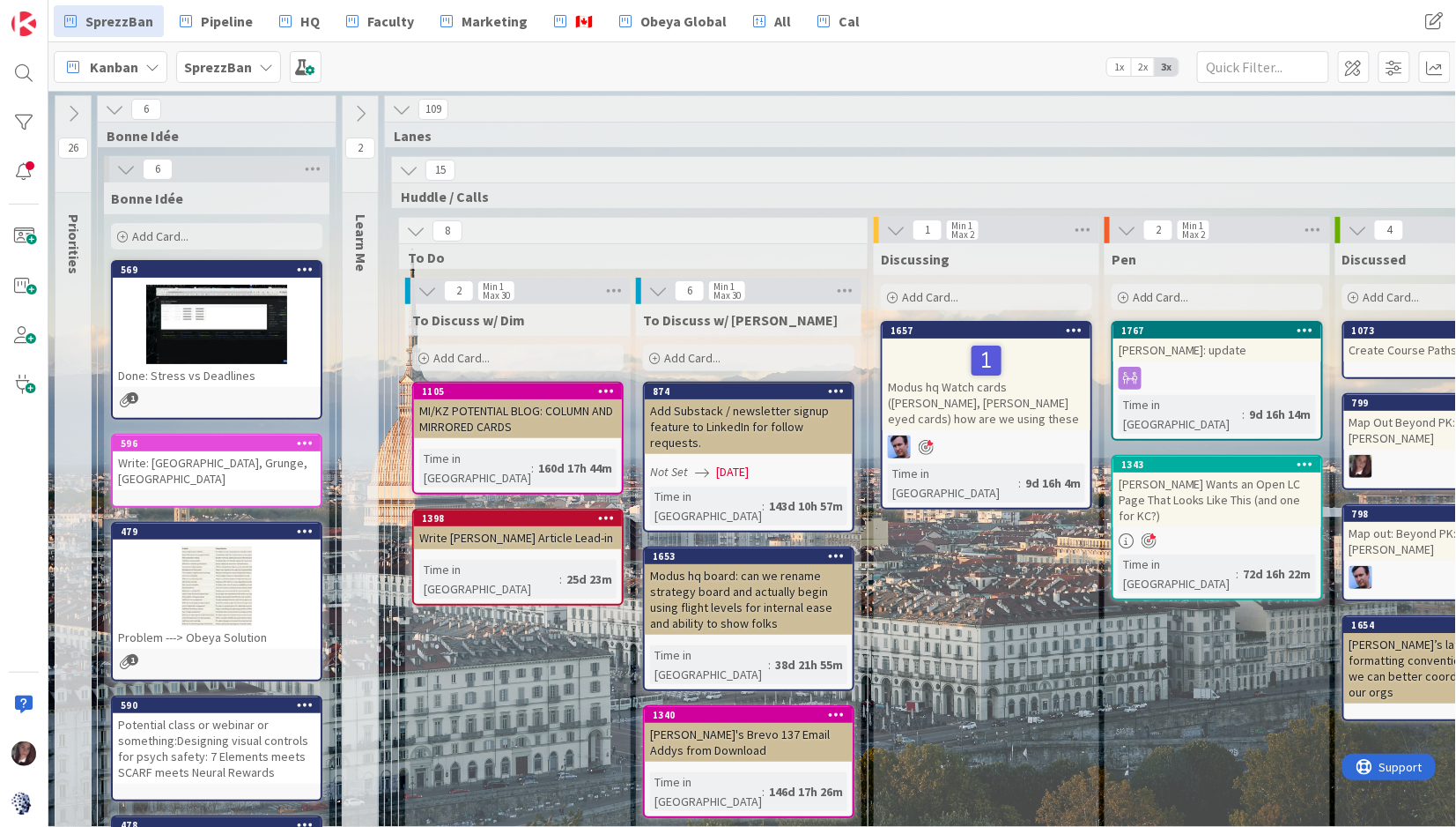
click at [210, 67] on b "SprezzBan" at bounding box center [218, 67] width 68 height 18
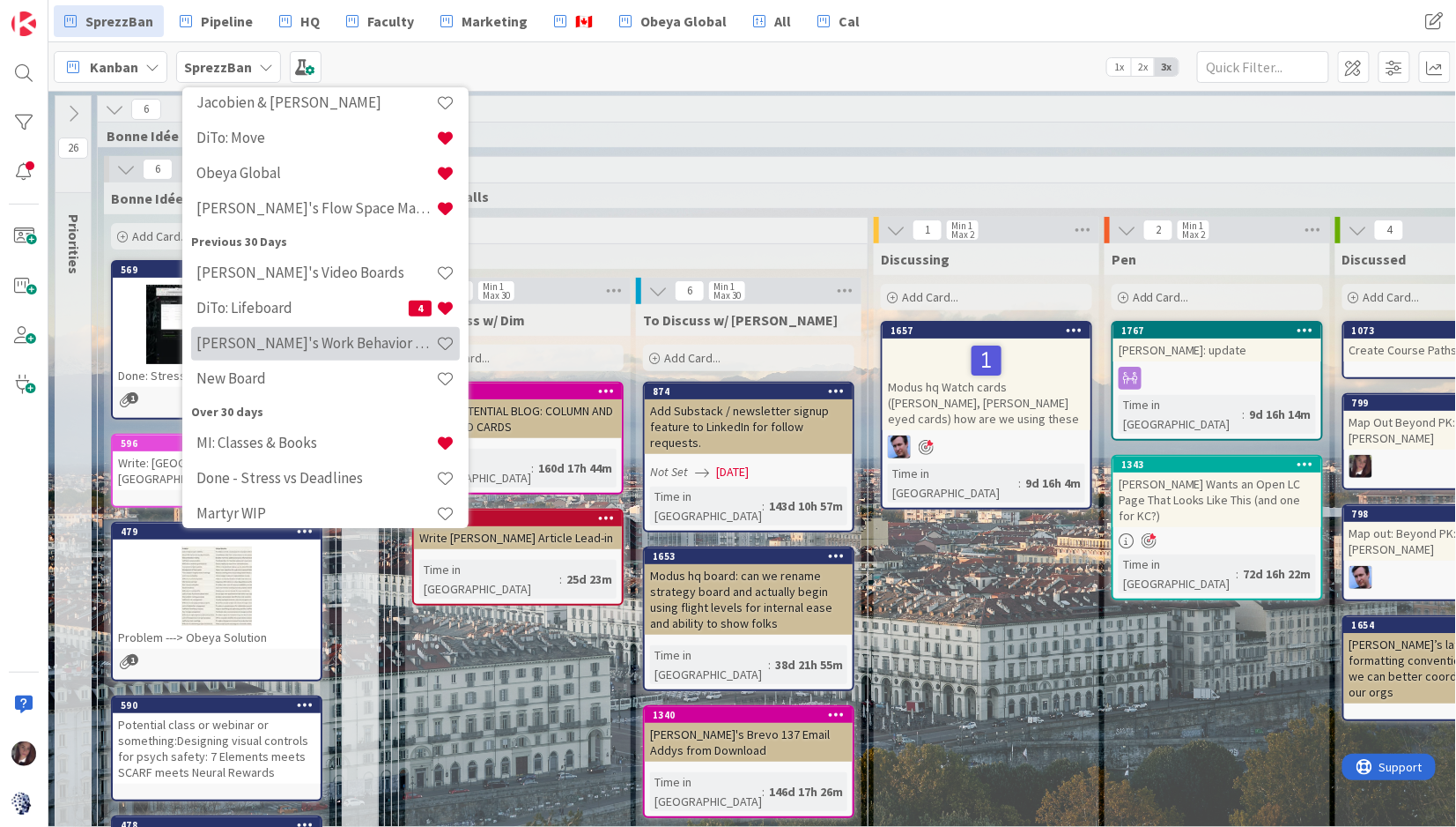
scroll to position [214, 0]
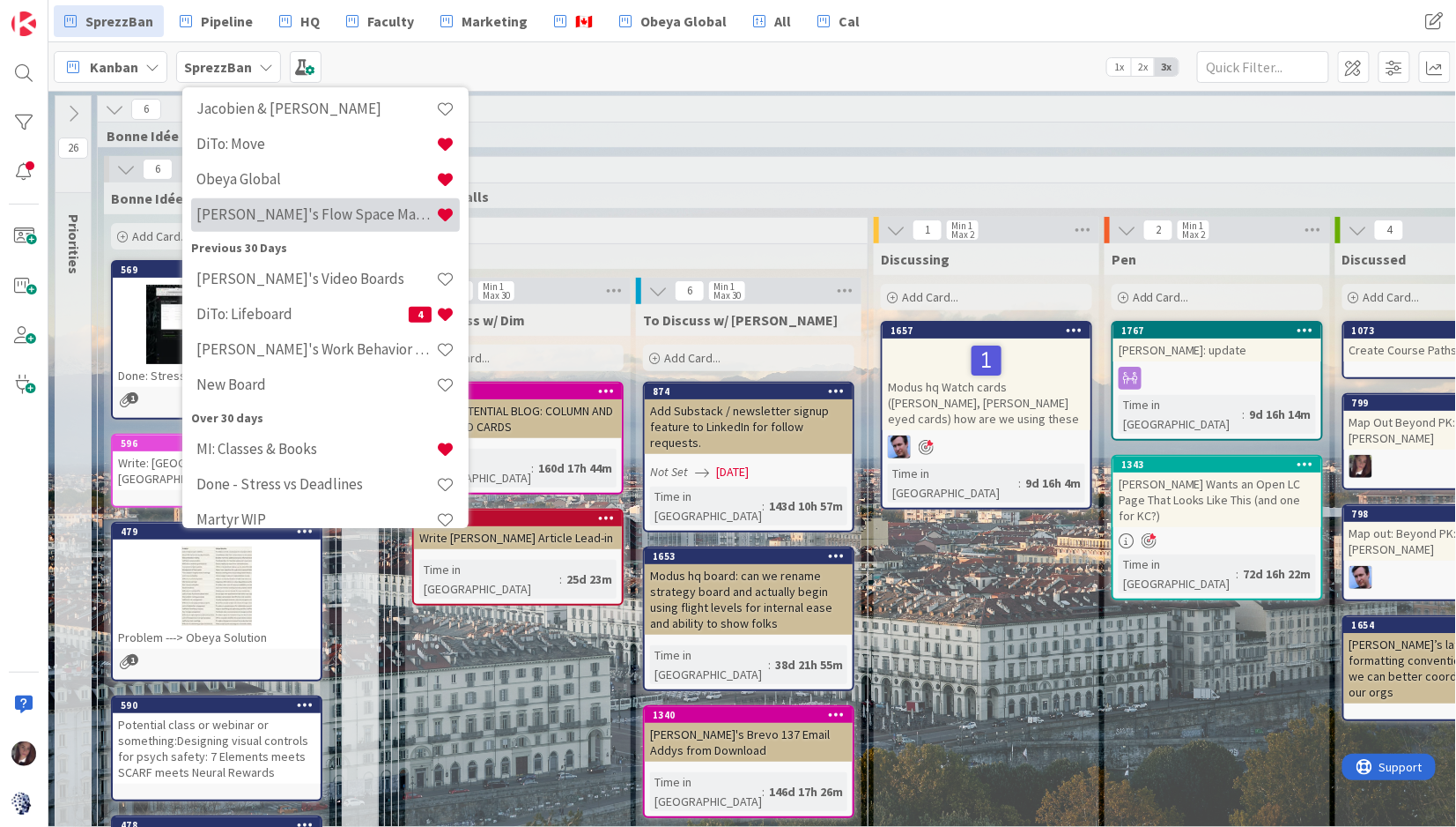
click at [281, 221] on h4 "[PERSON_NAME]'s Flow Space Mapping" at bounding box center [316, 214] width 240 height 18
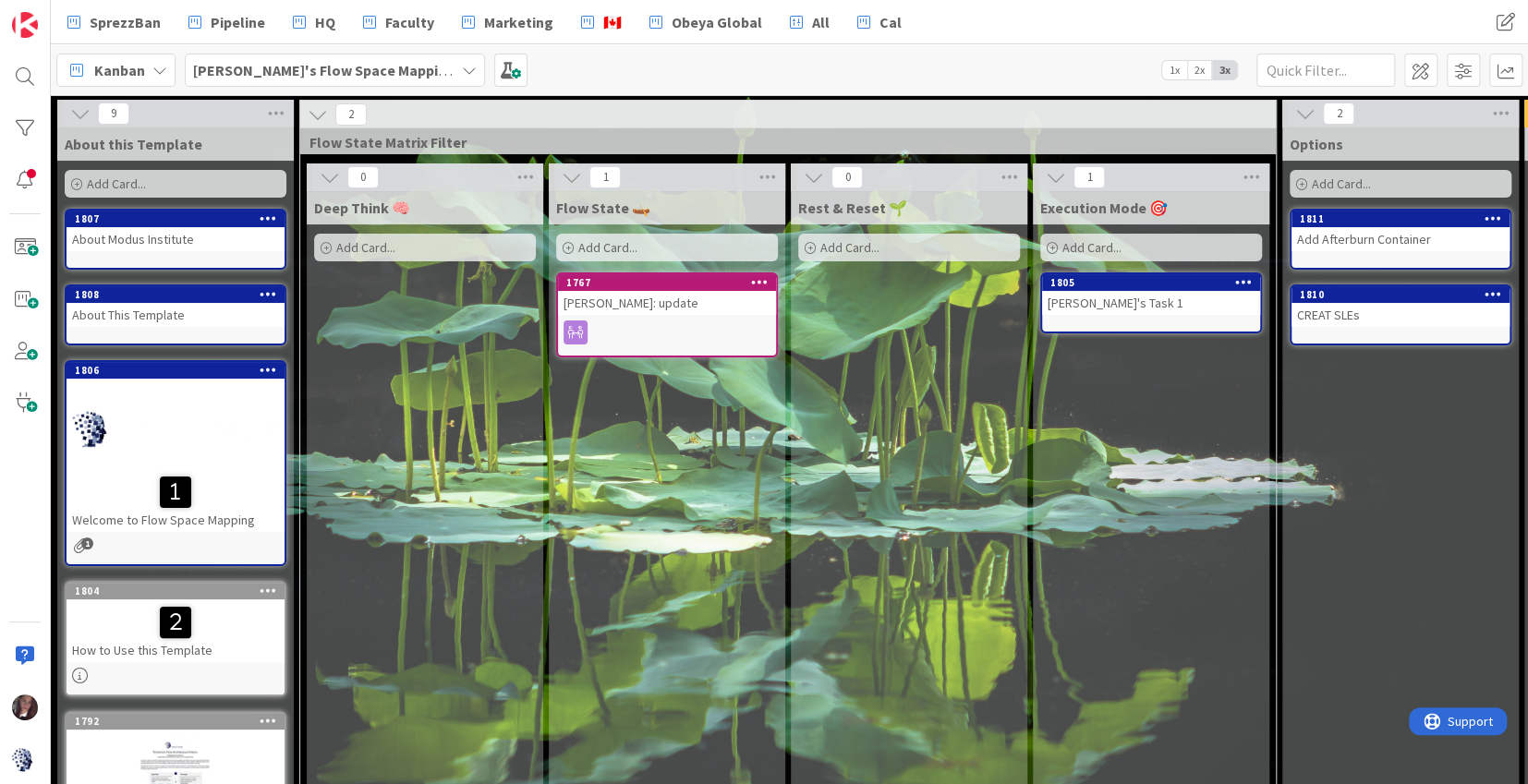
click at [1198, 70] on span "2x" at bounding box center [1200, 70] width 25 height 18
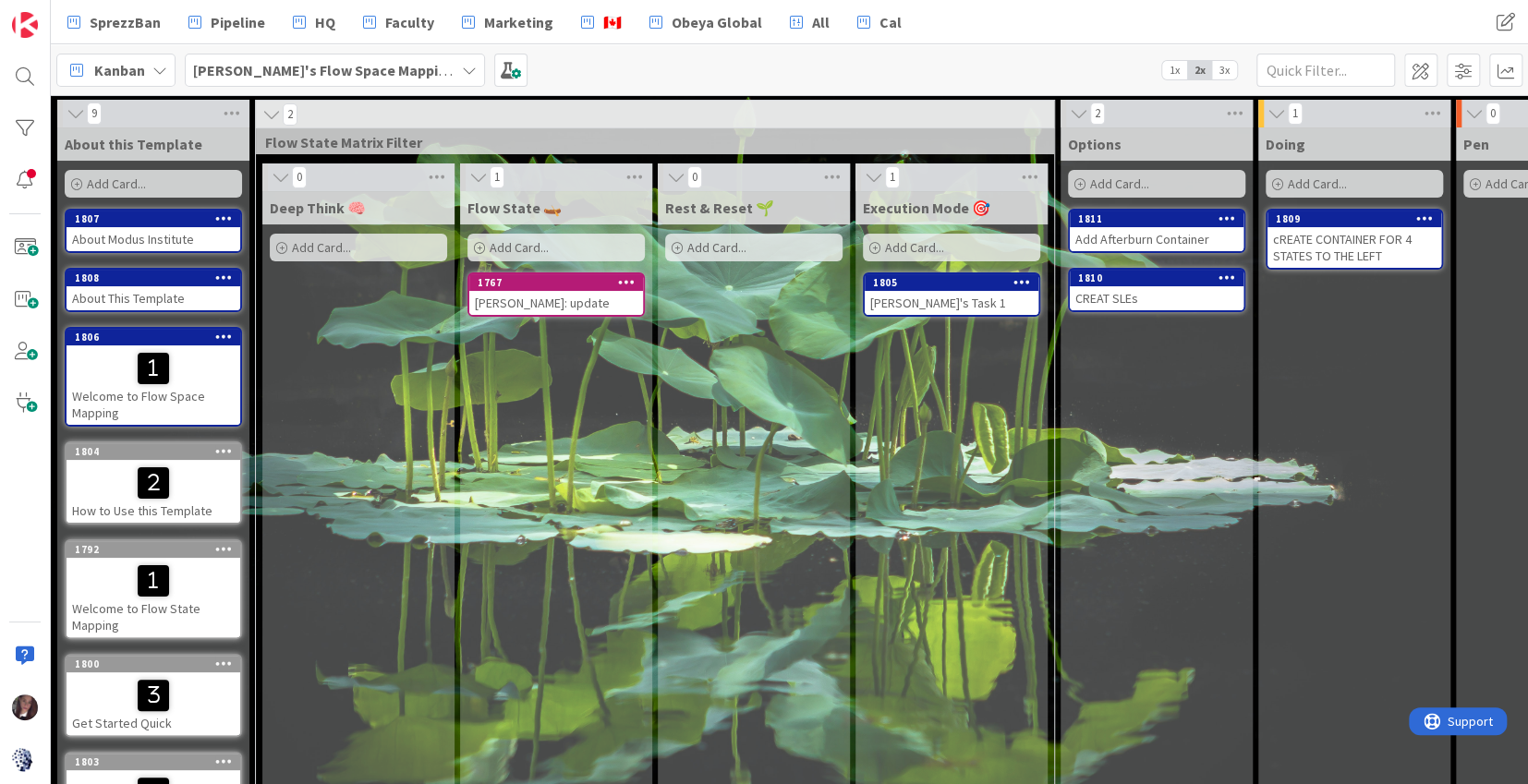
click at [1198, 70] on span "2x" at bounding box center [1200, 70] width 25 height 18
click at [1173, 71] on span "1x" at bounding box center [1175, 70] width 25 height 18
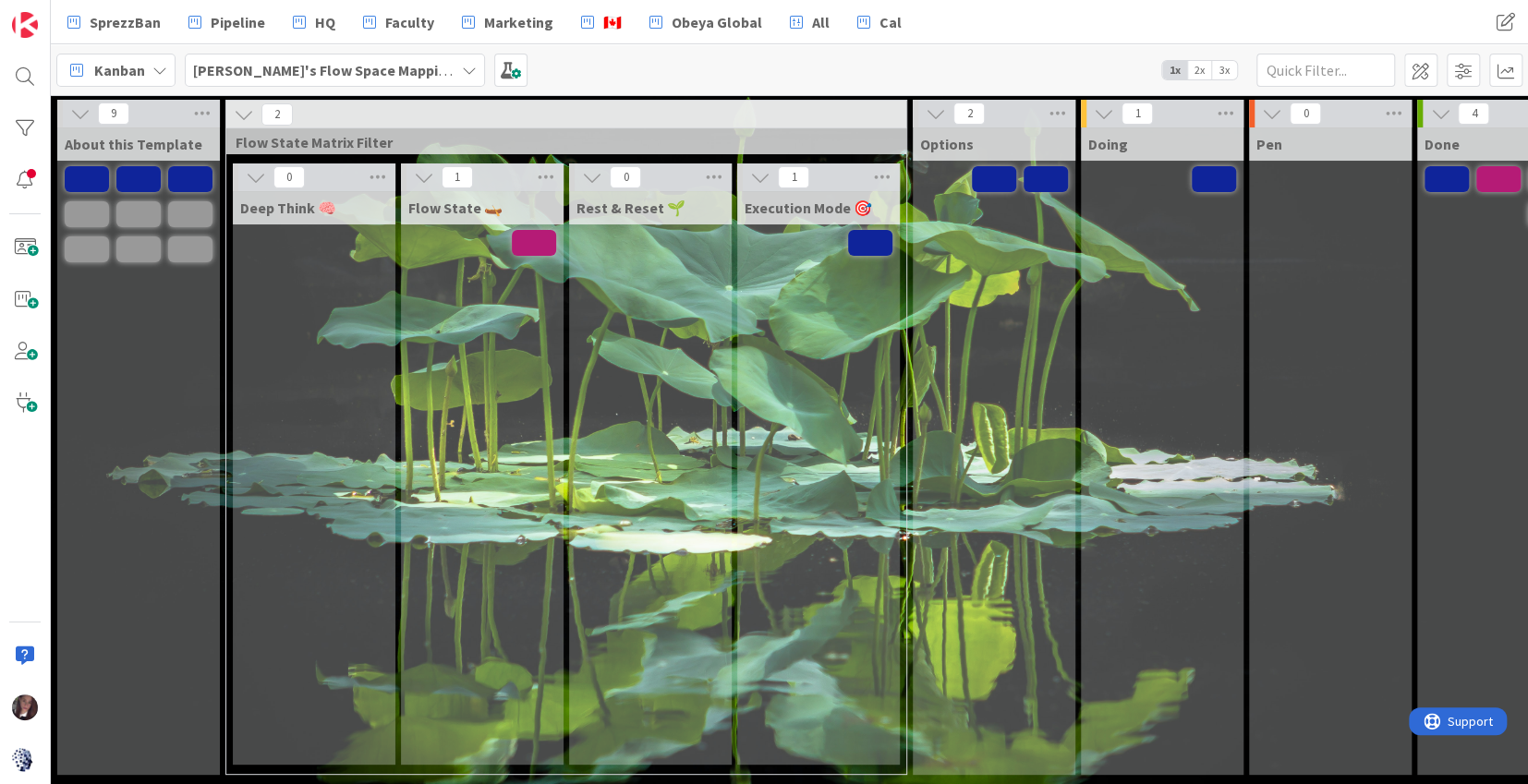
click at [1197, 71] on span "2x" at bounding box center [1200, 70] width 25 height 18
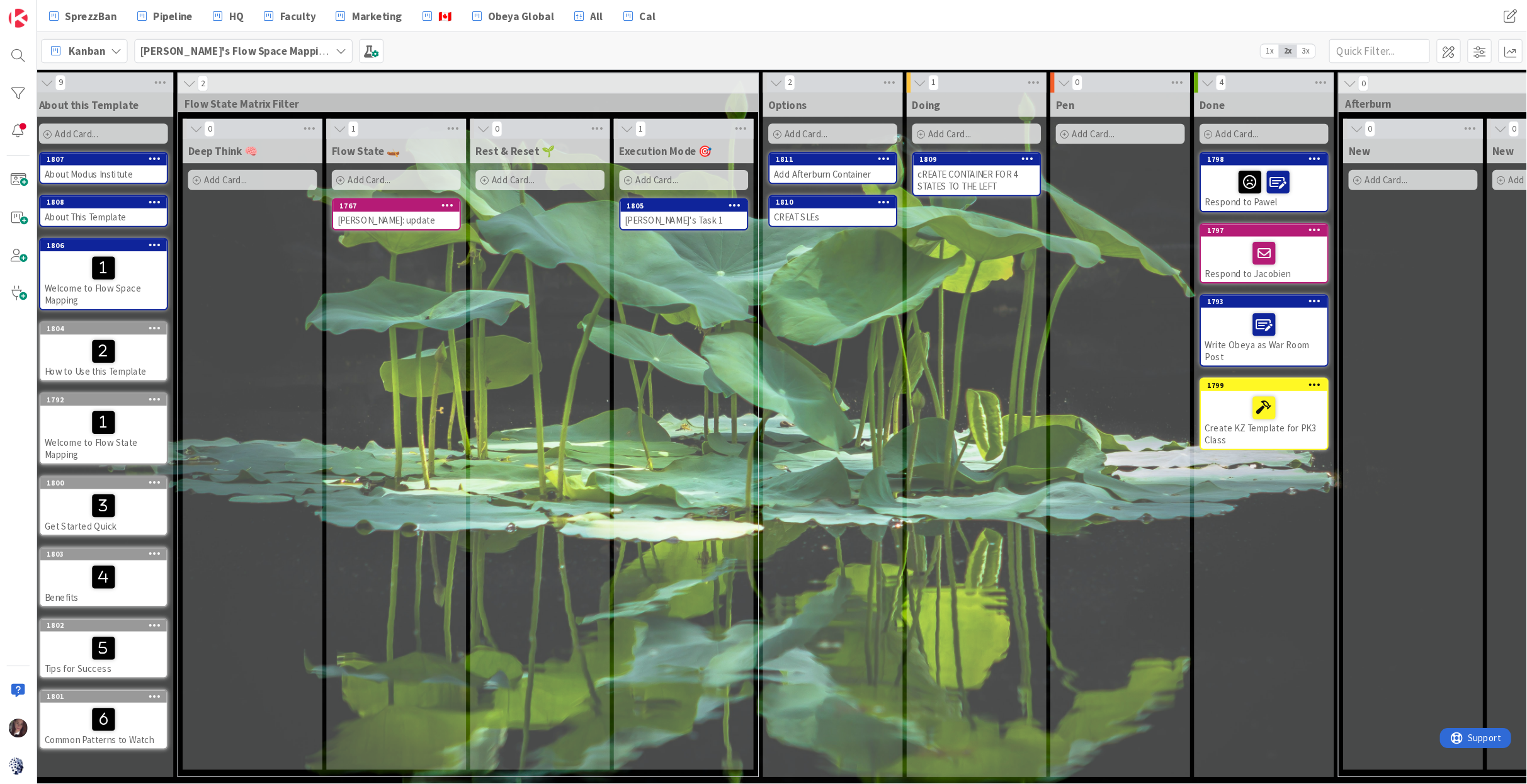
scroll to position [0, 7]
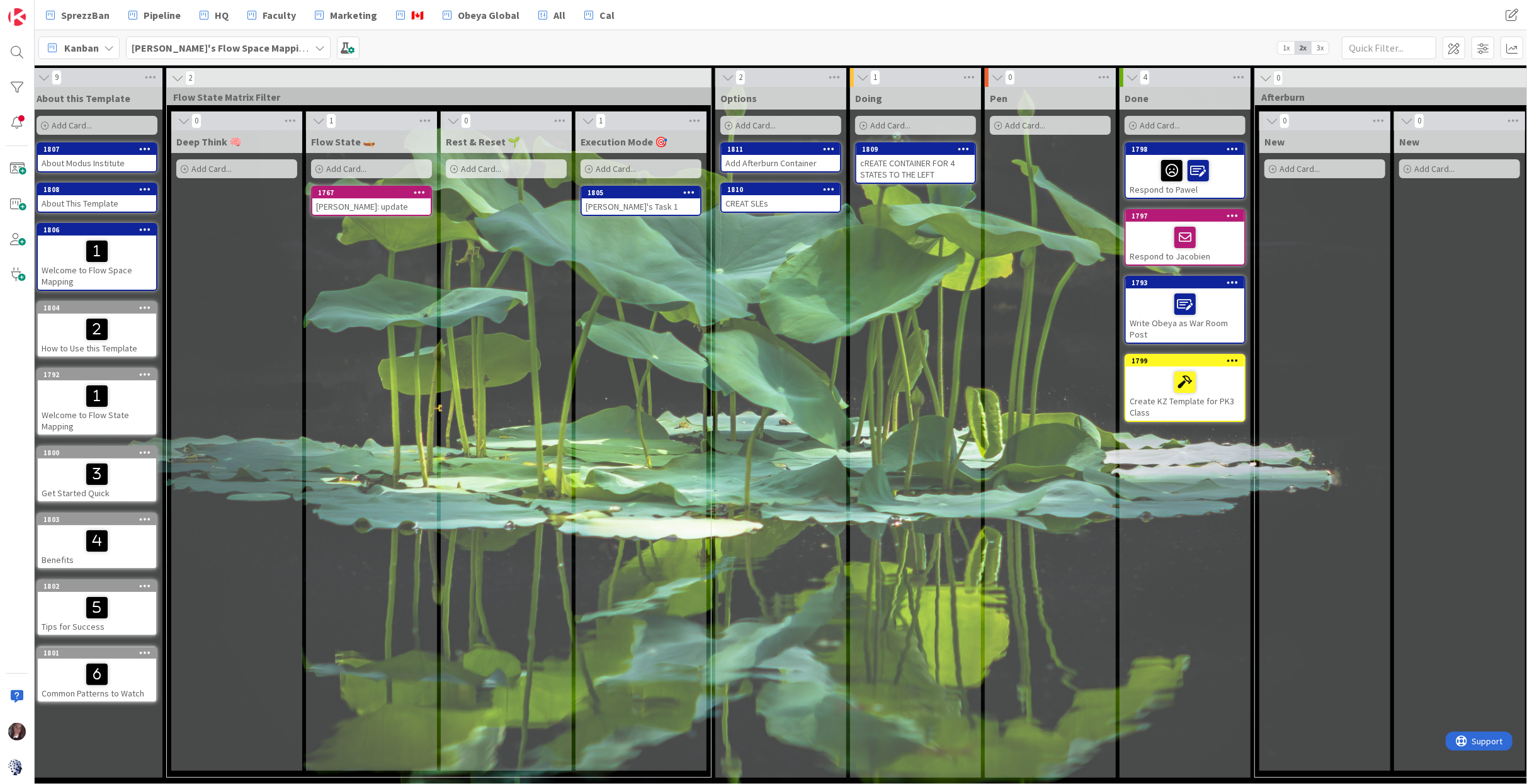
click at [766, 128] on span "Add Card..." at bounding box center [755, 125] width 40 height 11
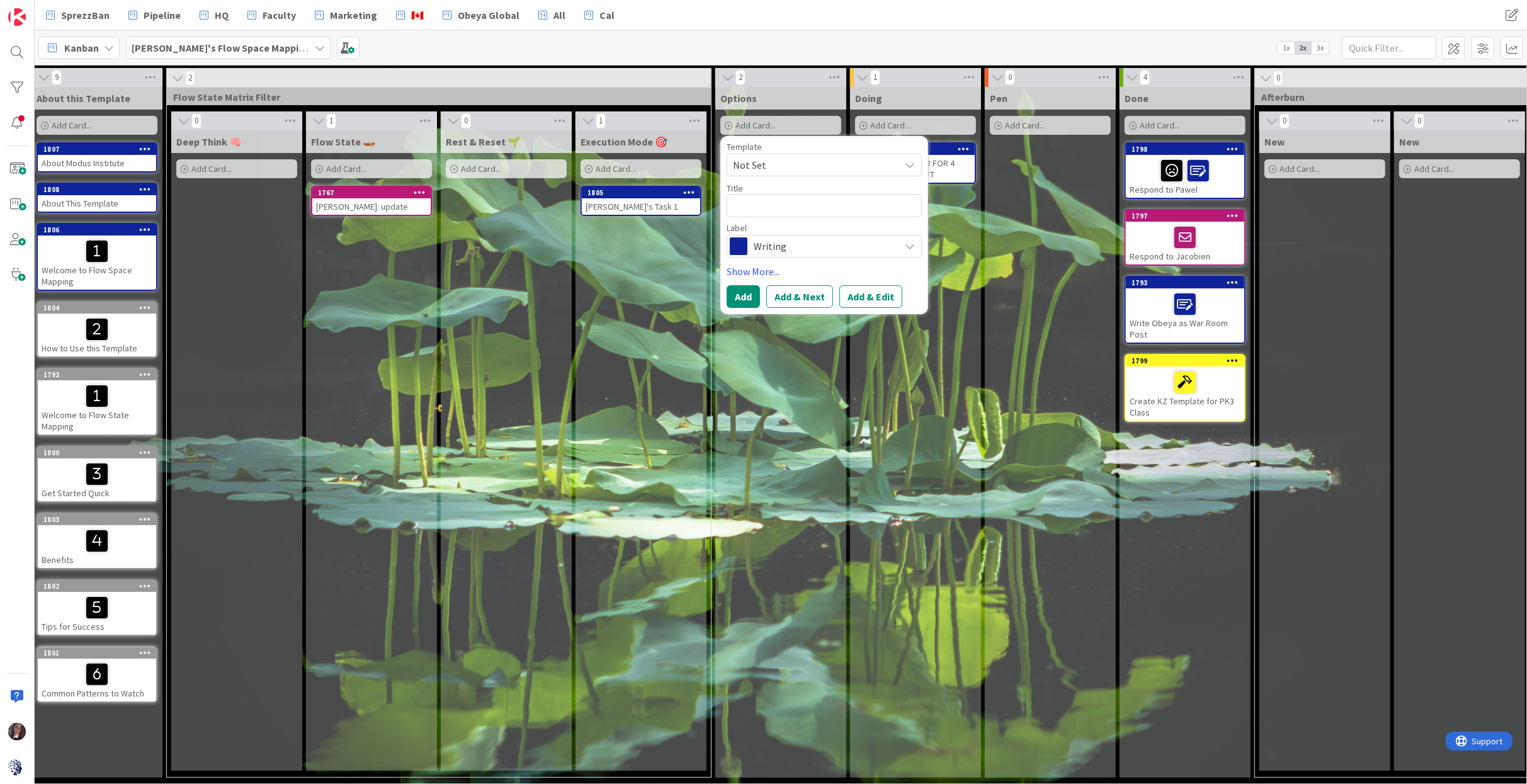
click at [796, 206] on textarea at bounding box center [824, 205] width 195 height 23
type textarea "x"
type textarea "T"
type textarea "x"
type textarea "Te"
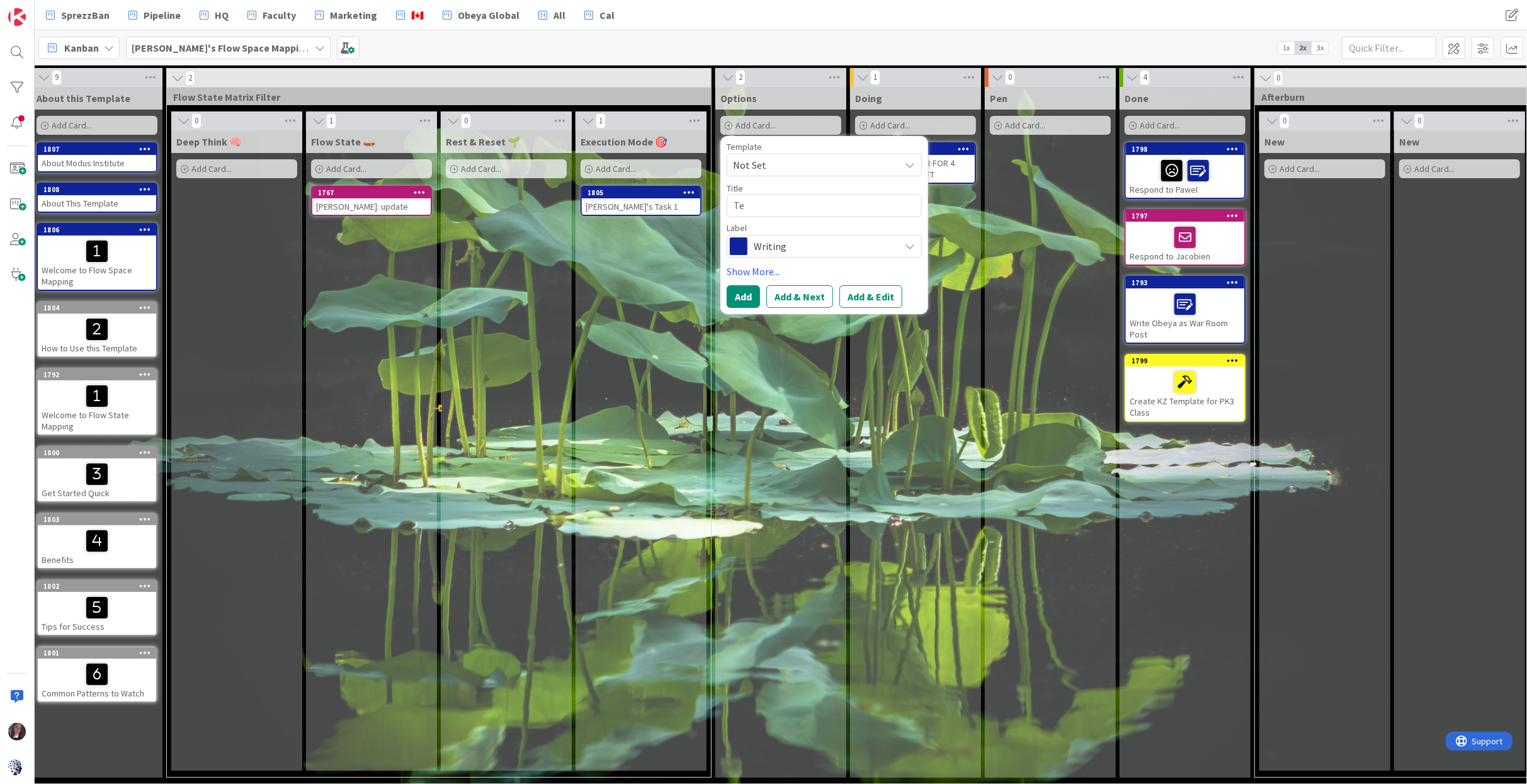
type textarea "x"
type textarea "Tes"
type textarea "x"
type textarea "Test"
click at [871, 294] on button "Add & Edit" at bounding box center [870, 296] width 63 height 22
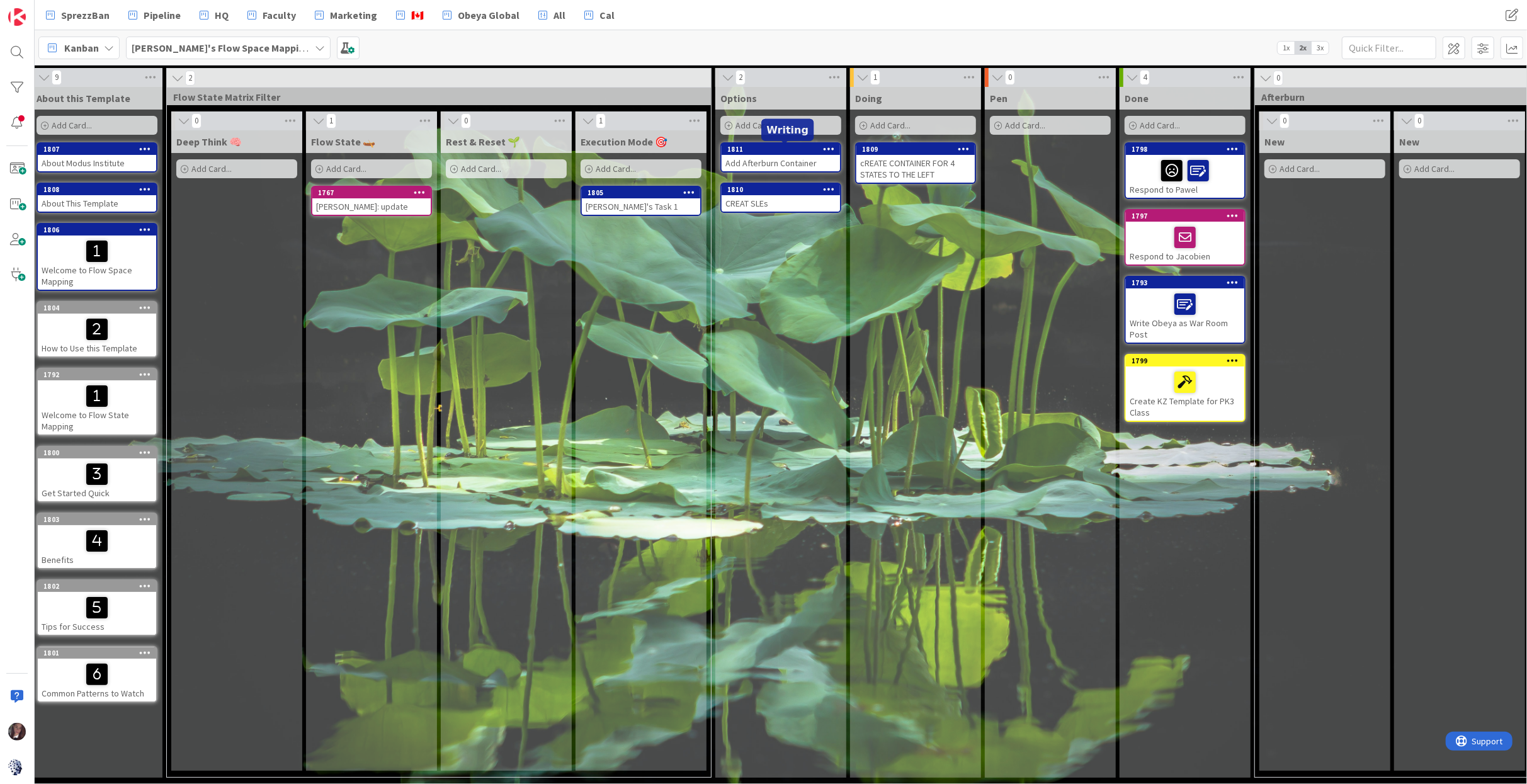
click at [760, 152] on div "1811" at bounding box center [784, 149] width 113 height 9
click at [766, 130] on span "Add Card..." at bounding box center [755, 125] width 40 height 11
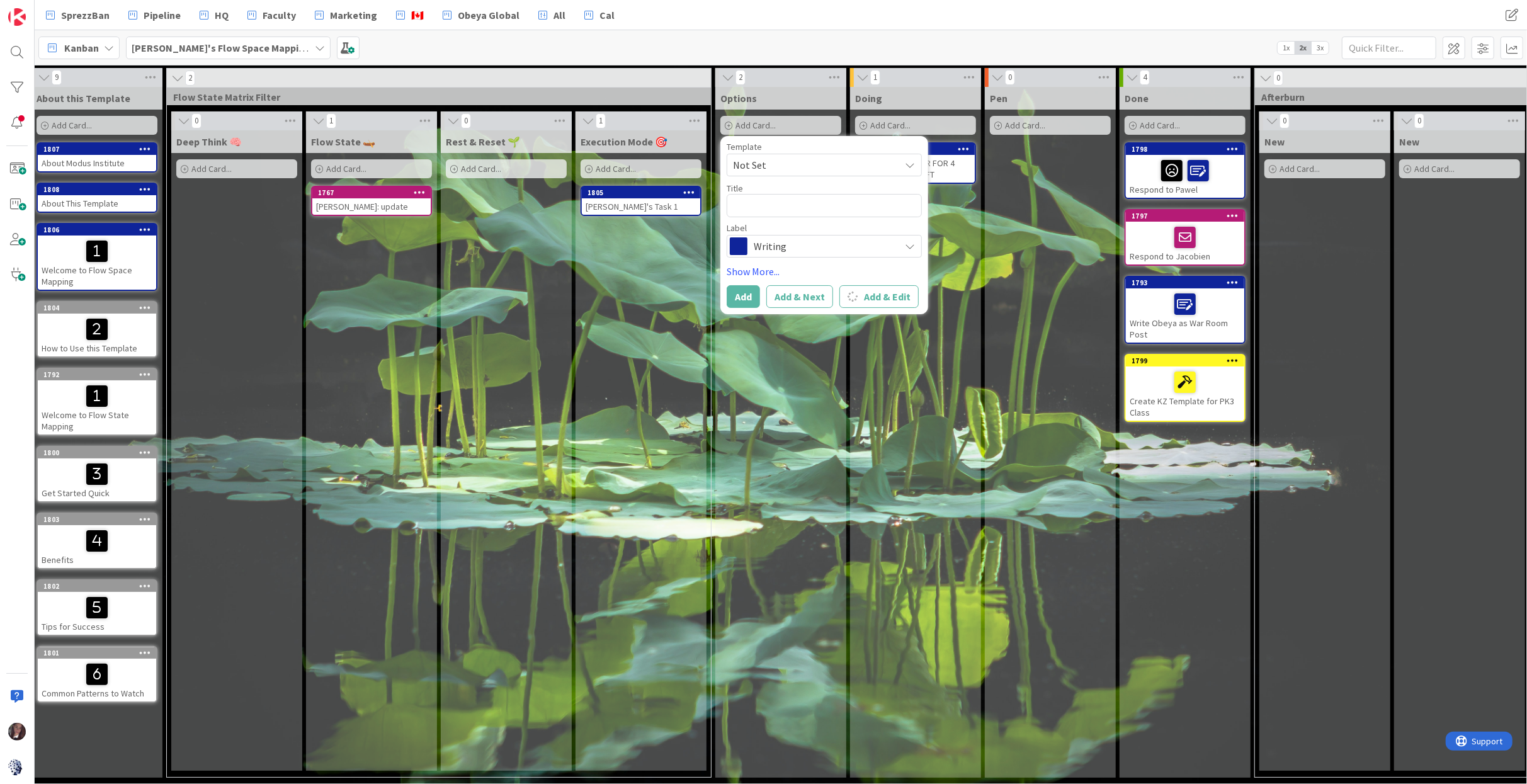
click at [985, 243] on div "Pen Add Card..." at bounding box center [1050, 432] width 131 height 691
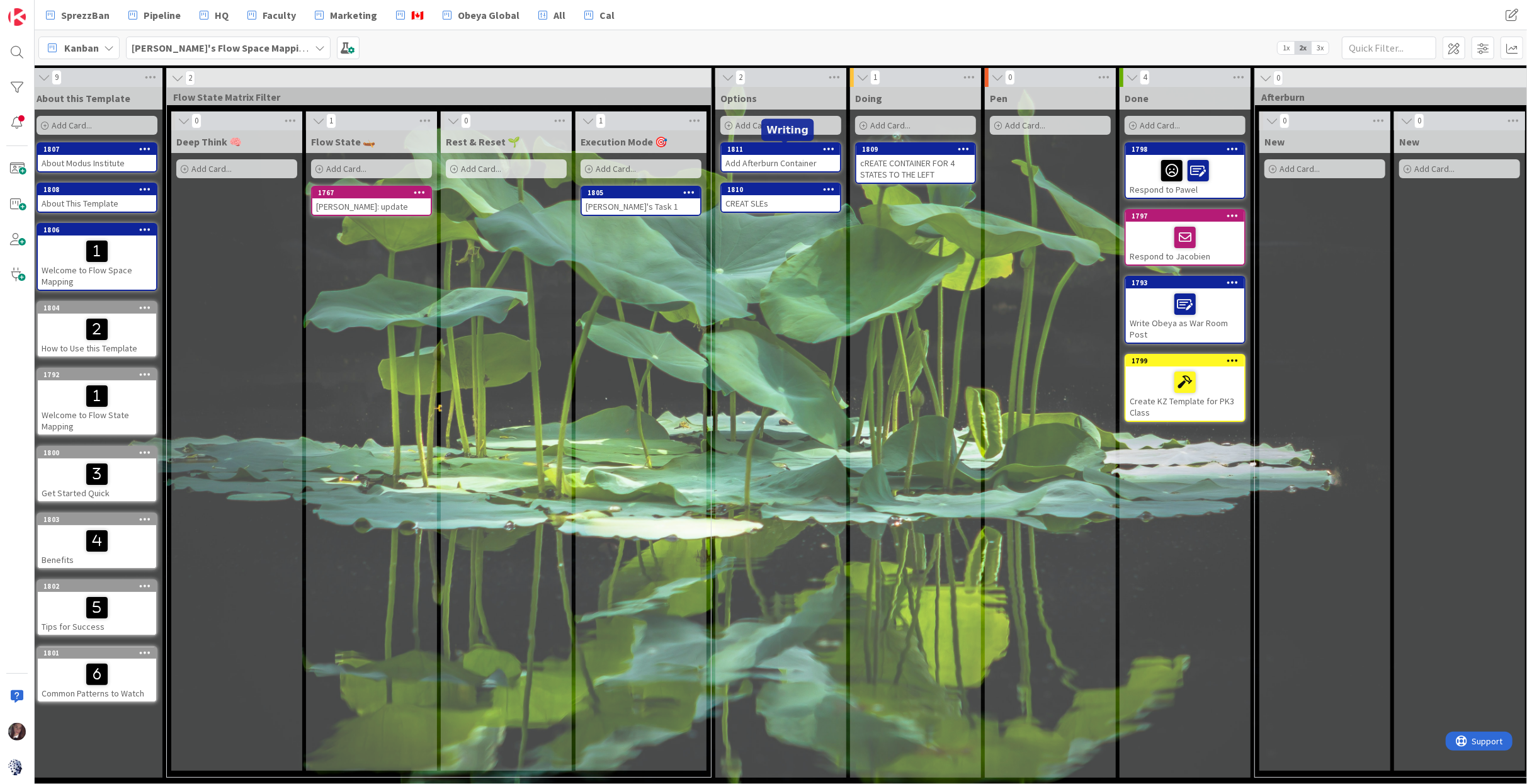
click at [794, 152] on div "1811" at bounding box center [784, 149] width 113 height 9
click at [794, 158] on div "Add Afterburn Container" at bounding box center [780, 163] width 118 height 17
click at [794, 158] on div "Add Afterburn Container" at bounding box center [780, 163] width 118 height 17
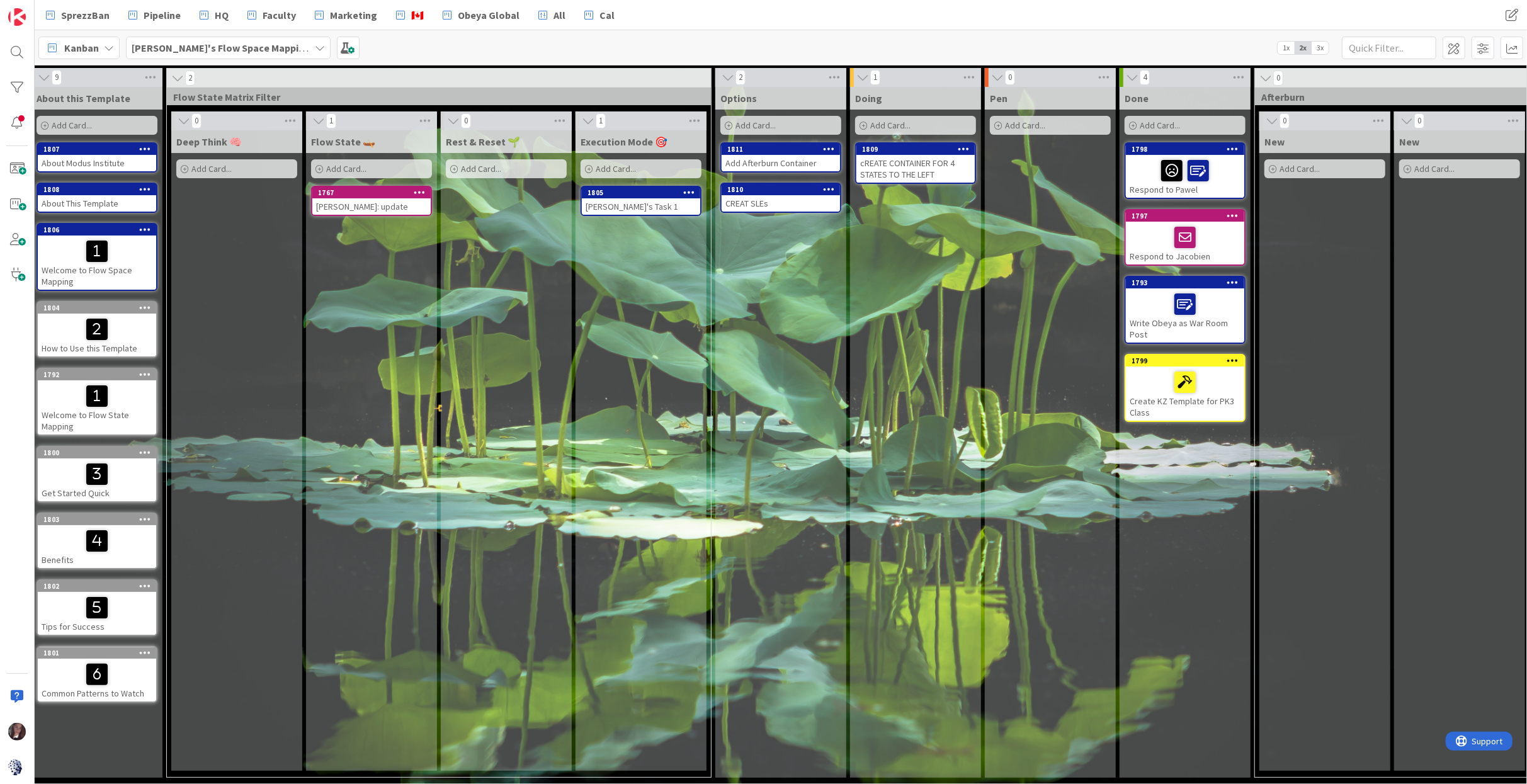
scroll to position [0, 7]
click at [733, 196] on div "CREAT SLEs" at bounding box center [780, 203] width 118 height 17
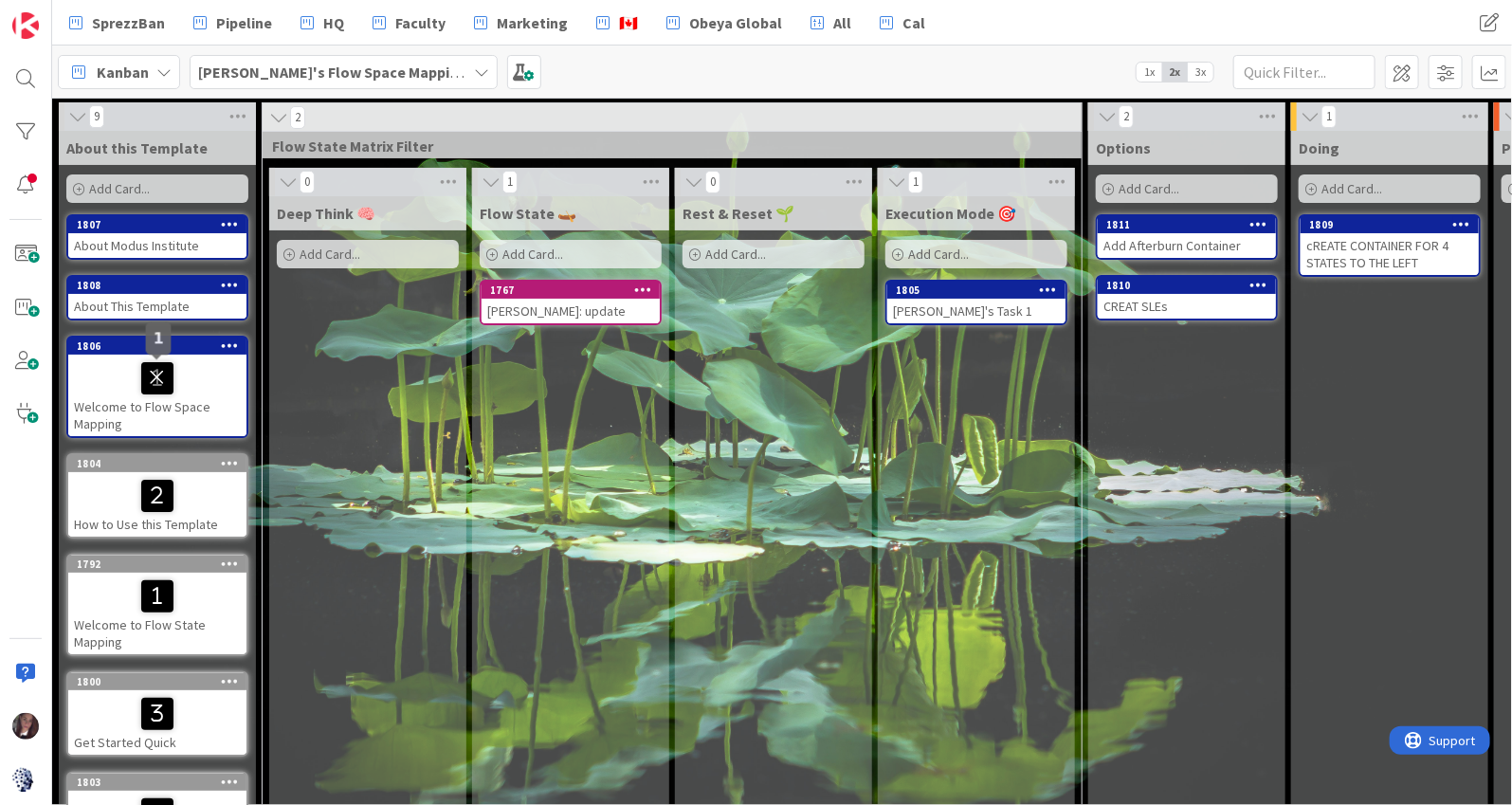
click at [151, 382] on icon at bounding box center [157, 377] width 32 height 30
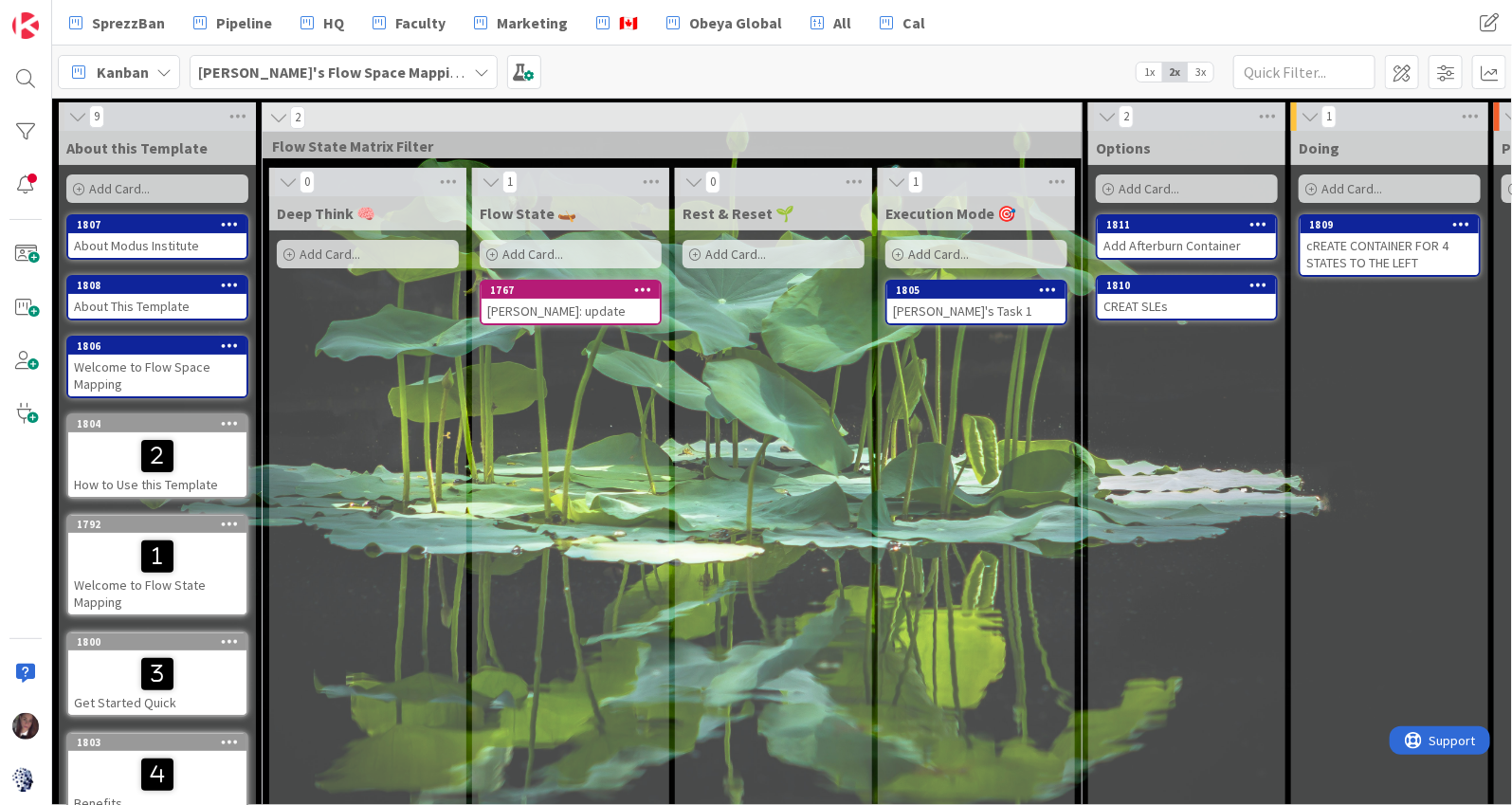
click at [117, 303] on div "About This Template" at bounding box center [157, 306] width 178 height 25
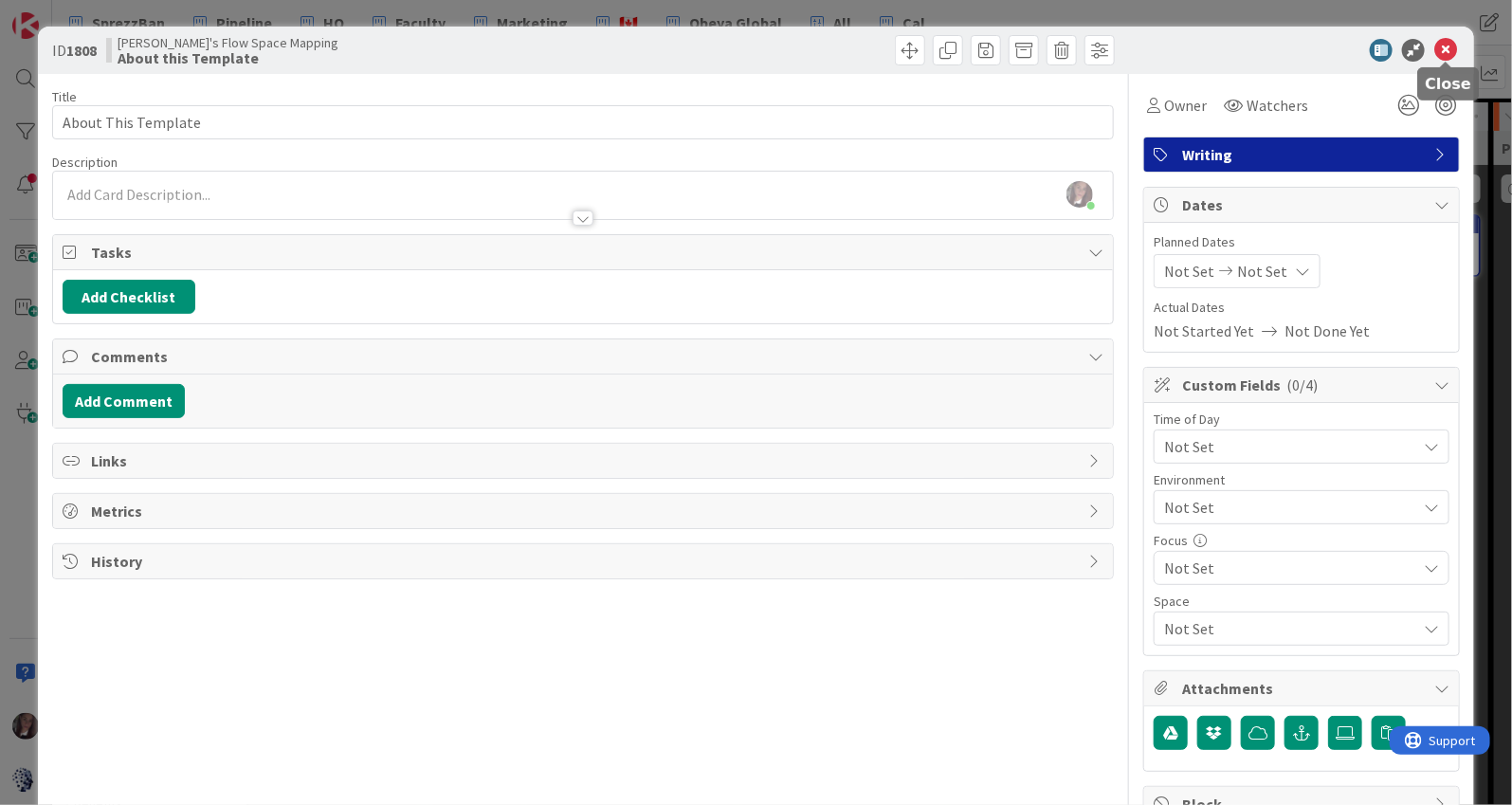
drag, startPoint x: 1446, startPoint y: 55, endPoint x: 1259, endPoint y: 86, distance: 189.6
click at [1446, 54] on icon at bounding box center [1445, 50] width 23 height 23
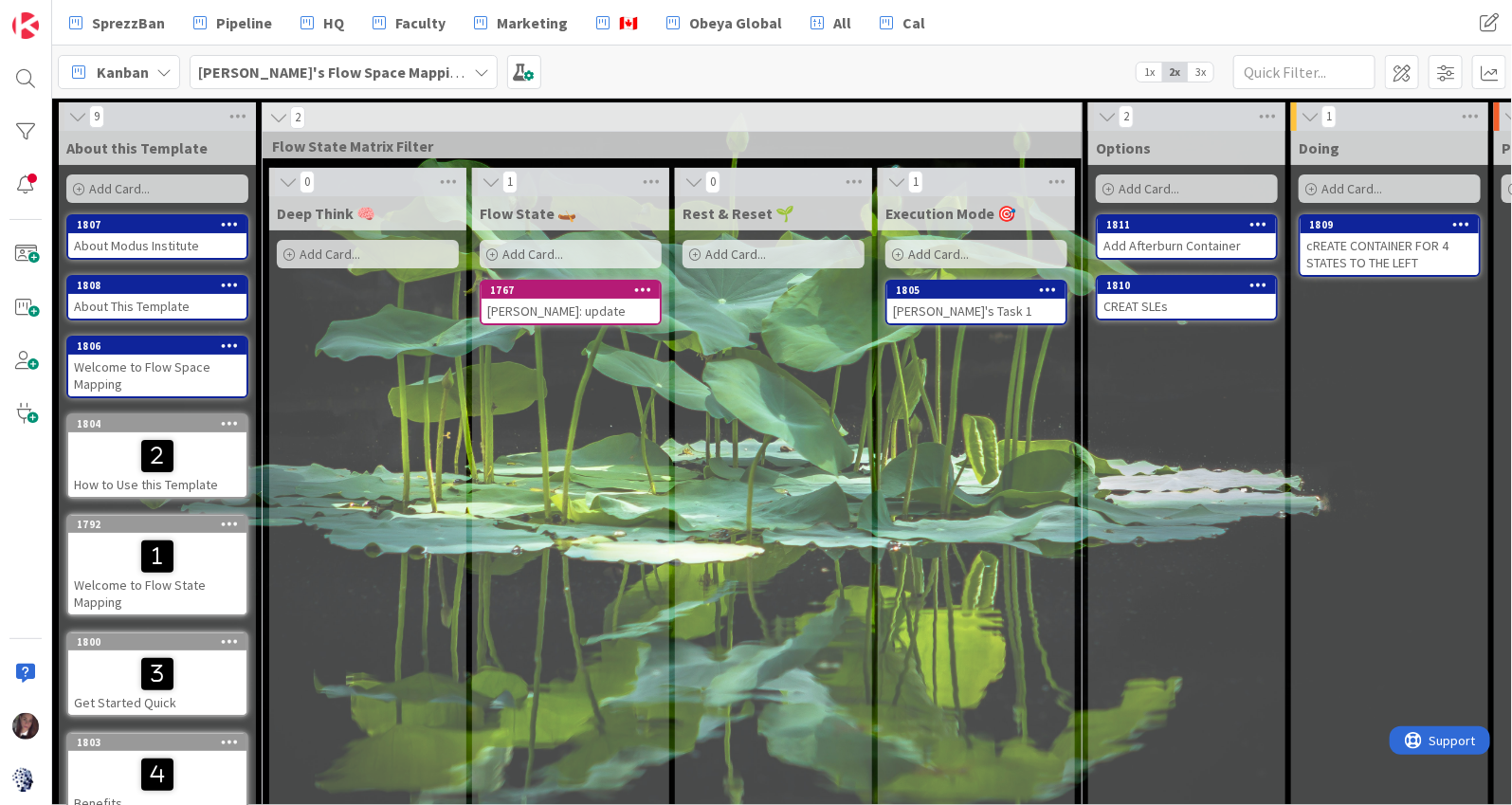
click at [133, 364] on div "Welcome to Flow Space Mapping" at bounding box center [157, 376] width 178 height 42
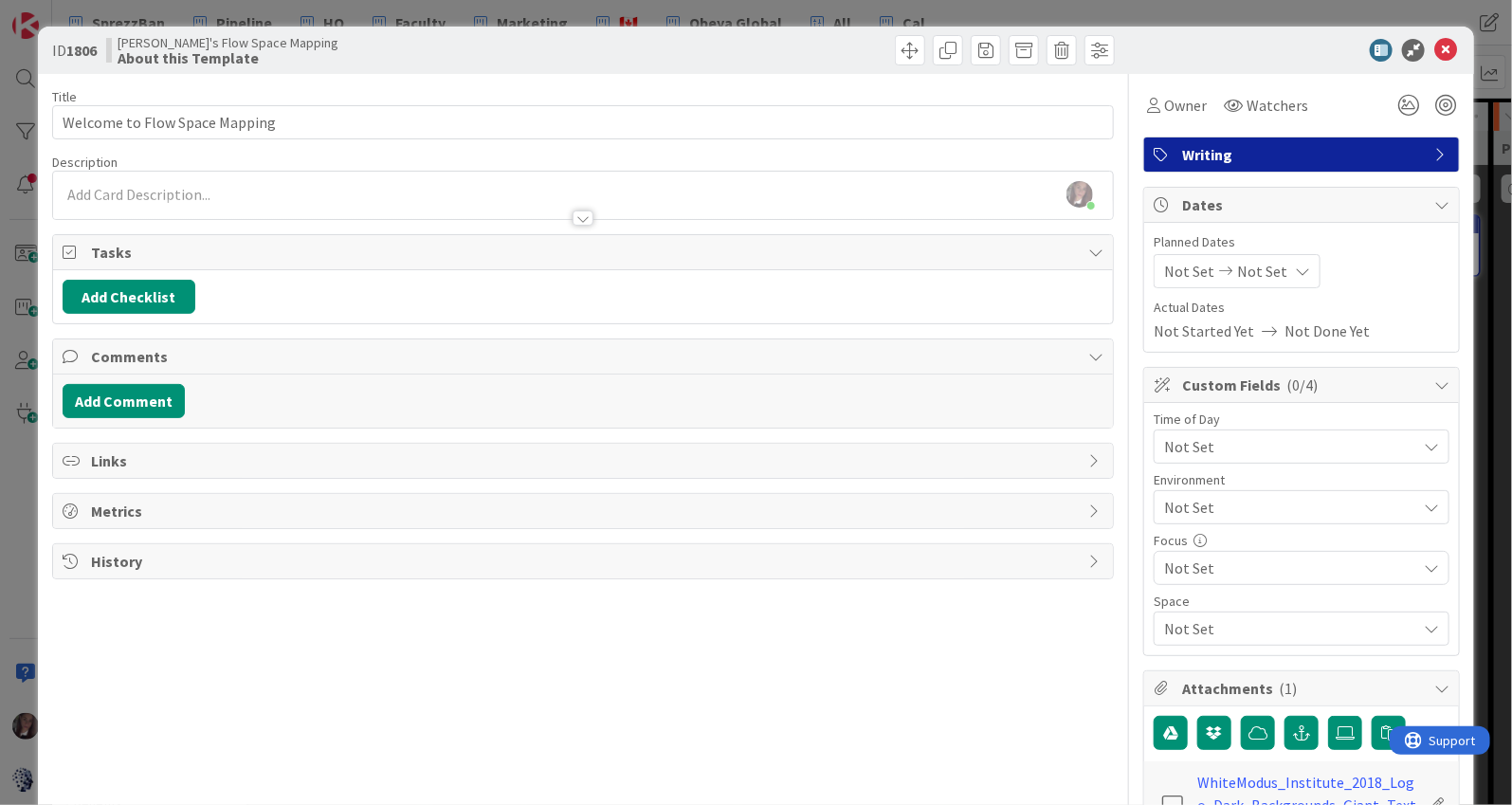
click at [1447, 53] on icon at bounding box center [1445, 50] width 23 height 23
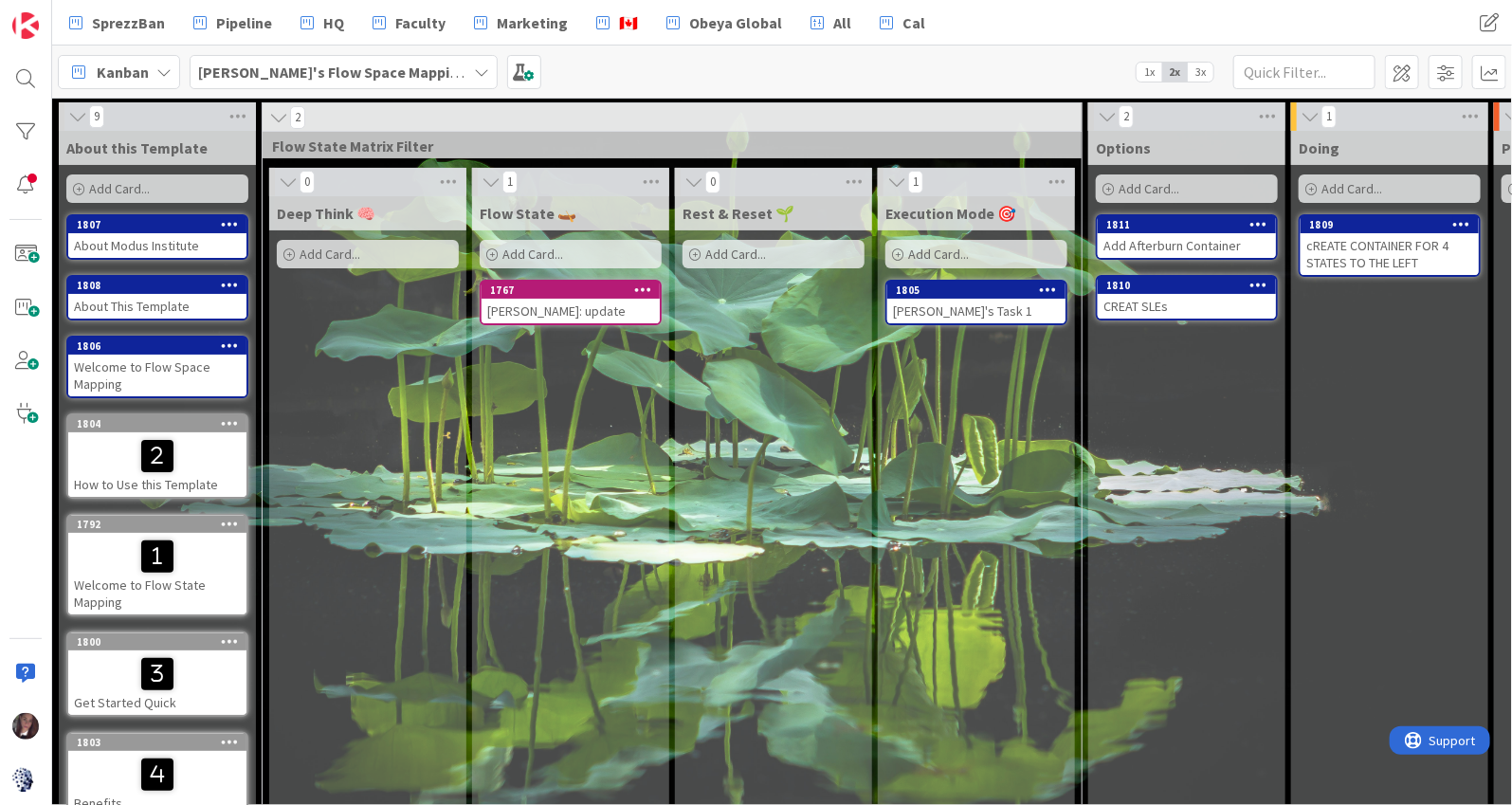
click at [98, 366] on div "Welcome to Flow Space Mapping" at bounding box center [157, 376] width 178 height 42
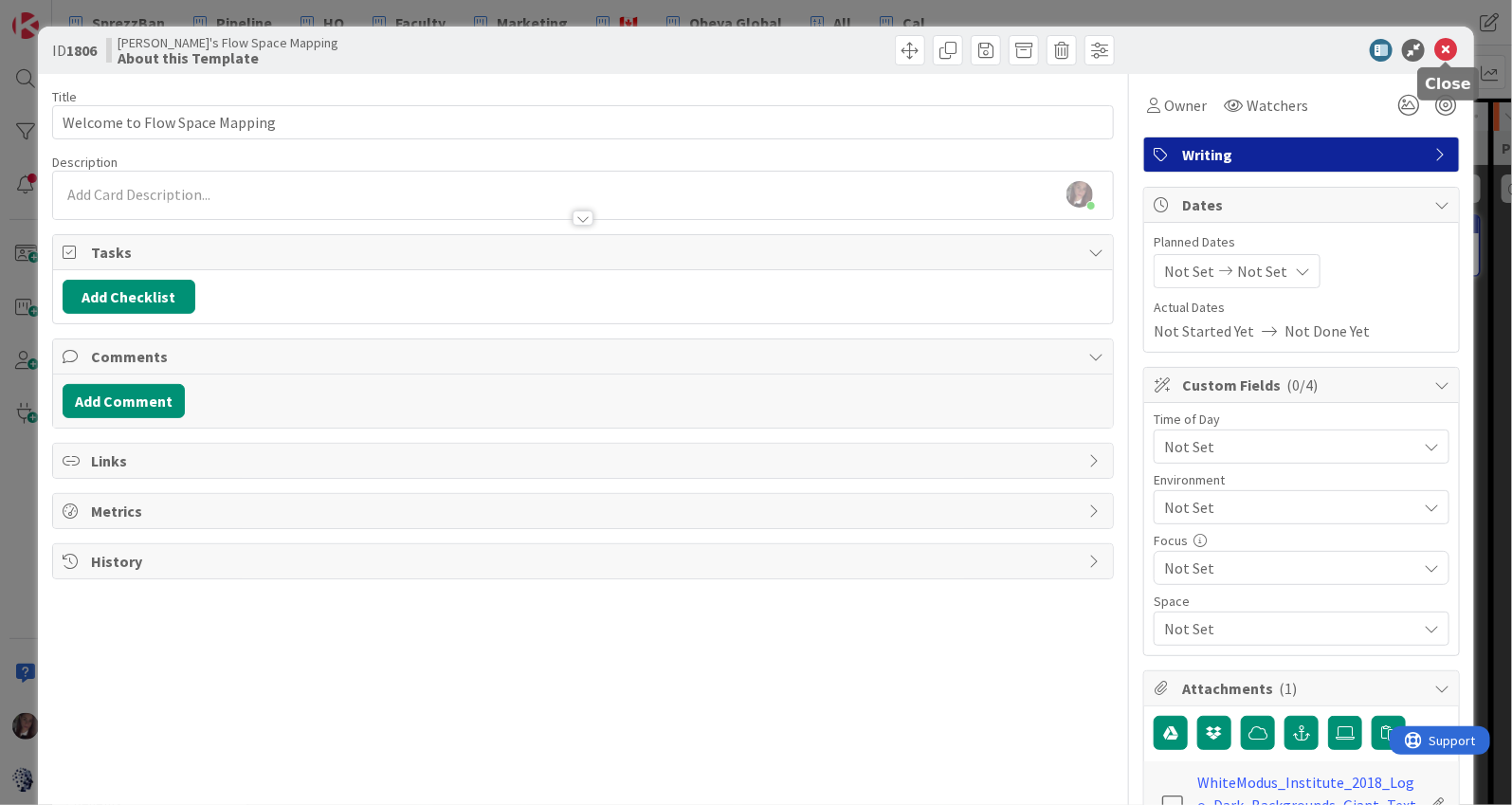
click at [1440, 49] on icon at bounding box center [1445, 50] width 23 height 23
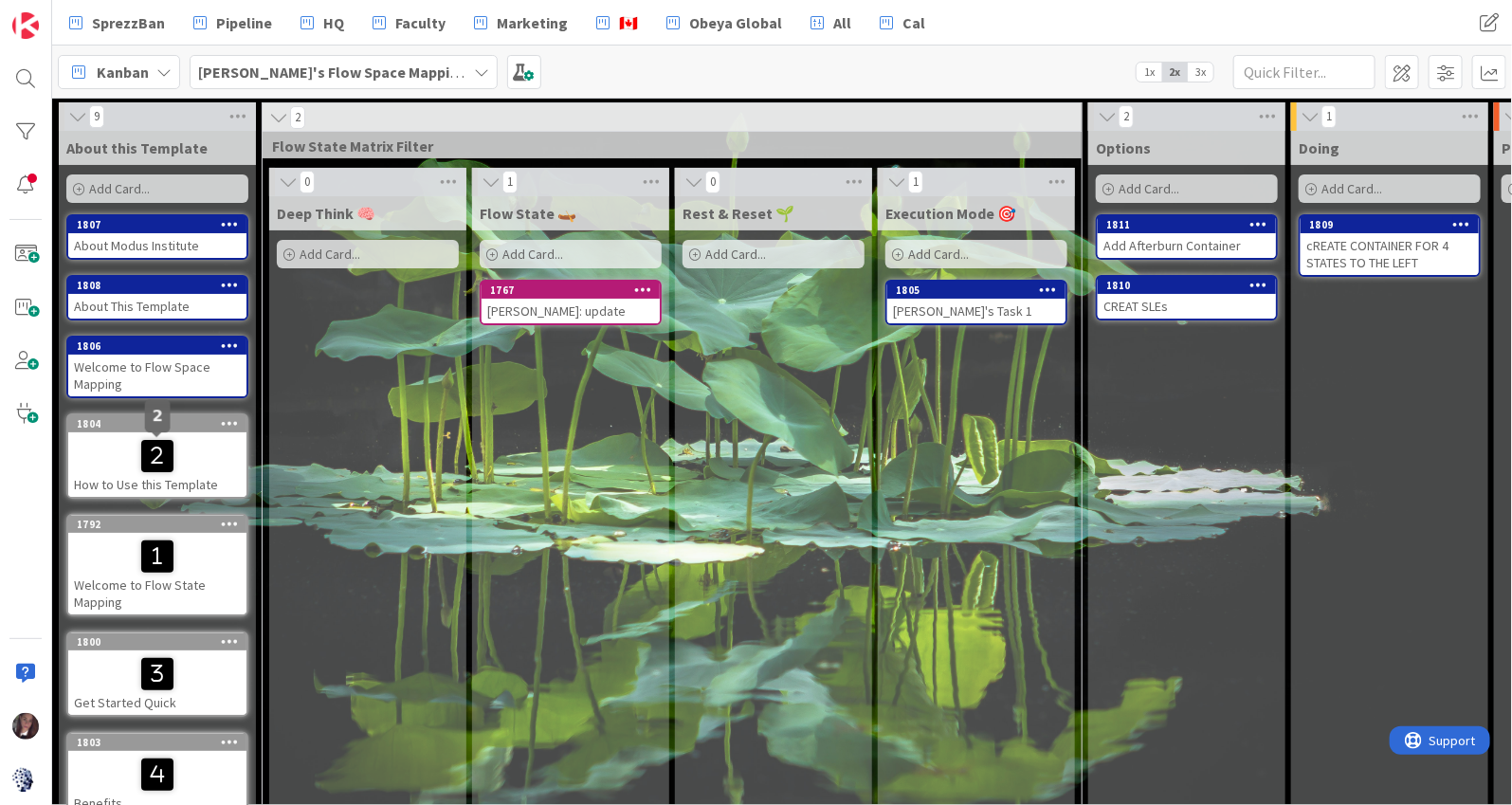
click at [0, 0] on icon at bounding box center [0, 0] width 0 height 0
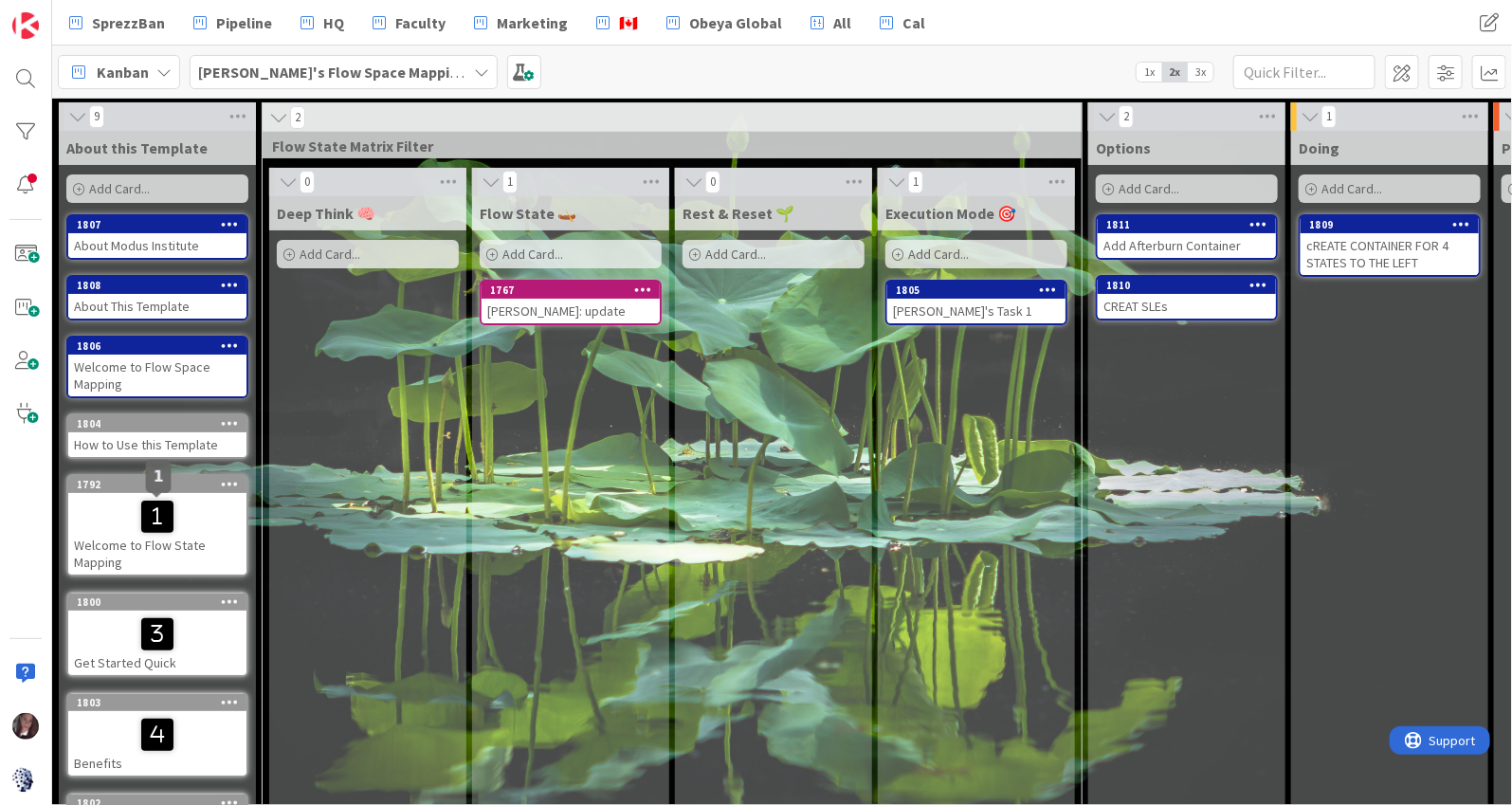
click at [0, 0] on icon at bounding box center [0, 0] width 0 height 0
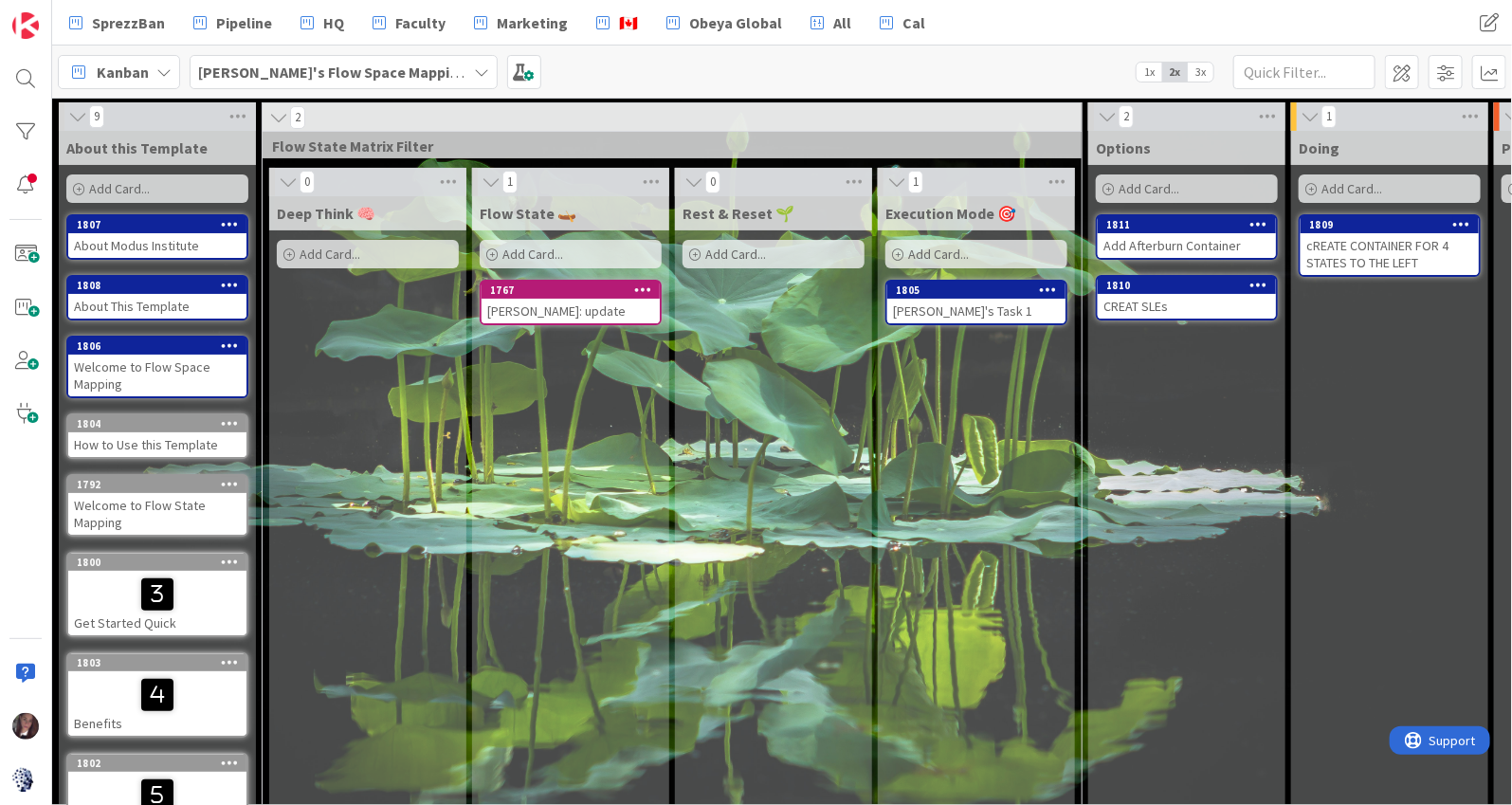
click at [170, 500] on div "Welcome to Flow State Mapping" at bounding box center [157, 514] width 178 height 42
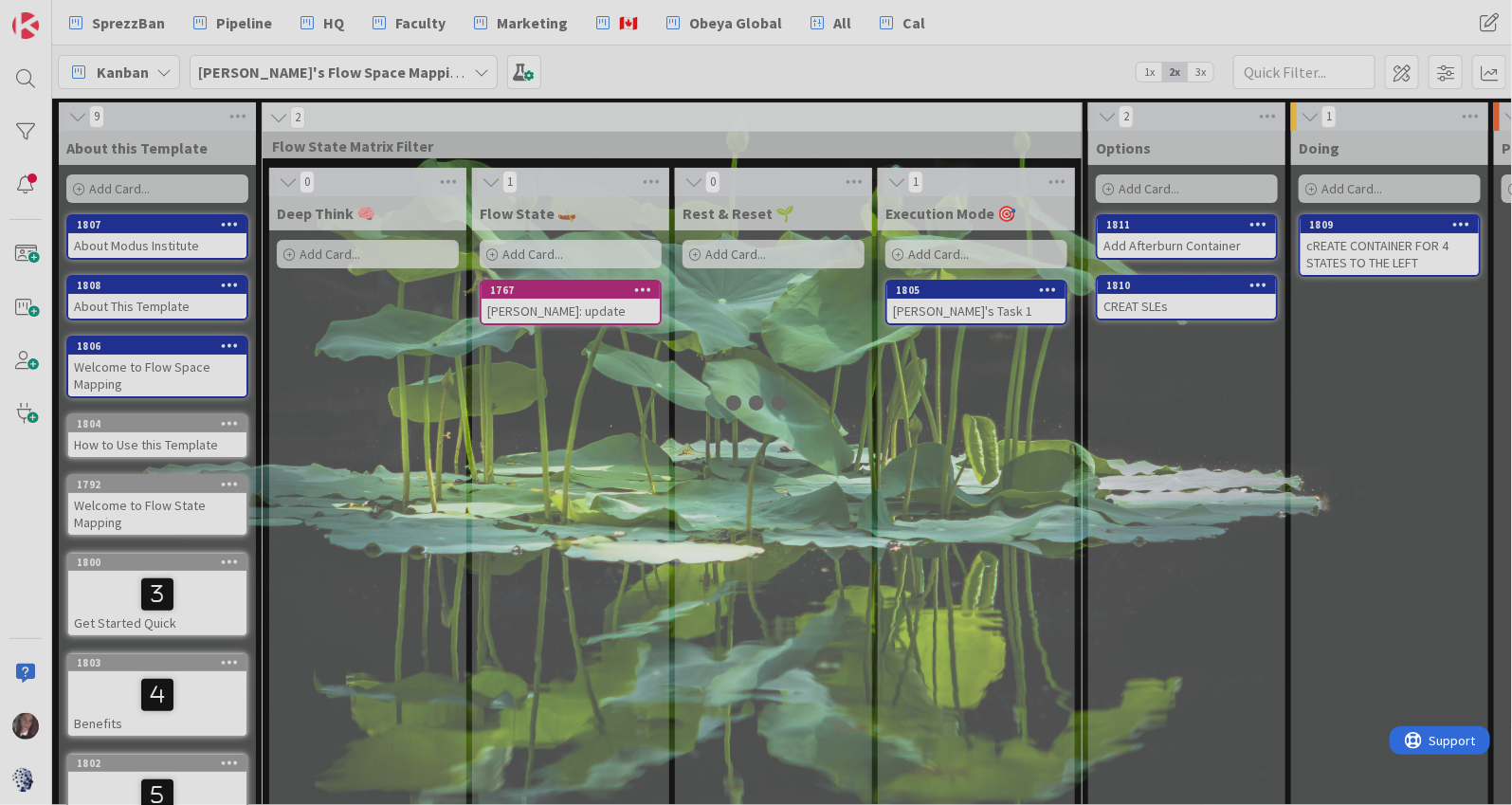
click at [170, 500] on div at bounding box center [756, 402] width 1512 height 805
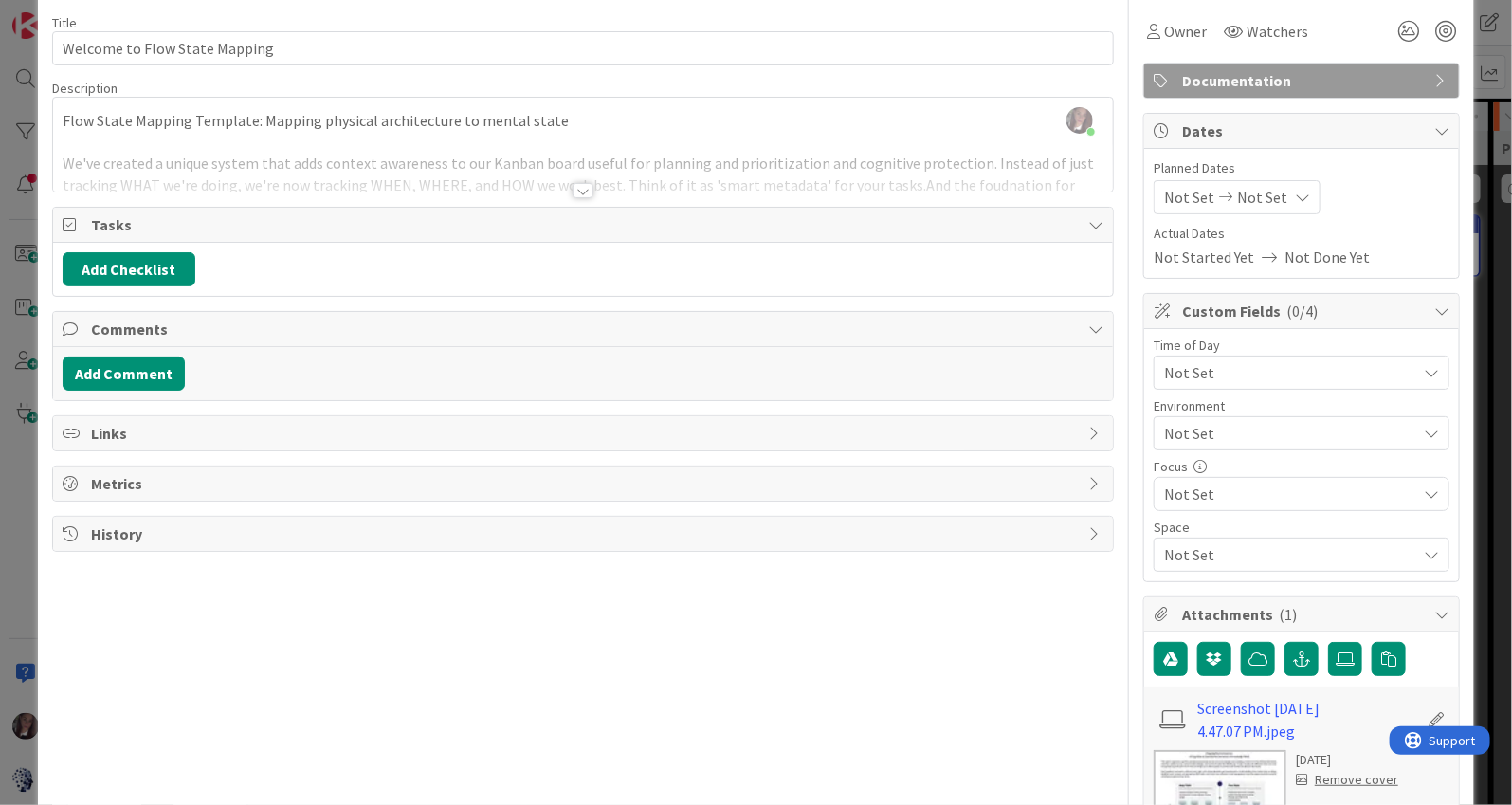
scroll to position [78, 0]
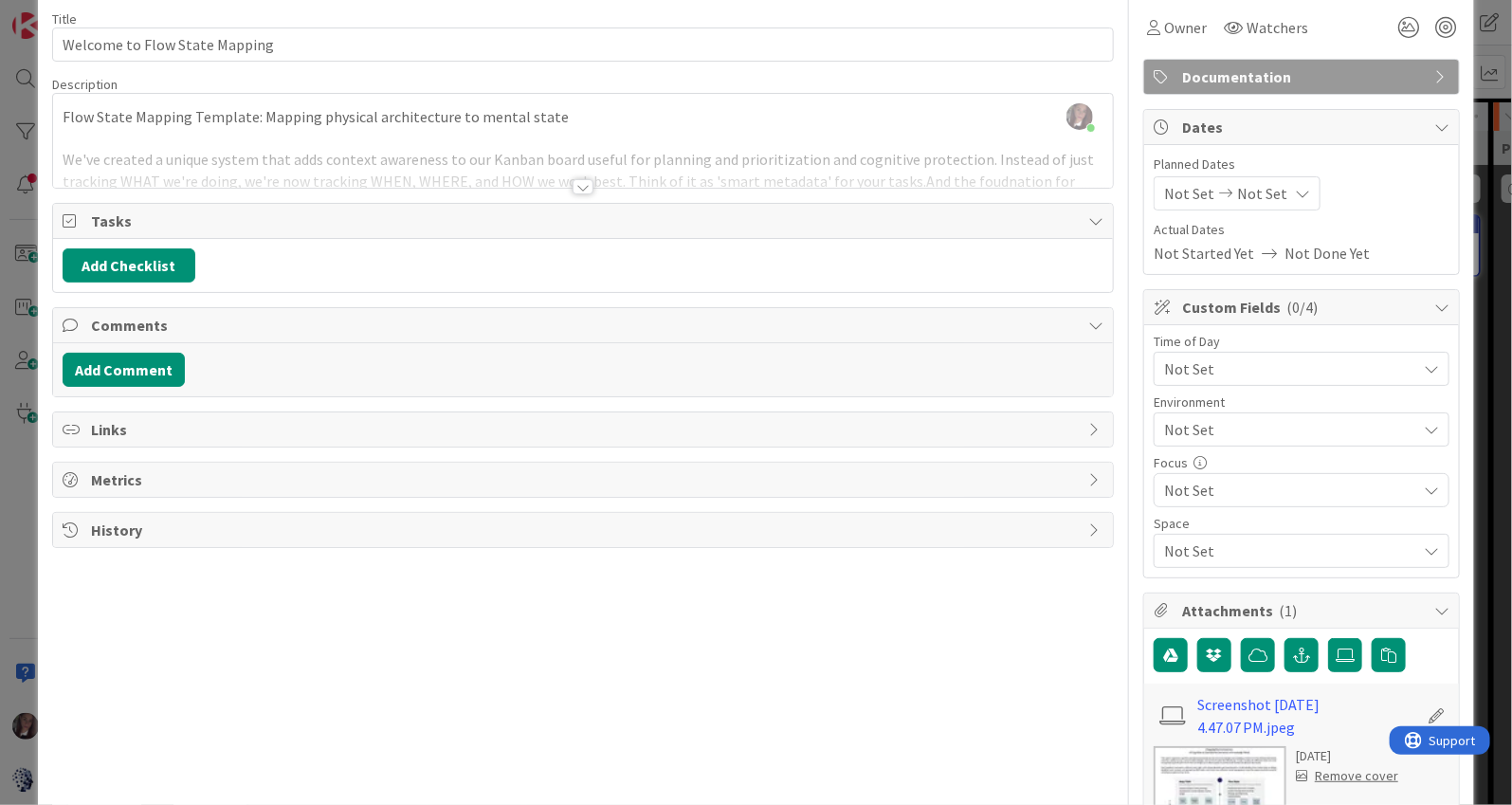
click at [638, 139] on div at bounding box center [583, 163] width 1060 height 49
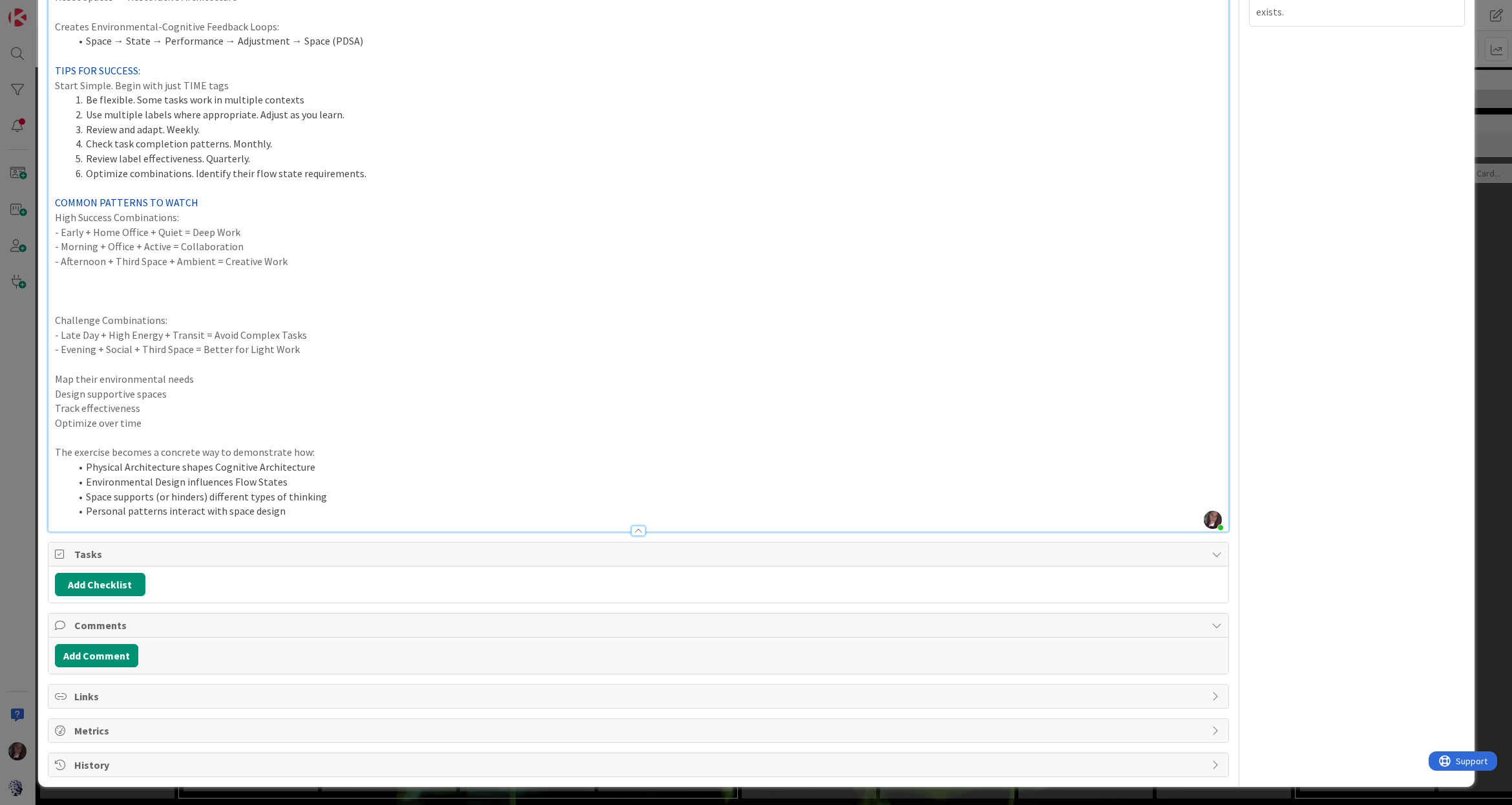
scroll to position [0, 0]
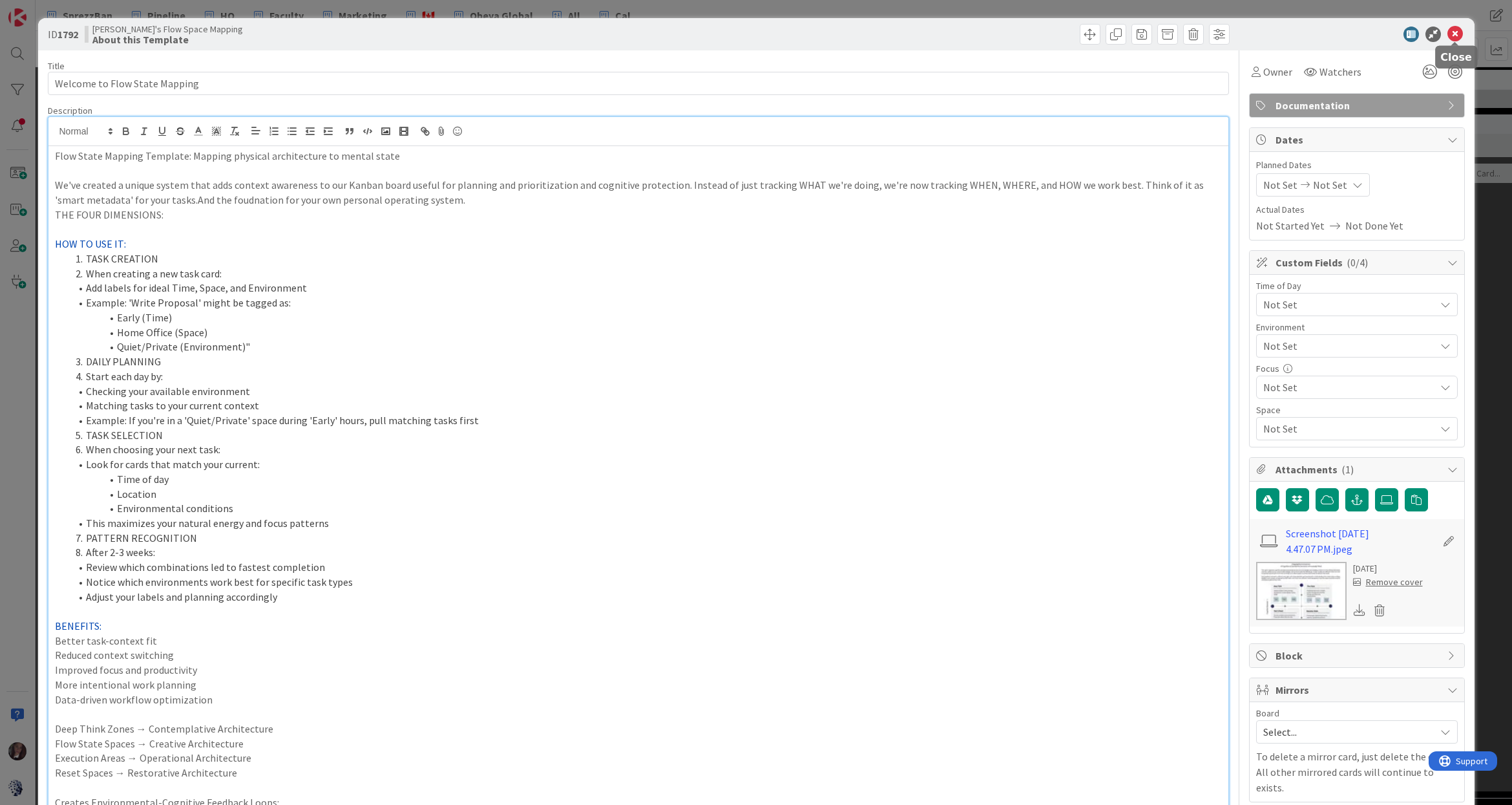
click at [1030, 34] on icon at bounding box center [1454, 34] width 16 height 16
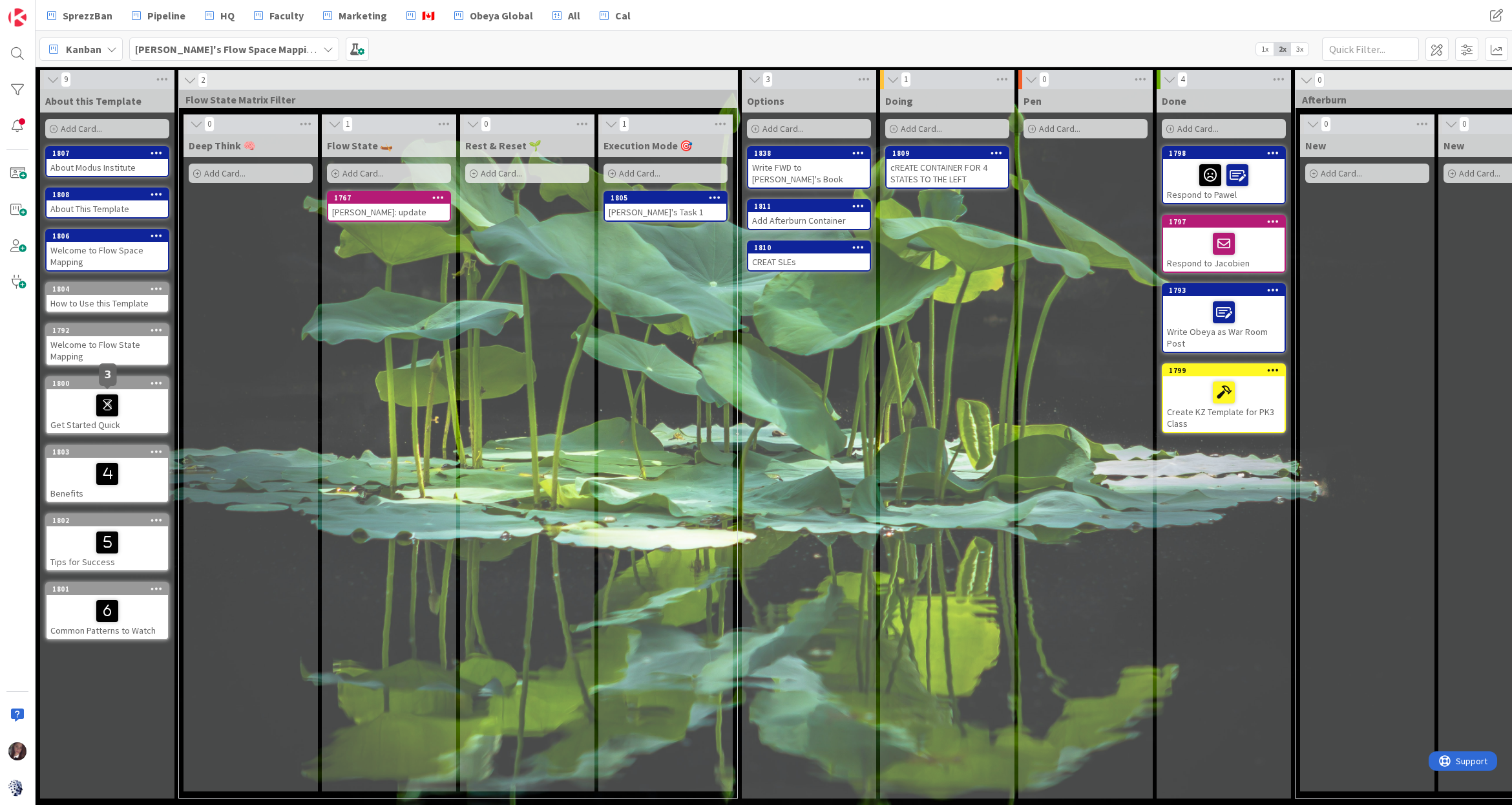
click at [113, 394] on icon at bounding box center [107, 404] width 22 height 20
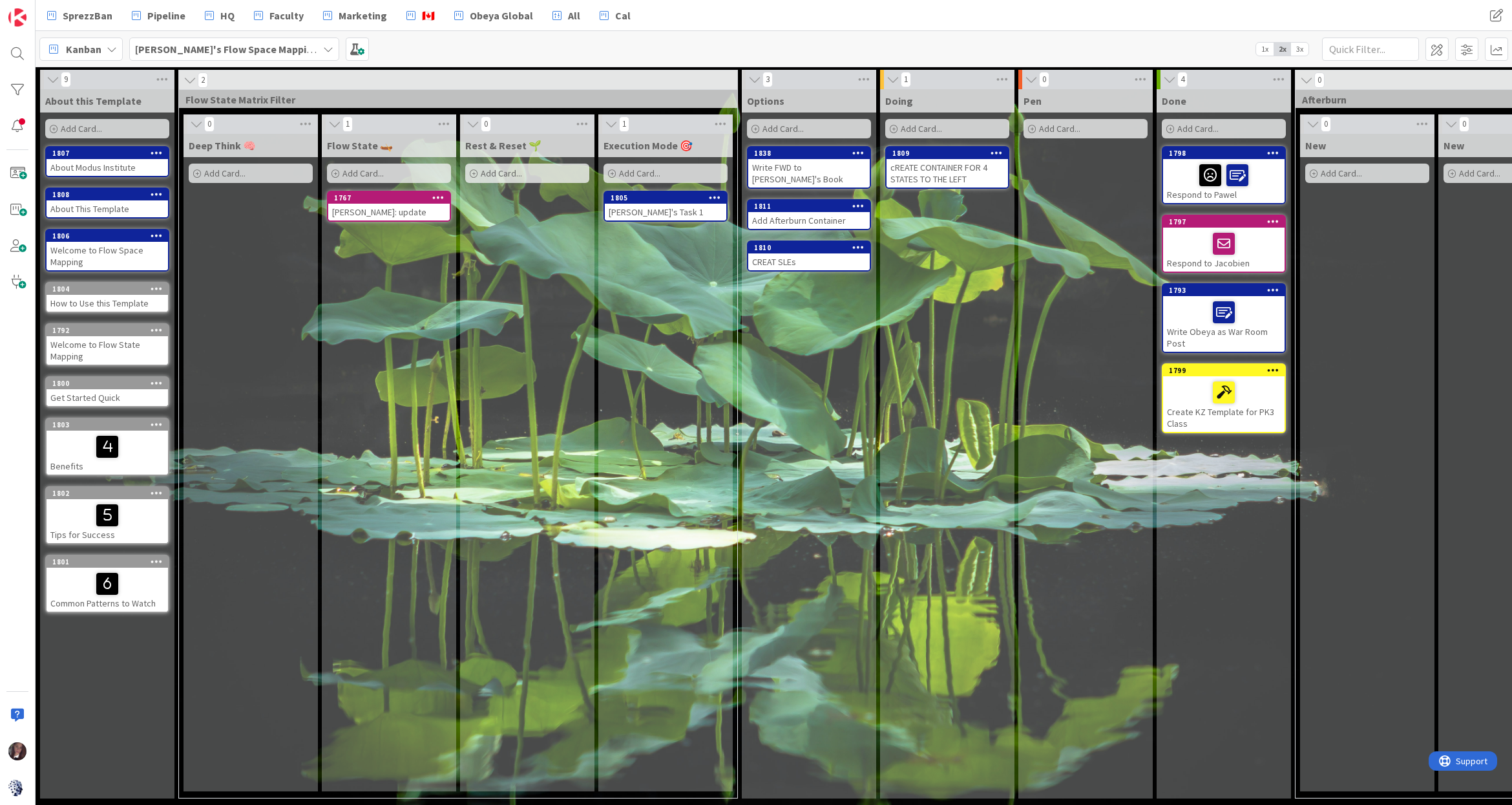
click at [119, 433] on div at bounding box center [107, 447] width 113 height 27
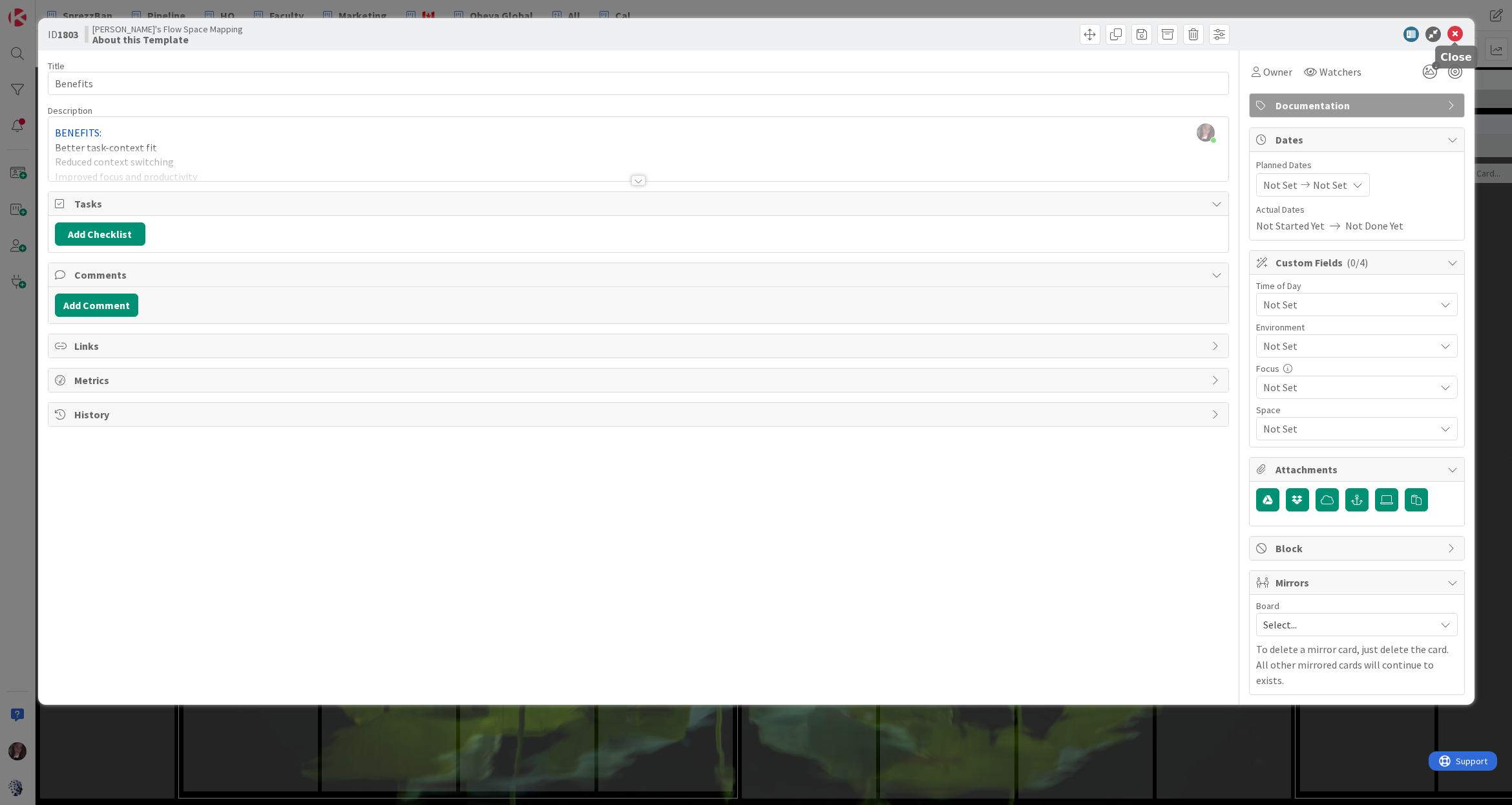
click at [1030, 33] on icon at bounding box center [1454, 34] width 16 height 16
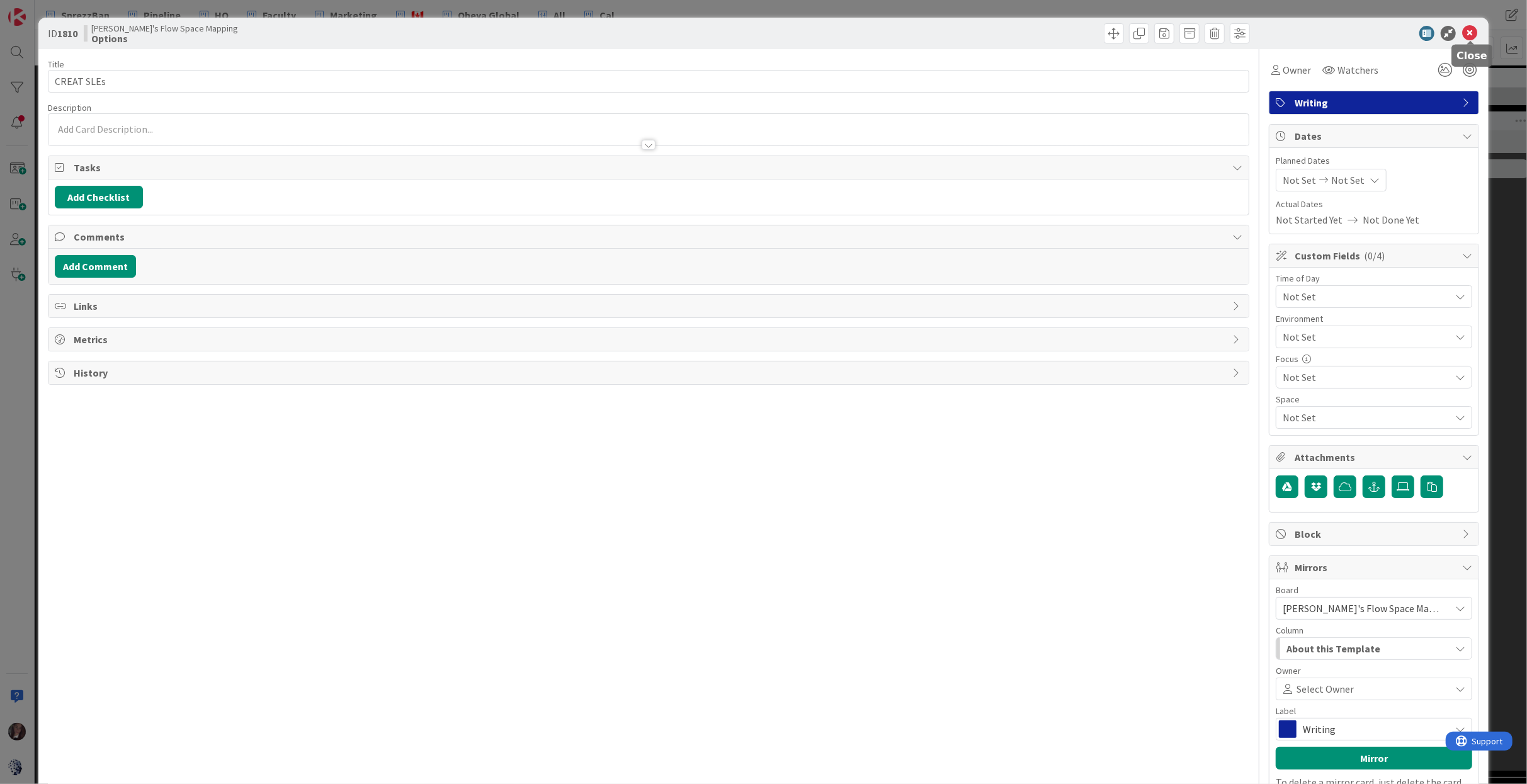
click at [1467, 32] on icon at bounding box center [1469, 33] width 15 height 15
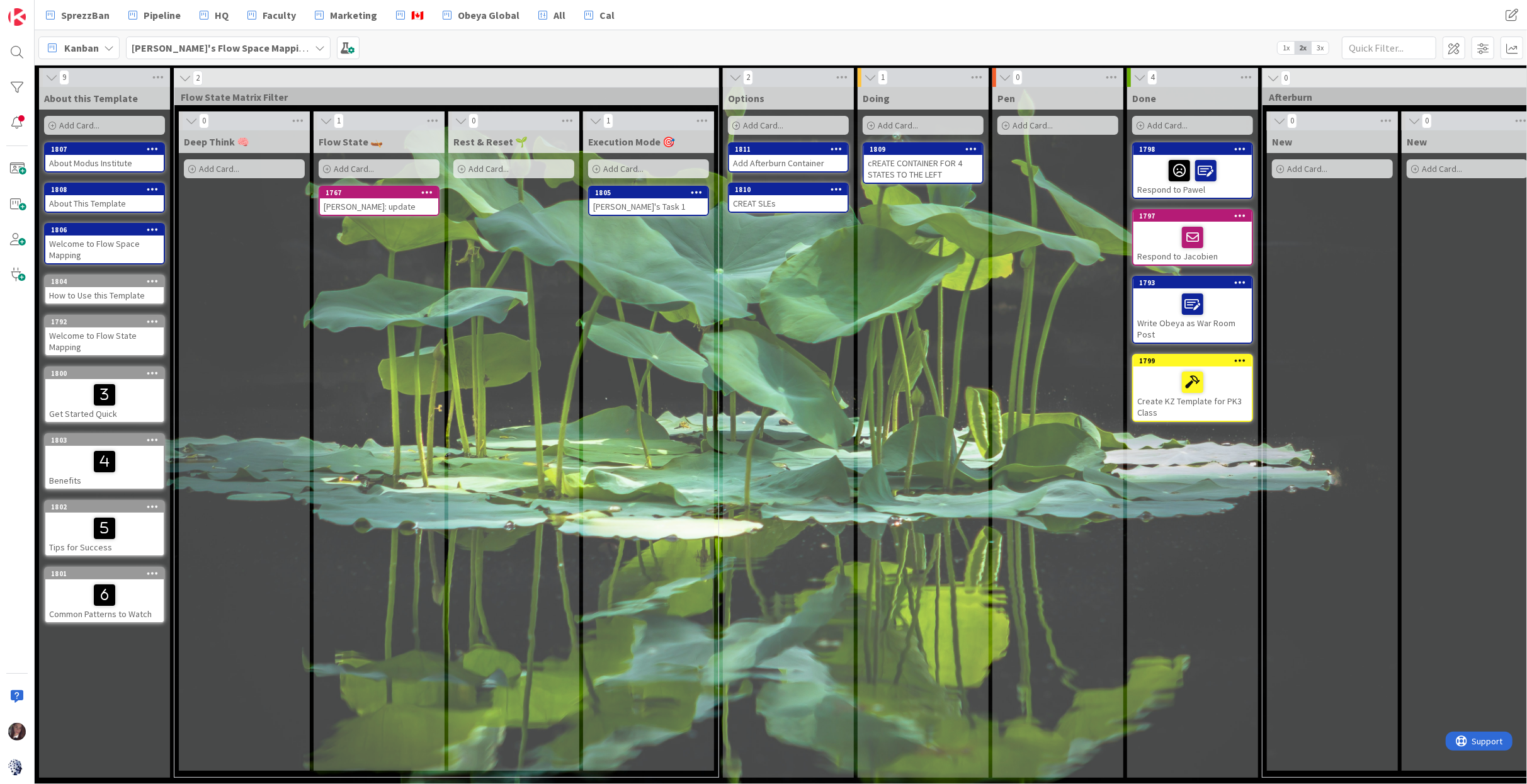
click at [748, 200] on div "CREAT SLEs" at bounding box center [788, 203] width 118 height 17
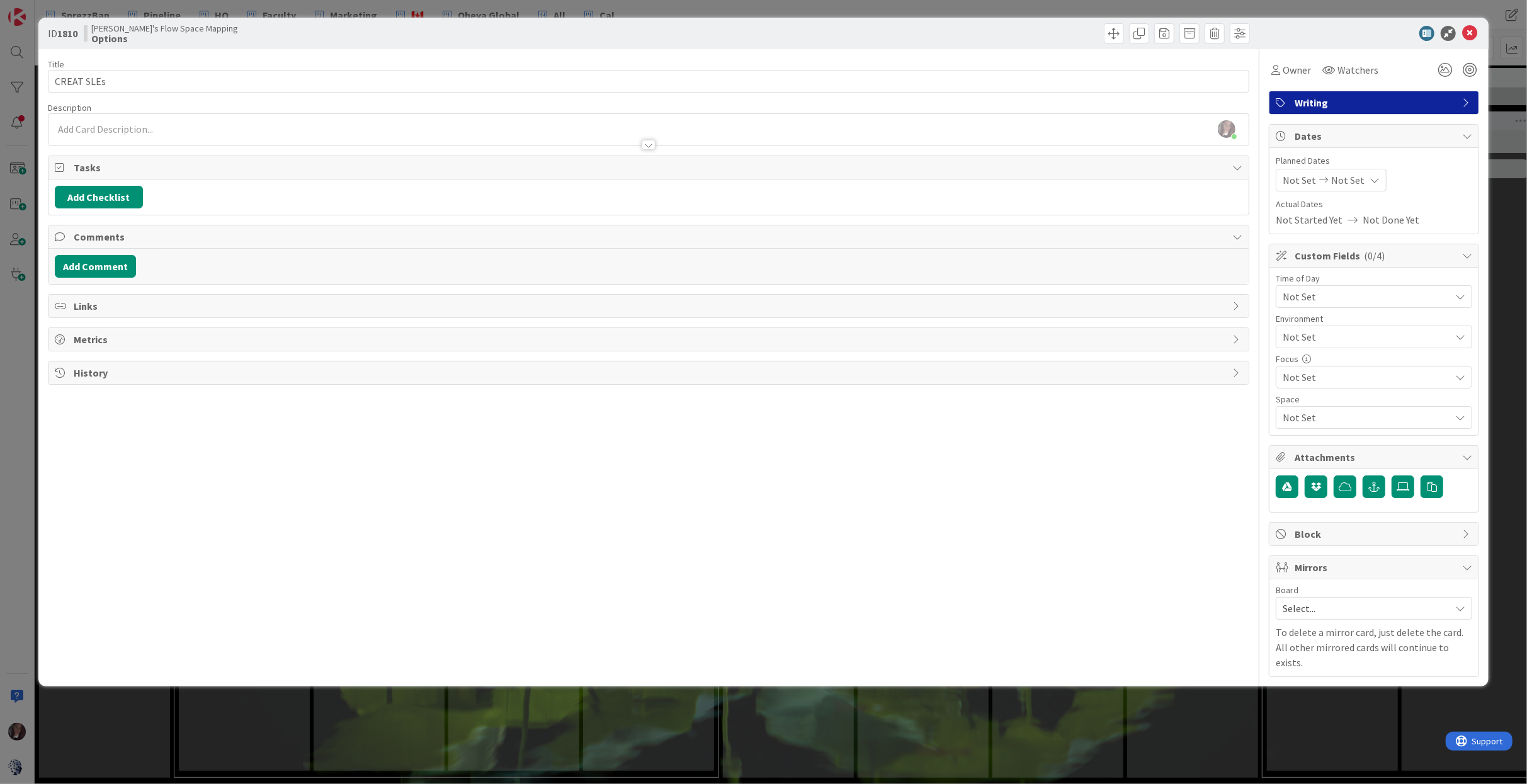
click at [1300, 295] on span "Not Set" at bounding box center [1364, 296] width 162 height 18
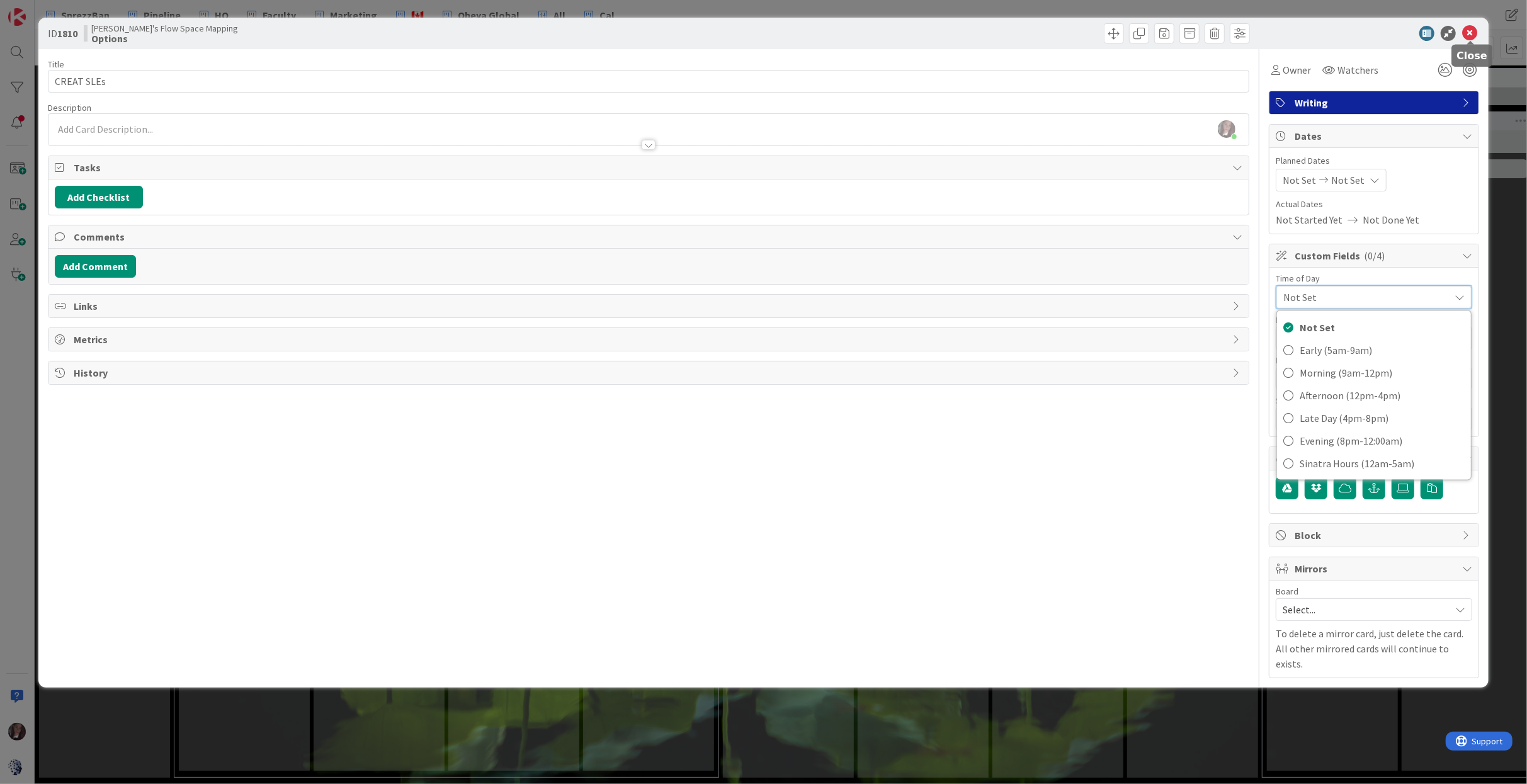
click at [1470, 33] on icon at bounding box center [1469, 33] width 15 height 15
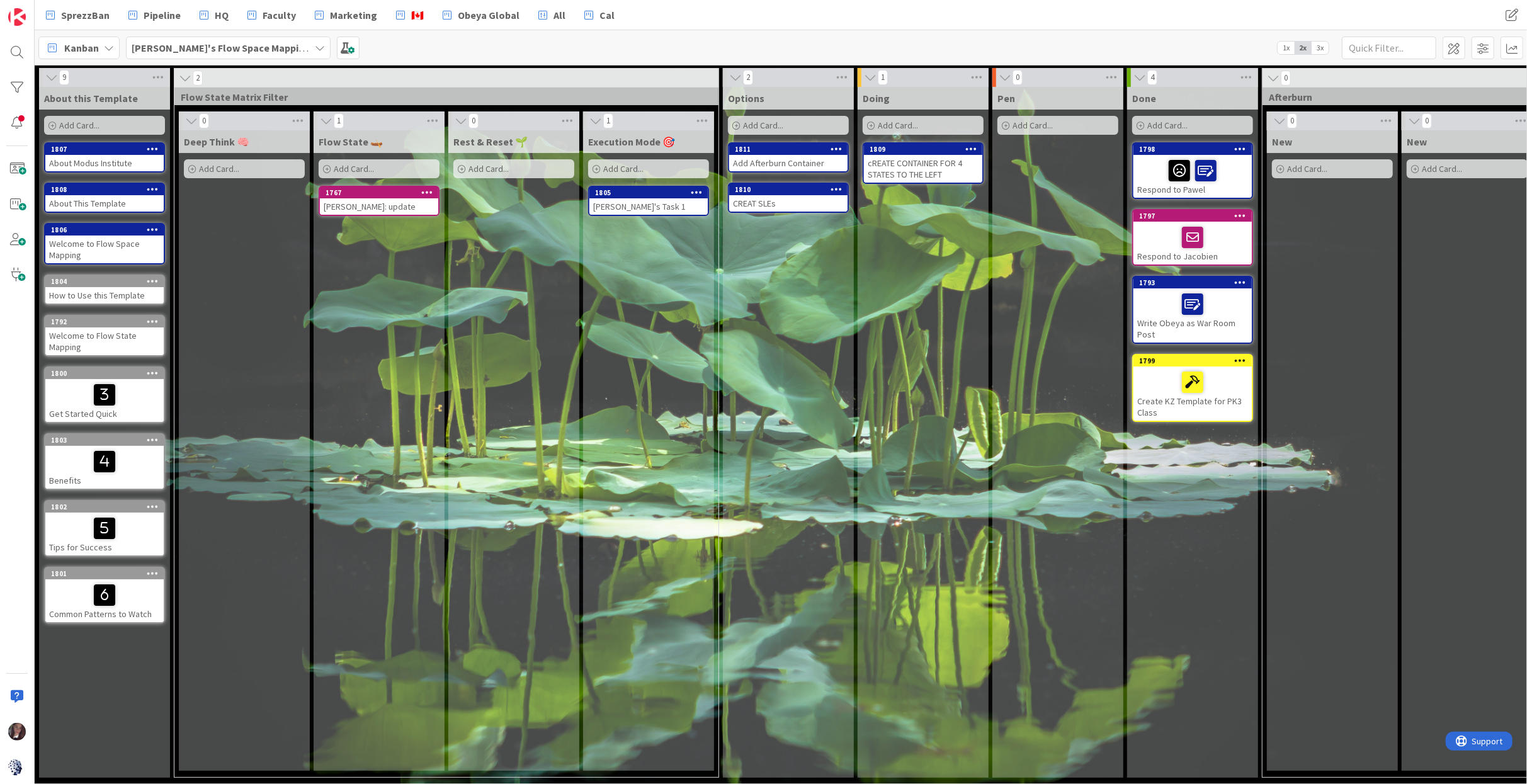
click at [766, 124] on span "Add Card..." at bounding box center [763, 125] width 40 height 11
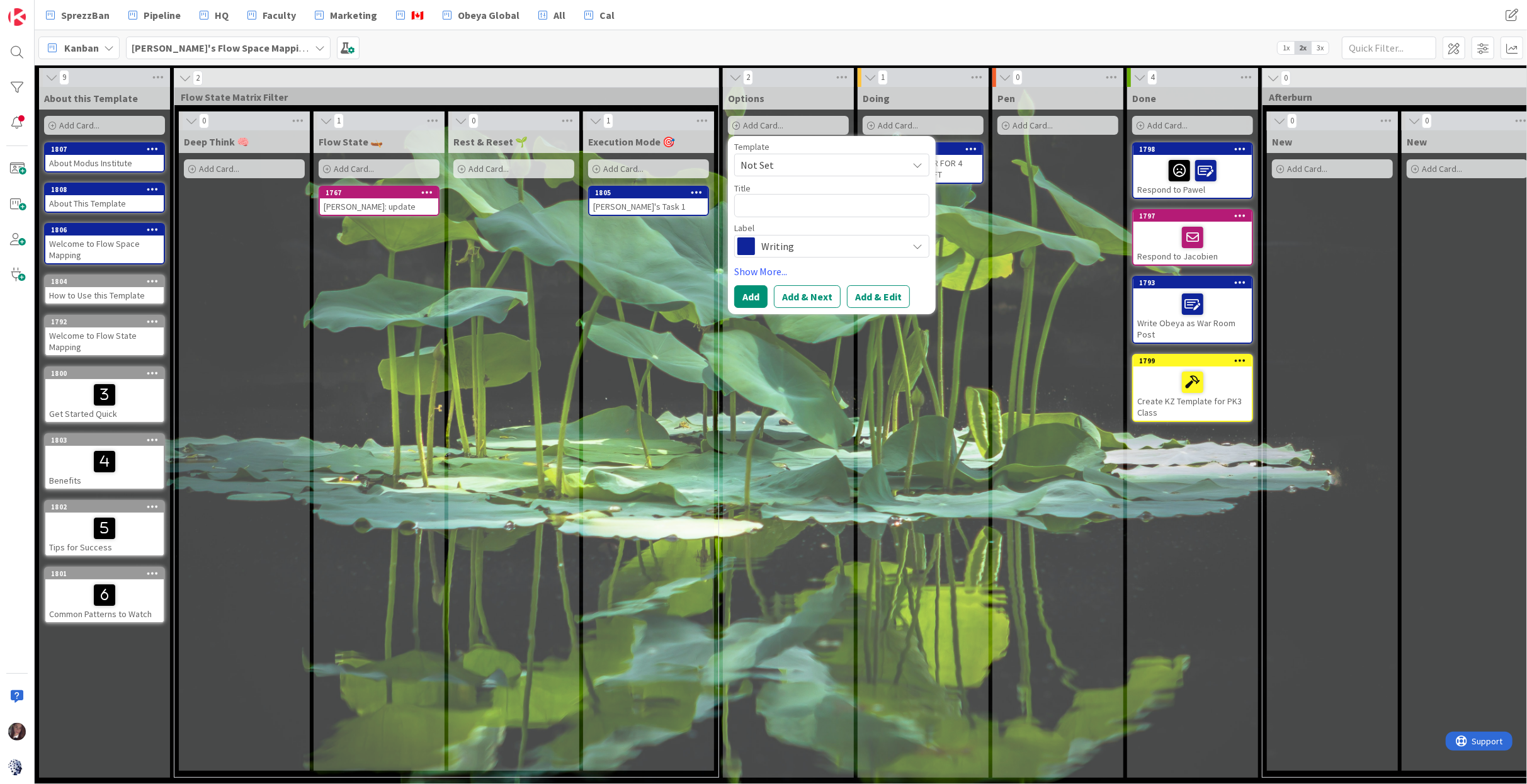
type textarea "x"
type textarea "W"
type textarea "x"
type textarea "Wr"
type textarea "x"
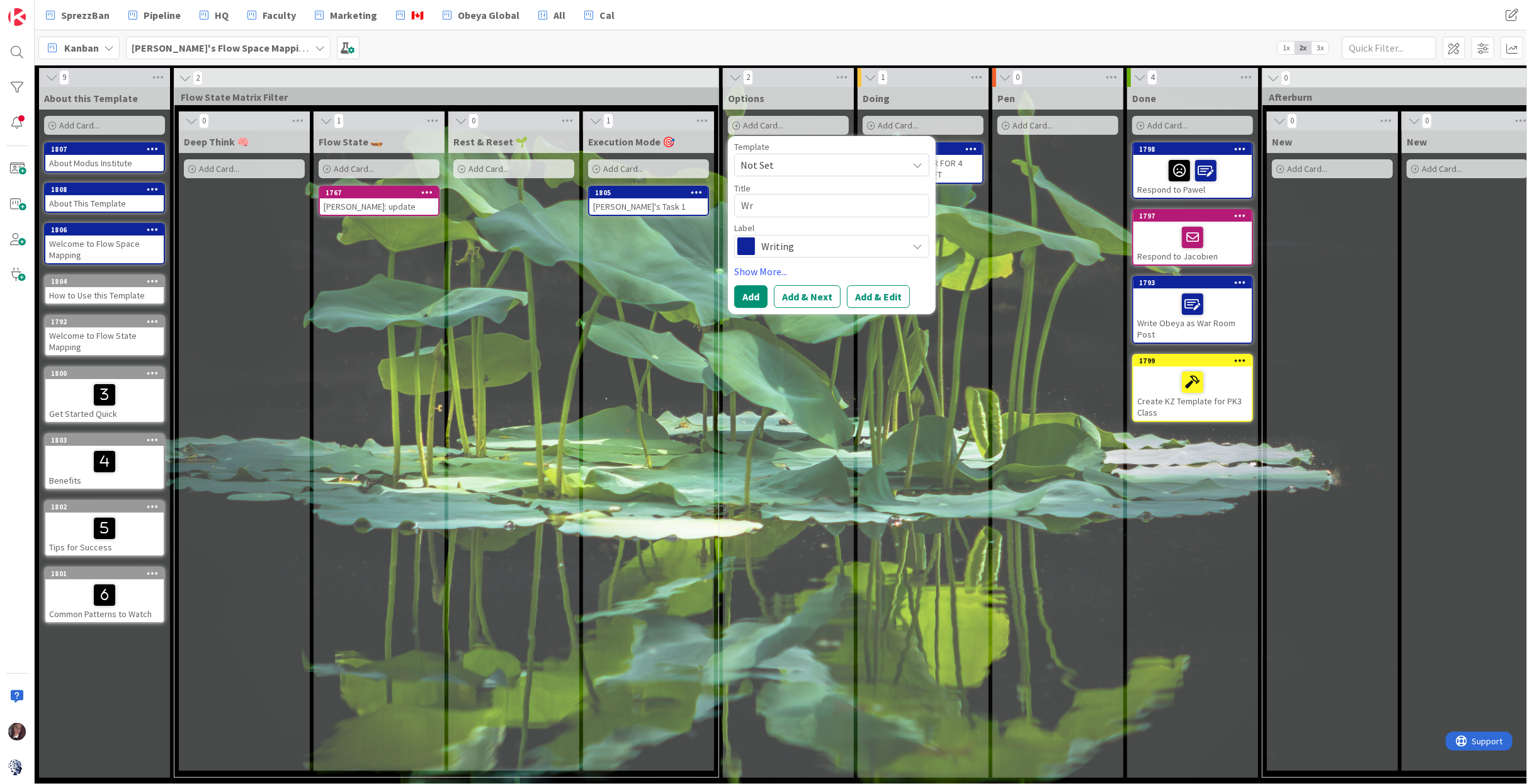
type textarea "Wri"
type textarea "x"
type textarea "Writ"
type textarea "x"
type textarea "Write"
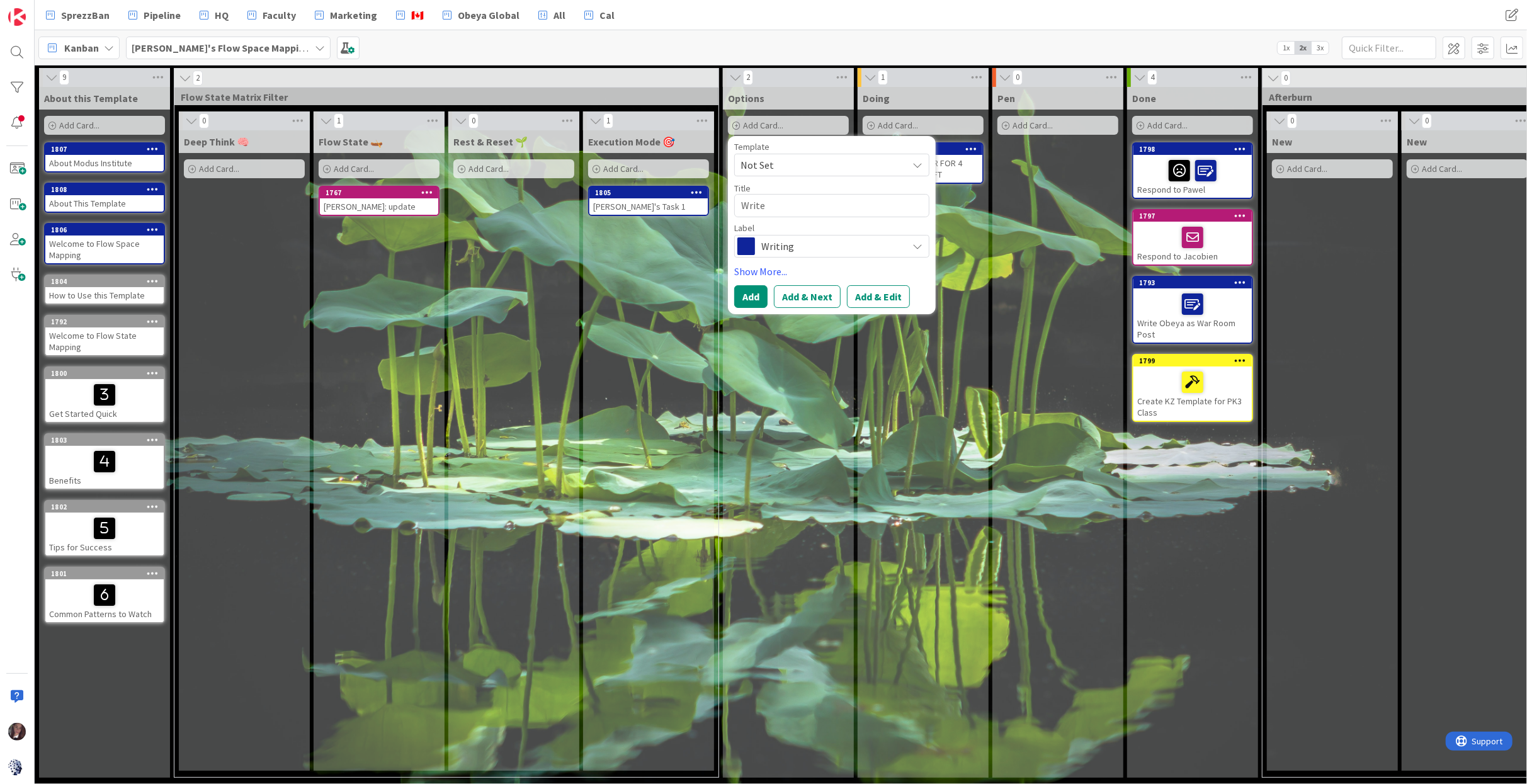
type textarea "x"
type textarea "Write"
type textarea "x"
type textarea "Write F"
type textarea "x"
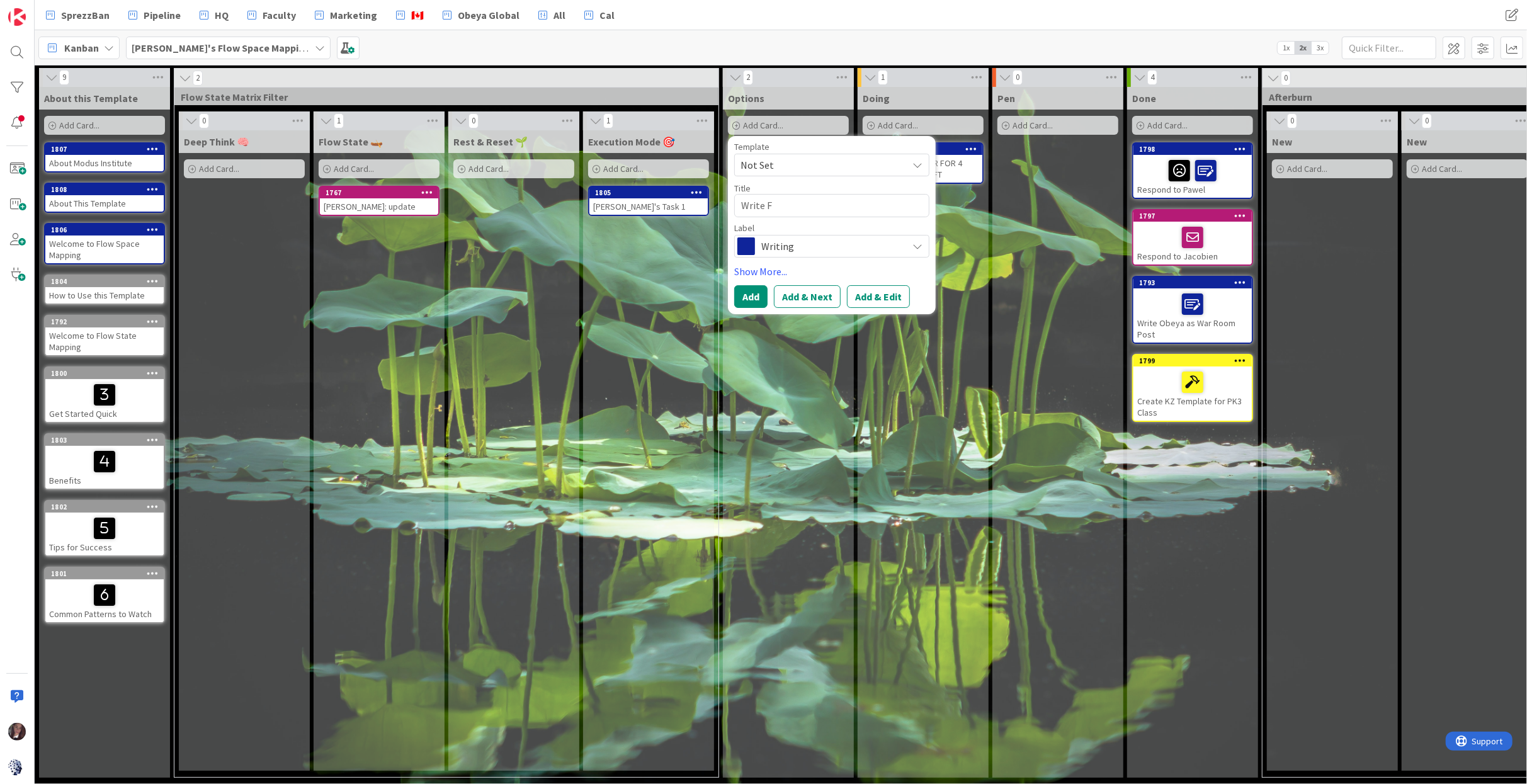
type textarea "Write FW"
type textarea "x"
type textarea "Write FWD"
type textarea "x"
type textarea "Write FWD"
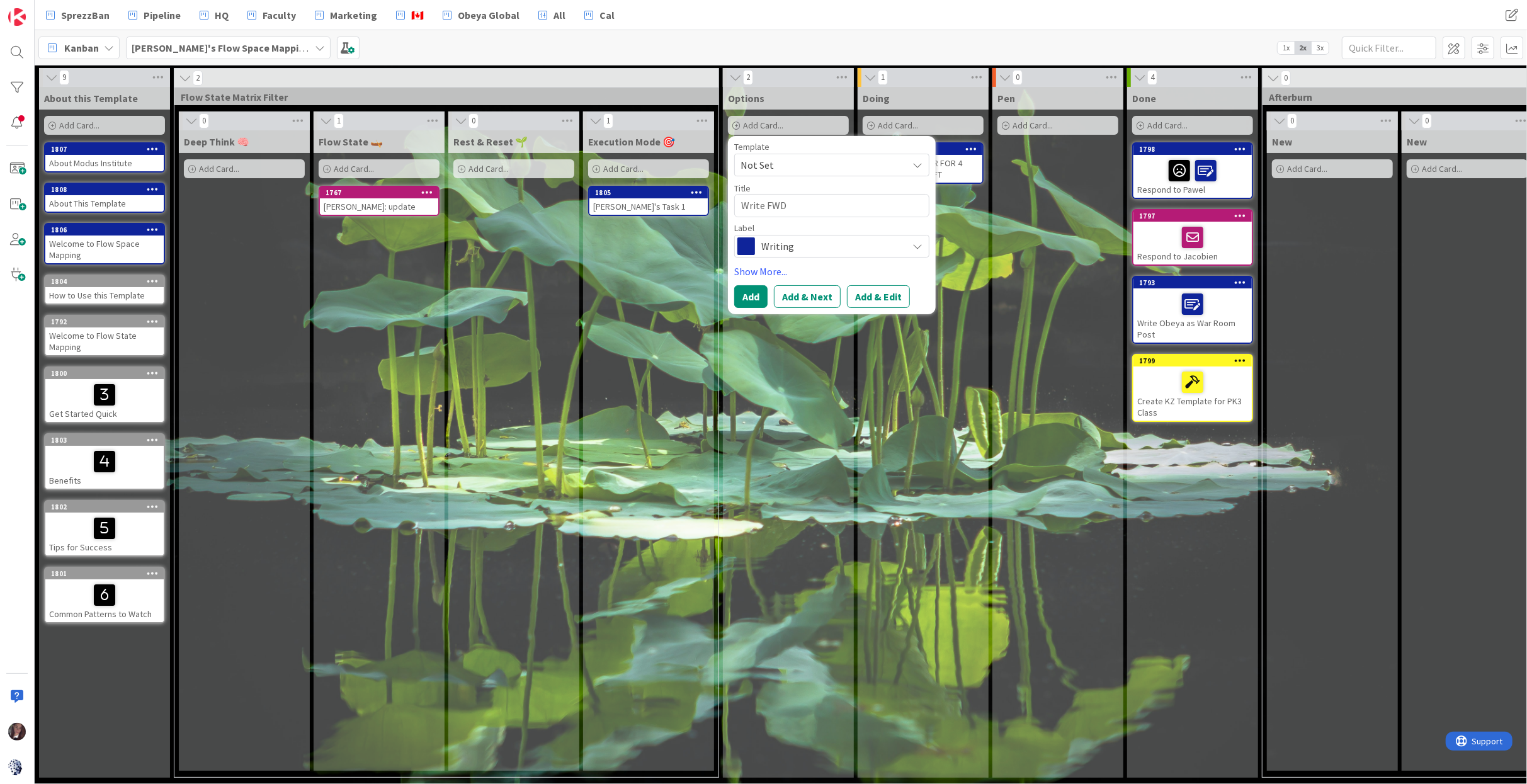
type textarea "x"
type textarea "Write FWD t"
type textarea "x"
type textarea "Write FWD to"
type textarea "x"
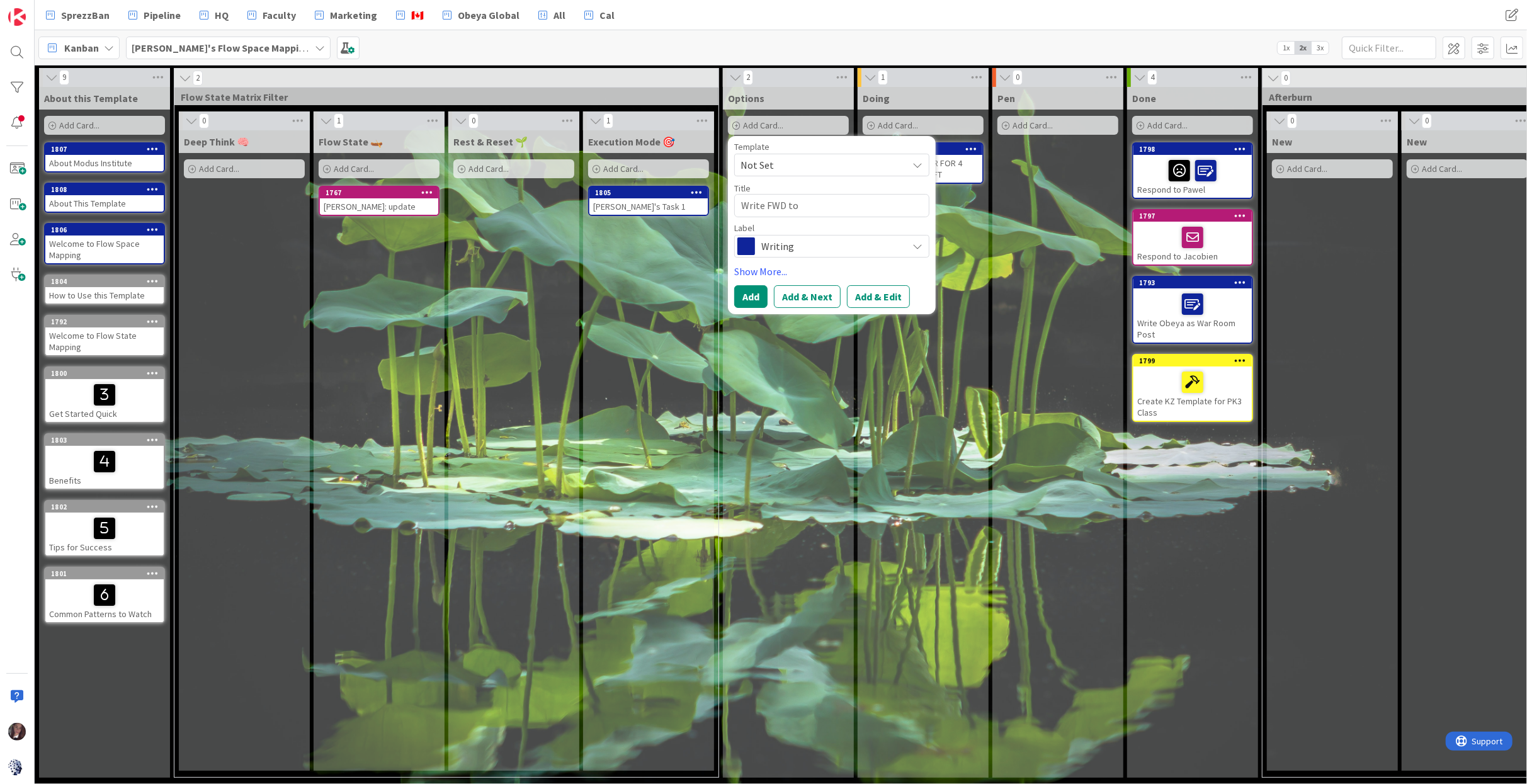
type textarea "Write FWD to"
type textarea "x"
type textarea "Write FWD to S"
type textarea "x"
type textarea "Write FWD to Sa"
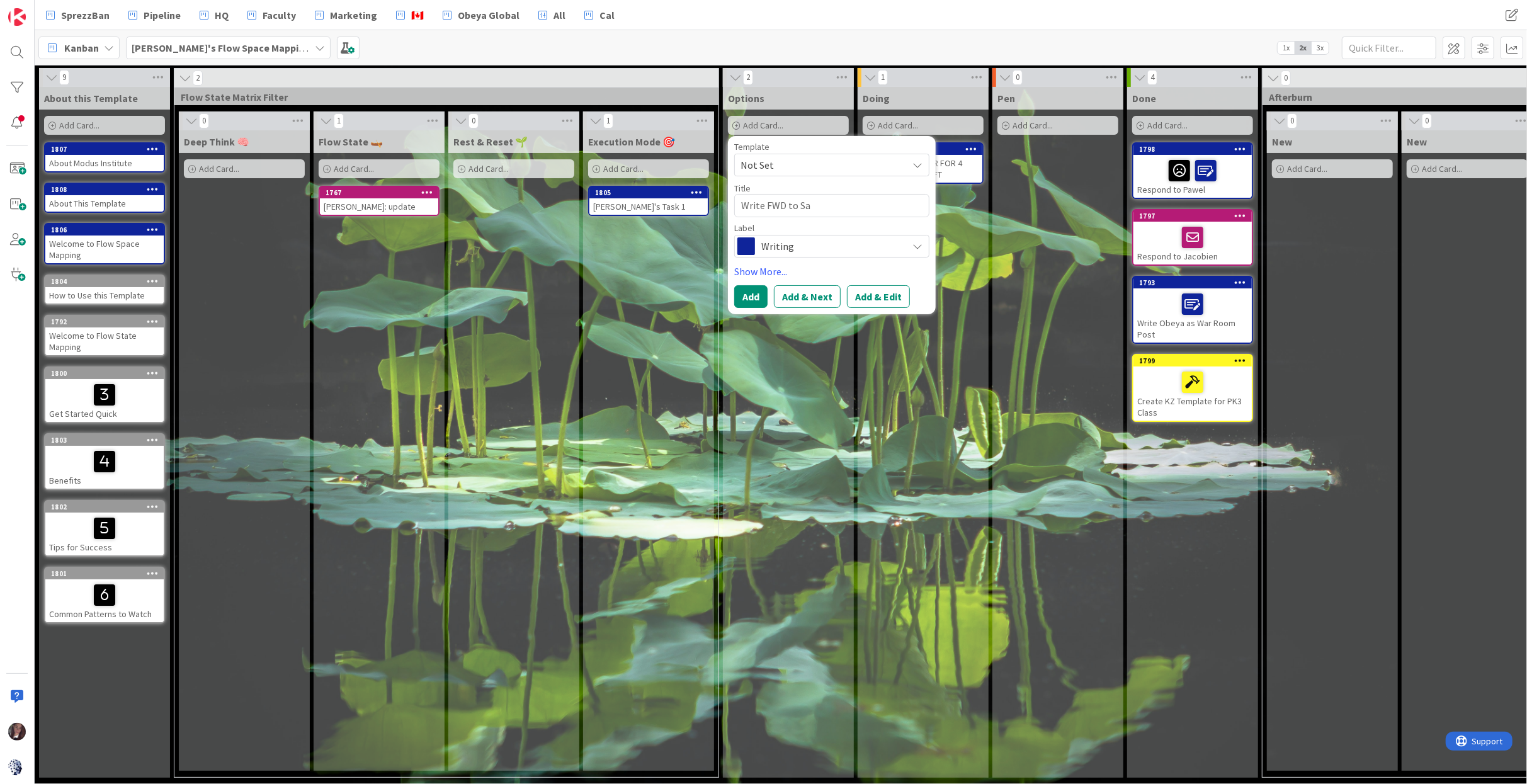
type textarea "x"
type textarea "Write FWD to [PERSON_NAME]"
type textarea "x"
type textarea "Write FWD to [PERSON_NAME]"
type textarea "x"
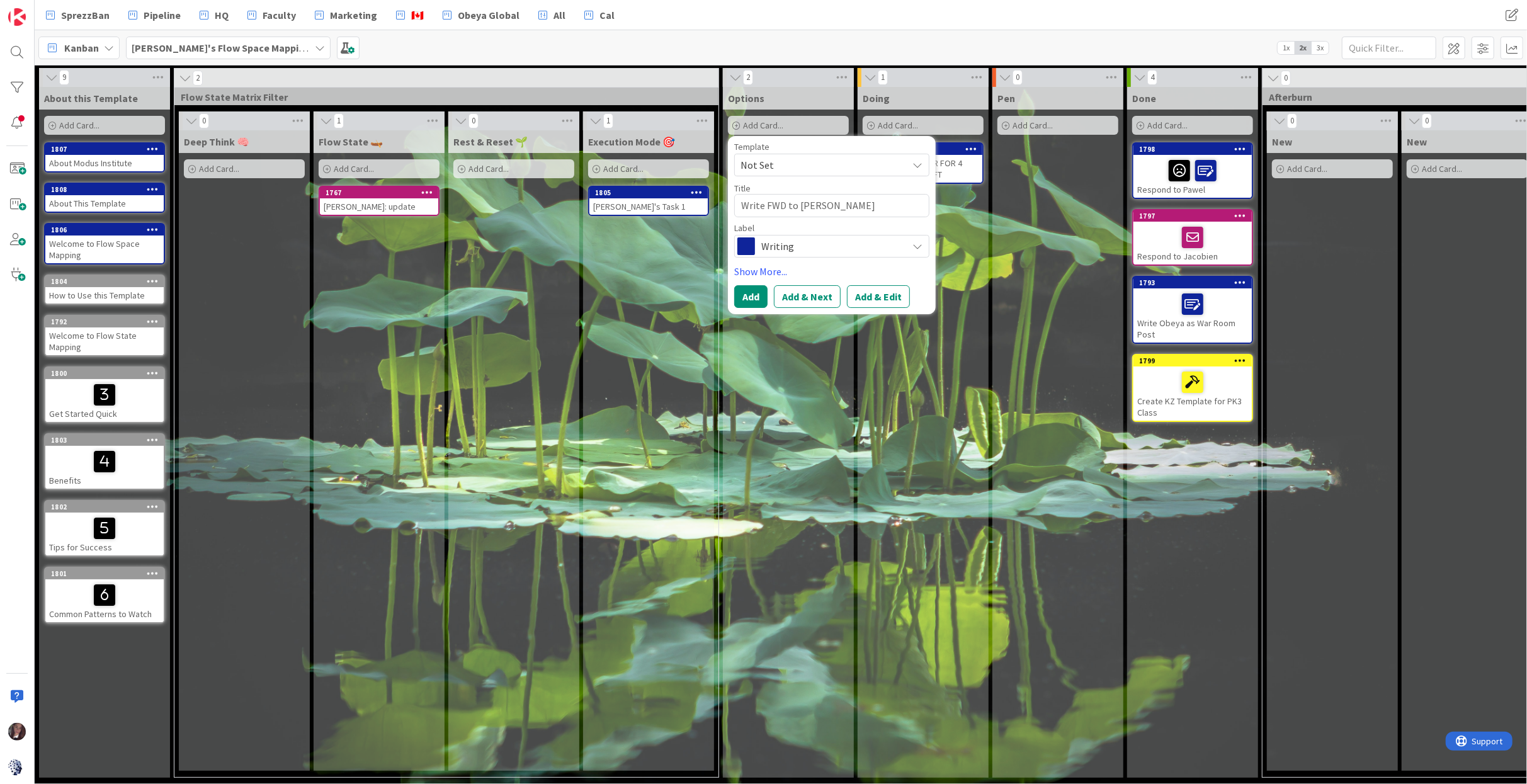
type textarea "Write FWD to [PERSON_NAME]"
type textarea "x"
type textarea "Write FWD to [PERSON_NAME]'"
type textarea "x"
type textarea "Write FWD to [PERSON_NAME]'s"
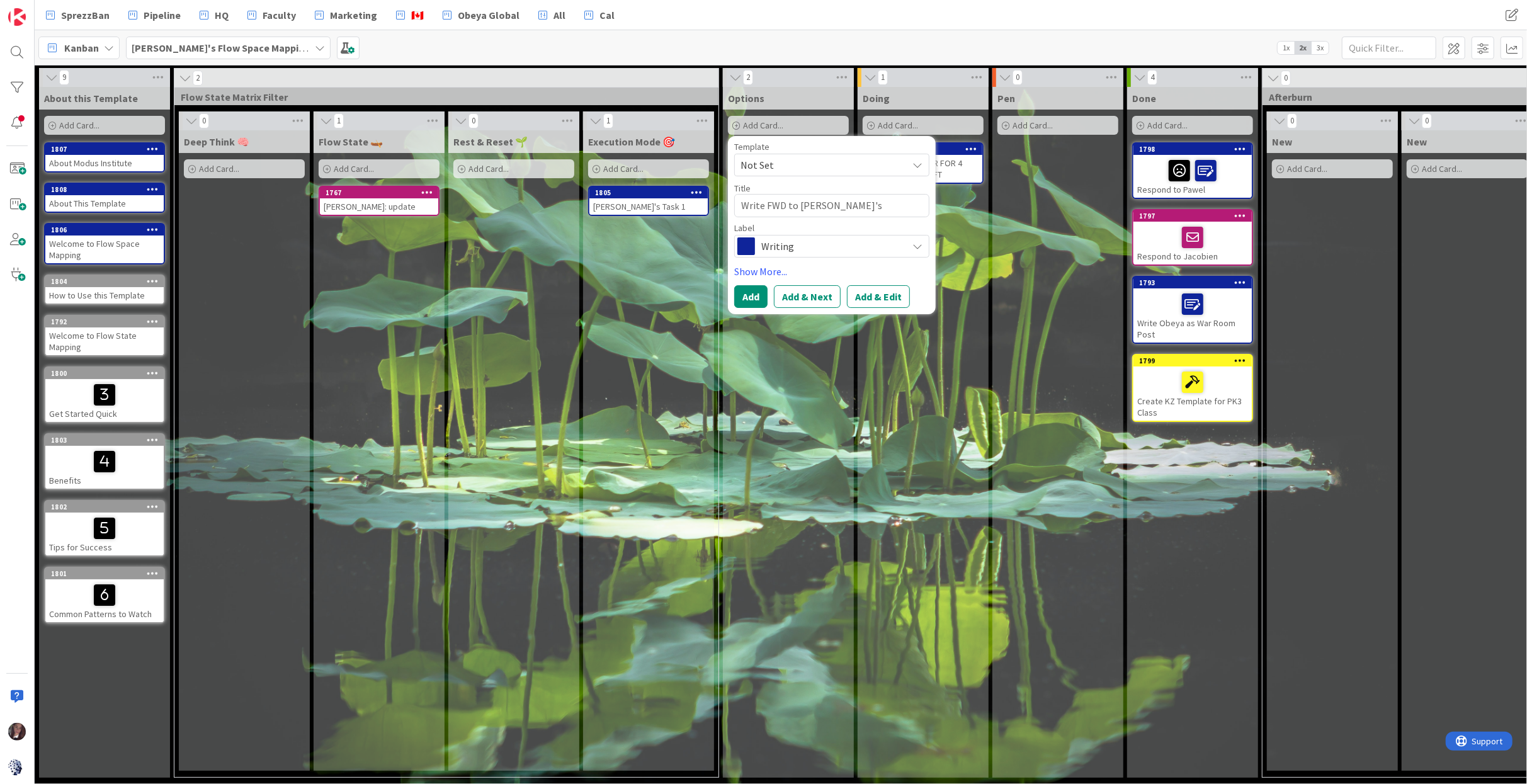
type textarea "x"
type textarea "Write FWD to [PERSON_NAME]'s"
type textarea "x"
type textarea "Write FWD to [PERSON_NAME]'s B"
type textarea "x"
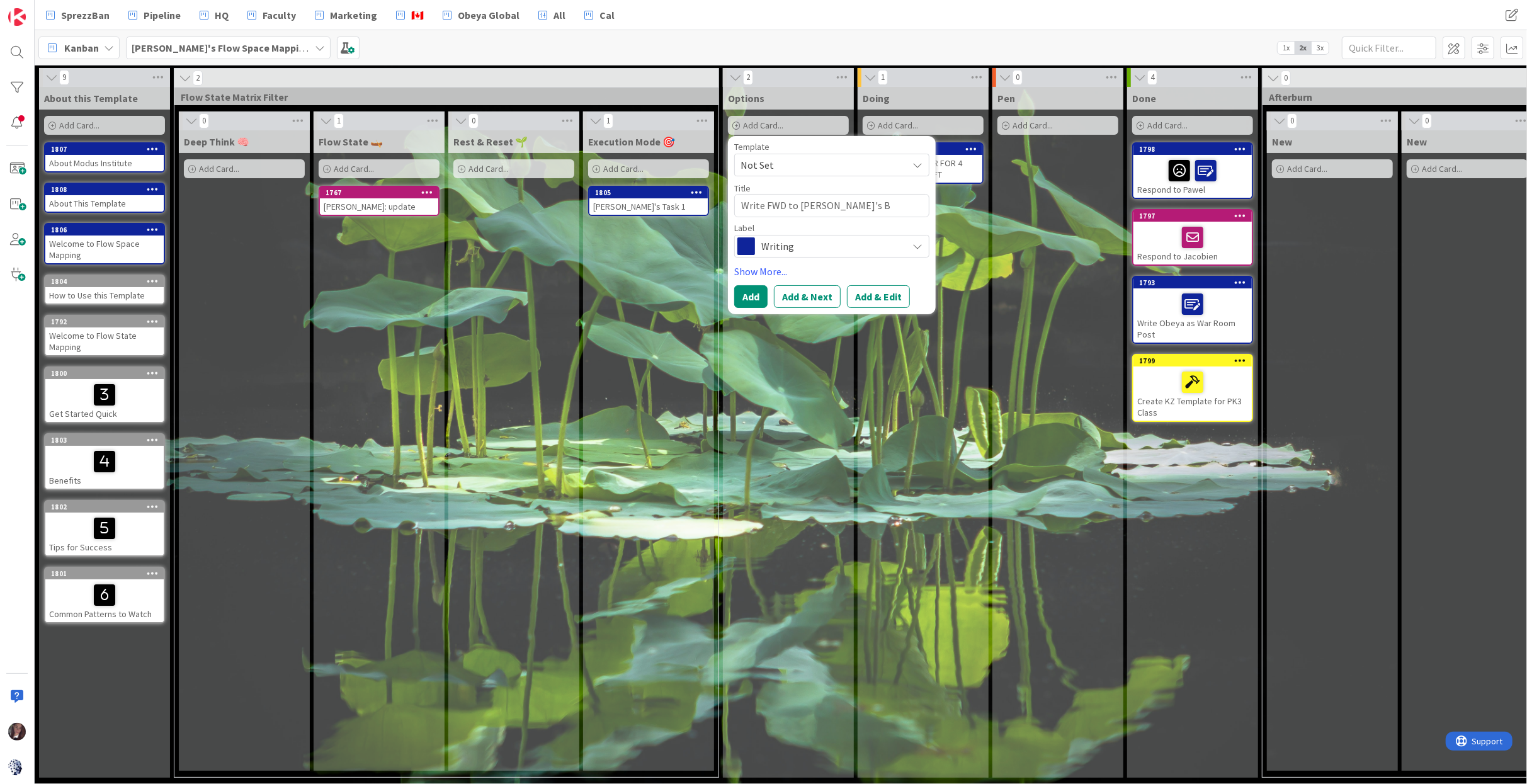
type textarea "Write FWD to [PERSON_NAME]'s Bo"
type textarea "x"
type textarea "Write FWD to [PERSON_NAME]'s Boo"
type textarea "x"
type textarea "Write FWD to [PERSON_NAME]'s Book"
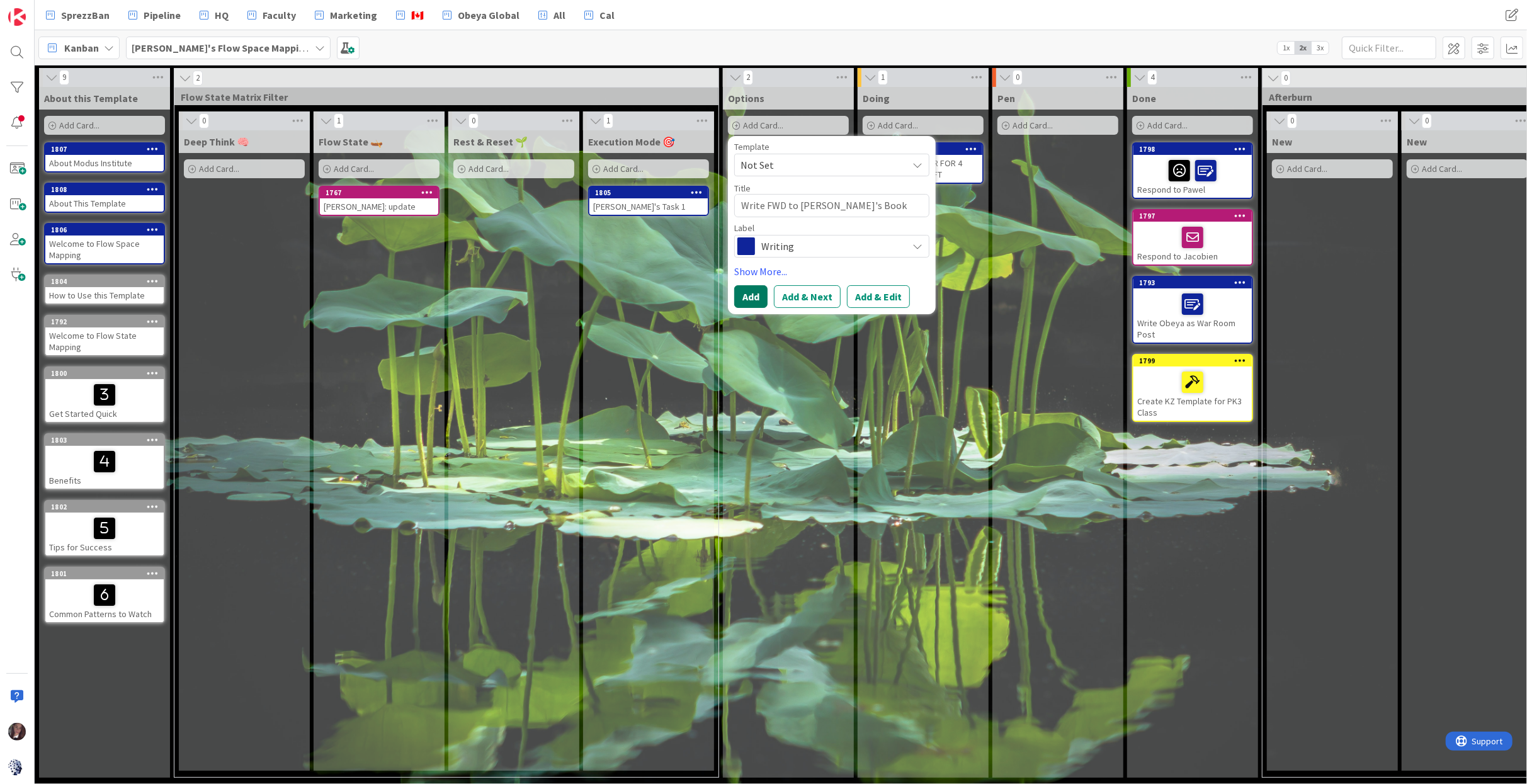
click at [749, 294] on button "Add" at bounding box center [751, 296] width 33 height 22
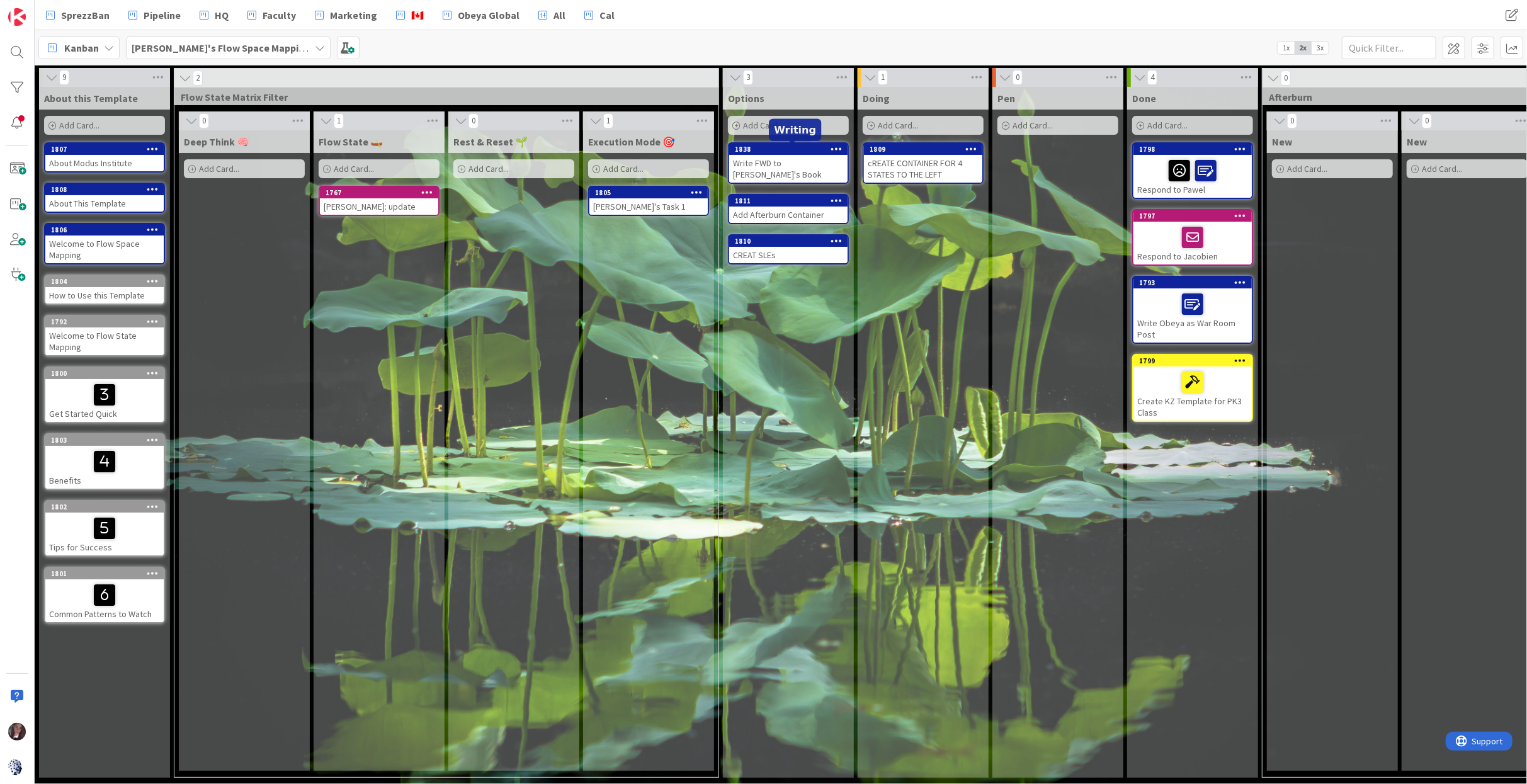
click at [794, 157] on div "Write FWD to [PERSON_NAME]'s Book" at bounding box center [788, 169] width 118 height 28
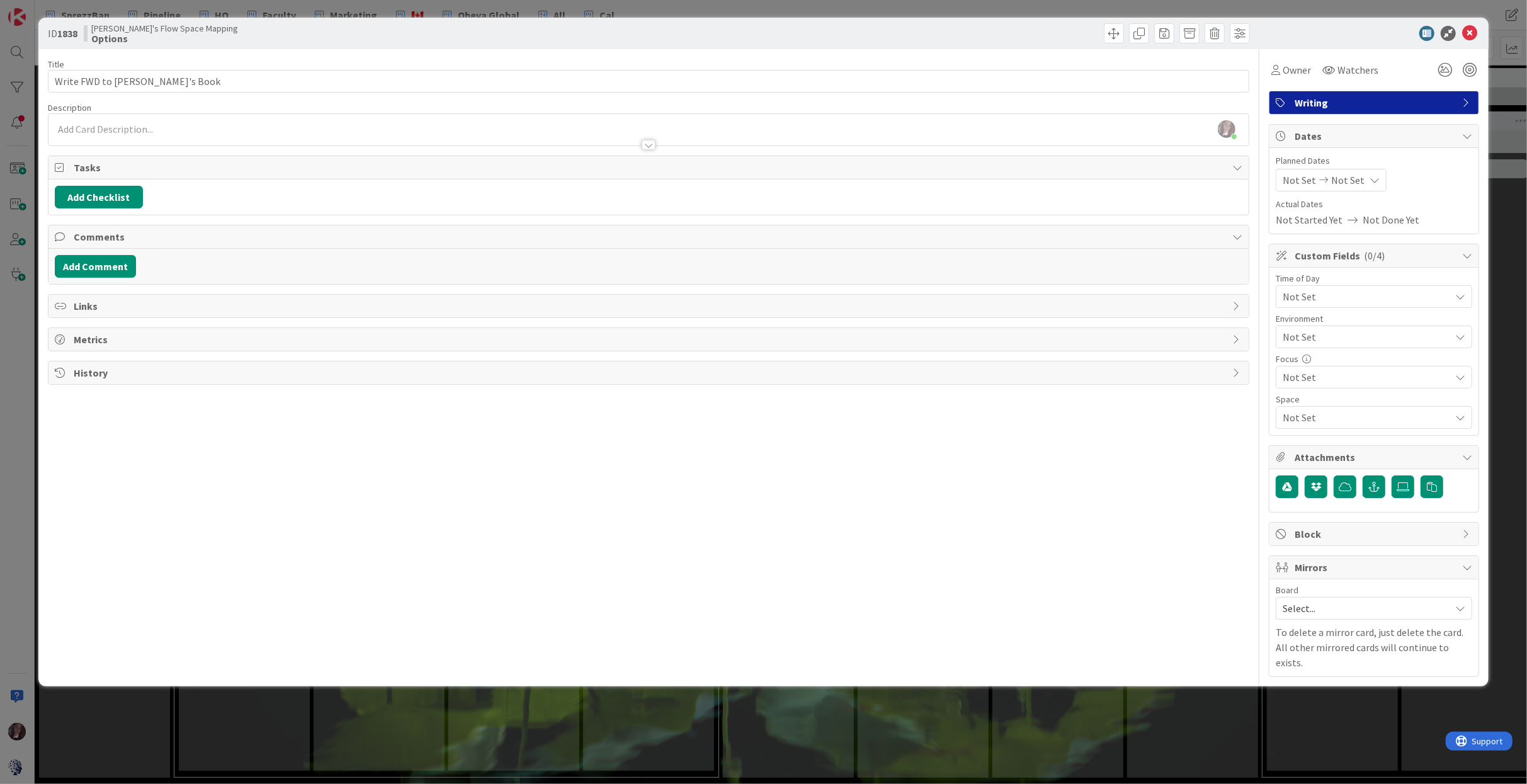
click at [1297, 300] on span "Not Set" at bounding box center [1364, 296] width 162 height 18
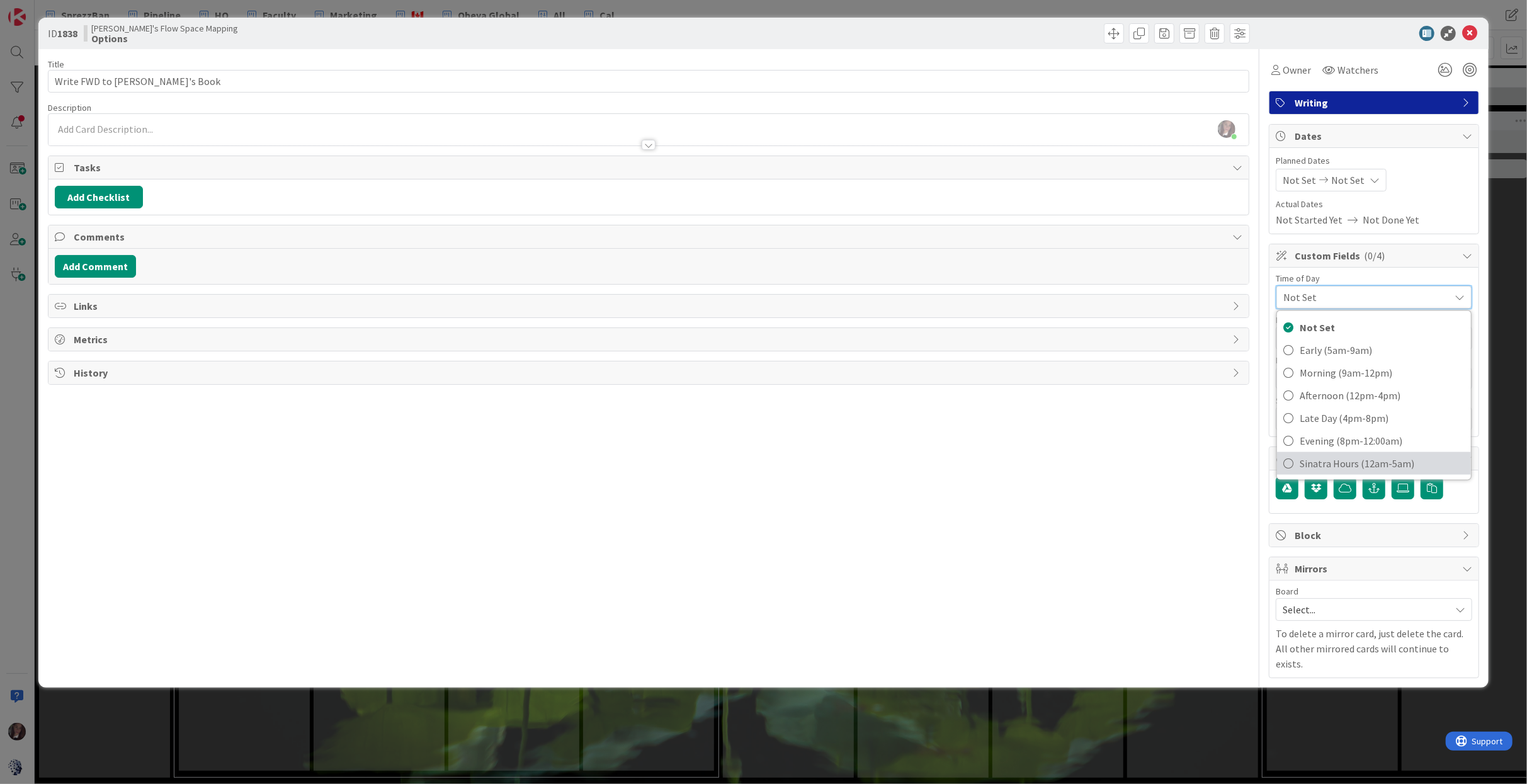
click at [1287, 466] on icon at bounding box center [1288, 463] width 10 height 19
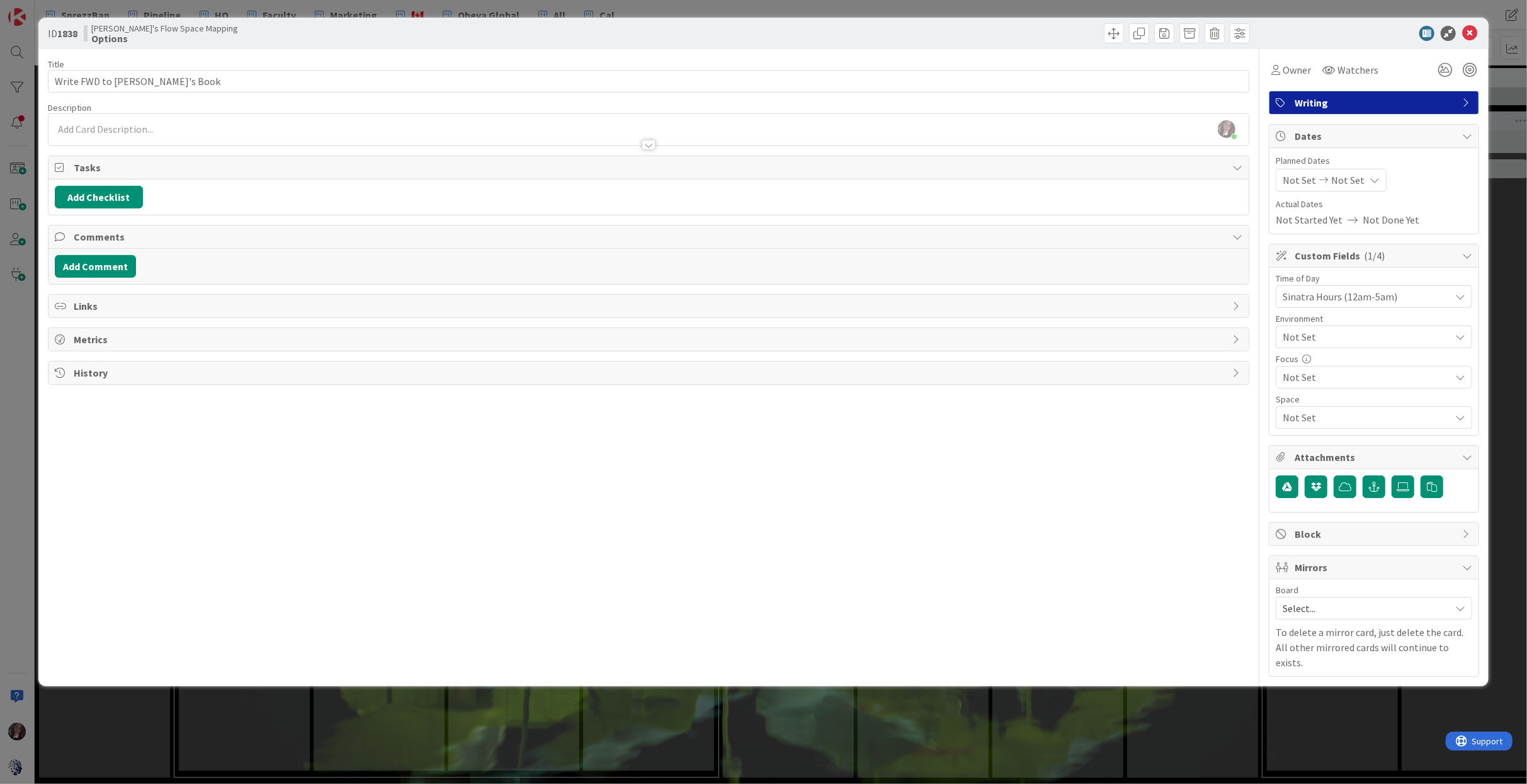
click at [1313, 336] on span "Not Set" at bounding box center [1366, 337] width 167 height 15
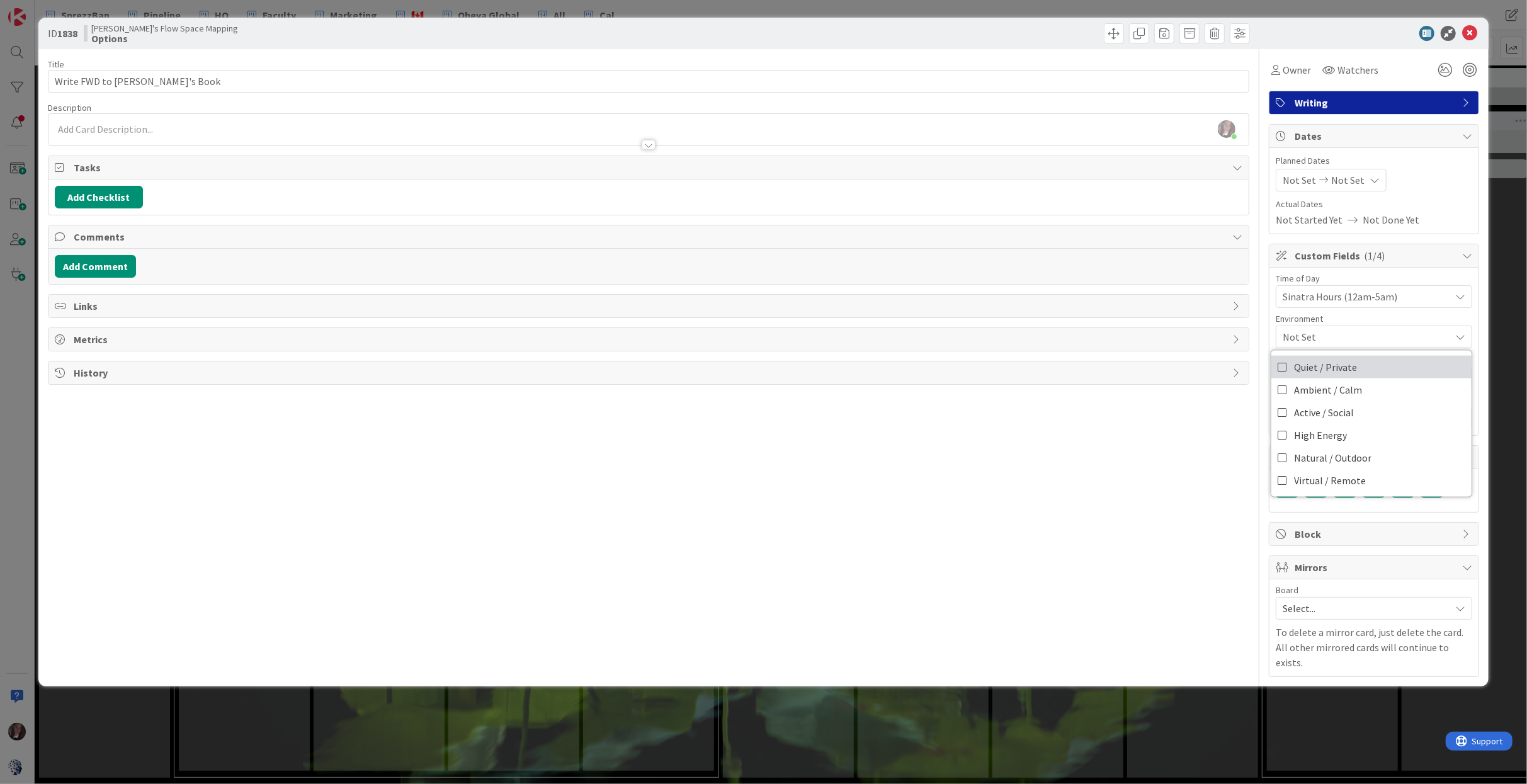
click at [1284, 370] on icon at bounding box center [1283, 367] width 10 height 19
click at [1283, 394] on icon at bounding box center [1283, 390] width 10 height 19
click at [1222, 380] on span "History" at bounding box center [650, 372] width 1153 height 15
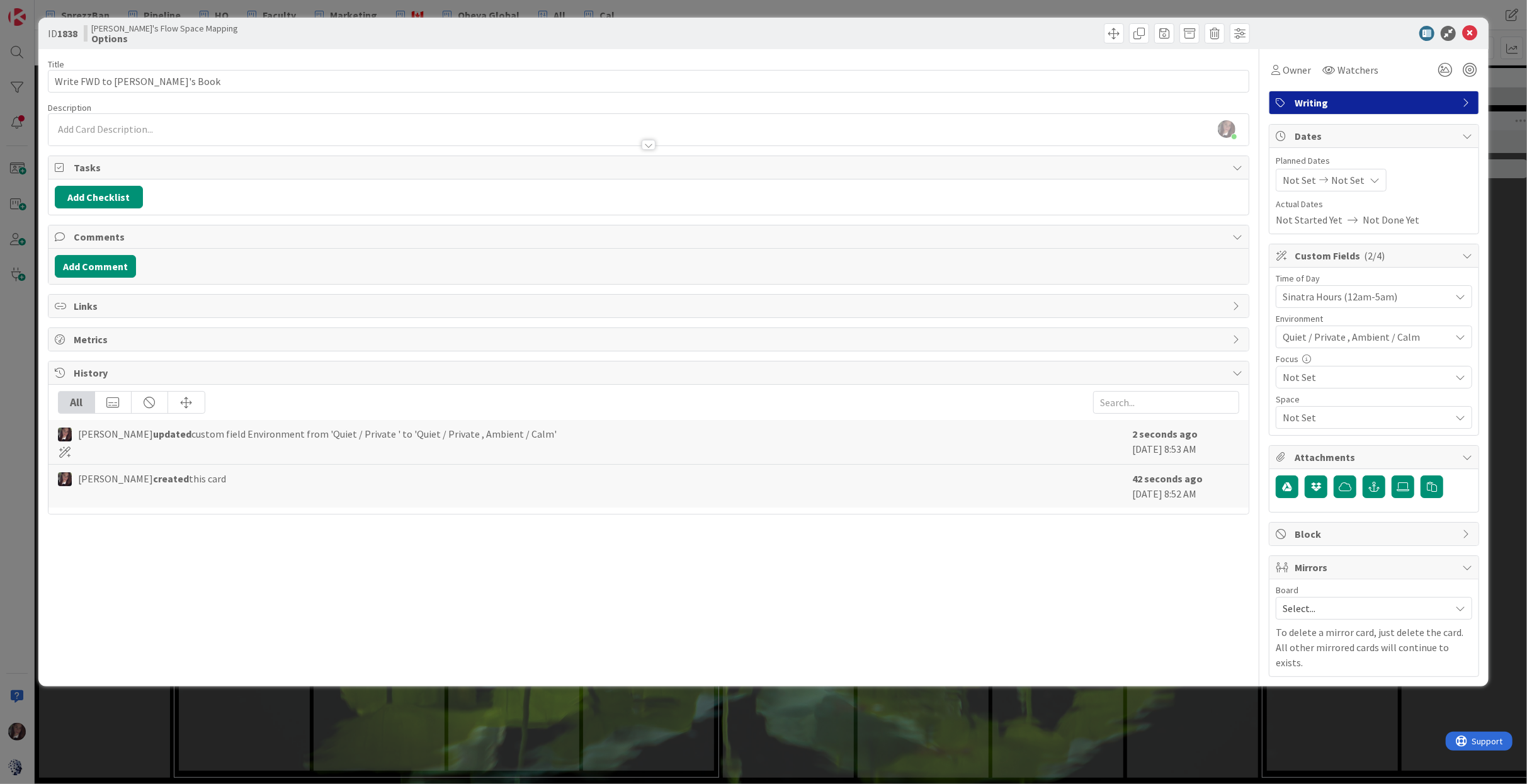
click at [1306, 383] on span "Not Set" at bounding box center [1366, 377] width 167 height 18
click at [1290, 521] on icon at bounding box center [1287, 521] width 10 height 19
click at [1297, 305] on span "Not Set" at bounding box center [1364, 296] width 162 height 18
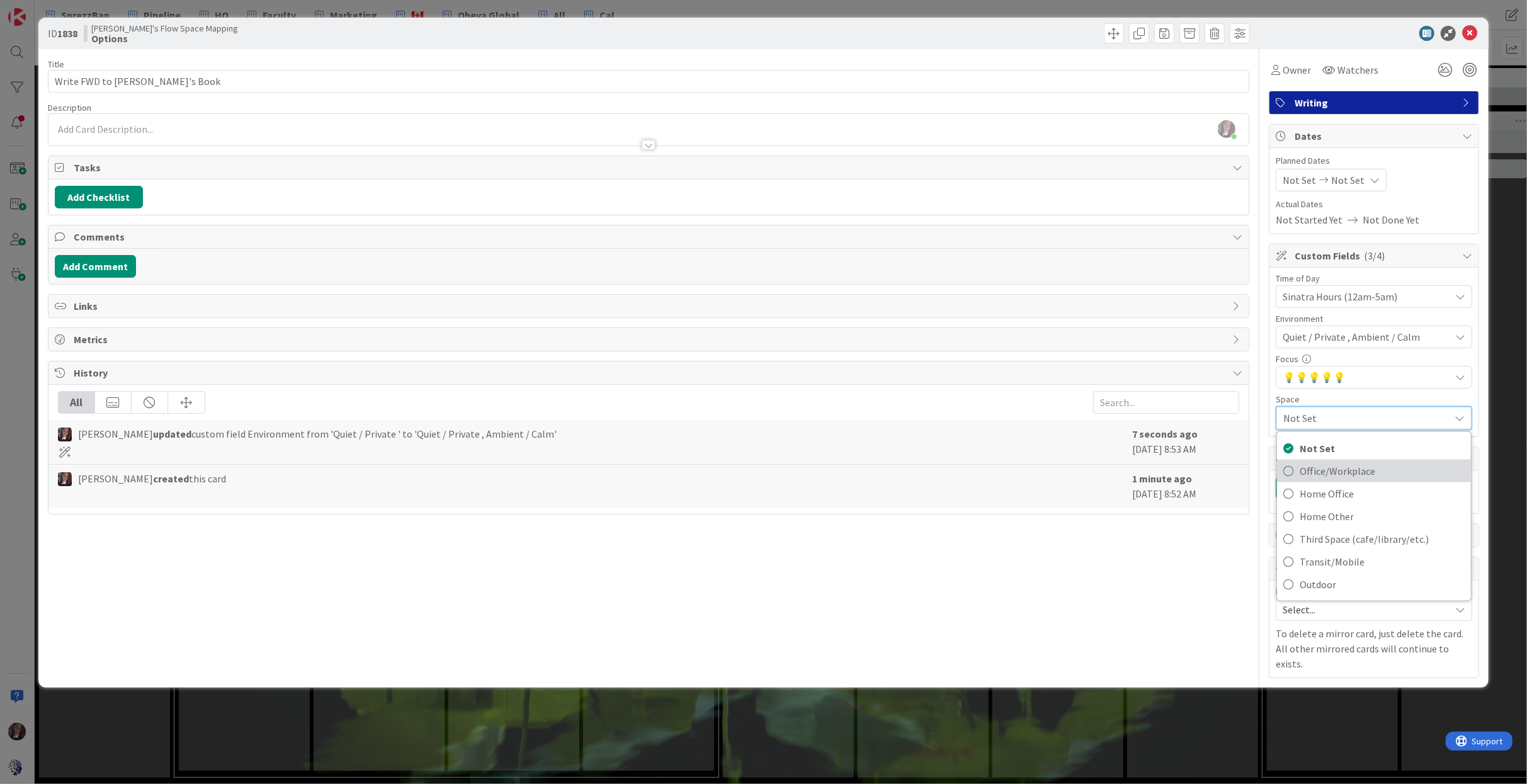
click at [1289, 474] on icon at bounding box center [1288, 470] width 10 height 19
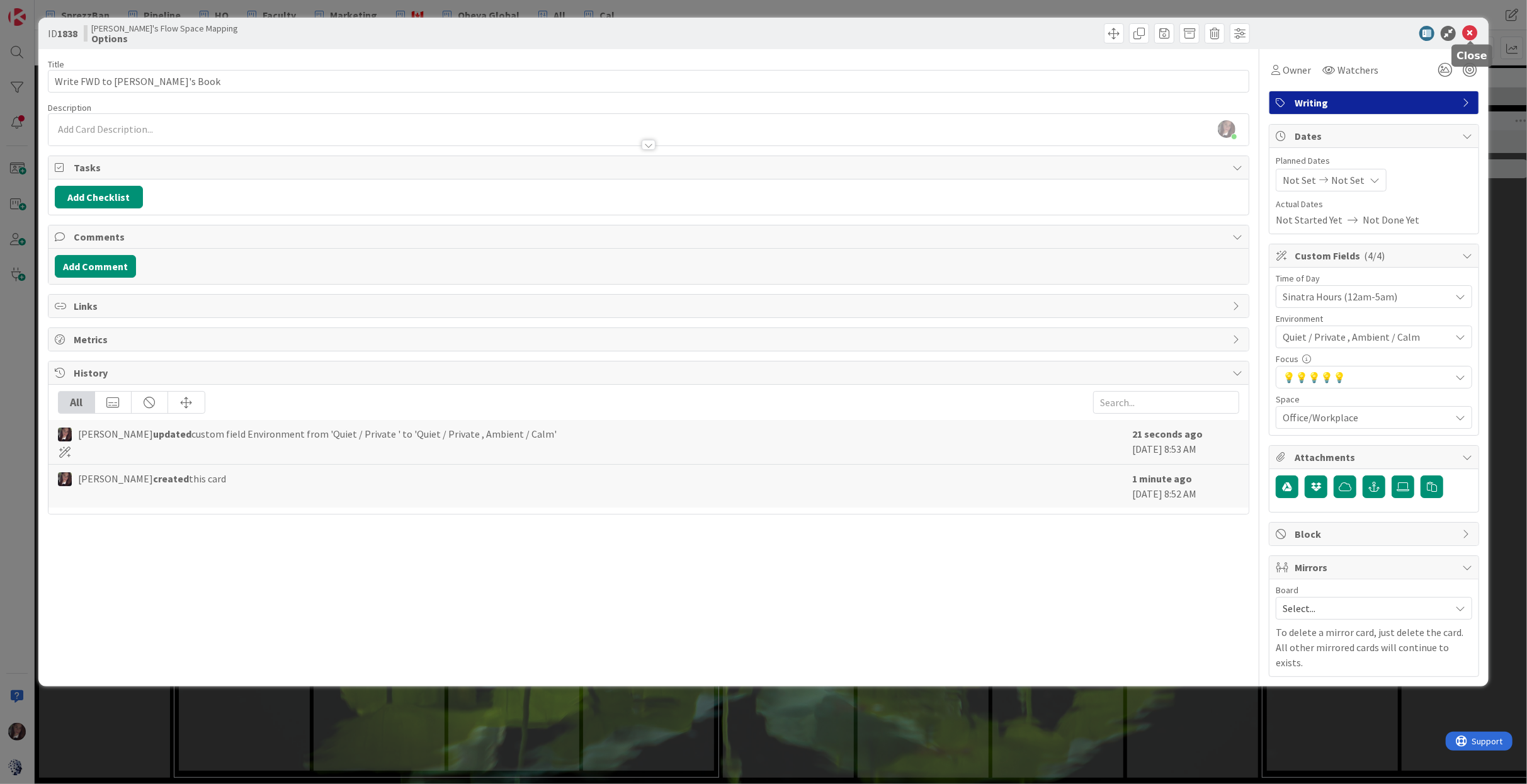
click at [1467, 35] on icon at bounding box center [1469, 33] width 15 height 15
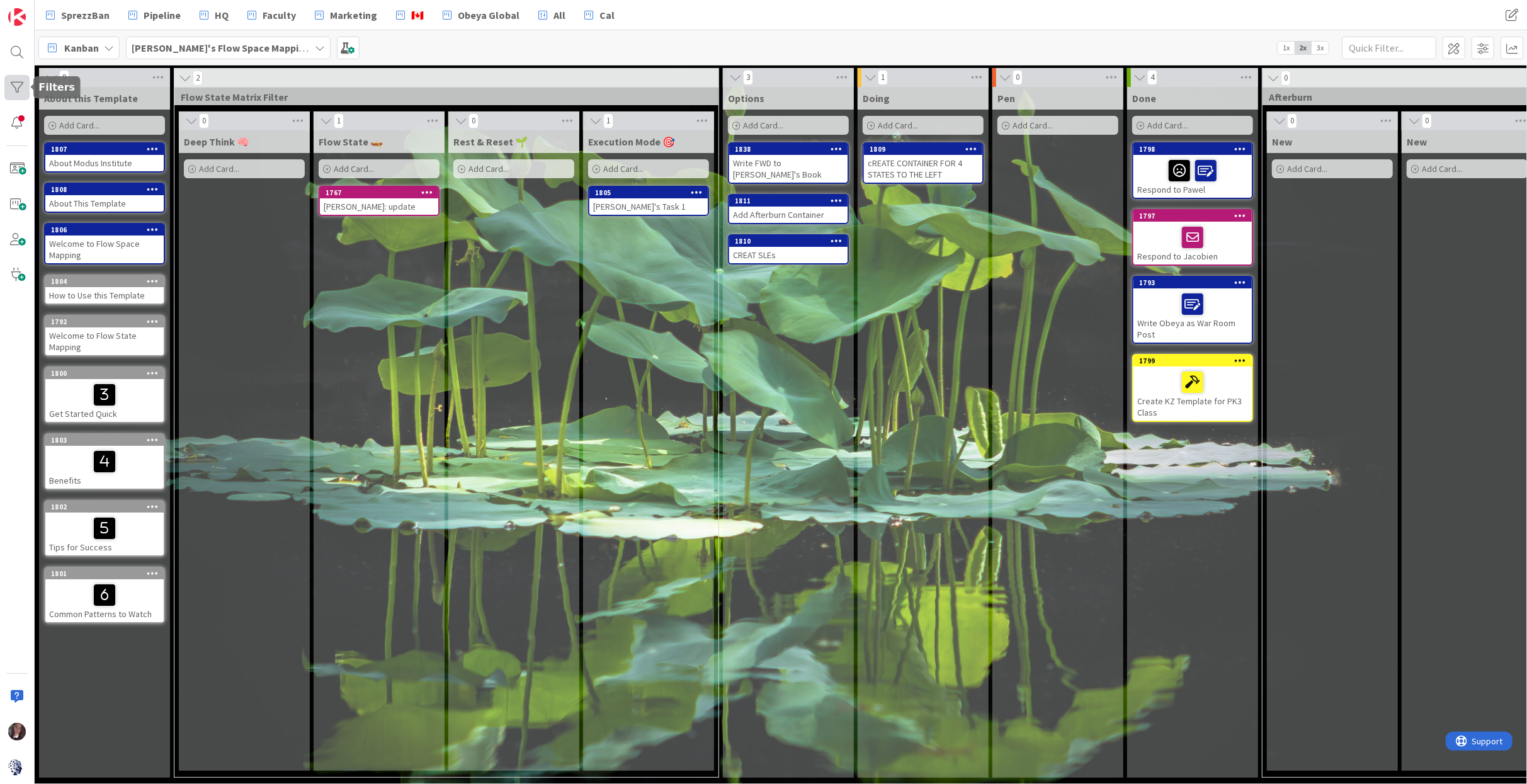
click at [15, 84] on div at bounding box center [17, 87] width 25 height 25
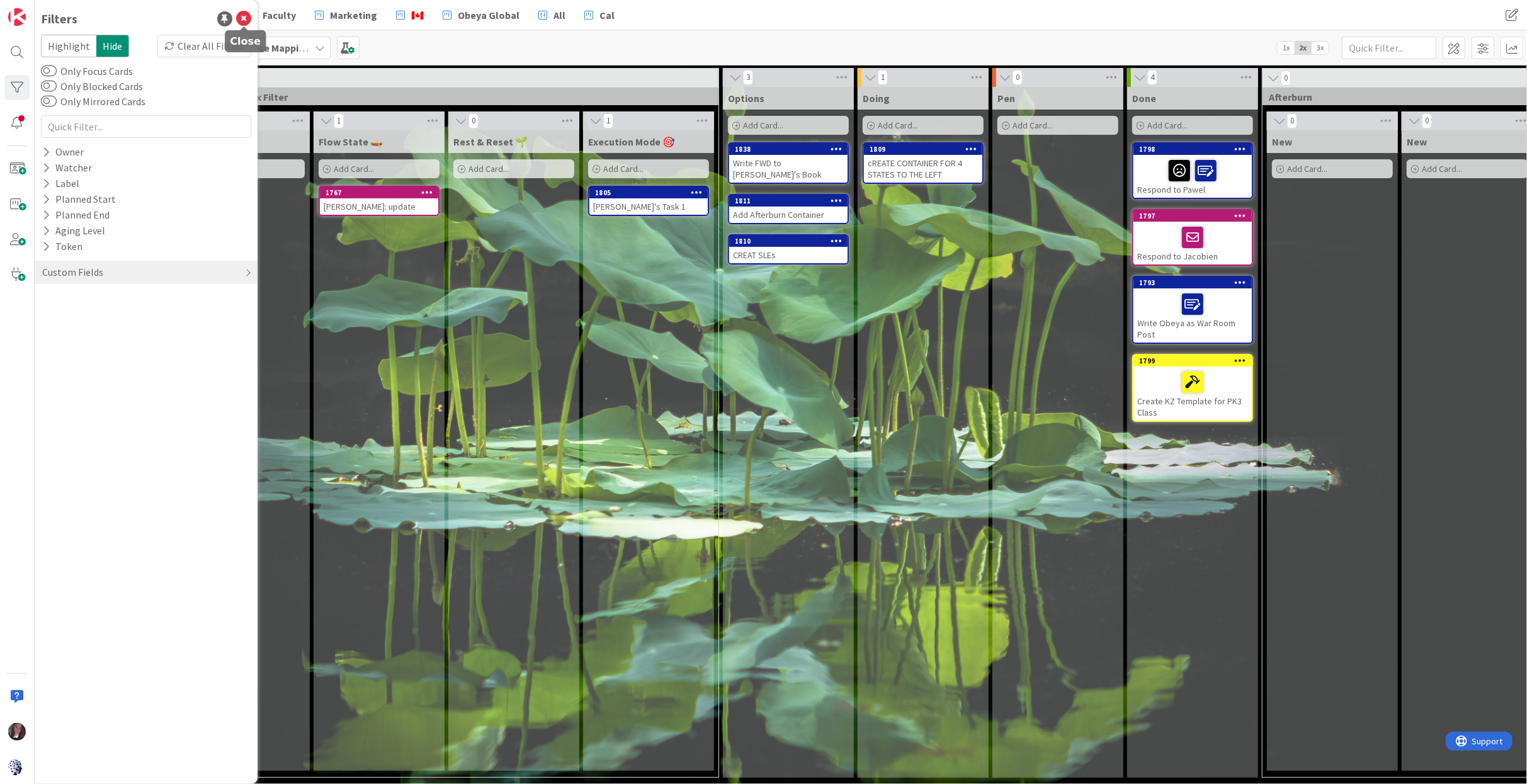
click at [241, 22] on icon at bounding box center [244, 19] width 15 height 15
